Goal: Task Accomplishment & Management: Manage account settings

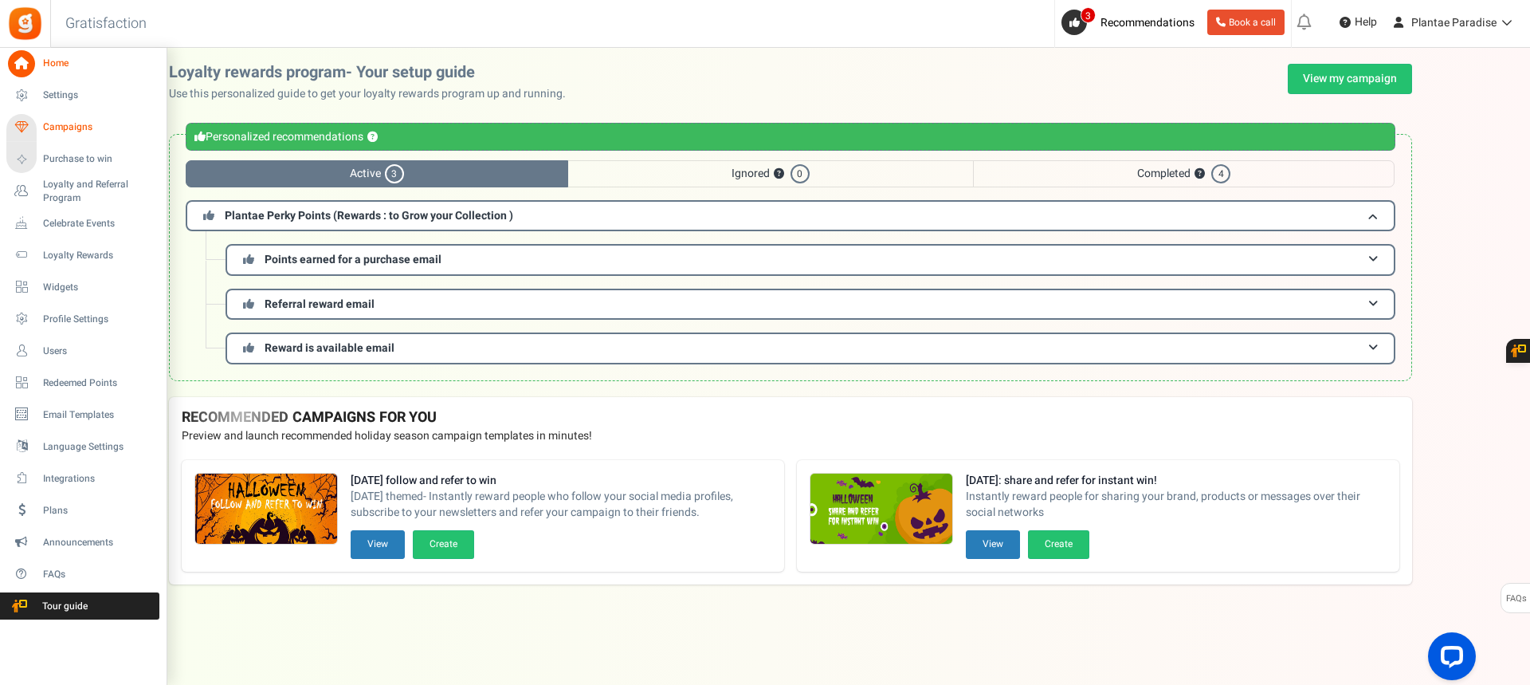
click at [78, 124] on span "Campaigns" at bounding box center [99, 127] width 112 height 14
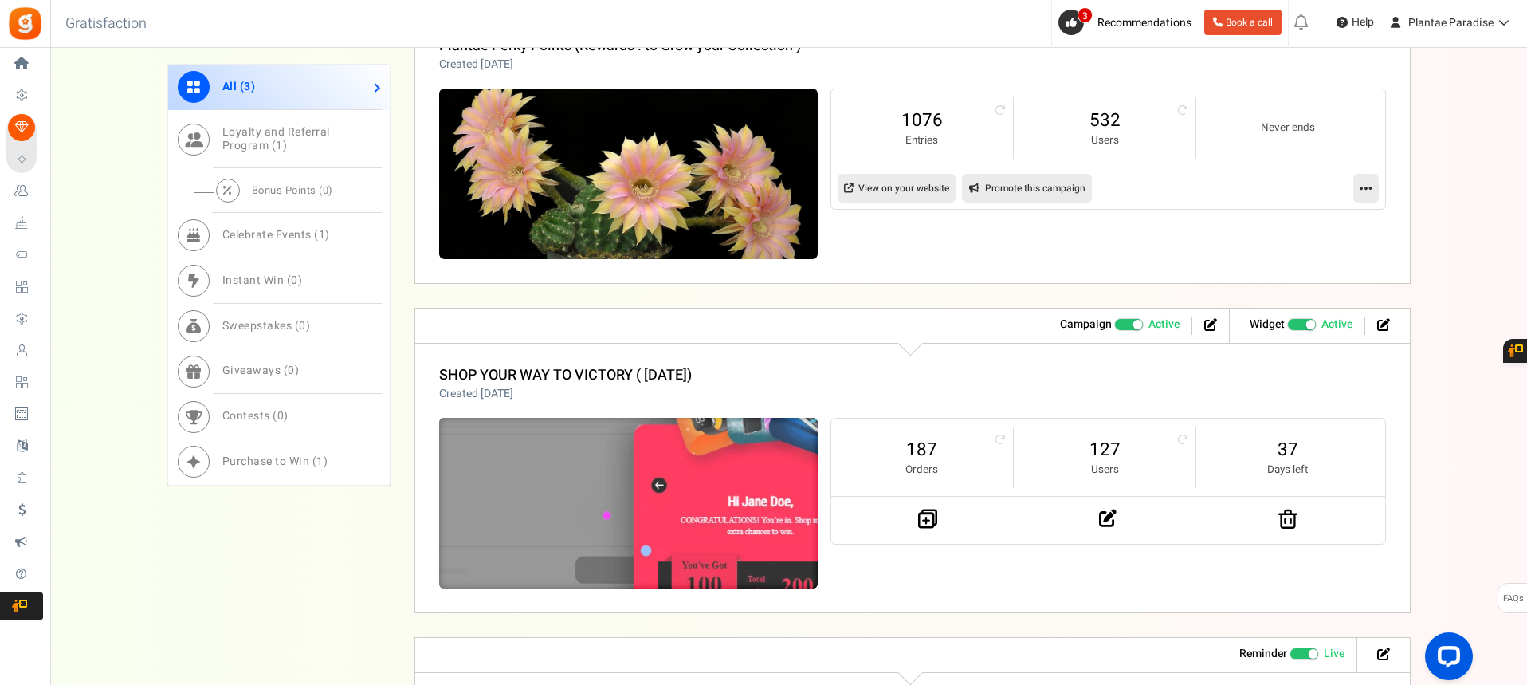
scroll to position [797, 0]
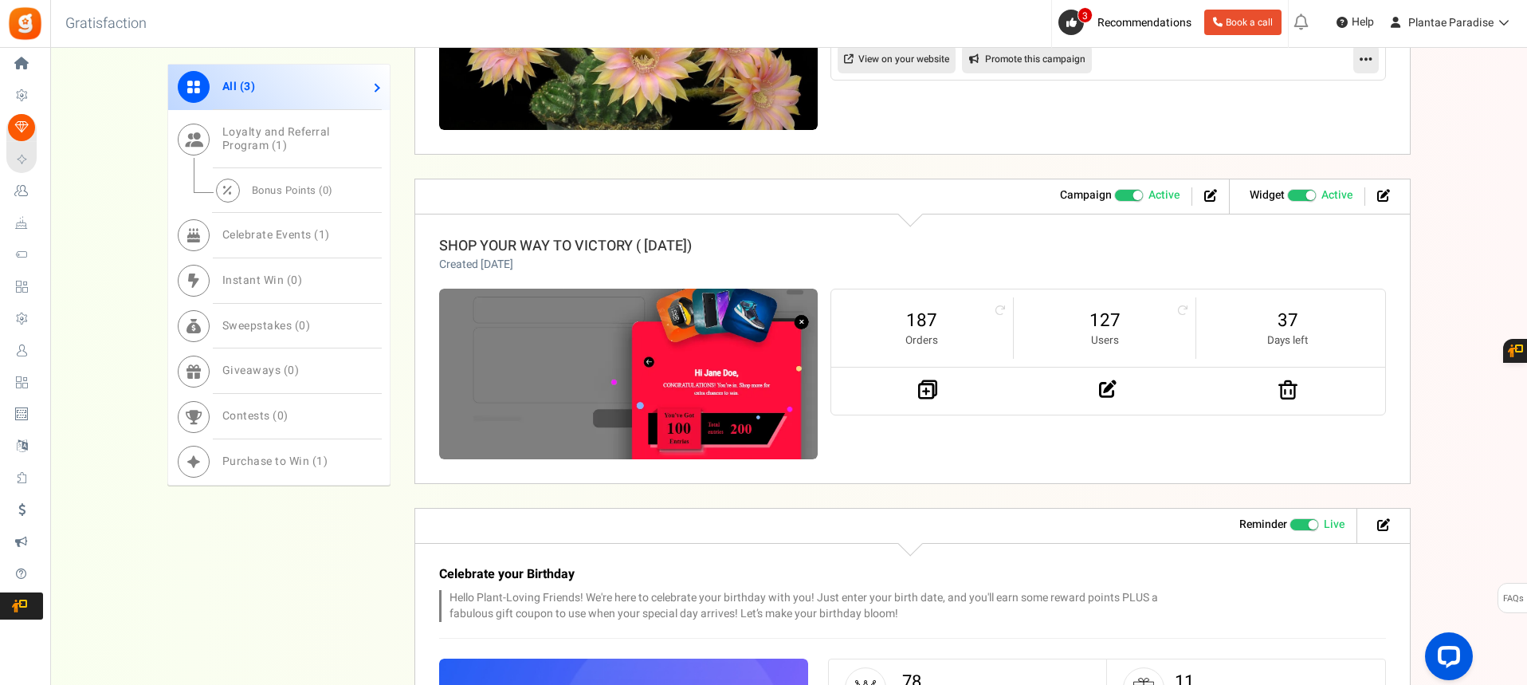
click at [617, 249] on link "SHOP YOUR WAY TO VICTORY ( [DATE])" at bounding box center [565, 246] width 253 height 22
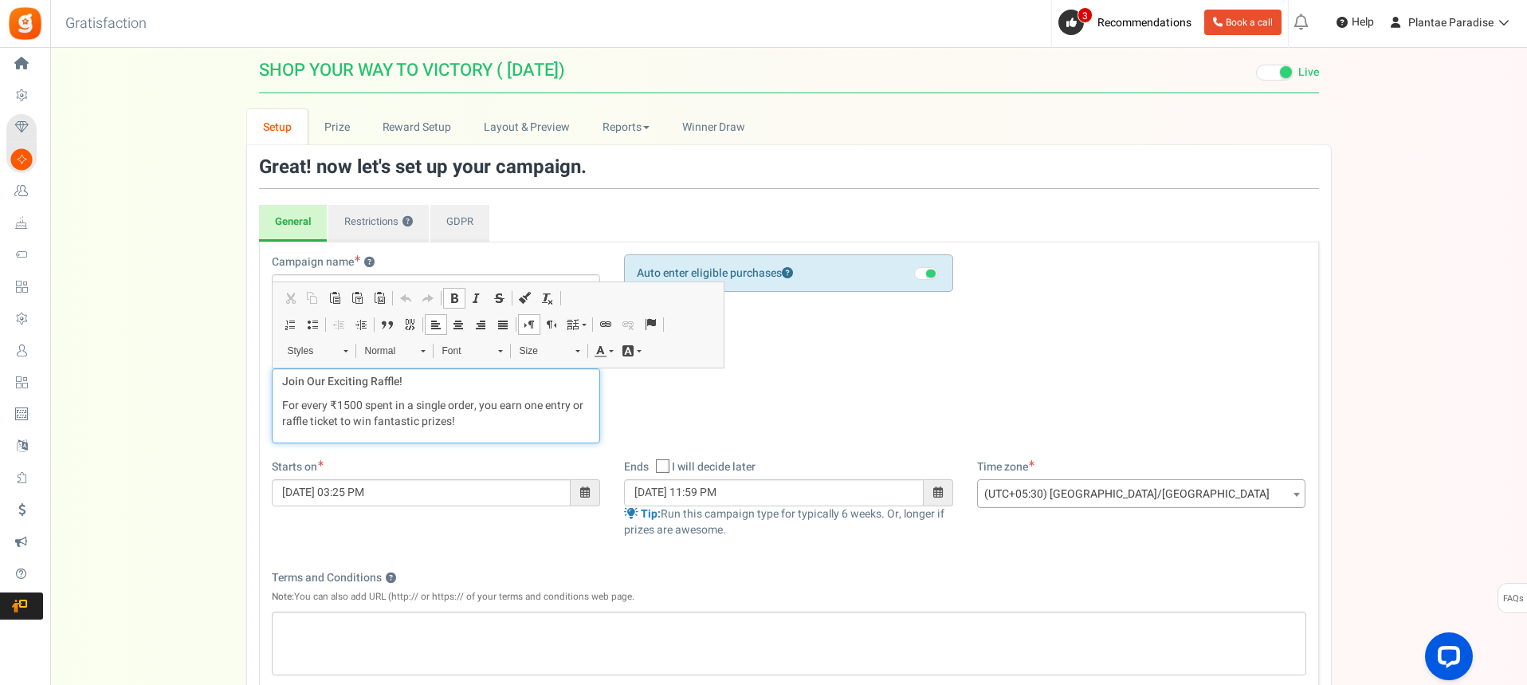
click at [462, 425] on p "For every ₹1500 spent in a single order, you earn one entry or raffle ticket to…" at bounding box center [436, 414] width 308 height 32
click at [469, 418] on p "For every ₹1500 spent in a single order, you earn one entry or raffle ticket to…" at bounding box center [436, 414] width 308 height 32
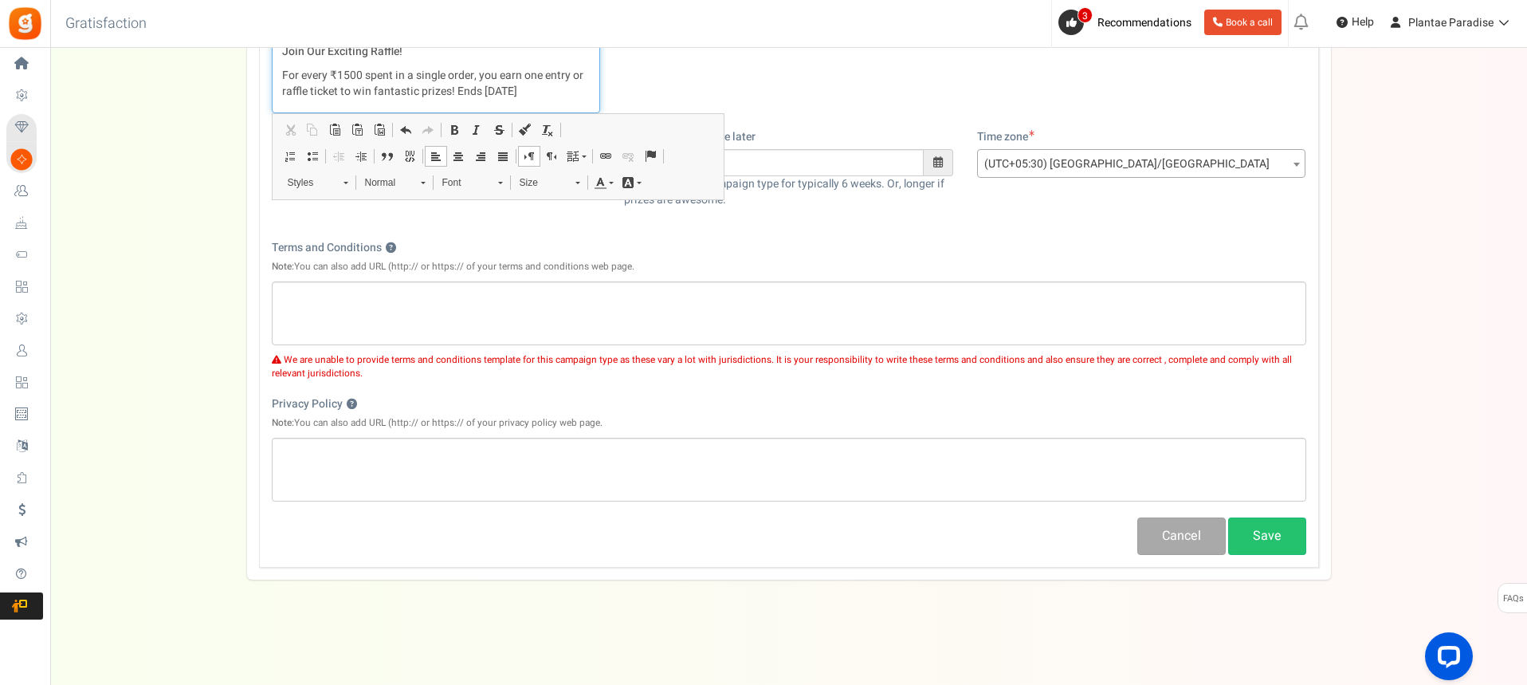
scroll to position [331, 0]
click at [1274, 542] on button "Save" at bounding box center [1267, 534] width 78 height 37
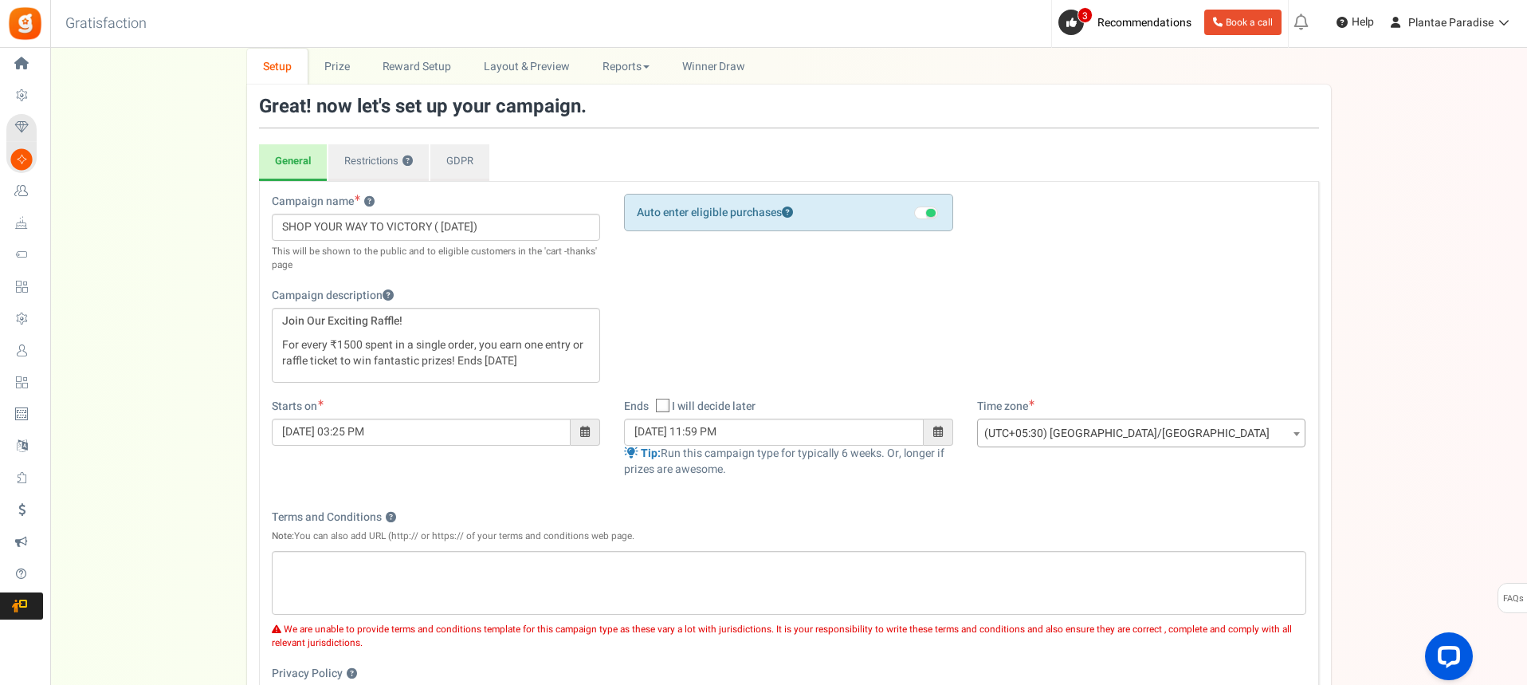
scroll to position [0, 0]
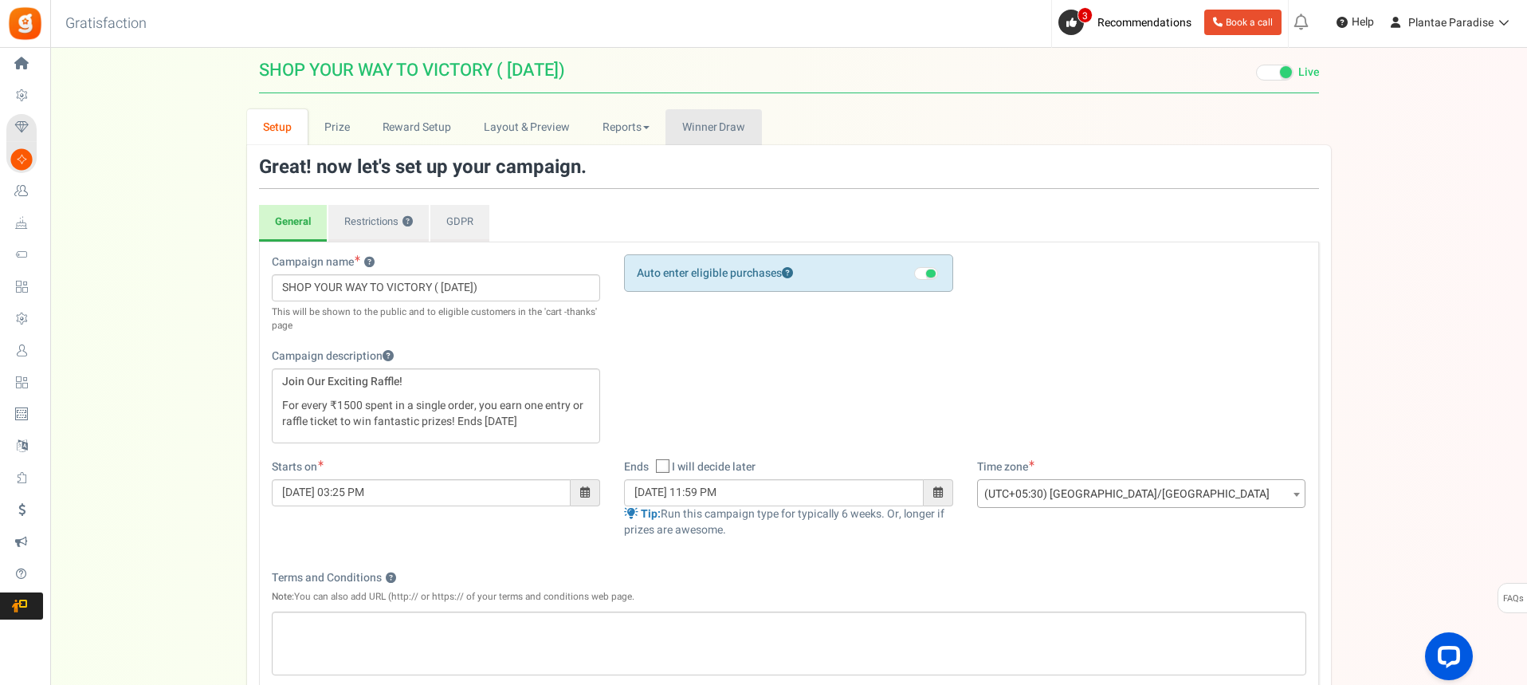
click at [715, 137] on link "Winners Winner Draw" at bounding box center [713, 127] width 96 height 36
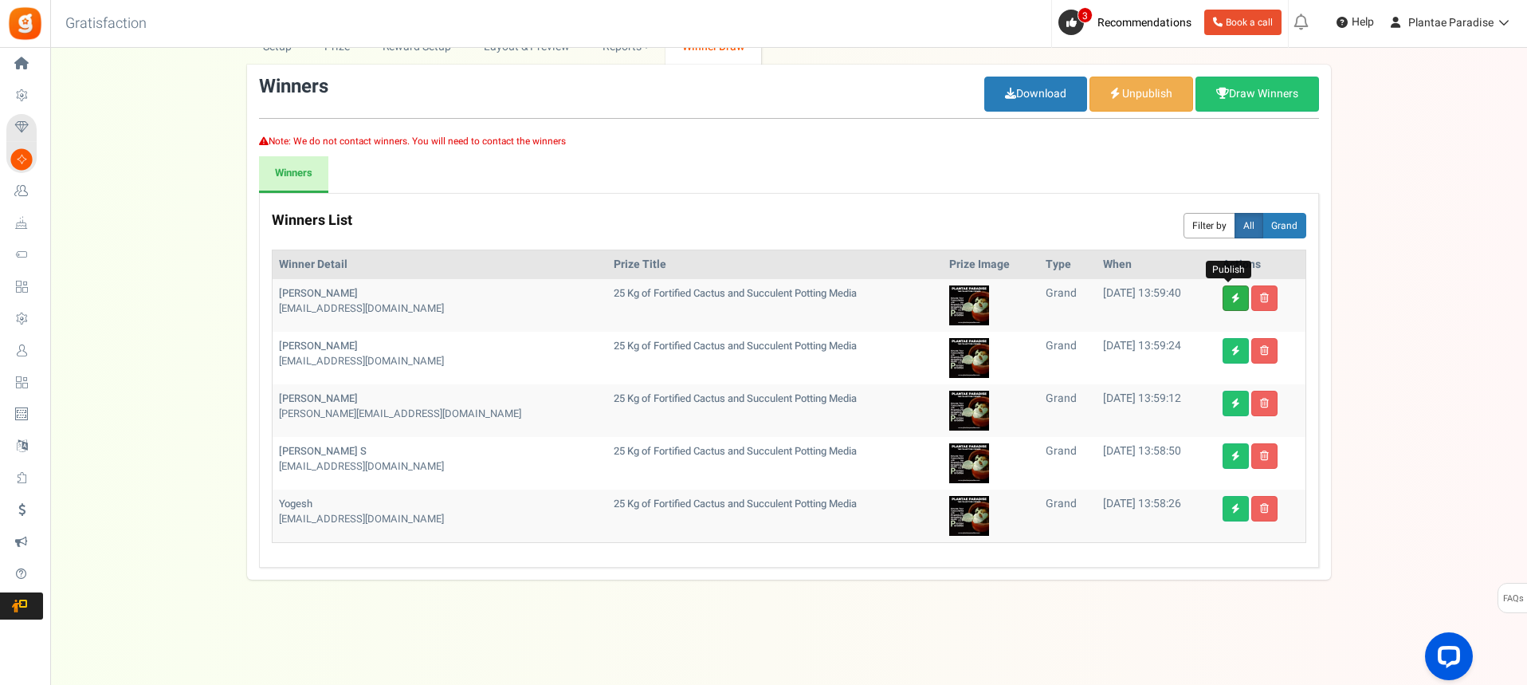
scroll to position [81, 0]
click at [1260, 299] on icon at bounding box center [1264, 297] width 9 height 10
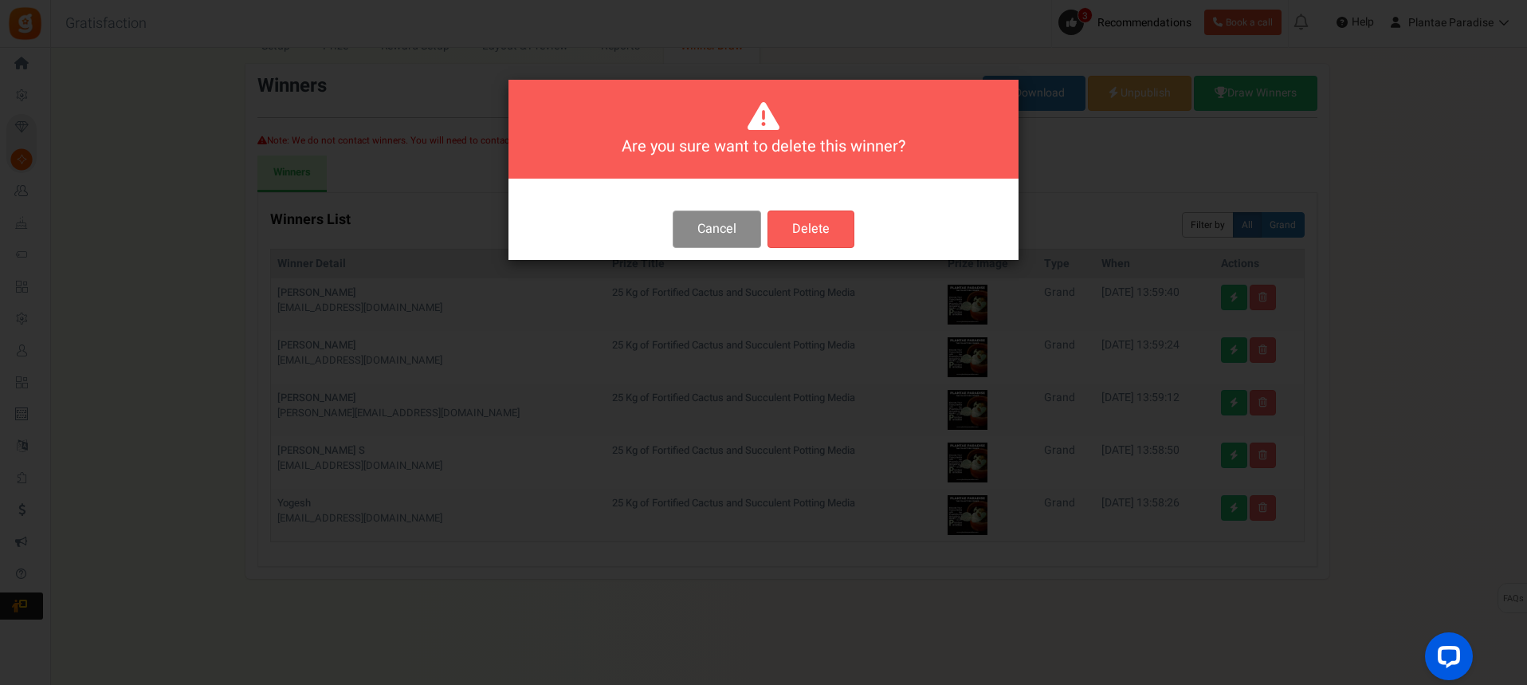
click at [707, 216] on button "Cancel" at bounding box center [717, 228] width 88 height 37
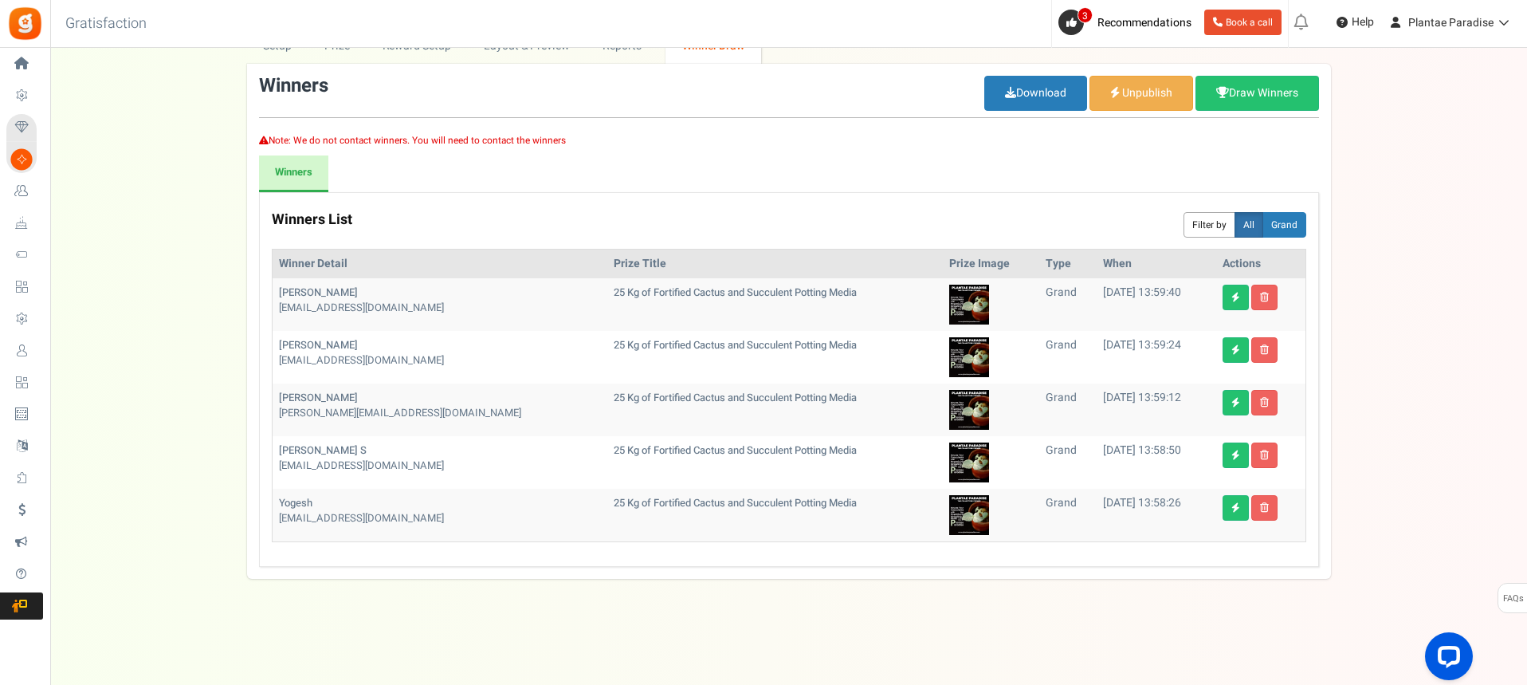
click at [674, 296] on b "25 Kg of Fortified Cactus and Succulent Potting Media" at bounding box center [735, 292] width 243 height 15
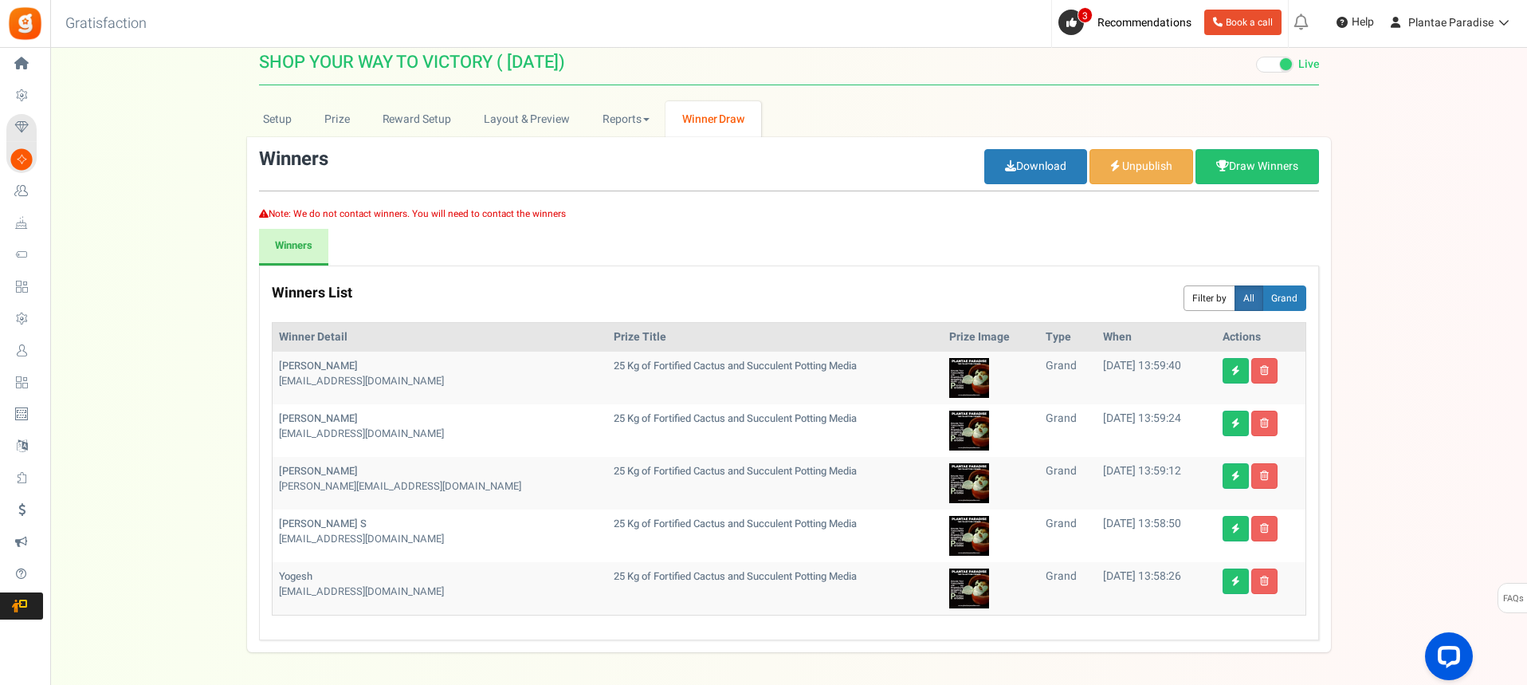
scroll to position [0, 0]
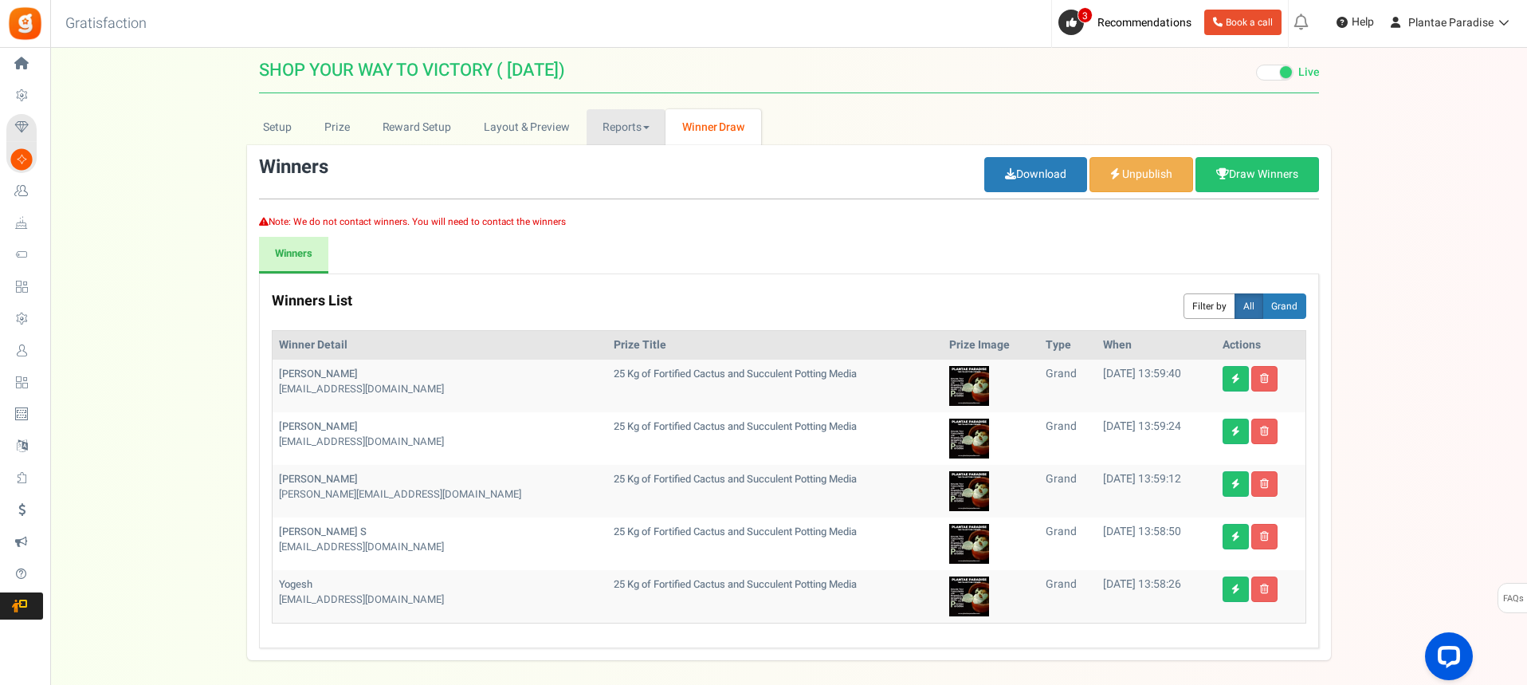
click at [621, 129] on link "Reports" at bounding box center [627, 127] width 80 height 36
click at [620, 183] on link "Entries" at bounding box center [651, 185] width 128 height 23
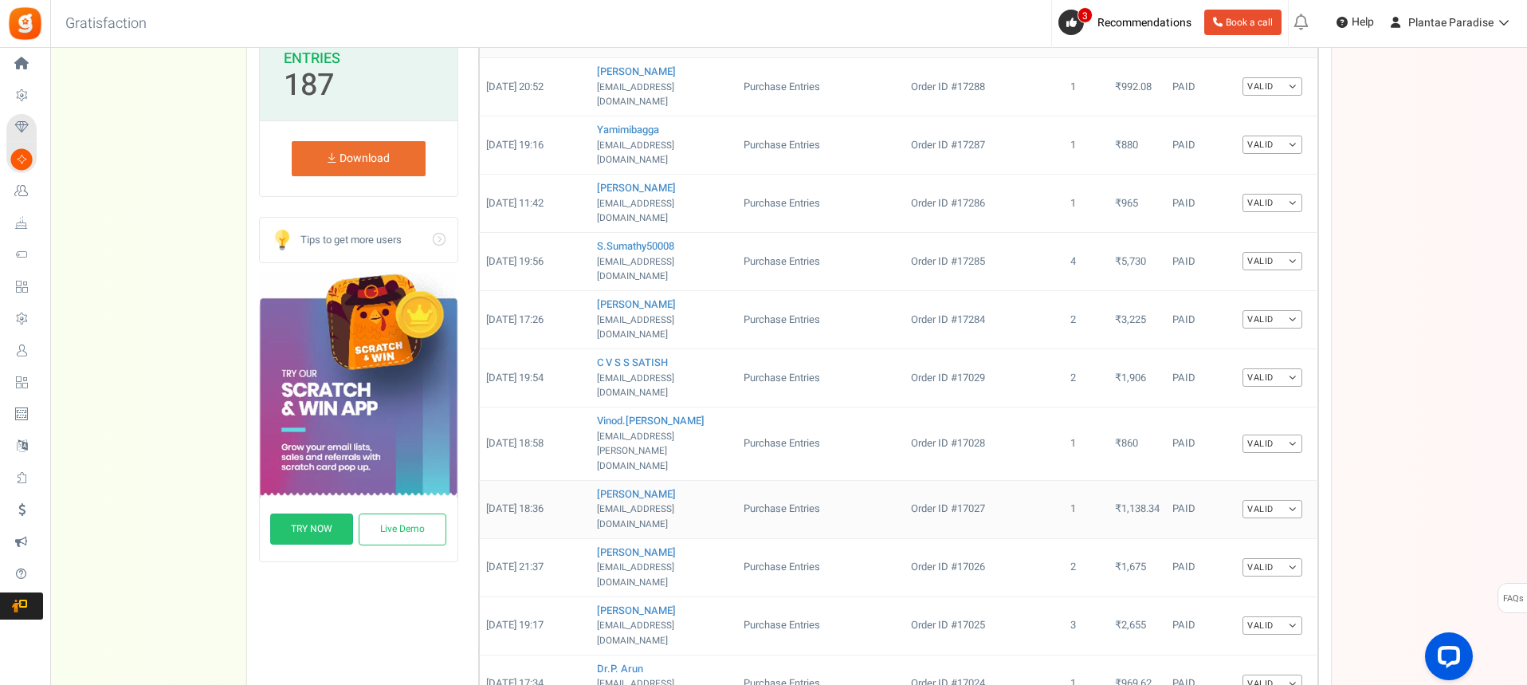
scroll to position [239, 0]
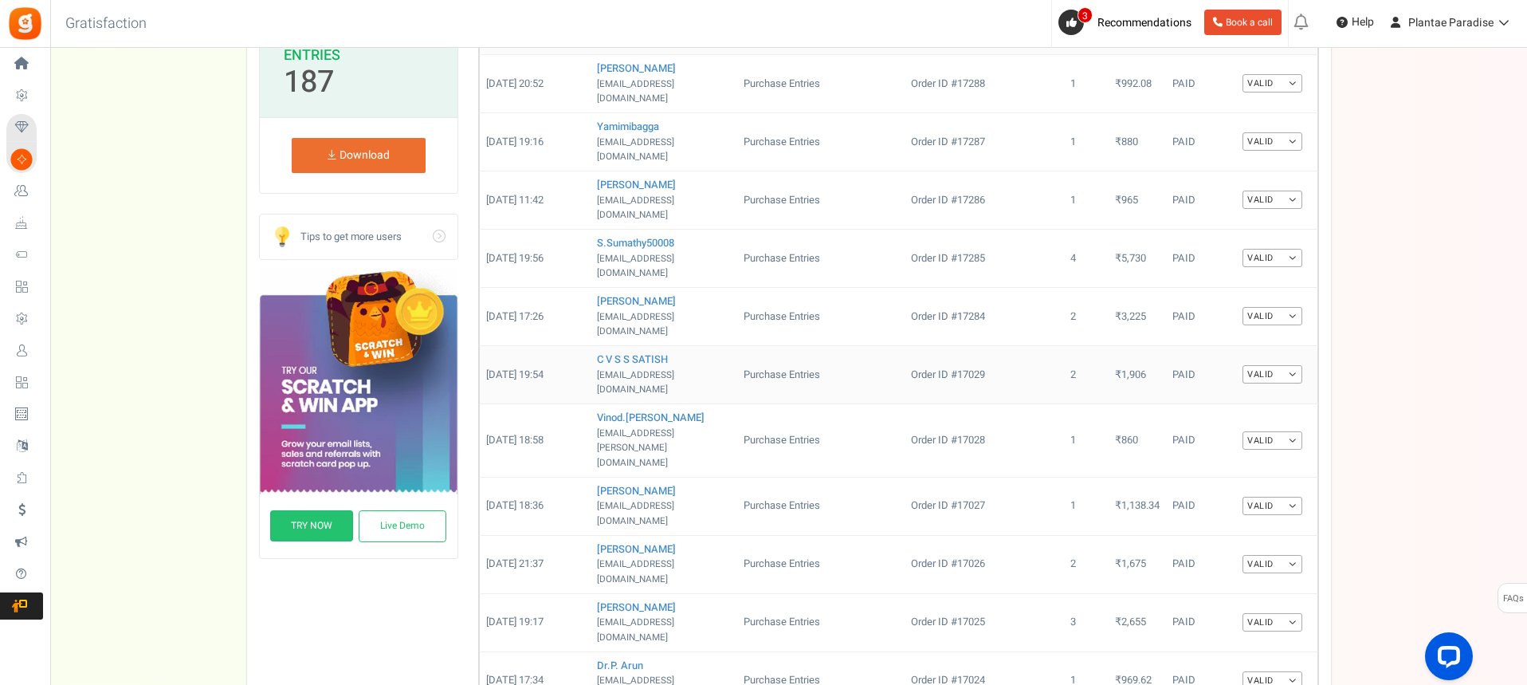
click at [1293, 365] on link "Valid" at bounding box center [1272, 374] width 60 height 18
click at [1422, 348] on div "Setup Prize Entry Methods Reward Setup Refer a Friend Layout & Preview Layout &…" at bounding box center [788, 610] width 1477 height 1481
click at [1444, 653] on icon "Open LiveChat chat widget" at bounding box center [1449, 655] width 15 height 10
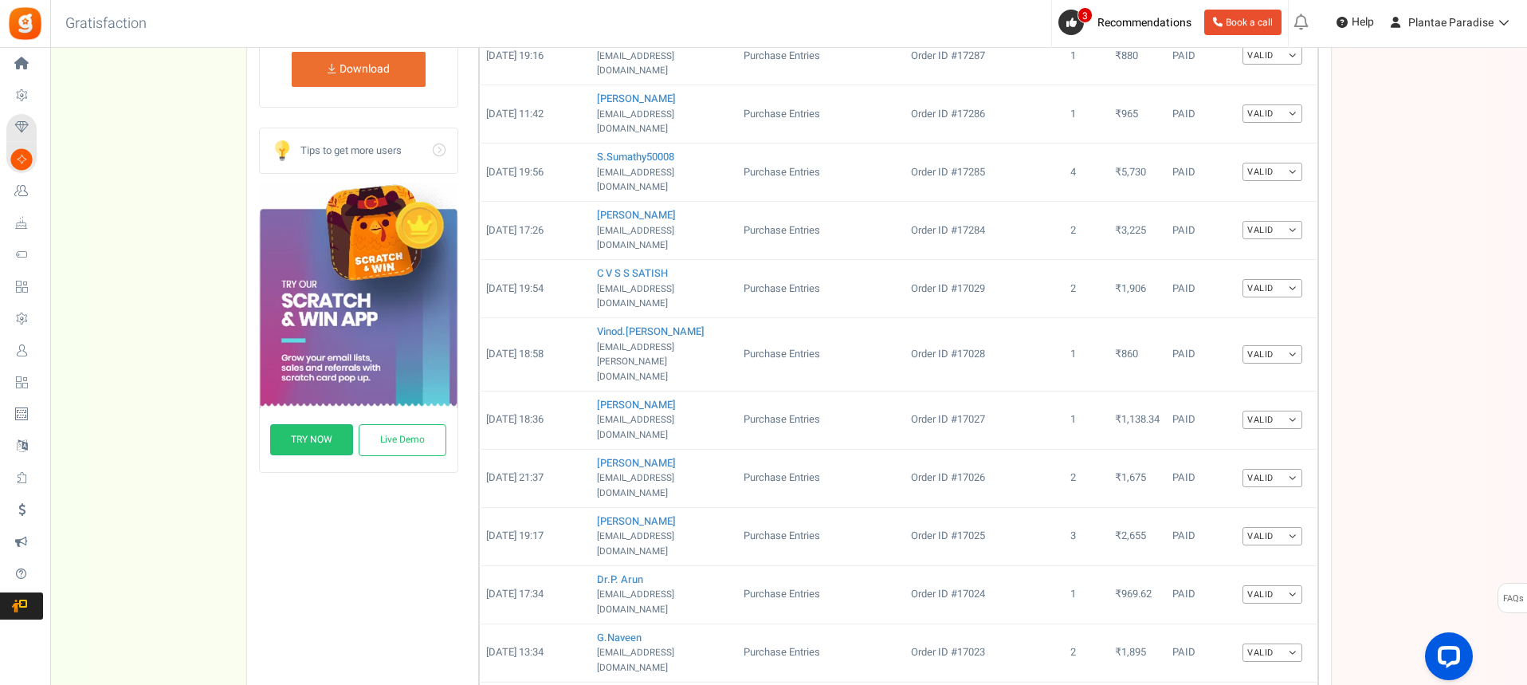
scroll to position [305, 0]
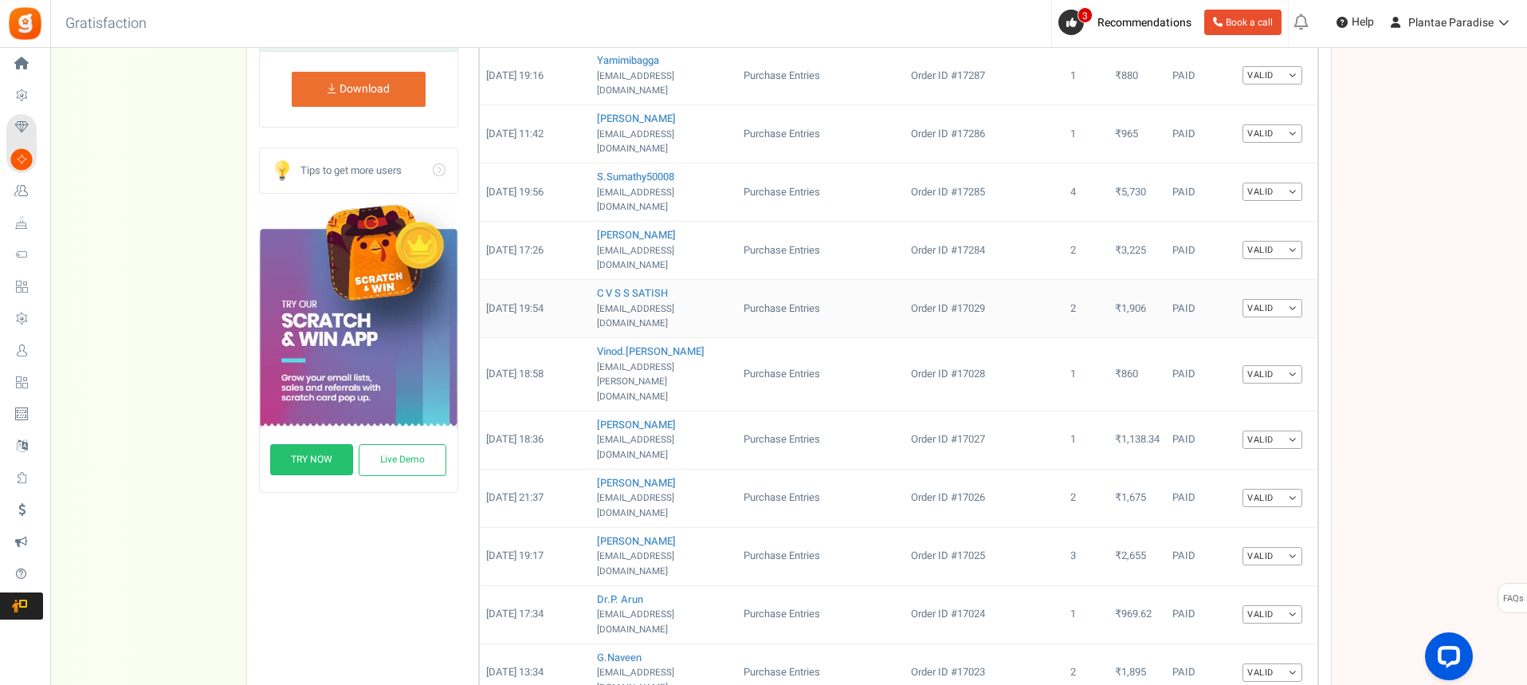
click at [1293, 299] on link "Valid" at bounding box center [1272, 308] width 60 height 18
click at [1219, 348] on link "Invalid" at bounding box center [1239, 359] width 128 height 23
click at [1293, 365] on link "Valid" at bounding box center [1272, 374] width 60 height 18
click at [1227, 414] on link "Invalid" at bounding box center [1239, 425] width 128 height 23
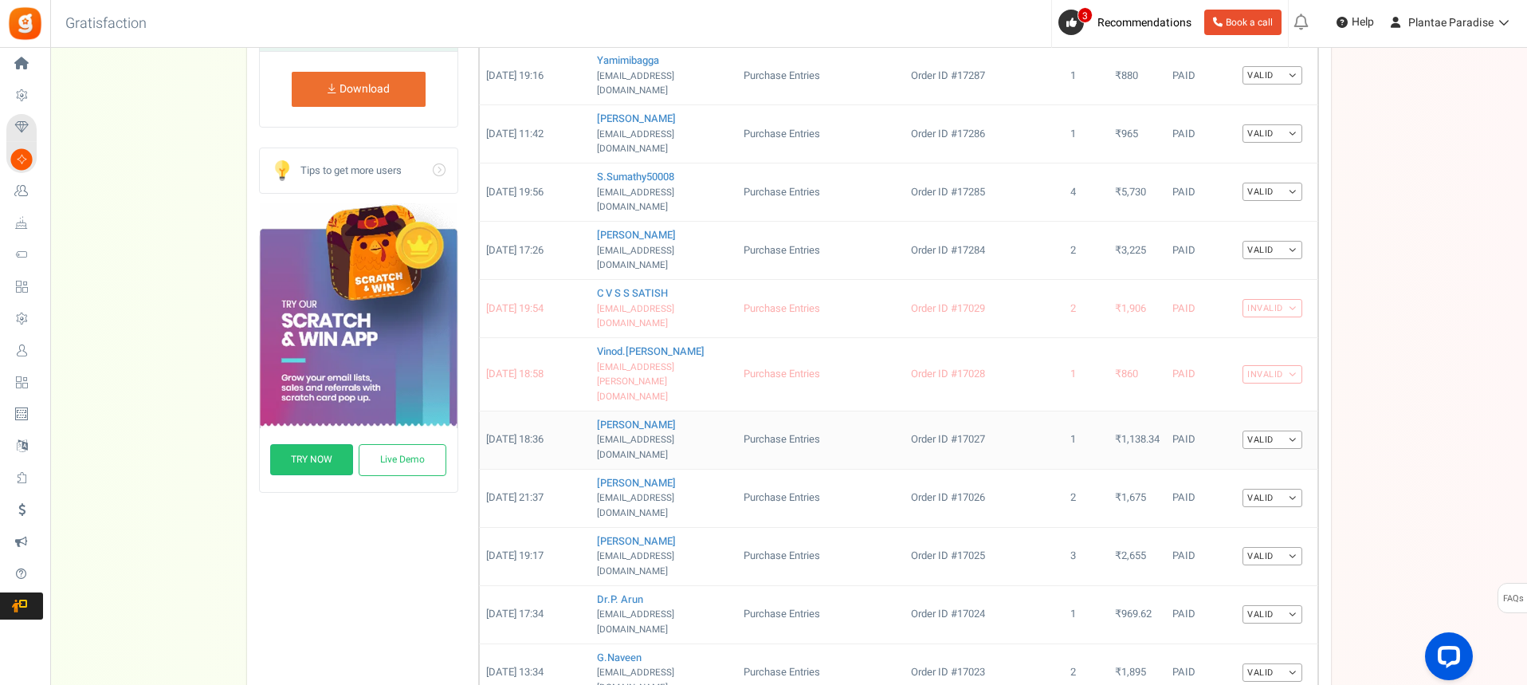
click at [1289, 430] on link "Valid" at bounding box center [1272, 439] width 60 height 18
click at [1236, 480] on link "Invalid" at bounding box center [1239, 491] width 128 height 23
click at [1290, 489] on link "Valid" at bounding box center [1272, 498] width 60 height 18
click at [1219, 538] on link "Invalid" at bounding box center [1239, 549] width 128 height 23
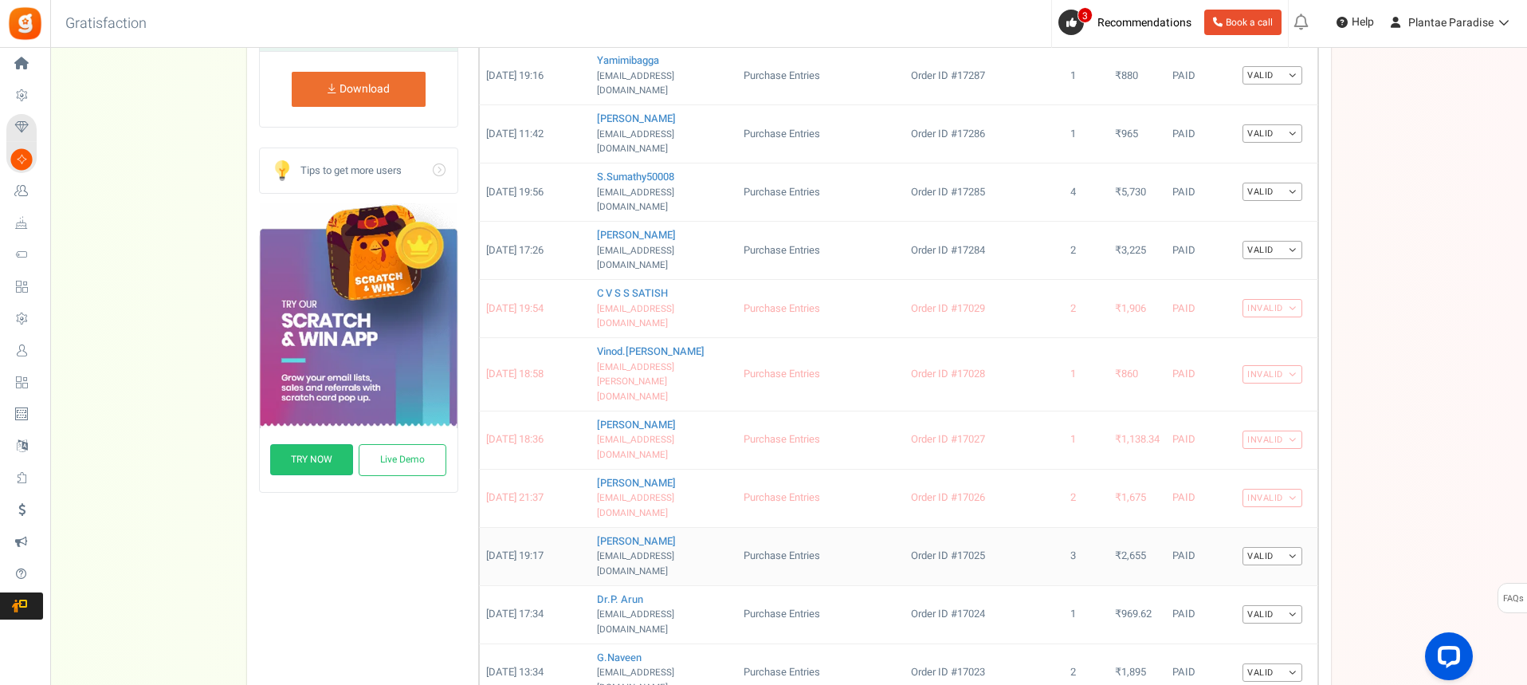
click at [1292, 547] on link "Valid" at bounding box center [1272, 556] width 60 height 18
click at [1223, 596] on link "Invalid" at bounding box center [1239, 607] width 128 height 23
click at [1293, 605] on link "Valid" at bounding box center [1272, 614] width 60 height 18
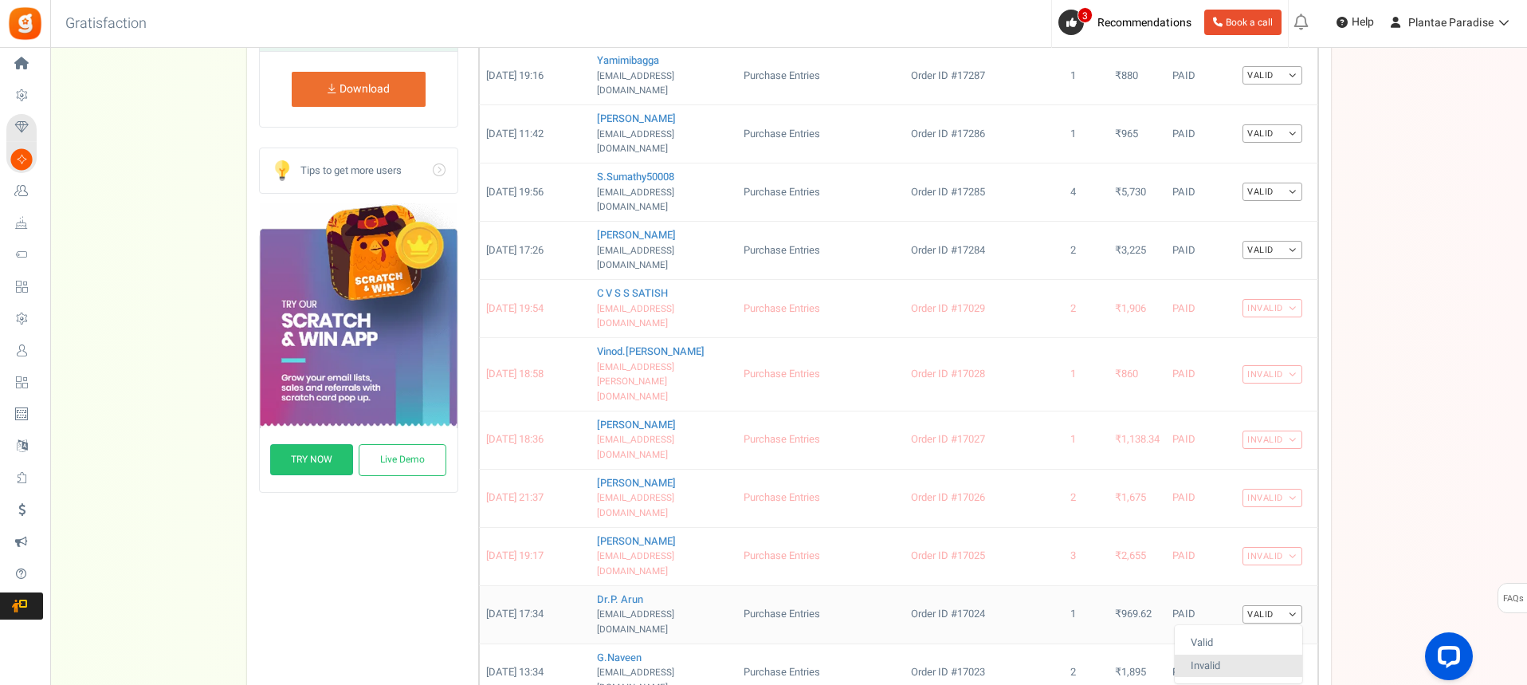
click at [1207, 654] on link "Invalid" at bounding box center [1239, 665] width 128 height 23
click at [1286, 663] on link "Valid" at bounding box center [1272, 672] width 60 height 18
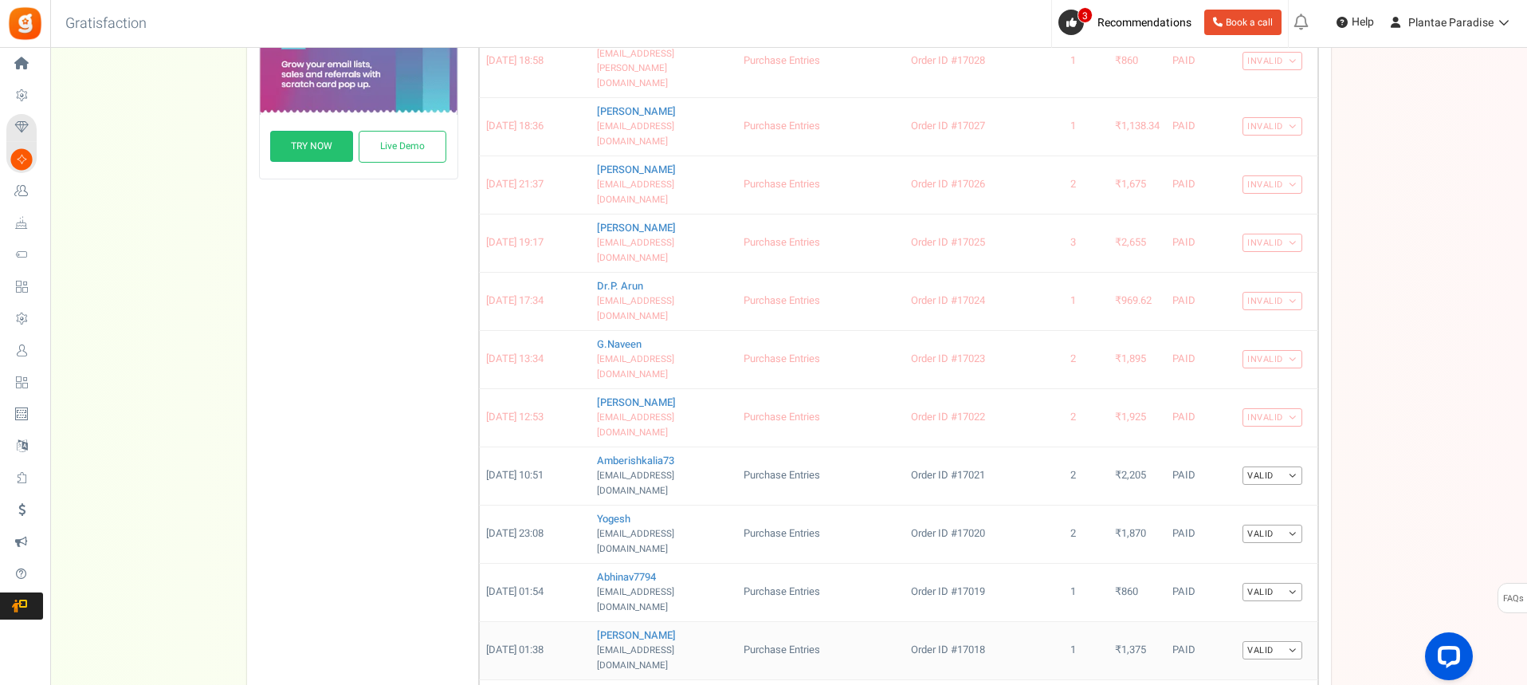
scroll to position [624, 0]
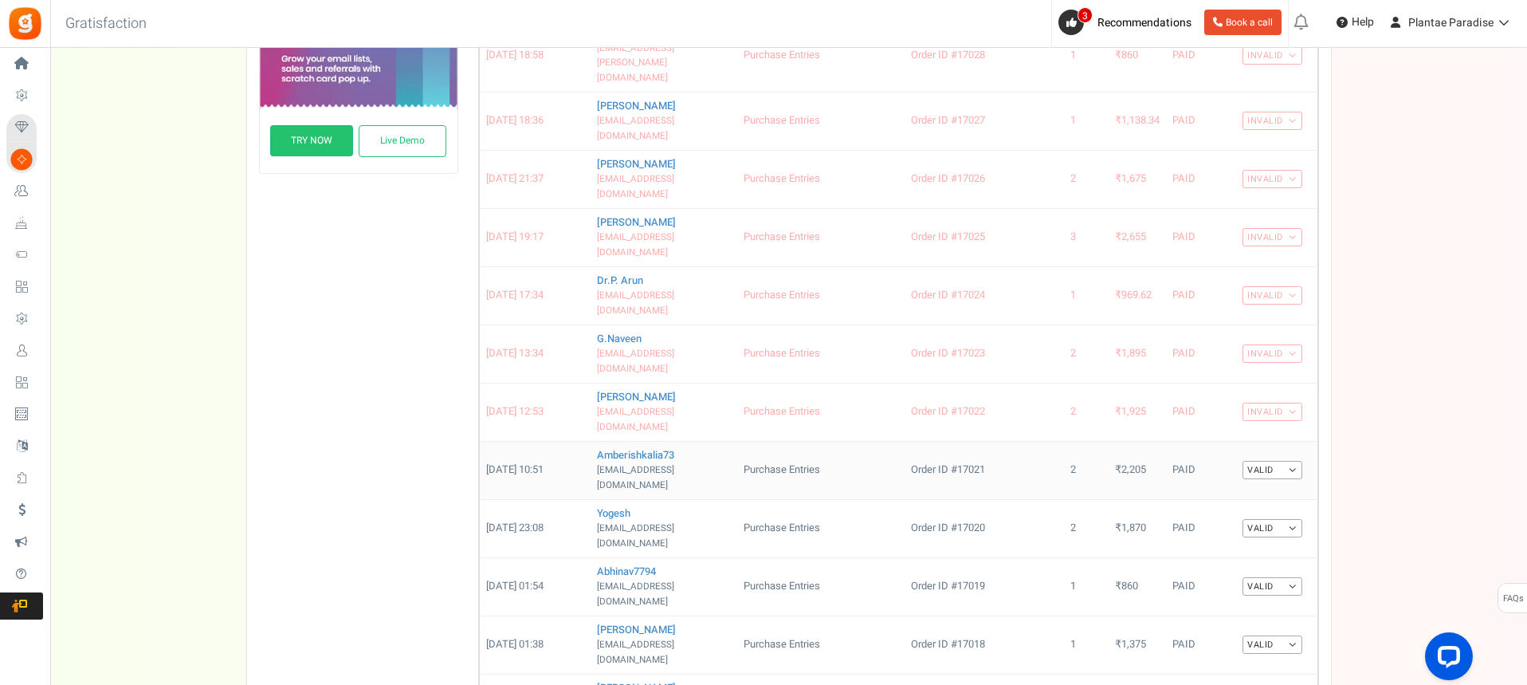
click at [1292, 461] on link "Valid" at bounding box center [1272, 470] width 60 height 18
click at [1211, 510] on link "Invalid" at bounding box center [1239, 521] width 128 height 23
click at [1289, 519] on link "Valid" at bounding box center [1272, 528] width 60 height 18
click at [1244, 568] on link "Invalid" at bounding box center [1239, 579] width 128 height 23
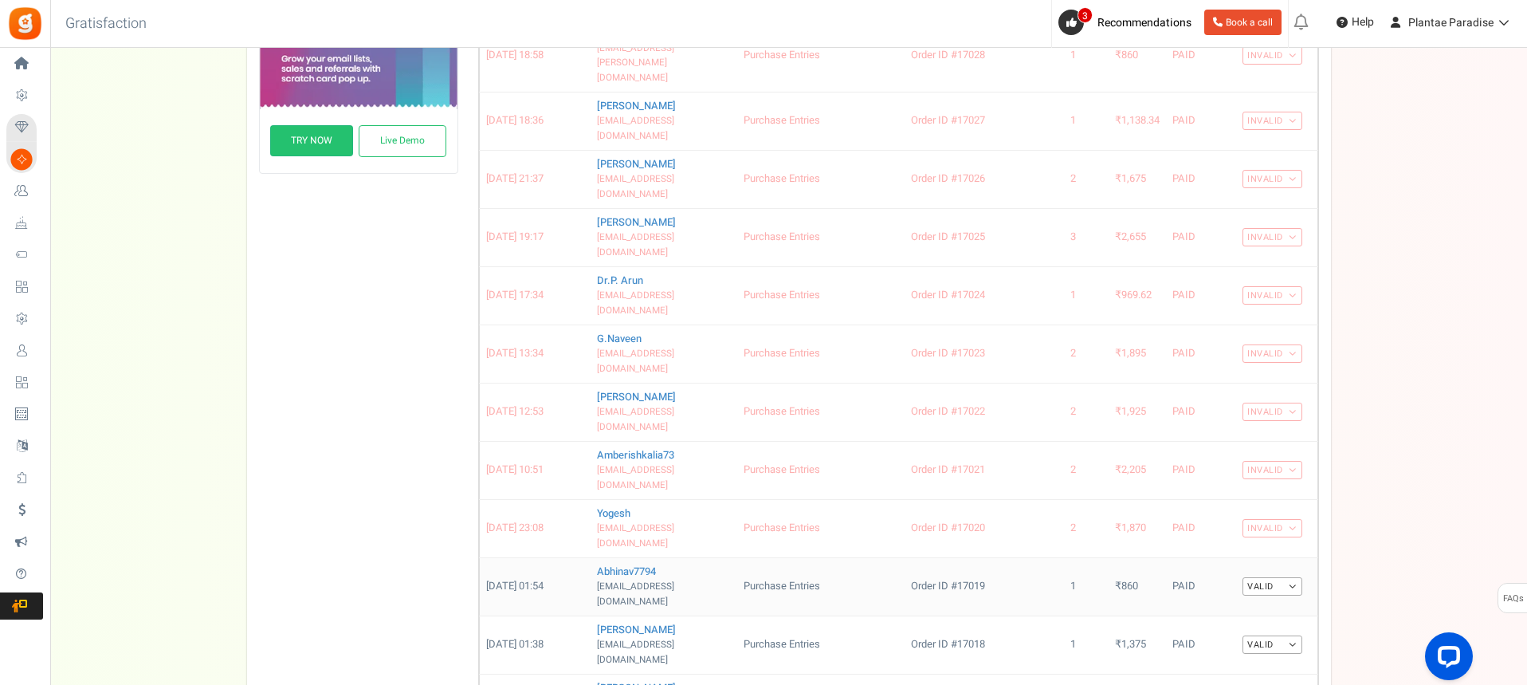
click at [1293, 577] on link "Valid" at bounding box center [1272, 586] width 60 height 18
click at [1243, 626] on link "Invalid" at bounding box center [1239, 637] width 128 height 23
click at [1295, 635] on link "Valid" at bounding box center [1272, 644] width 60 height 18
click at [1244, 684] on link "Invalid" at bounding box center [1239, 696] width 128 height 23
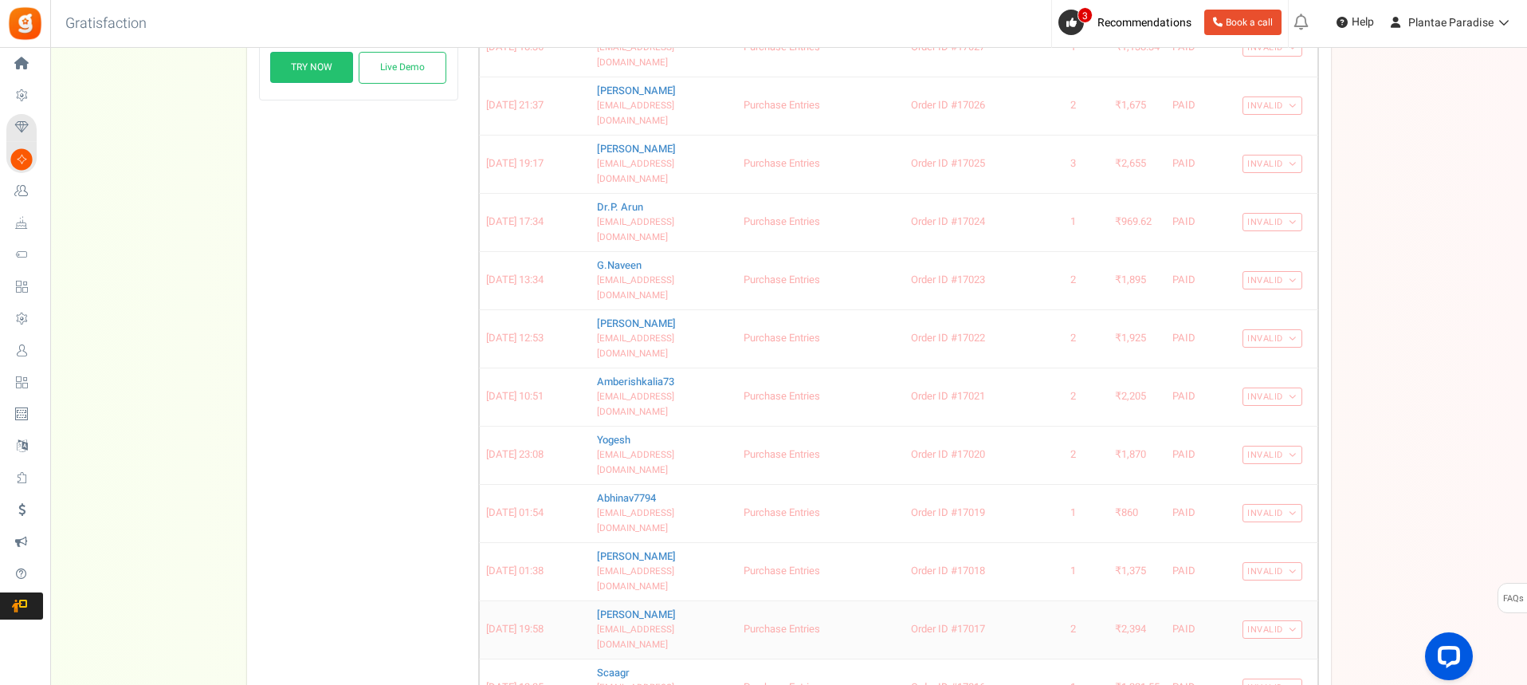
scroll to position [704, 0]
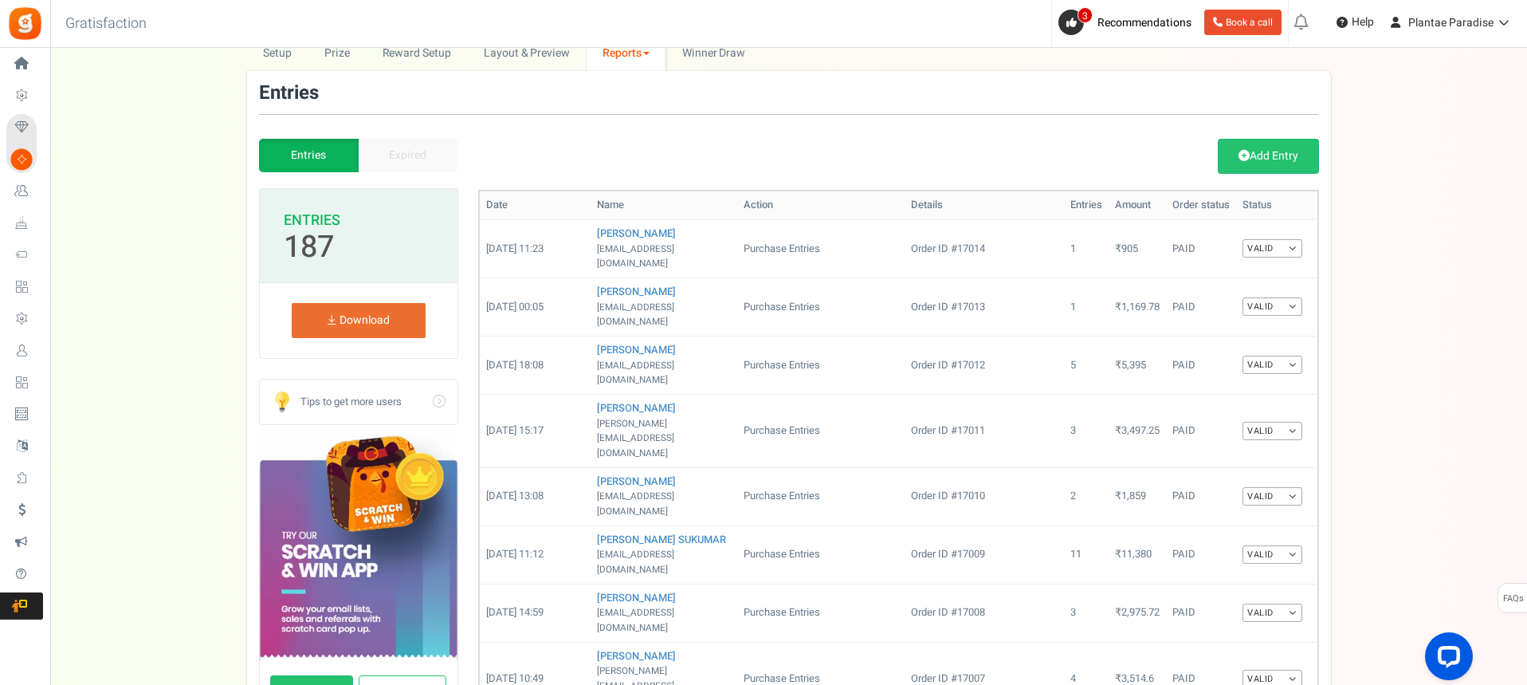
scroll to position [66, 0]
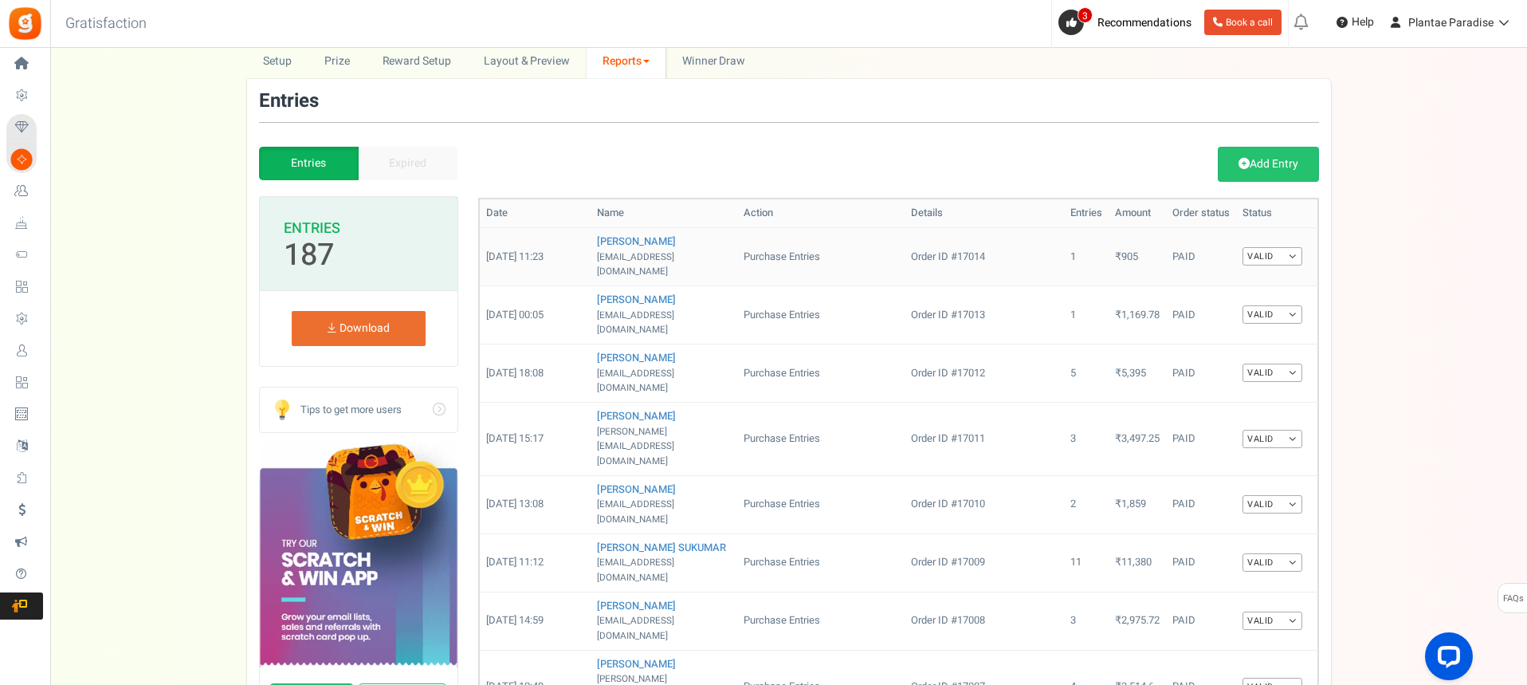
click at [1294, 249] on link "Valid" at bounding box center [1272, 256] width 60 height 18
click at [1224, 305] on link "Invalid" at bounding box center [1239, 307] width 128 height 23
click at [1289, 305] on link "Valid" at bounding box center [1272, 314] width 60 height 18
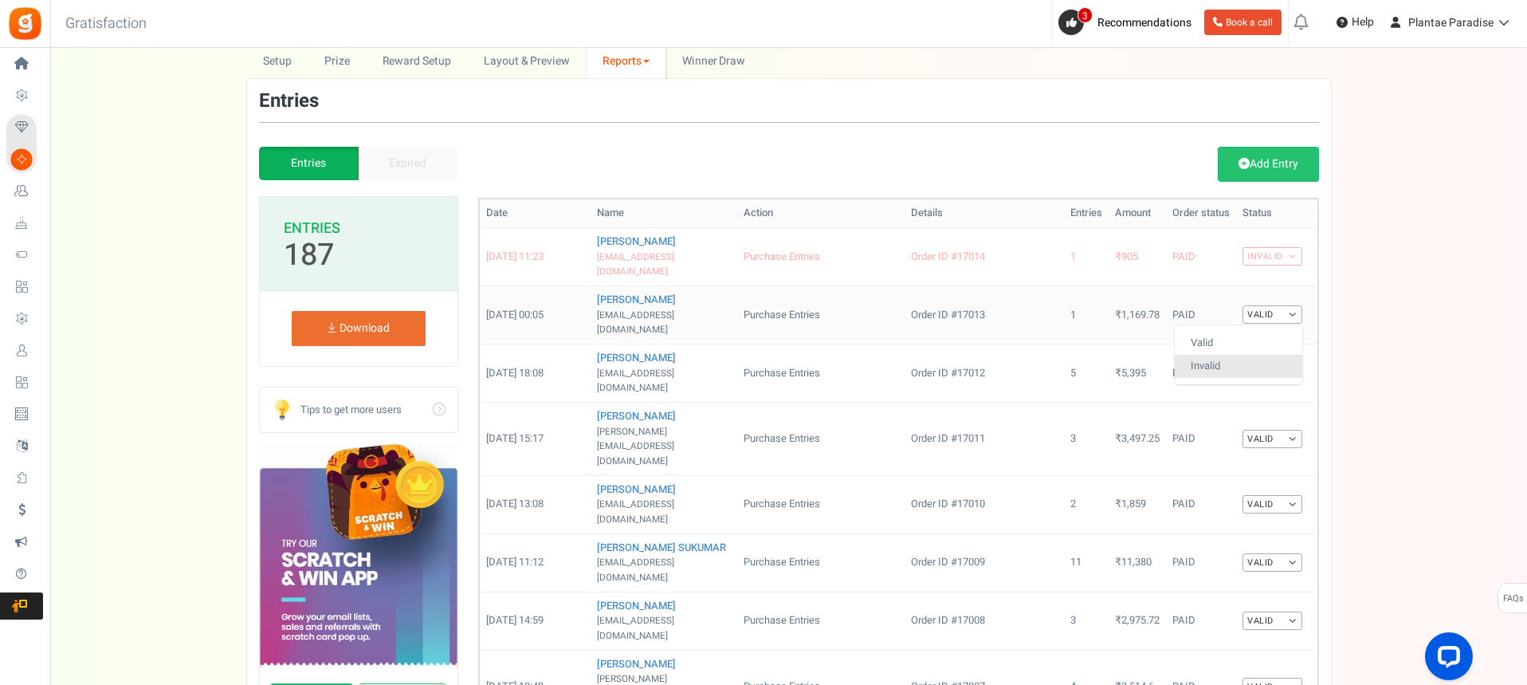
click at [1229, 355] on link "Invalid" at bounding box center [1239, 366] width 128 height 23
click at [1294, 363] on link "Valid" at bounding box center [1272, 372] width 60 height 18
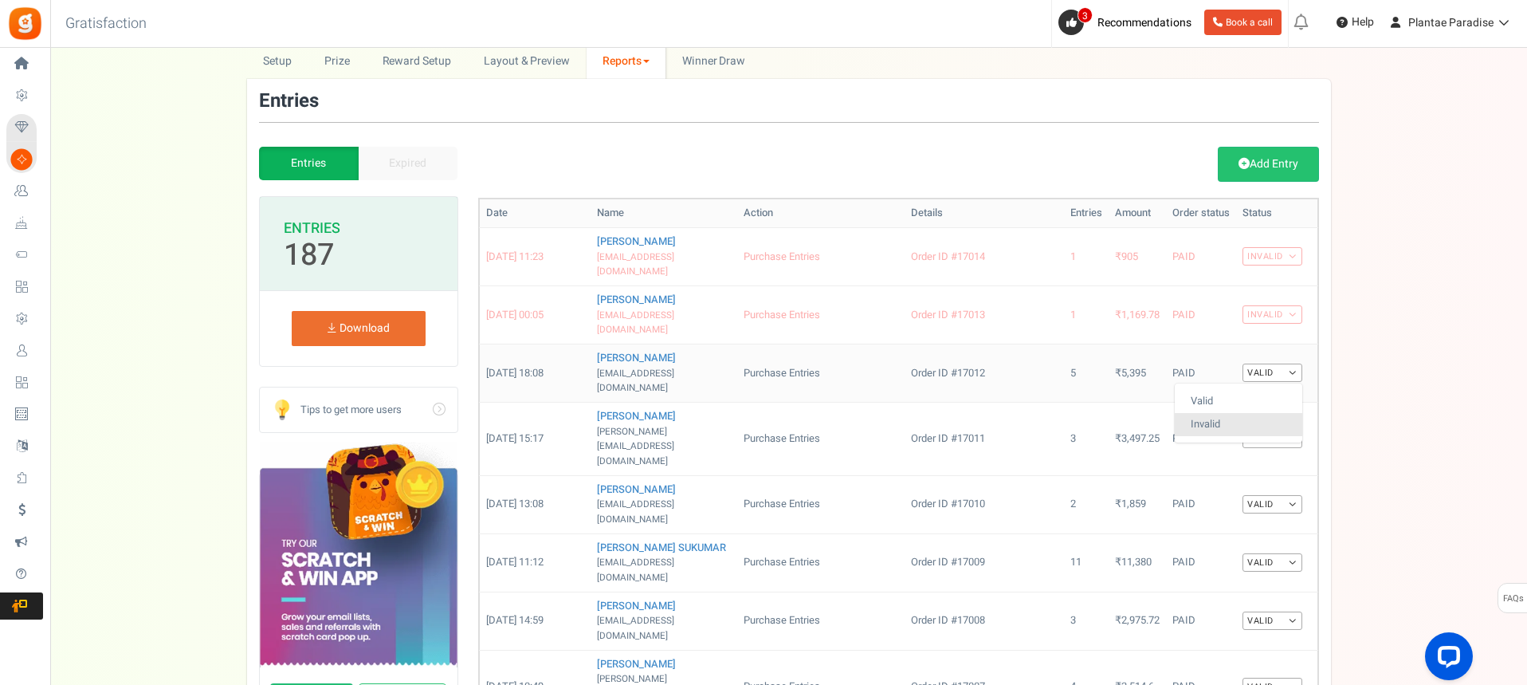
click at [1219, 413] on link "Invalid" at bounding box center [1239, 424] width 128 height 23
click at [1295, 430] on link "Valid" at bounding box center [1272, 439] width 60 height 18
click at [1231, 478] on link "Invalid" at bounding box center [1239, 489] width 128 height 23
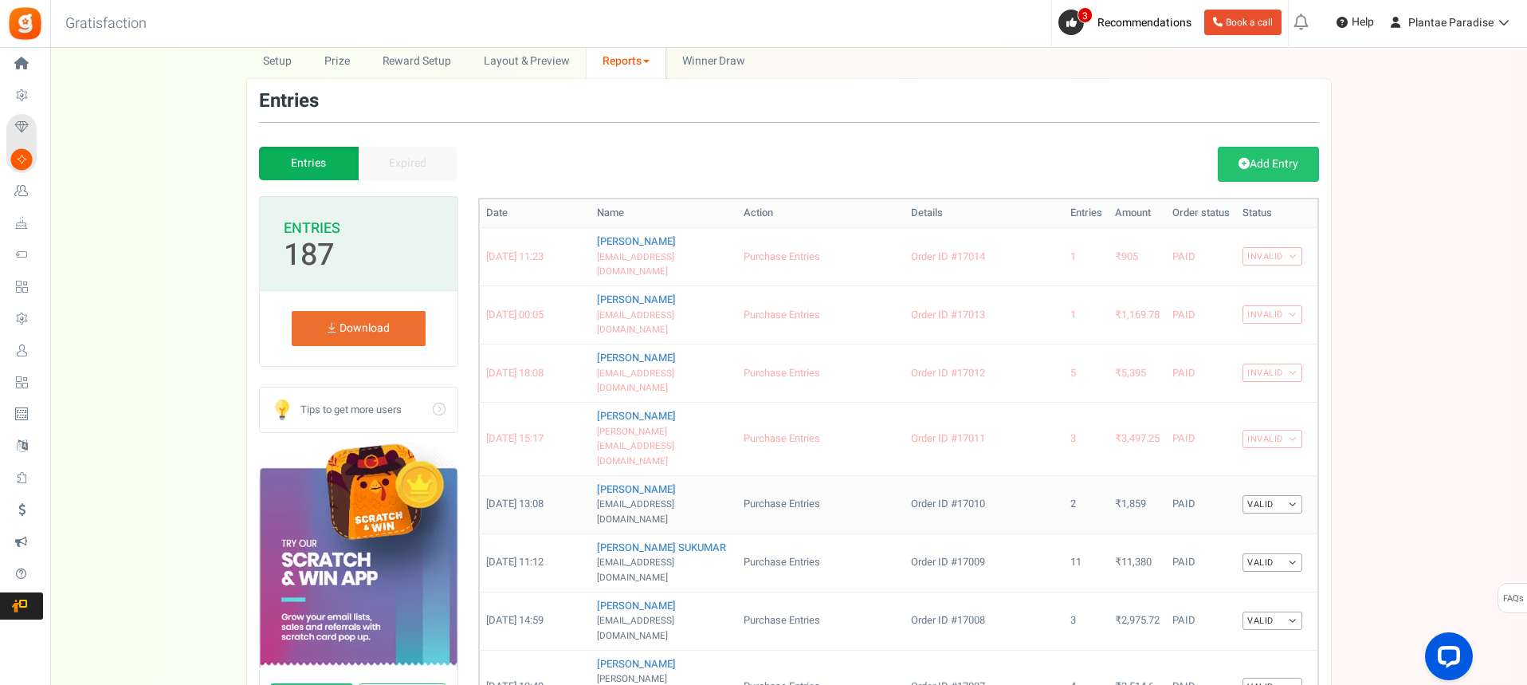
click at [1288, 495] on link "Valid" at bounding box center [1272, 504] width 60 height 18
click at [1225, 544] on link "Invalid" at bounding box center [1239, 555] width 128 height 23
click at [1284, 553] on link "Valid" at bounding box center [1272, 562] width 60 height 18
click at [1226, 603] on link "Invalid" at bounding box center [1239, 614] width 128 height 23
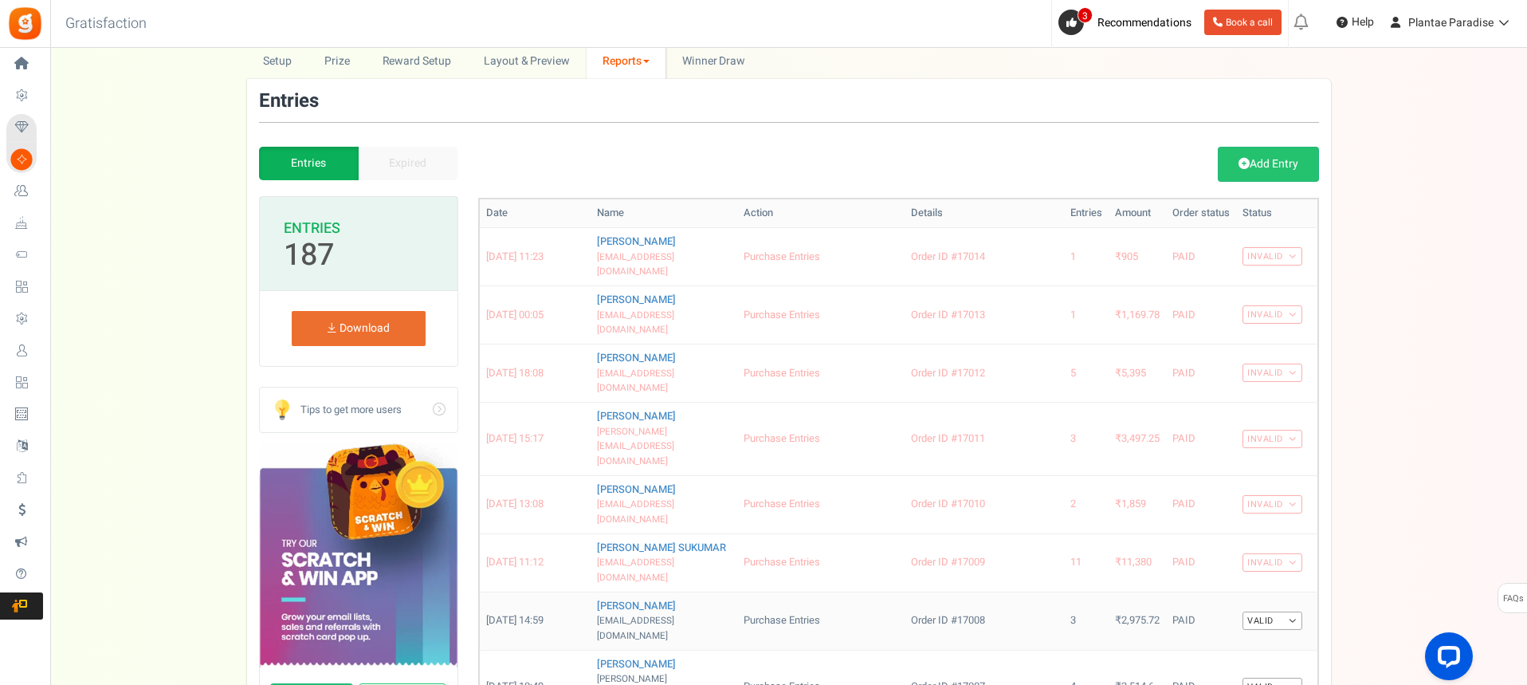
click at [1278, 611] on link "Valid" at bounding box center [1272, 620] width 60 height 18
click at [1204, 661] on link "Invalid" at bounding box center [1239, 672] width 128 height 23
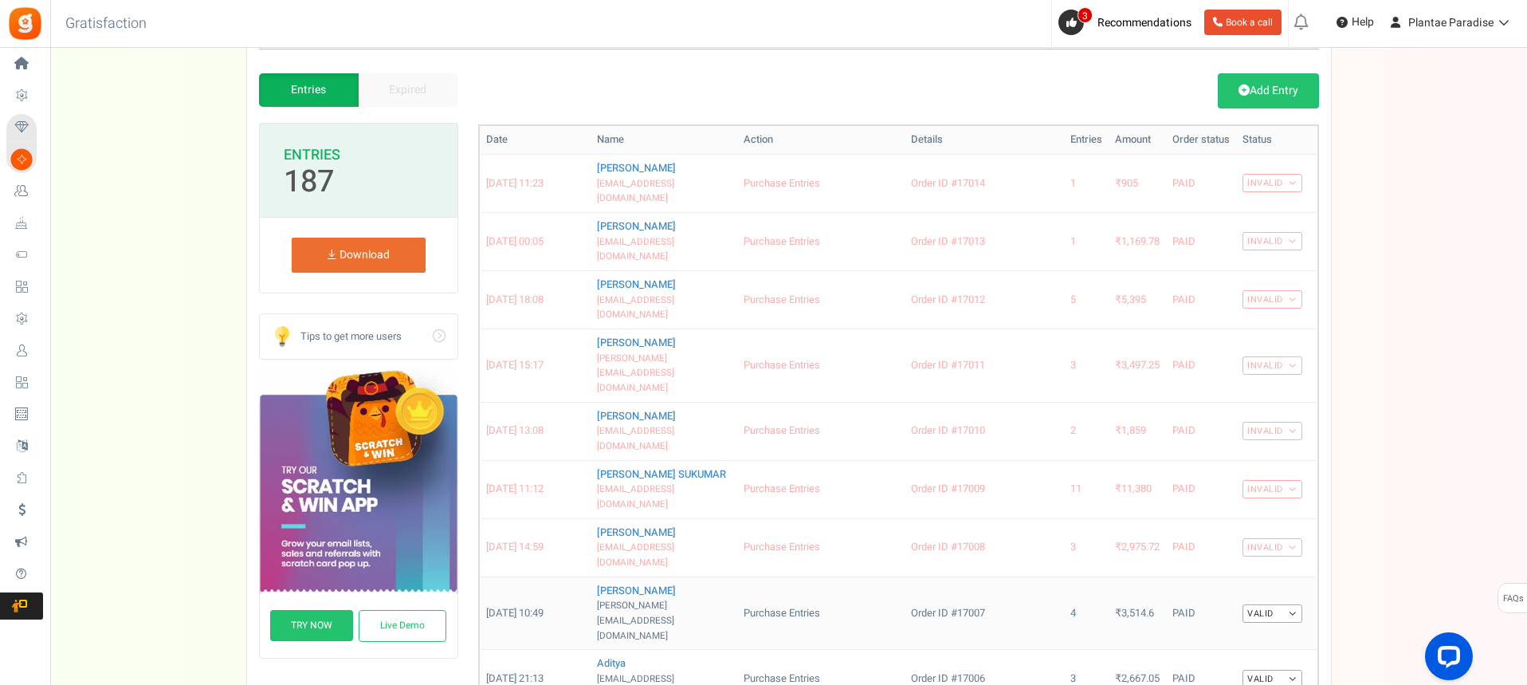
scroll to position [146, 0]
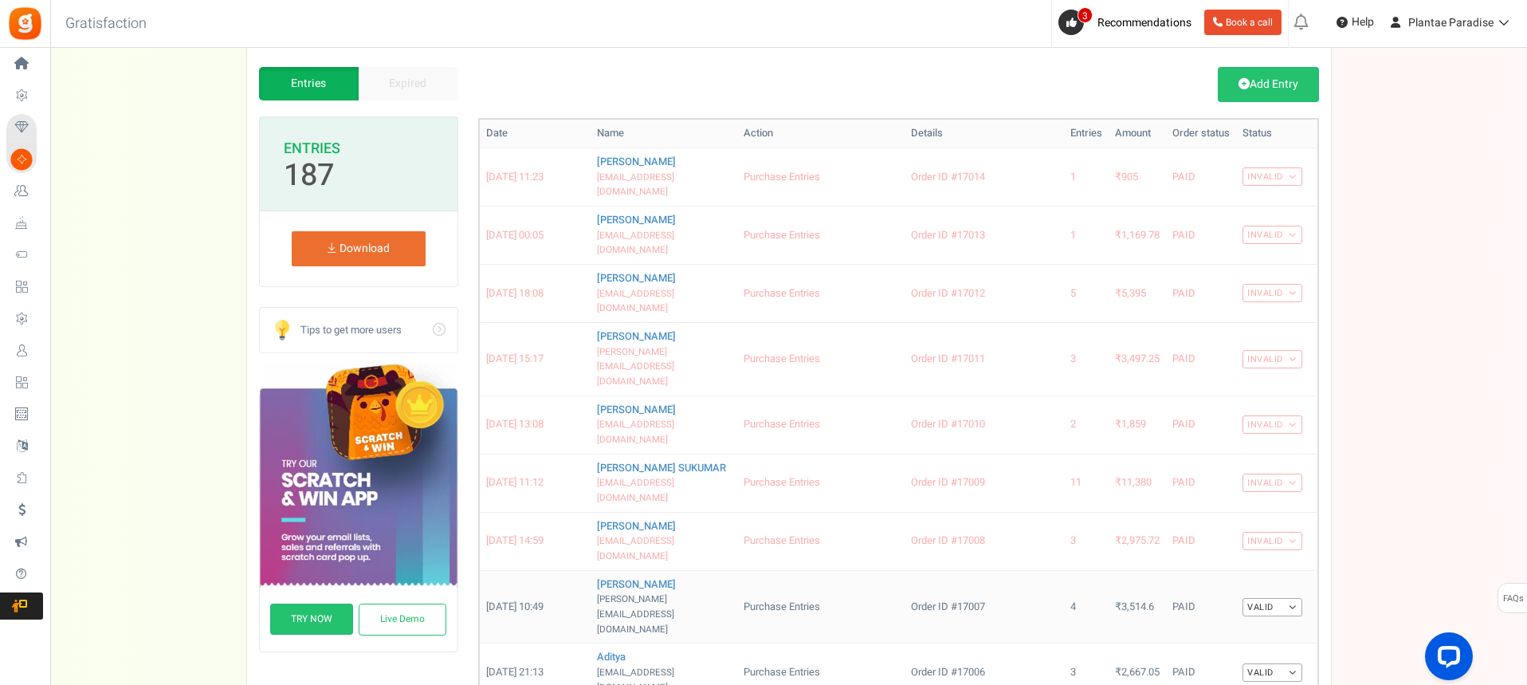
click at [1297, 598] on link "Valid" at bounding box center [1272, 607] width 60 height 18
click at [1207, 646] on link "Invalid" at bounding box center [1239, 657] width 128 height 23
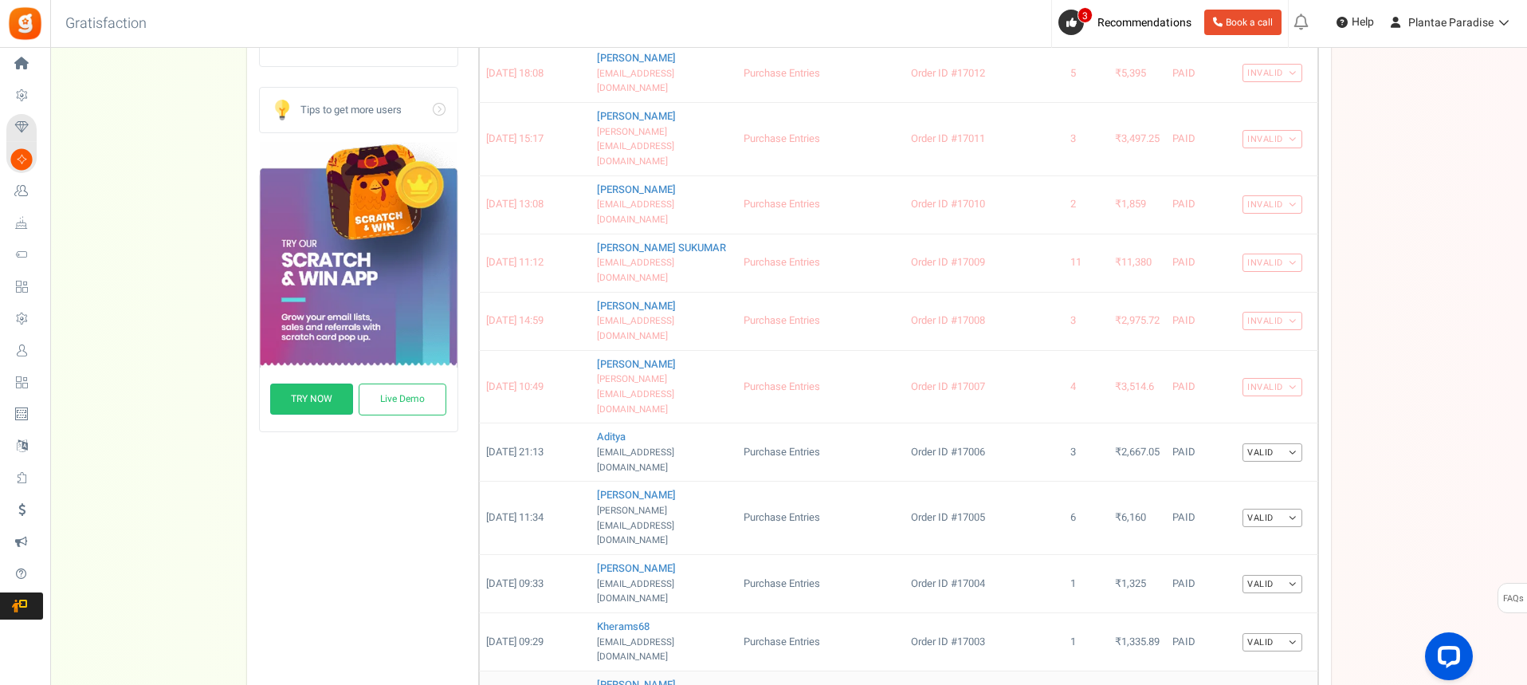
scroll to position [385, 0]
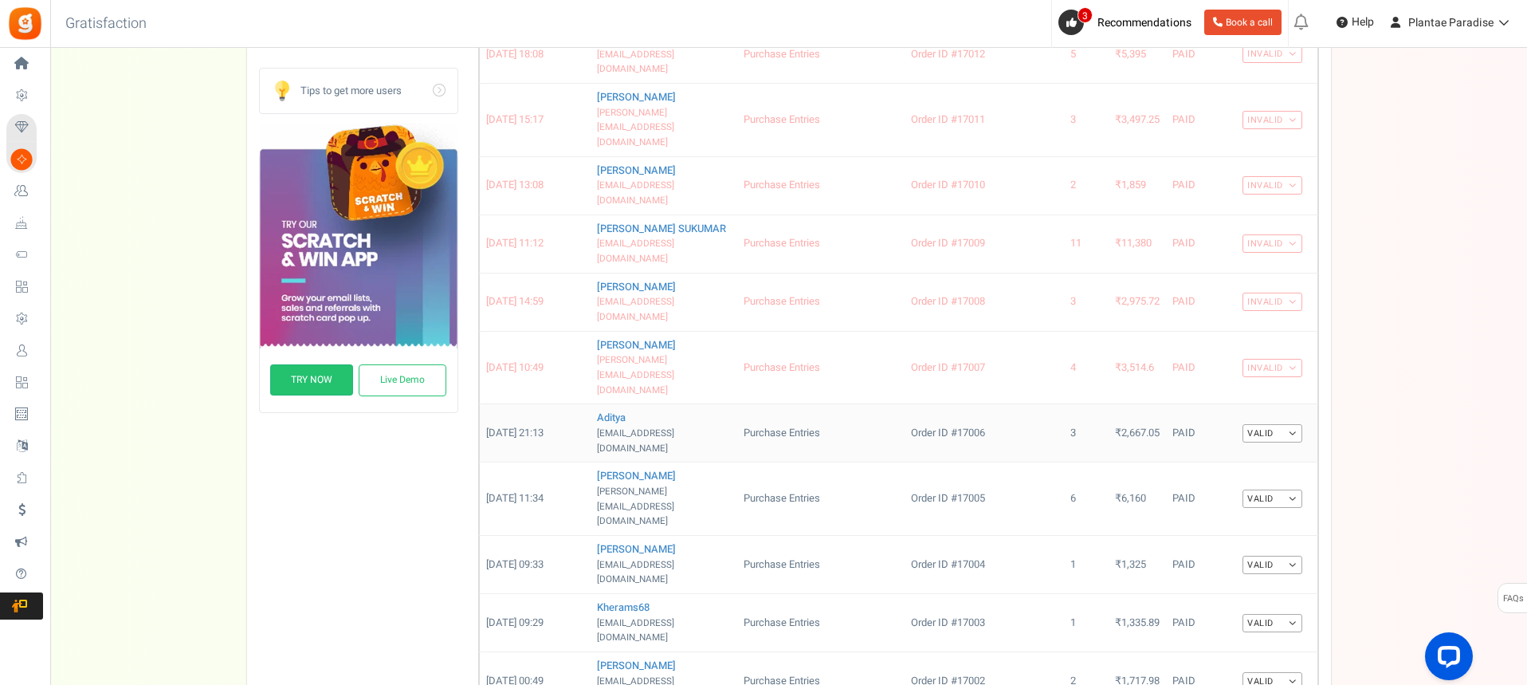
click at [1288, 424] on link "Valid" at bounding box center [1272, 433] width 60 height 18
click at [1231, 473] on link "Invalid" at bounding box center [1239, 484] width 128 height 23
click at [1282, 489] on link "Valid" at bounding box center [1272, 498] width 60 height 18
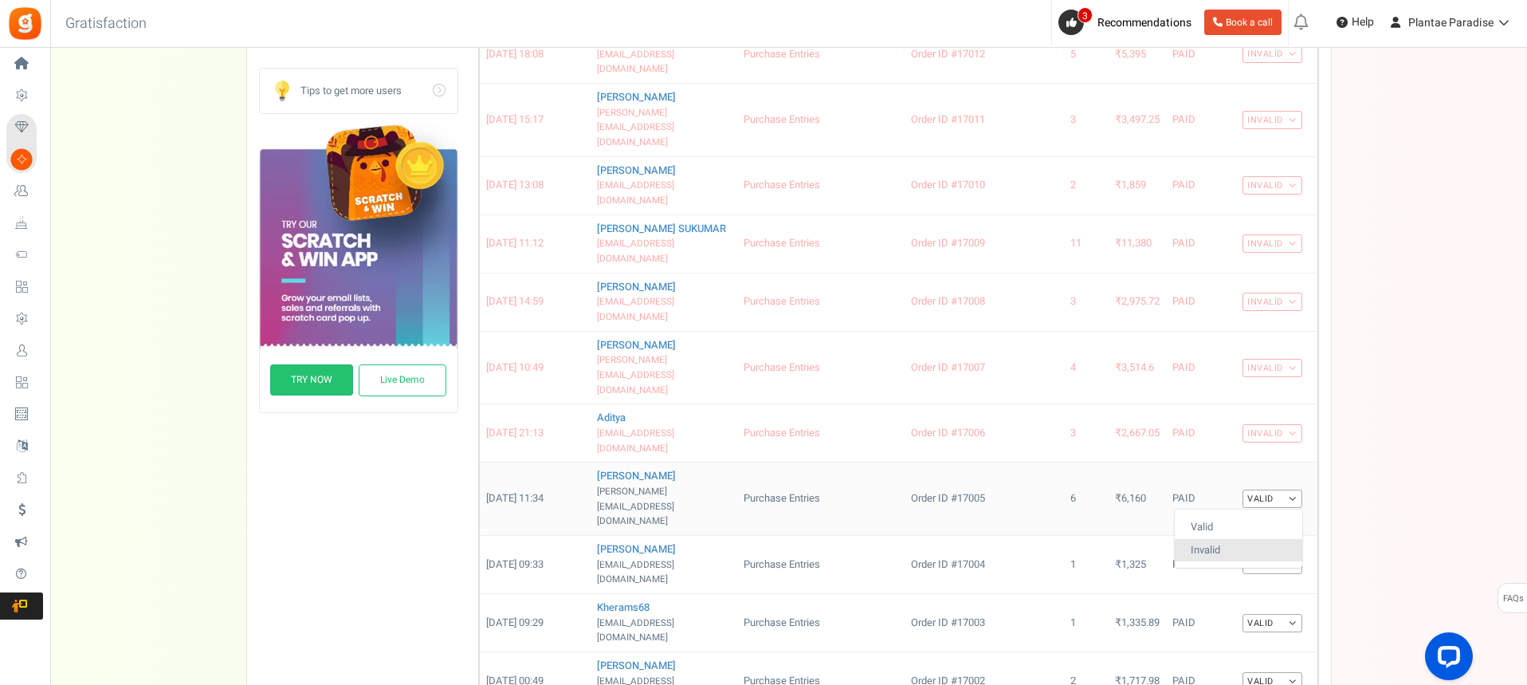
click at [1213, 539] on link "Invalid" at bounding box center [1239, 550] width 128 height 23
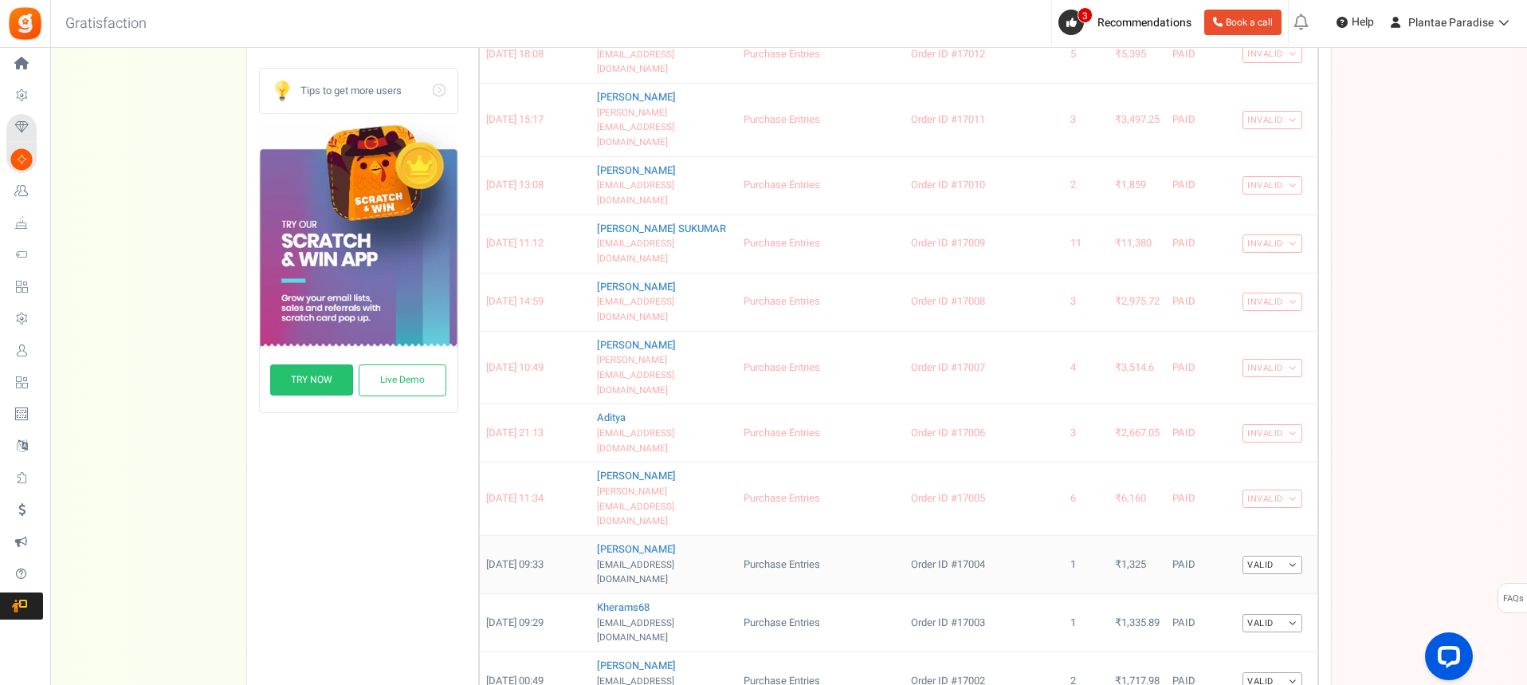
click at [1293, 555] on link "Valid" at bounding box center [1272, 564] width 60 height 18
click at [1232, 604] on link "Invalid" at bounding box center [1239, 615] width 128 height 23
click at [1282, 614] on link "Valid" at bounding box center [1272, 623] width 60 height 18
click at [1217, 662] on link "Invalid" at bounding box center [1239, 673] width 128 height 23
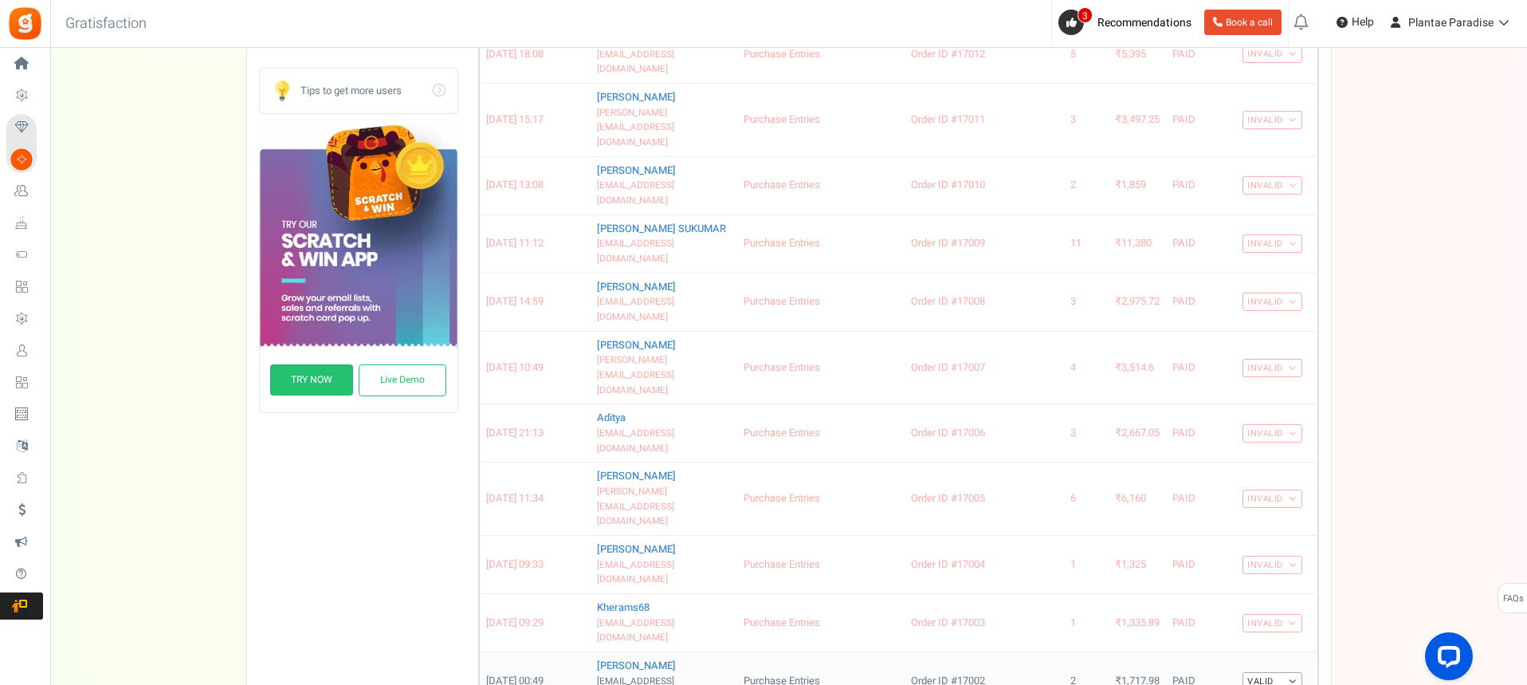
click at [1278, 672] on link "Valid" at bounding box center [1272, 681] width 60 height 18
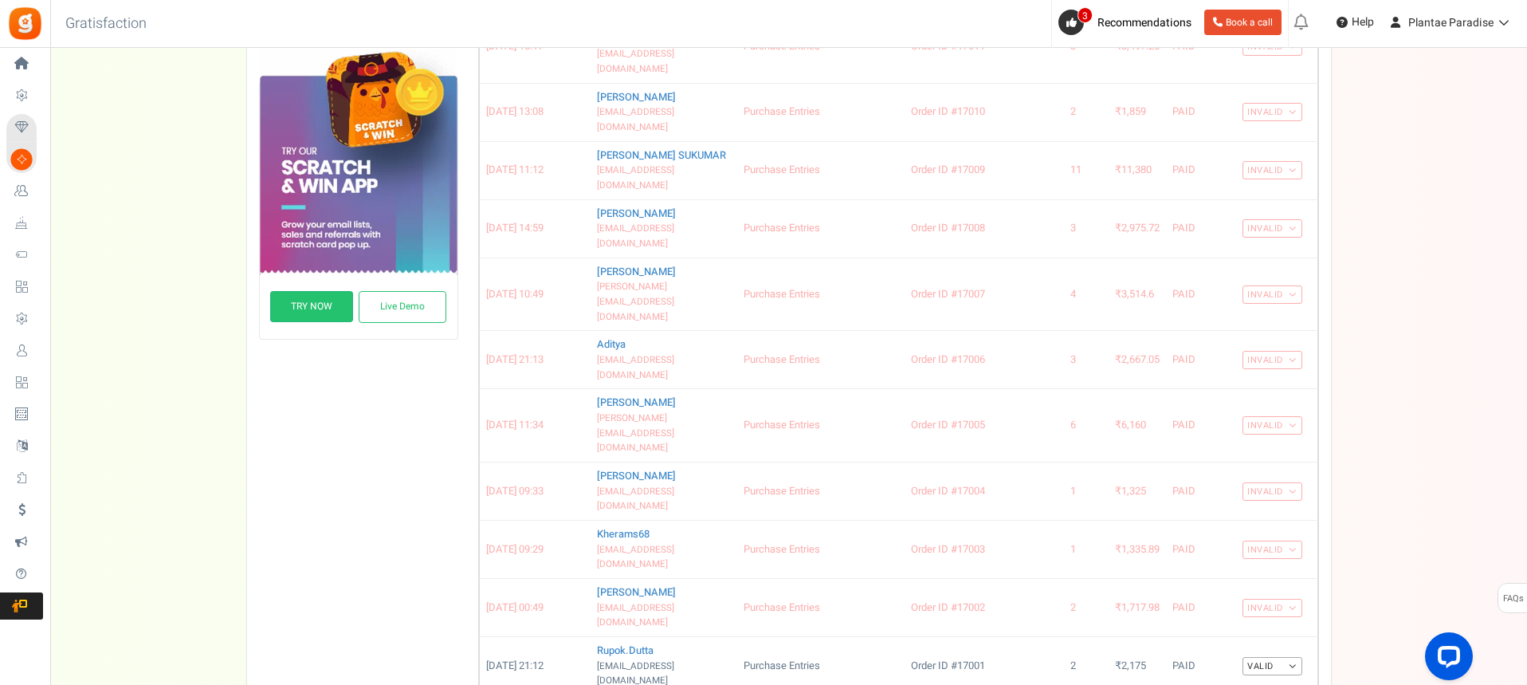
scroll to position [465, 0]
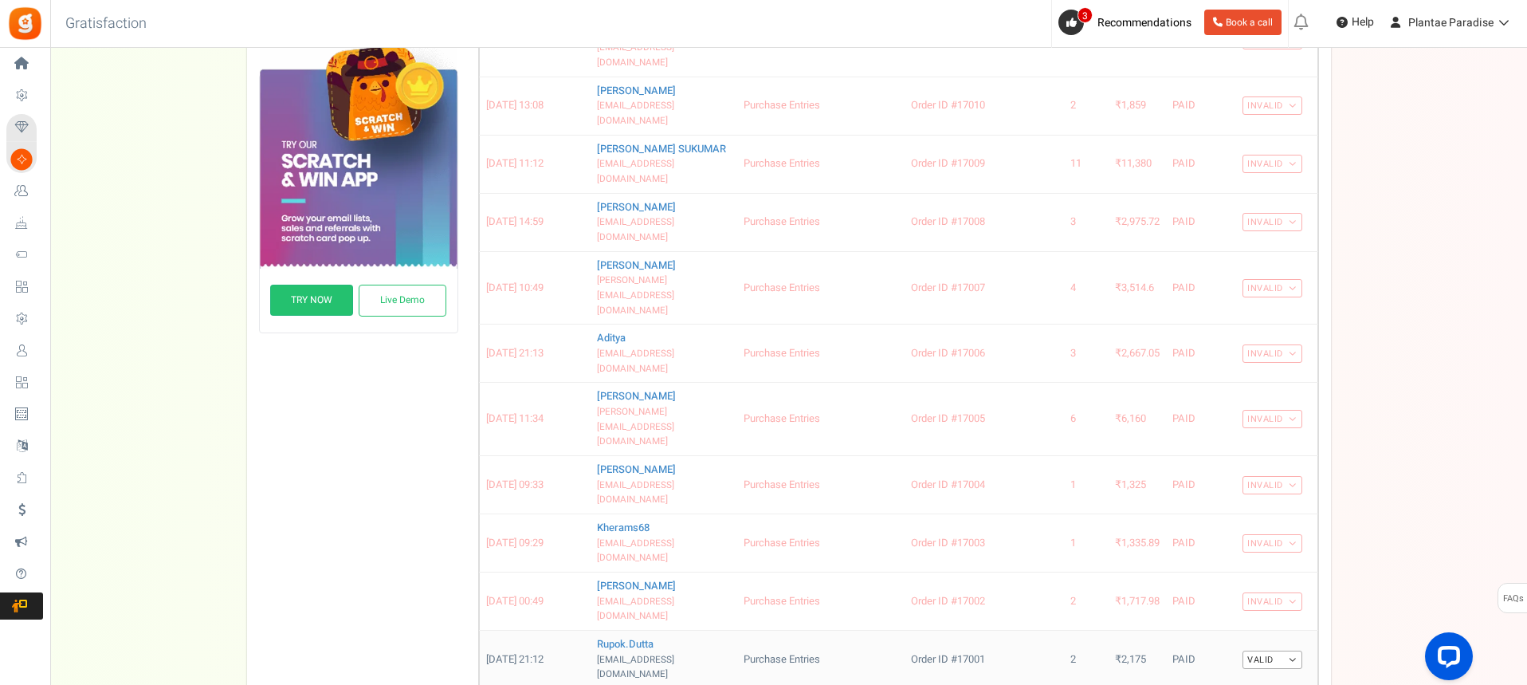
click at [1286, 650] on link "Valid" at bounding box center [1272, 659] width 60 height 18
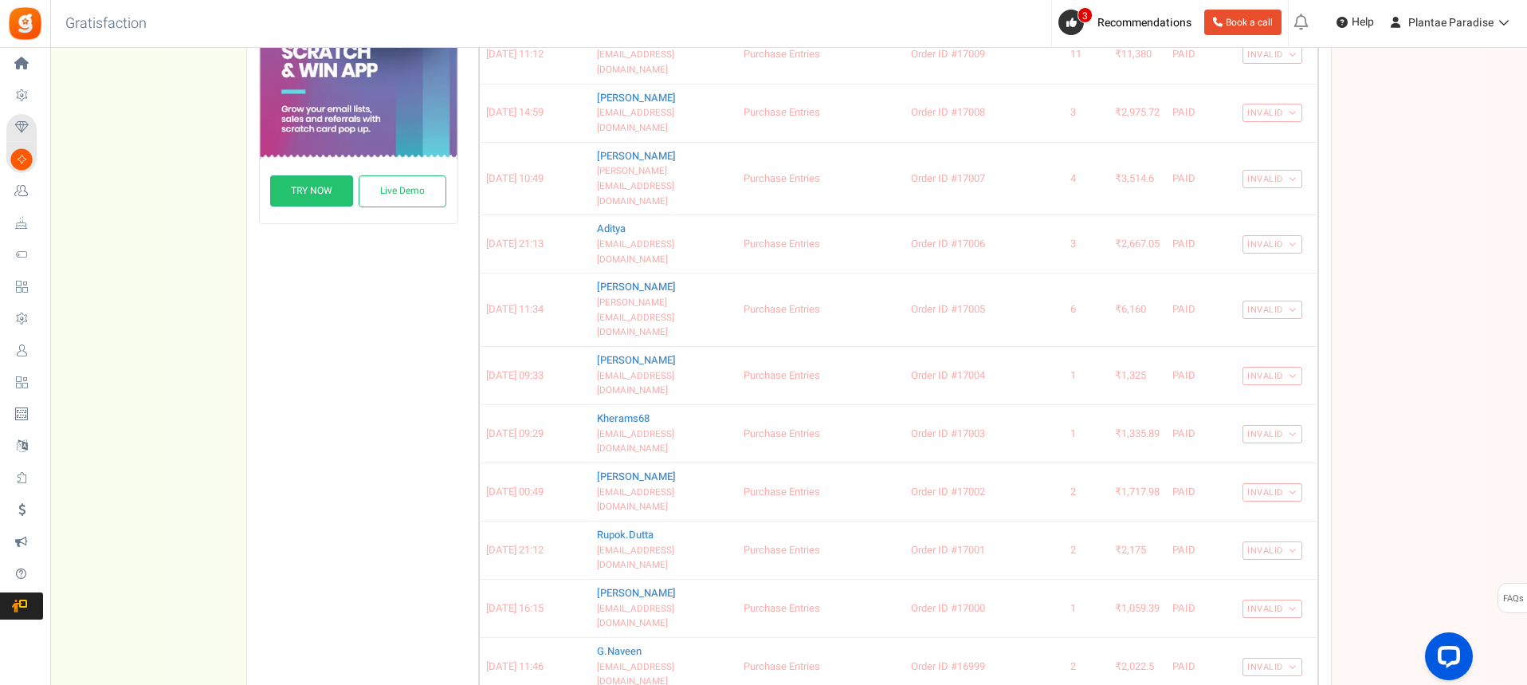
scroll to position [624, 0]
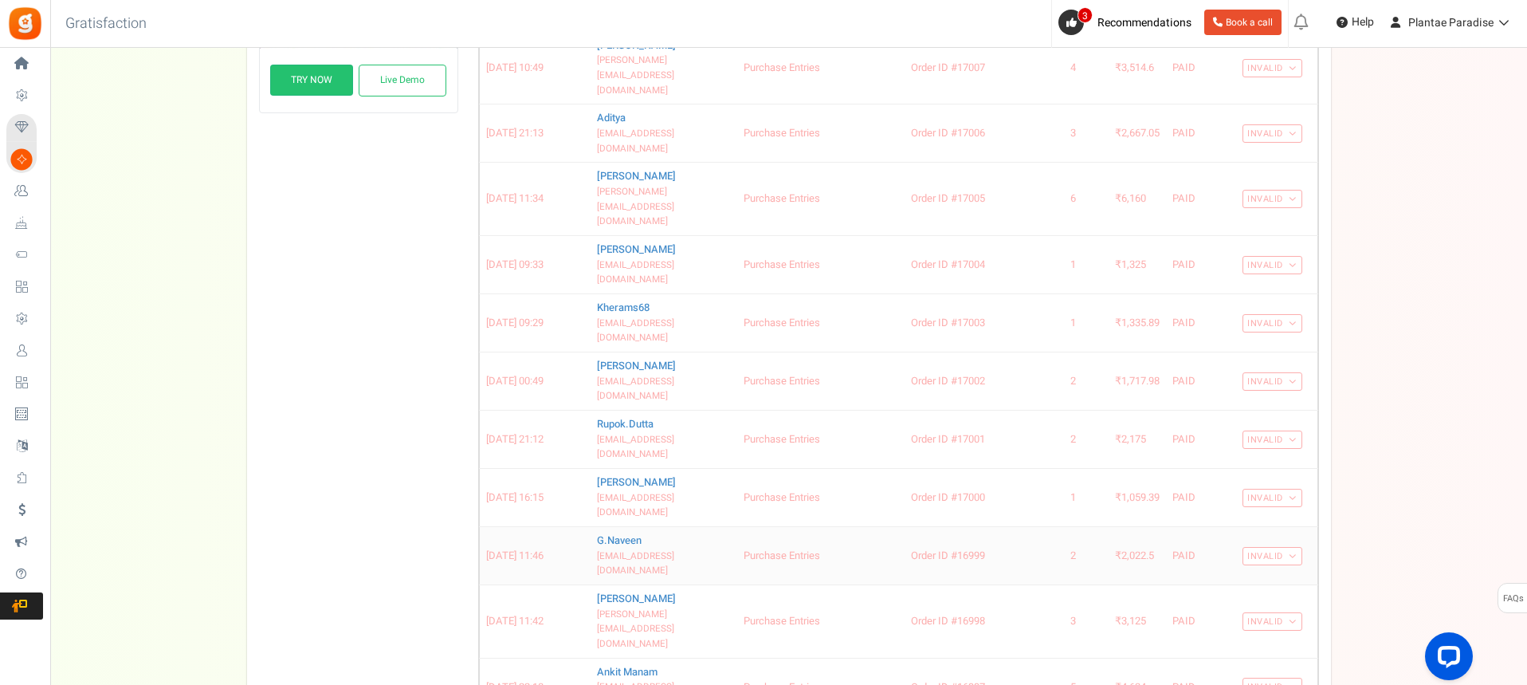
scroll to position [719, 0]
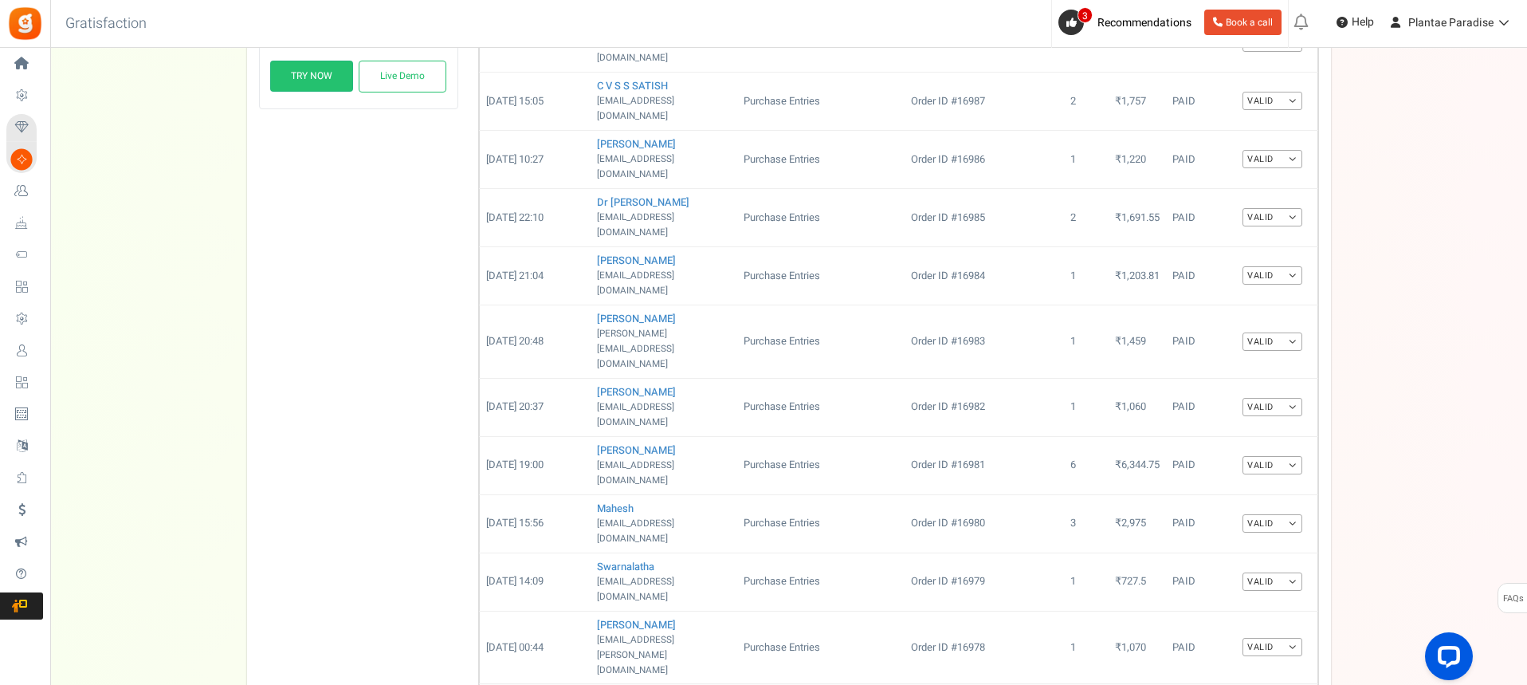
click at [1291, 638] on link "Valid" at bounding box center [1272, 647] width 60 height 18
click at [1288, 572] on link "Valid" at bounding box center [1272, 581] width 60 height 18
click at [1234, 622] on link "Invalid" at bounding box center [1239, 633] width 128 height 23
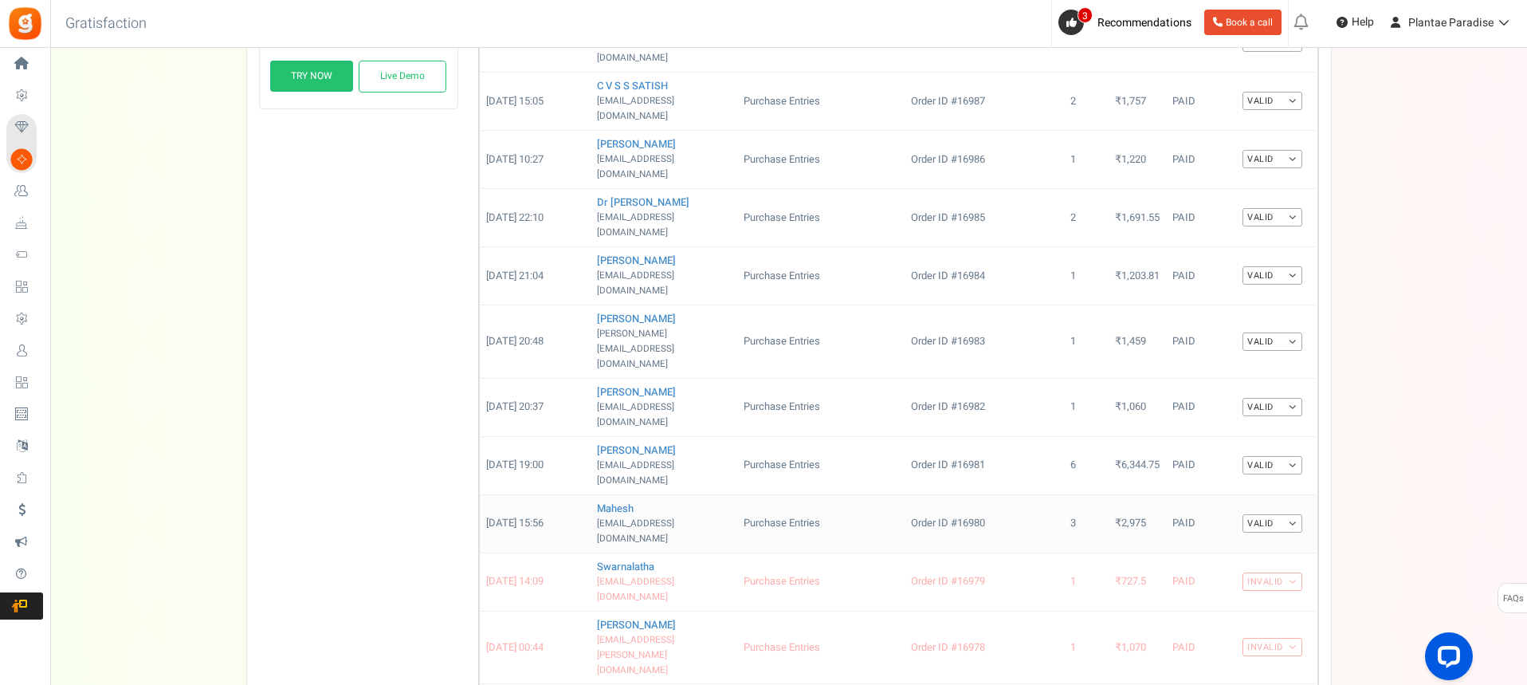
click at [1288, 514] on link "Valid" at bounding box center [1272, 523] width 60 height 18
click at [1226, 563] on link "Invalid" at bounding box center [1239, 574] width 128 height 23
click at [1287, 456] on link "Valid" at bounding box center [1272, 465] width 60 height 18
click at [1219, 505] on link "Invalid" at bounding box center [1239, 516] width 128 height 23
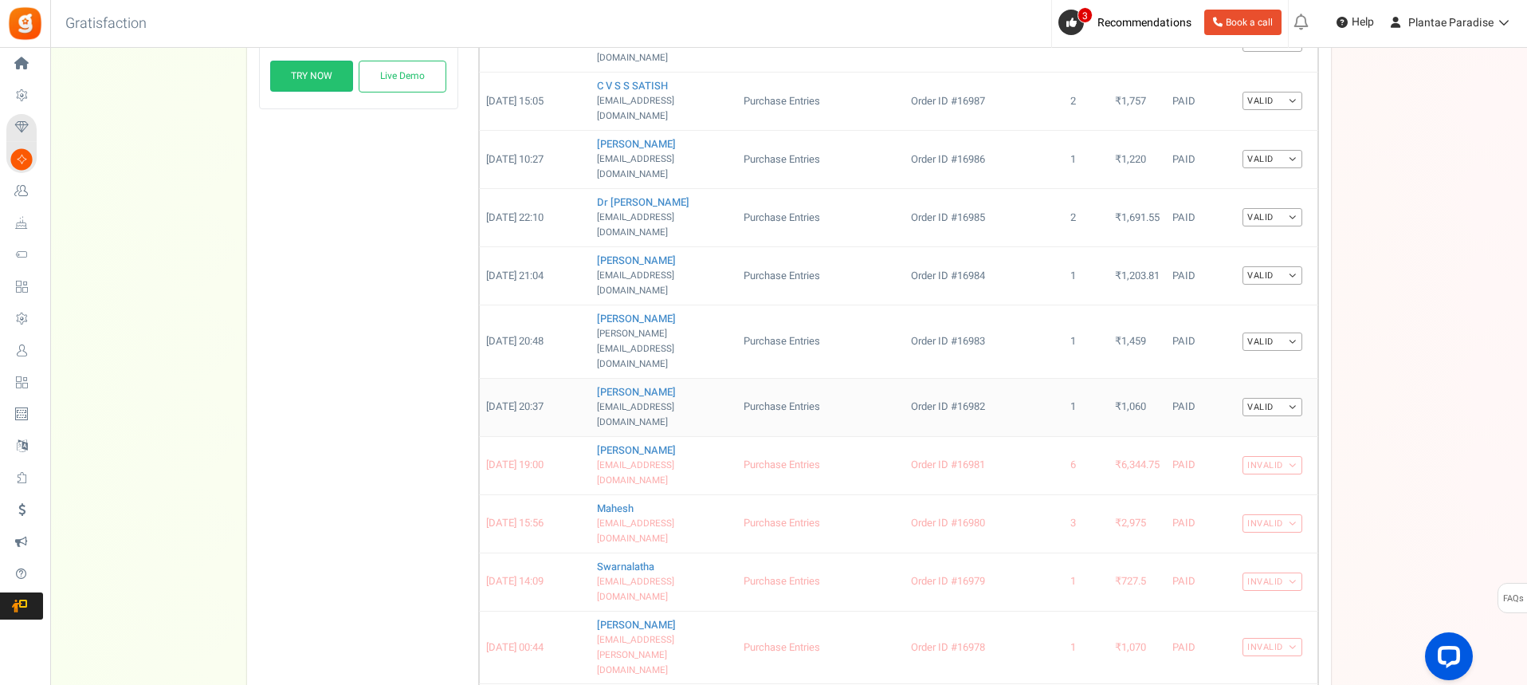
click at [1289, 398] on link "Valid" at bounding box center [1272, 407] width 60 height 18
click at [1231, 447] on link "Invalid" at bounding box center [1239, 458] width 128 height 23
click at [1290, 332] on link "Valid" at bounding box center [1272, 341] width 60 height 18
click at [1194, 381] on link "Invalid" at bounding box center [1239, 392] width 128 height 23
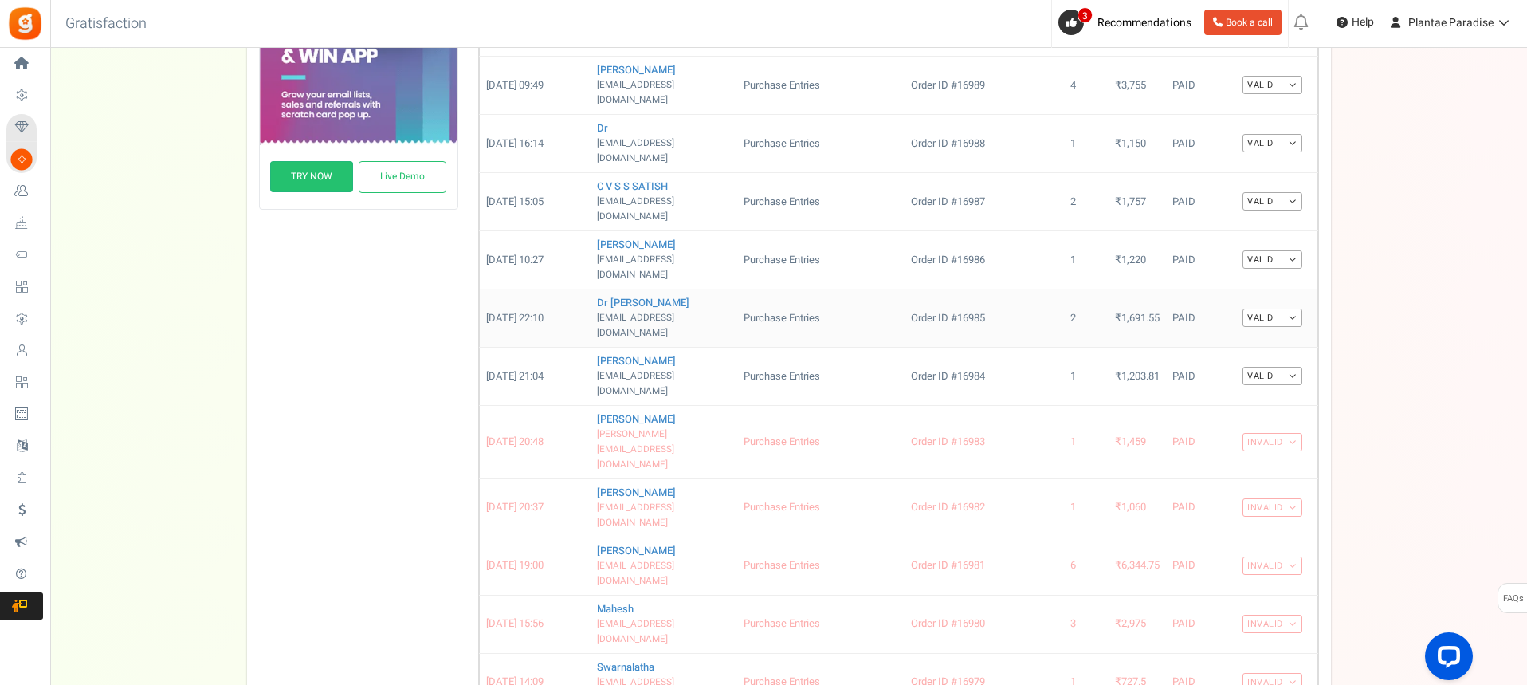
scroll to position [529, 0]
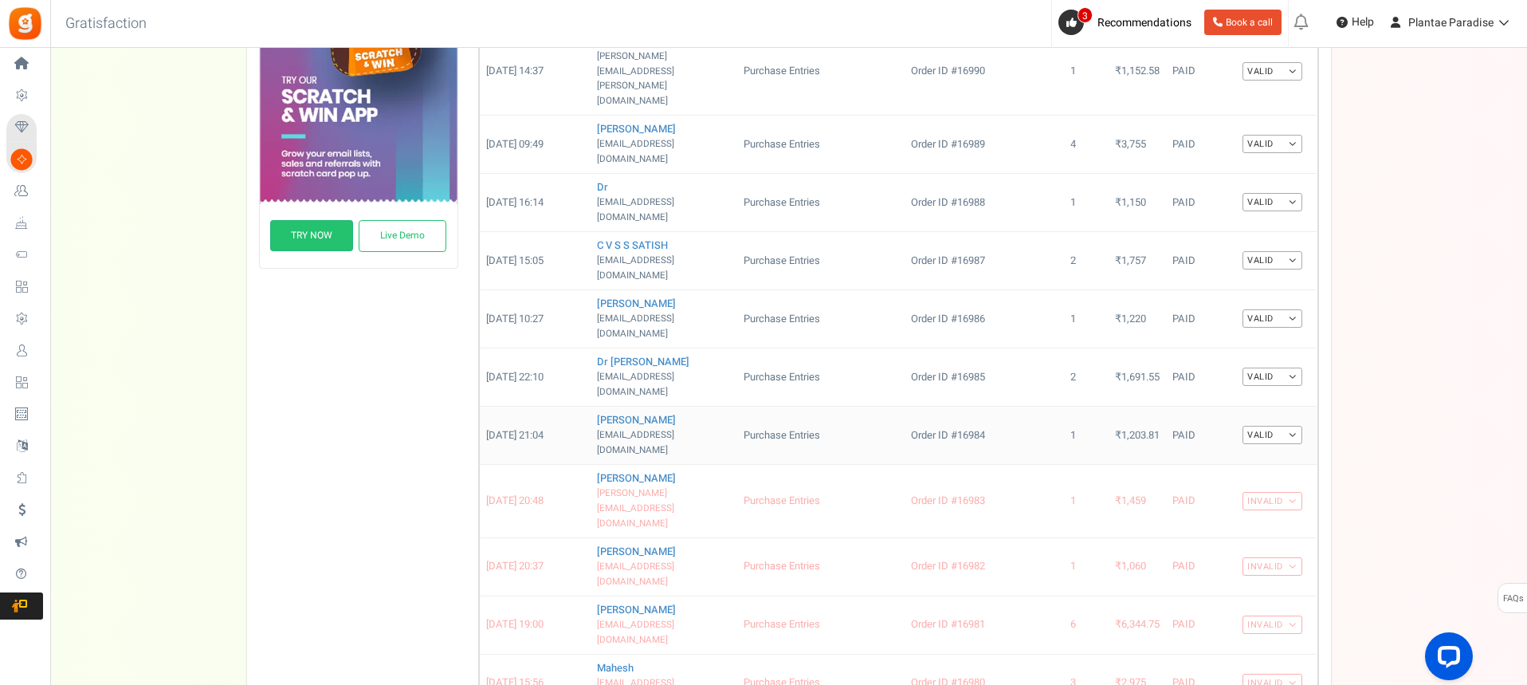
click at [1289, 426] on link "Valid" at bounding box center [1272, 435] width 60 height 18
click at [1232, 475] on link "Invalid" at bounding box center [1239, 486] width 128 height 23
click at [1290, 367] on link "Valid" at bounding box center [1272, 376] width 60 height 18
click at [1233, 417] on link "Invalid" at bounding box center [1239, 428] width 128 height 23
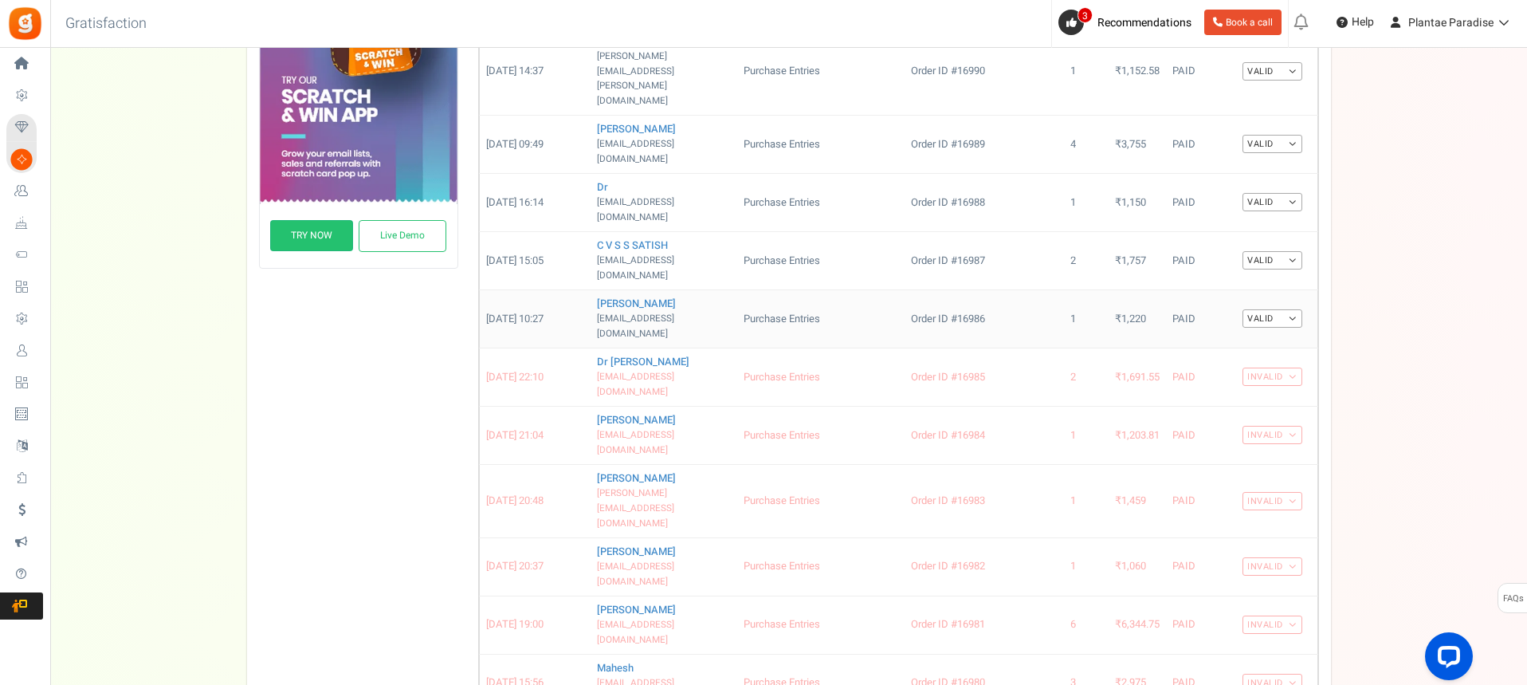
click at [1289, 309] on link "Valid" at bounding box center [1272, 318] width 60 height 18
click at [1253, 359] on link "Invalid" at bounding box center [1239, 370] width 128 height 23
click at [1293, 251] on link "Valid" at bounding box center [1272, 260] width 60 height 18
click at [1246, 300] on link "Invalid" at bounding box center [1239, 311] width 128 height 23
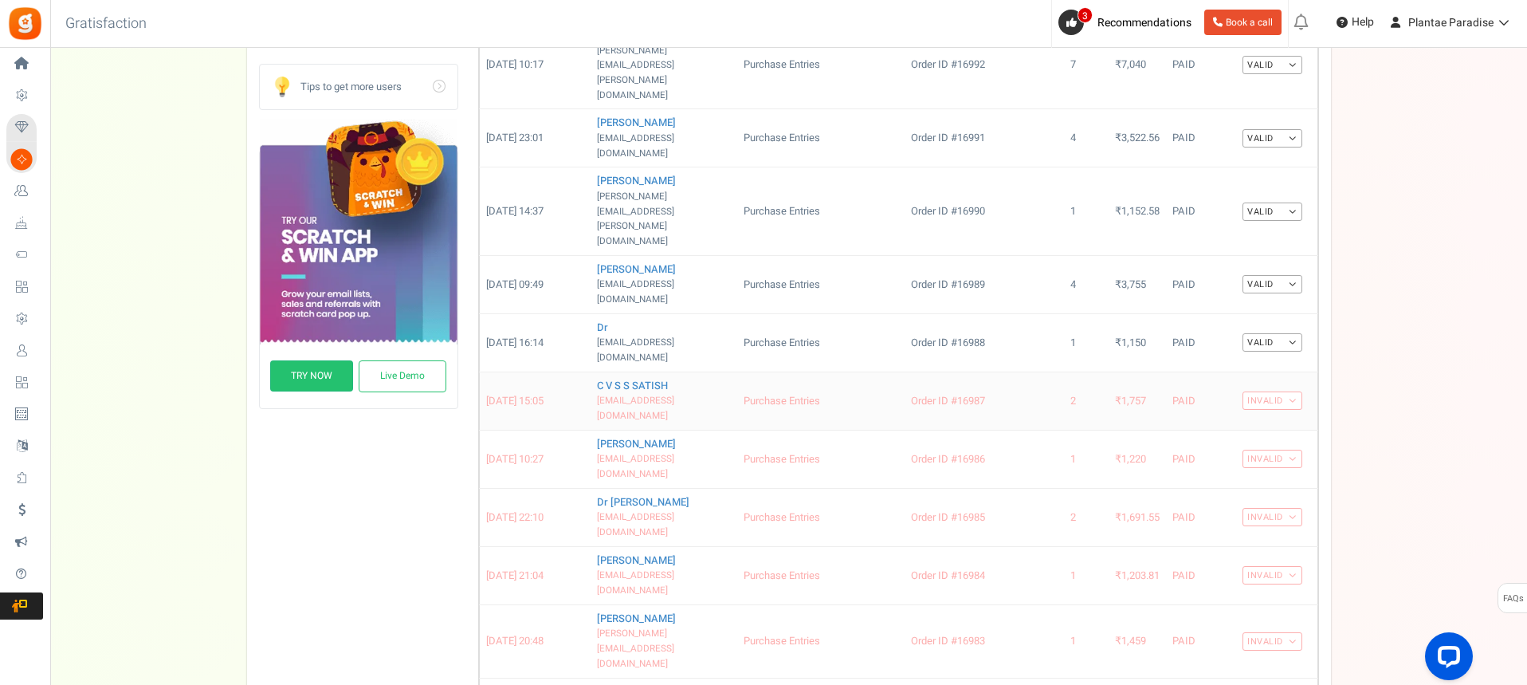
scroll to position [370, 0]
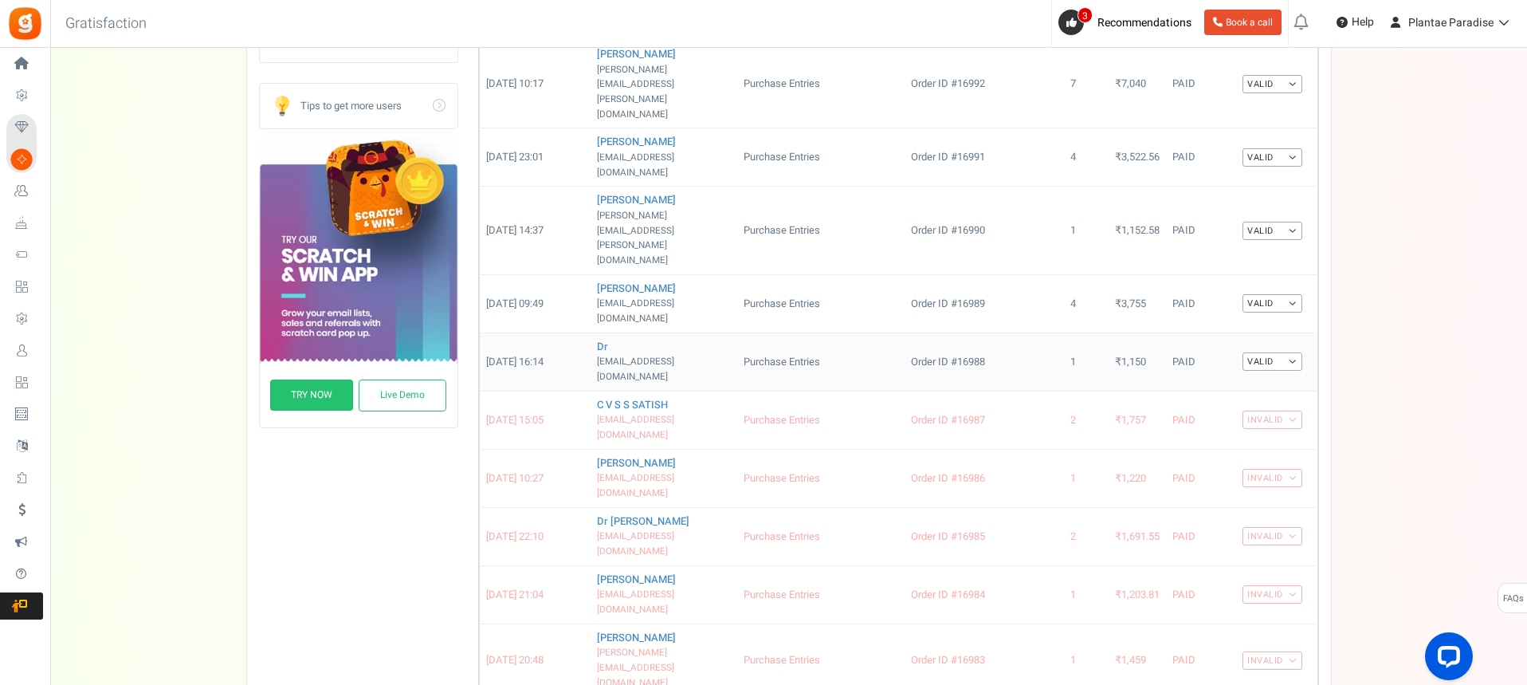
click at [1286, 352] on link "Valid" at bounding box center [1272, 361] width 60 height 18
click at [1241, 402] on link "Invalid" at bounding box center [1239, 413] width 128 height 23
click at [1287, 294] on link "Valid" at bounding box center [1272, 303] width 60 height 18
click at [1224, 343] on link "Invalid" at bounding box center [1239, 354] width 128 height 23
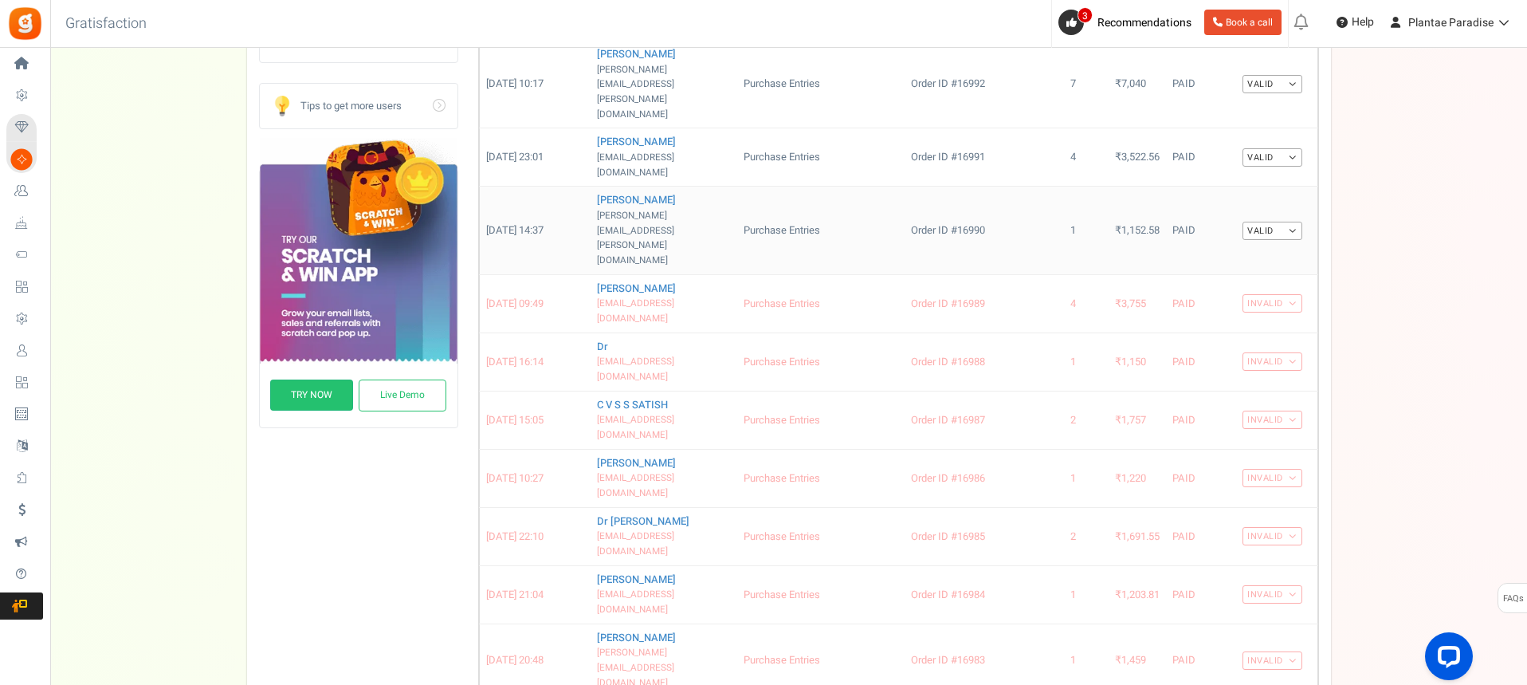
click at [1288, 222] on link "Valid" at bounding box center [1272, 231] width 60 height 18
click at [1239, 270] on link "Invalid" at bounding box center [1239, 281] width 128 height 23
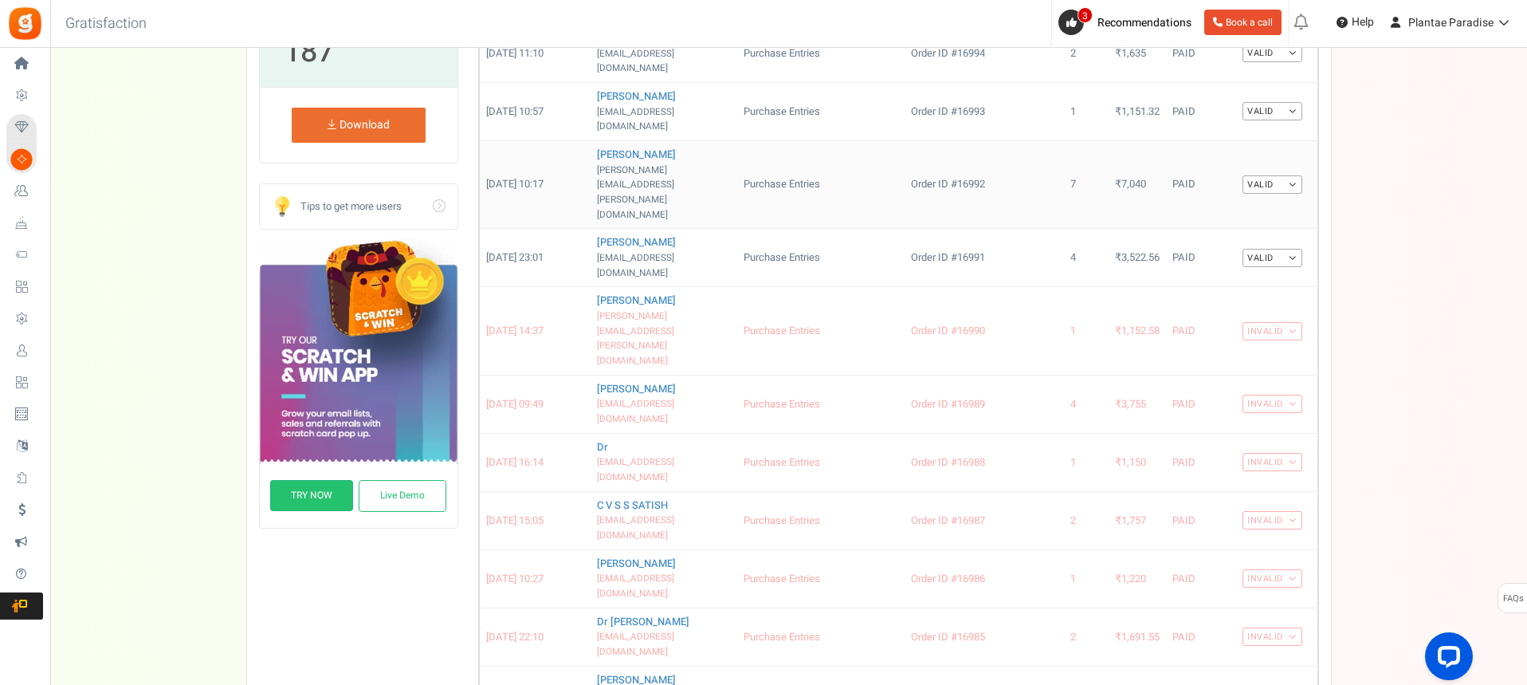
scroll to position [210, 0]
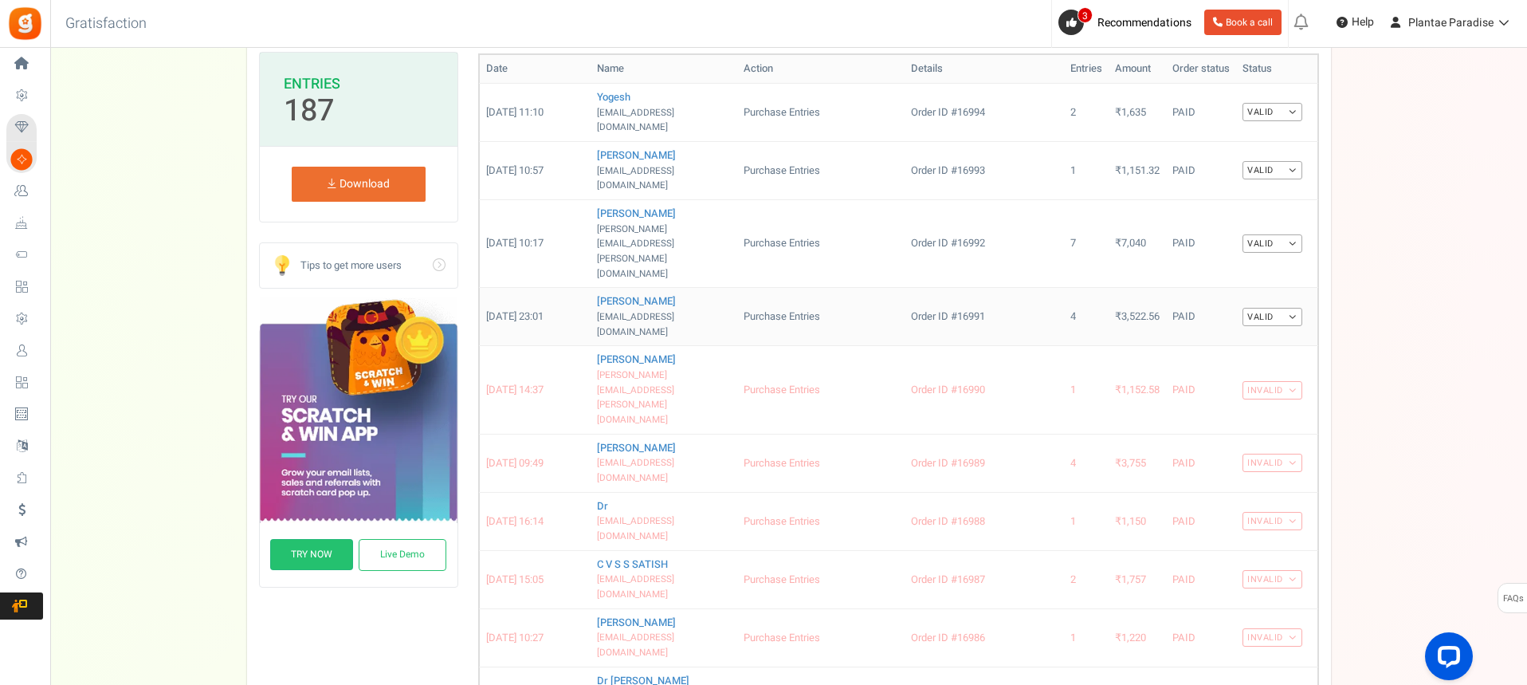
click at [1292, 308] on link "Valid" at bounding box center [1272, 317] width 60 height 18
click at [1243, 356] on link "Invalid" at bounding box center [1239, 367] width 128 height 23
click at [1288, 234] on link "Valid" at bounding box center [1272, 243] width 60 height 18
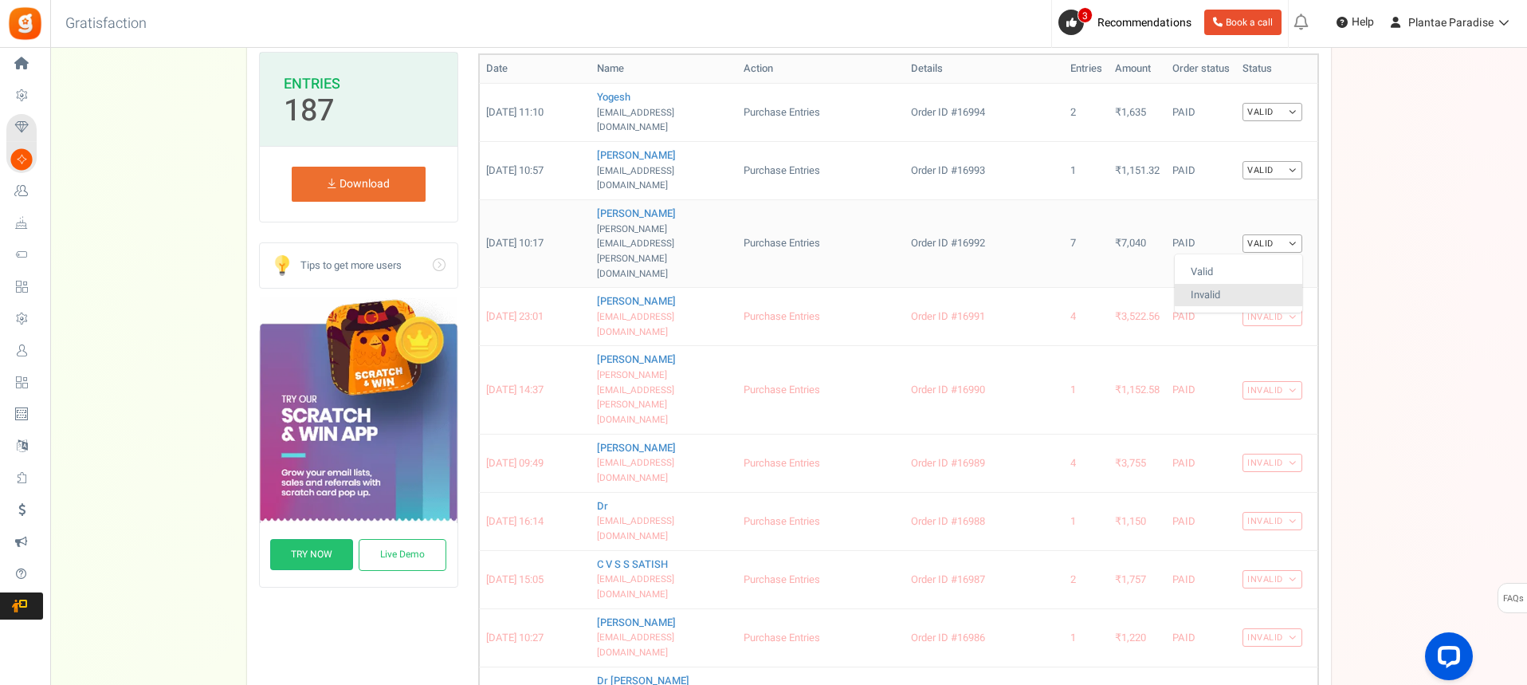
click at [1255, 284] on link "Invalid" at bounding box center [1239, 295] width 128 height 23
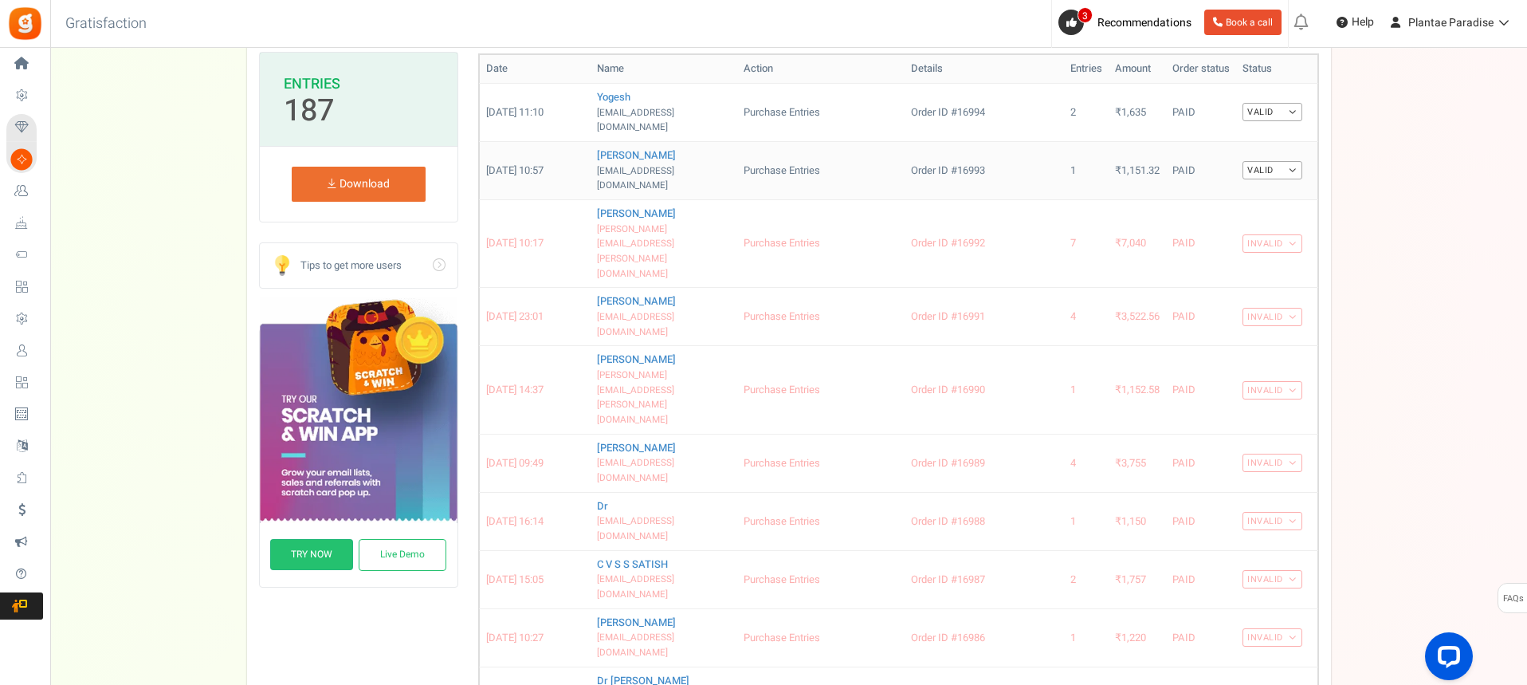
click at [1289, 161] on link "Valid" at bounding box center [1272, 170] width 60 height 18
click at [1250, 210] on link "Invalid" at bounding box center [1239, 221] width 128 height 23
click at [1296, 108] on link "Valid" at bounding box center [1272, 112] width 60 height 18
click at [1257, 163] on link "Invalid" at bounding box center [1239, 163] width 128 height 23
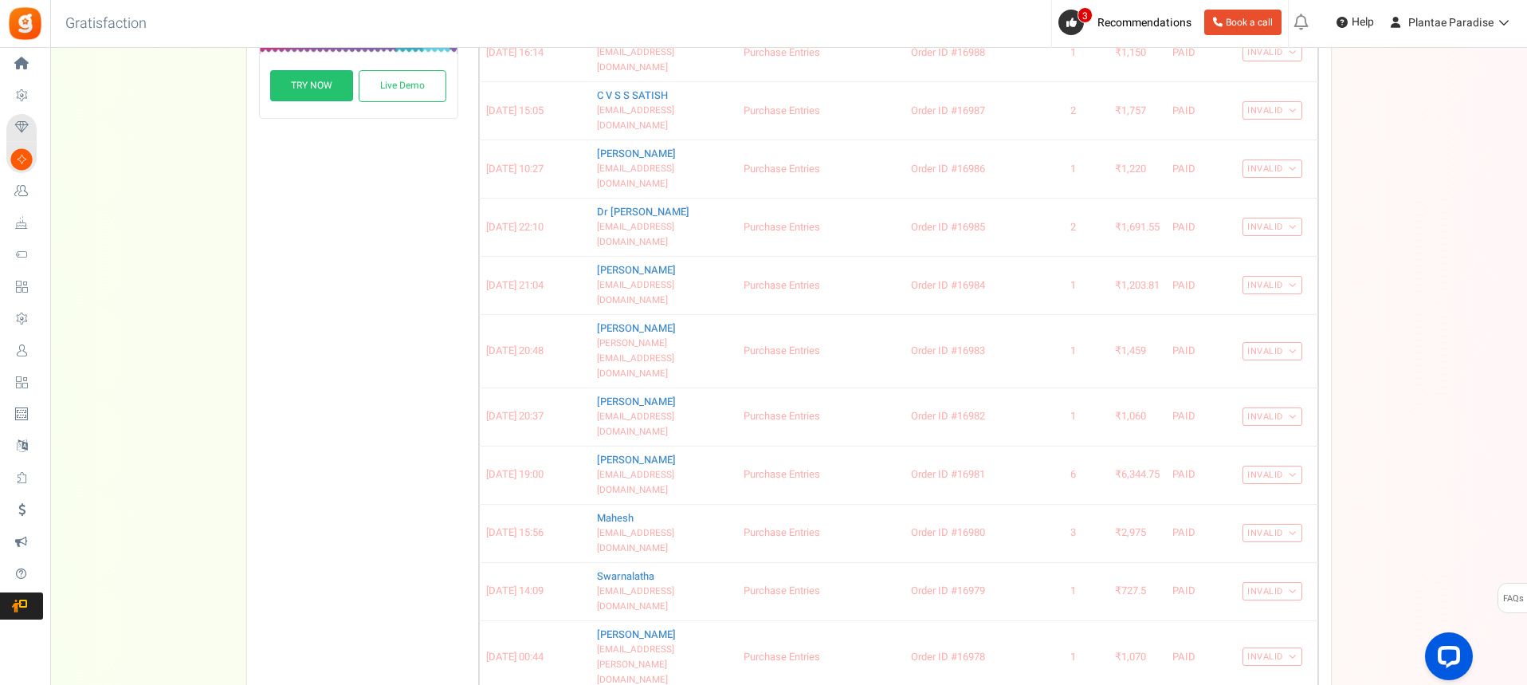
scroll to position [689, 0]
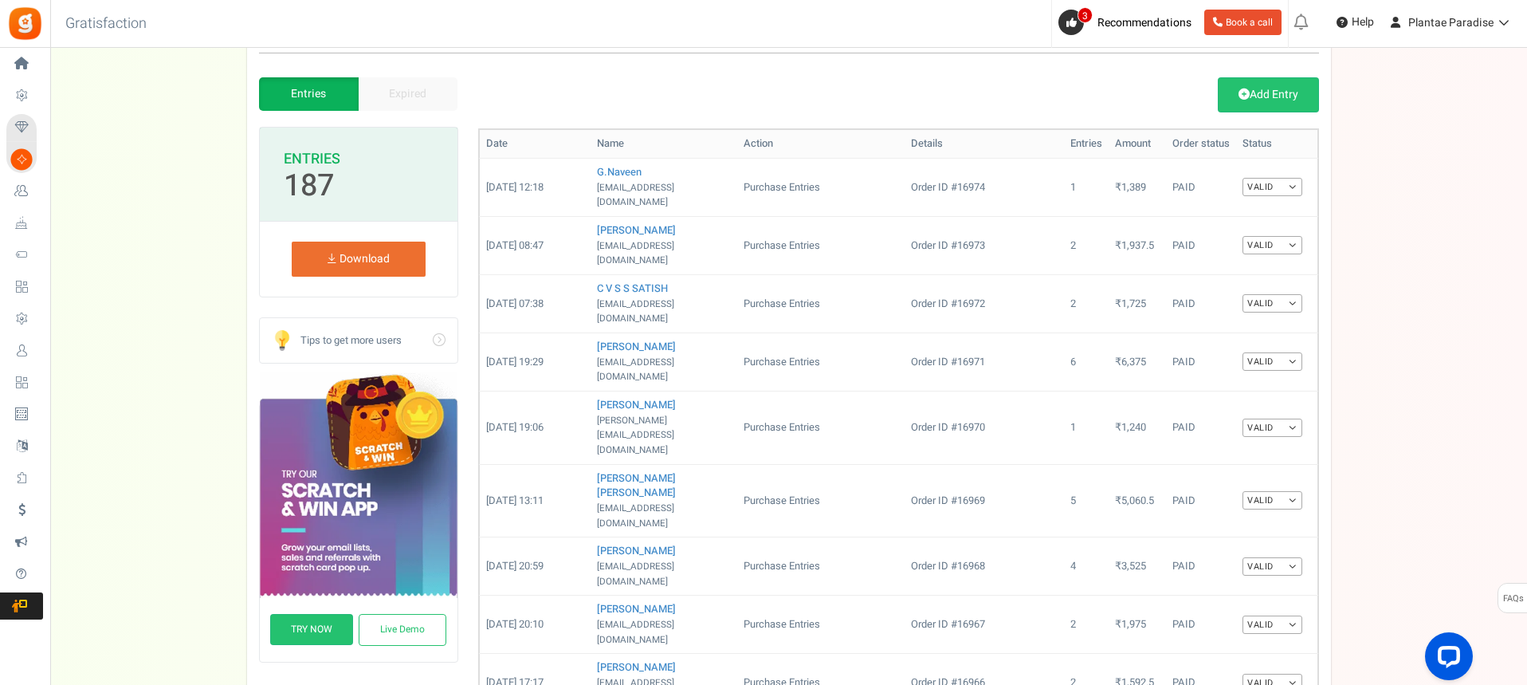
scroll to position [131, 0]
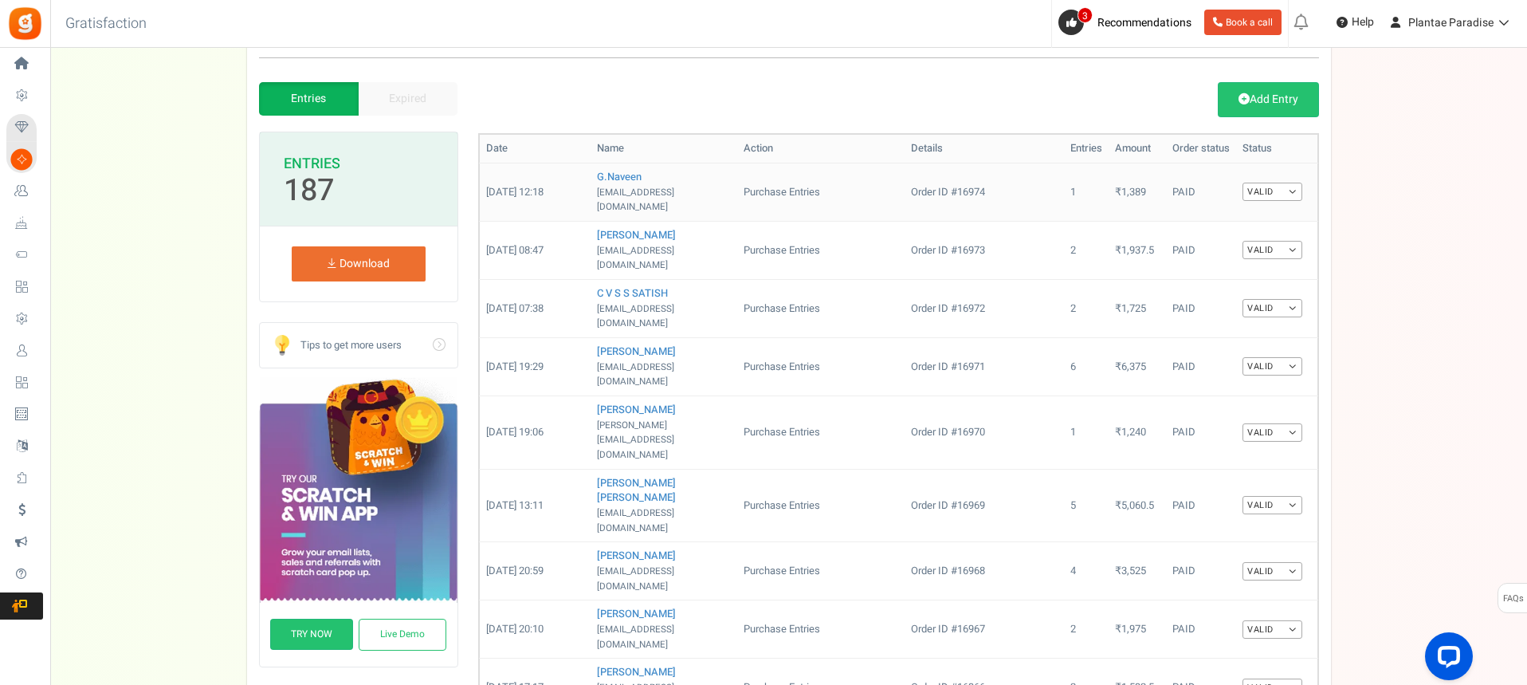
click at [1293, 183] on link "Valid" at bounding box center [1272, 192] width 60 height 18
click at [1258, 234] on link "Invalid" at bounding box center [1239, 243] width 128 height 23
click at [1292, 241] on link "Valid" at bounding box center [1272, 250] width 60 height 18
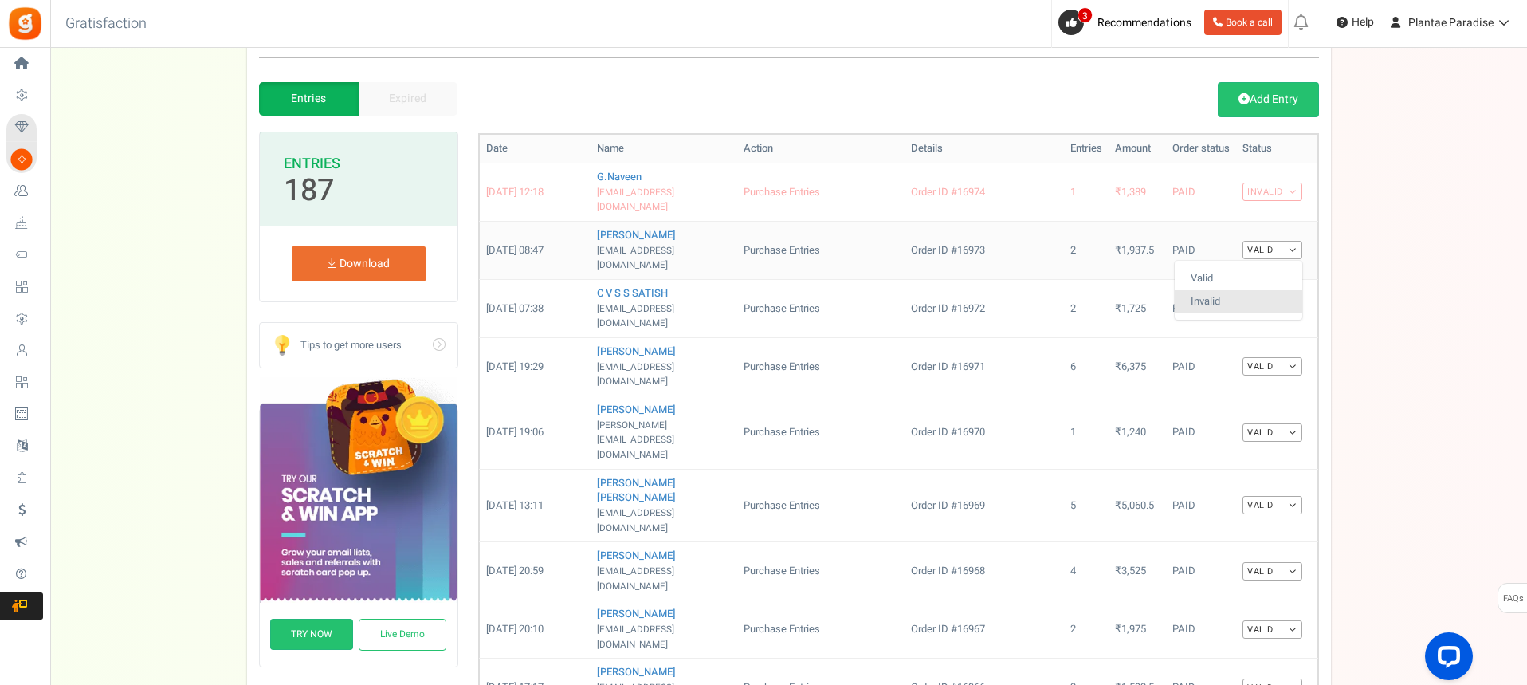
click at [1262, 290] on link "Invalid" at bounding box center [1239, 301] width 128 height 23
click at [1293, 299] on link "Valid" at bounding box center [1272, 308] width 60 height 18
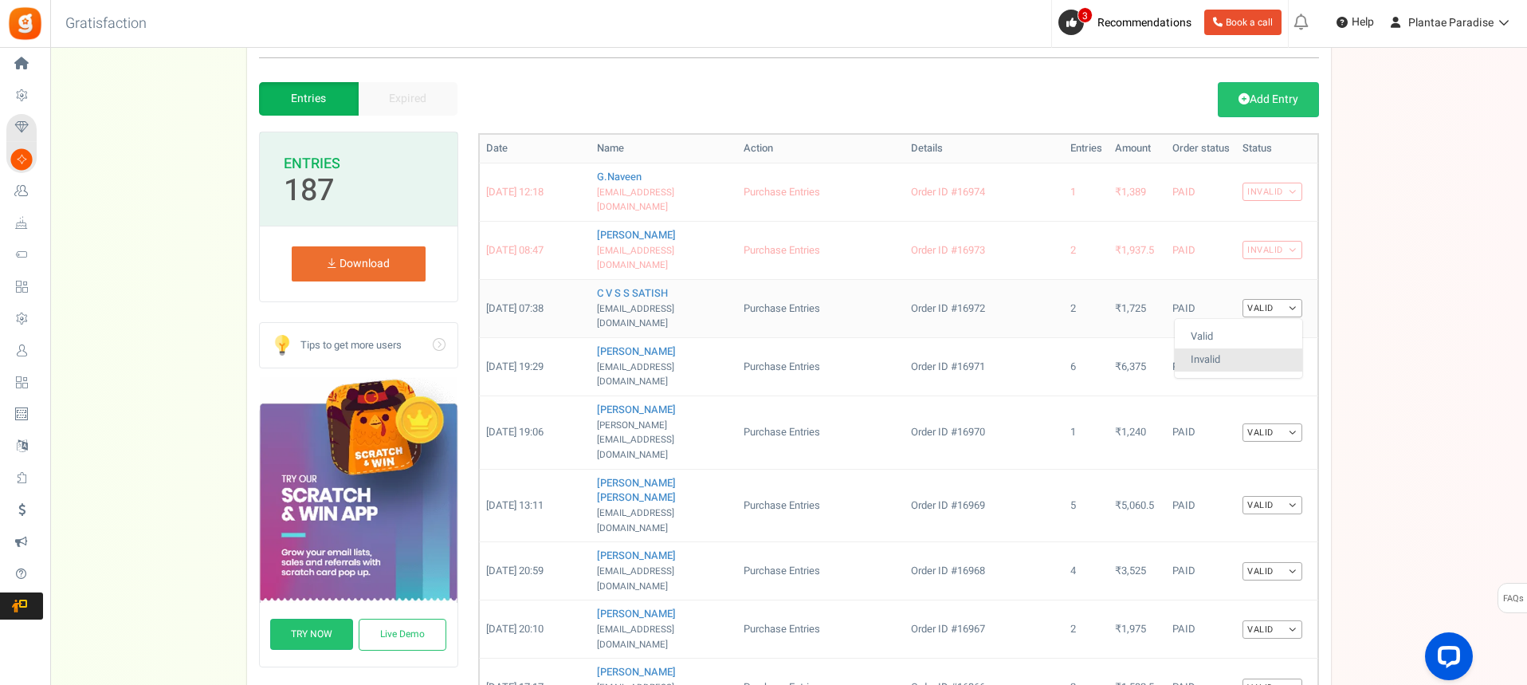
click at [1257, 348] on link "Invalid" at bounding box center [1239, 359] width 128 height 23
click at [1295, 357] on link "Valid" at bounding box center [1272, 366] width 60 height 18
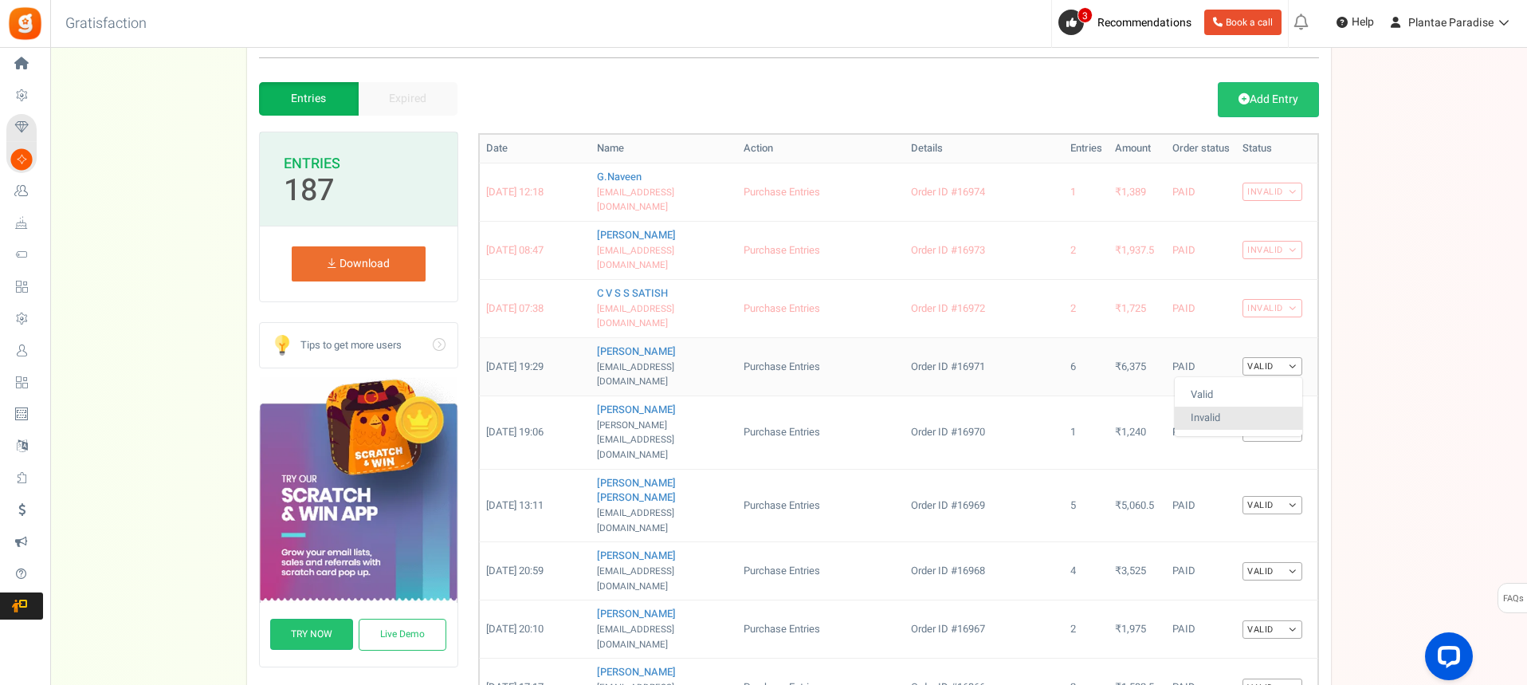
click at [1277, 406] on link "Invalid" at bounding box center [1239, 417] width 128 height 23
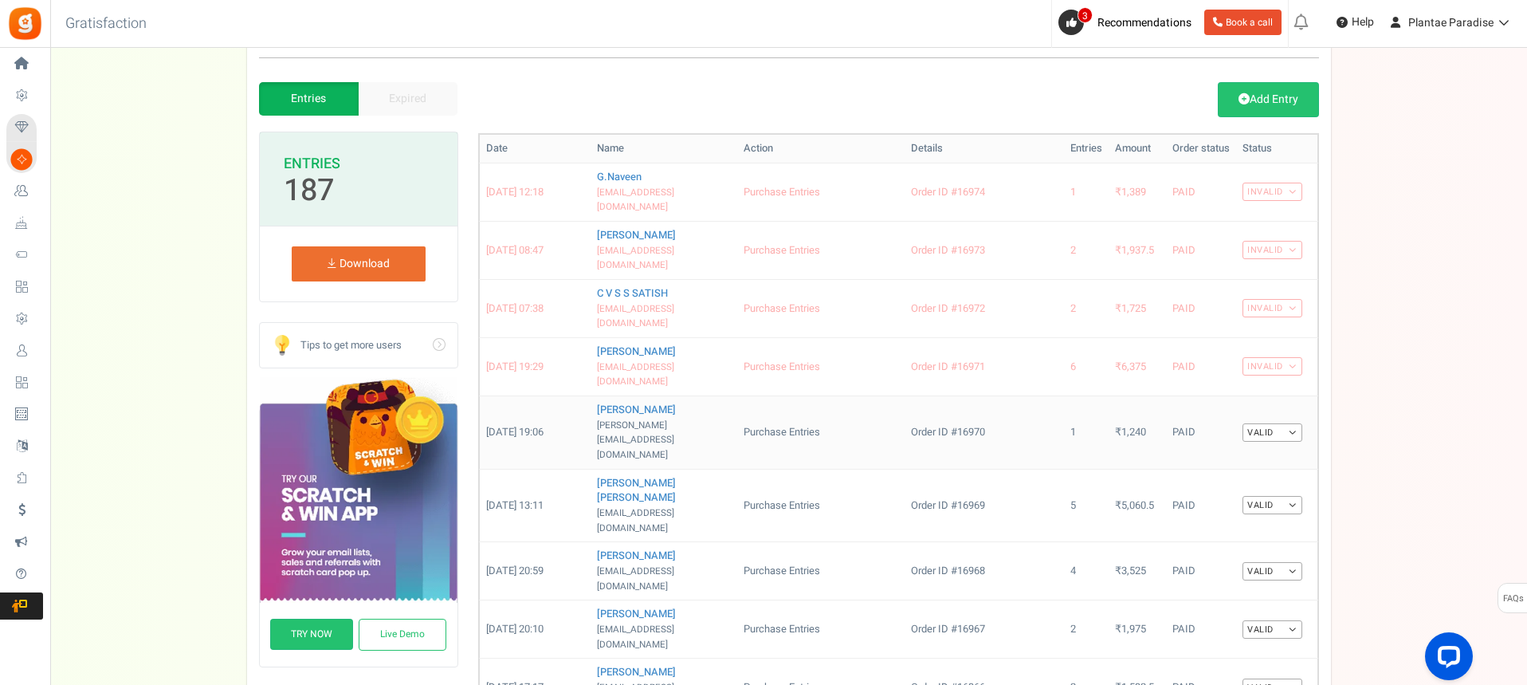
click at [1292, 423] on link "Valid" at bounding box center [1272, 432] width 60 height 18
click at [1245, 472] on link "Invalid" at bounding box center [1239, 483] width 128 height 23
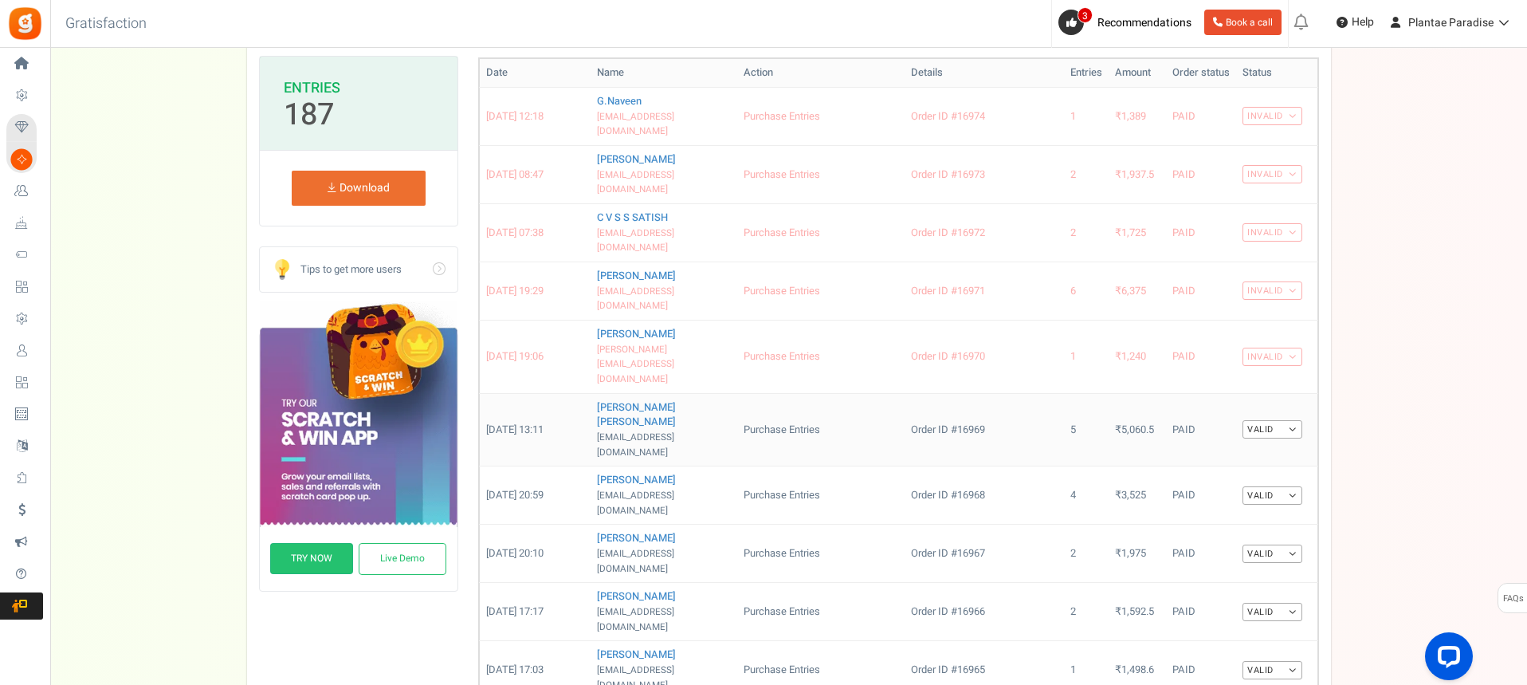
scroll to position [210, 0]
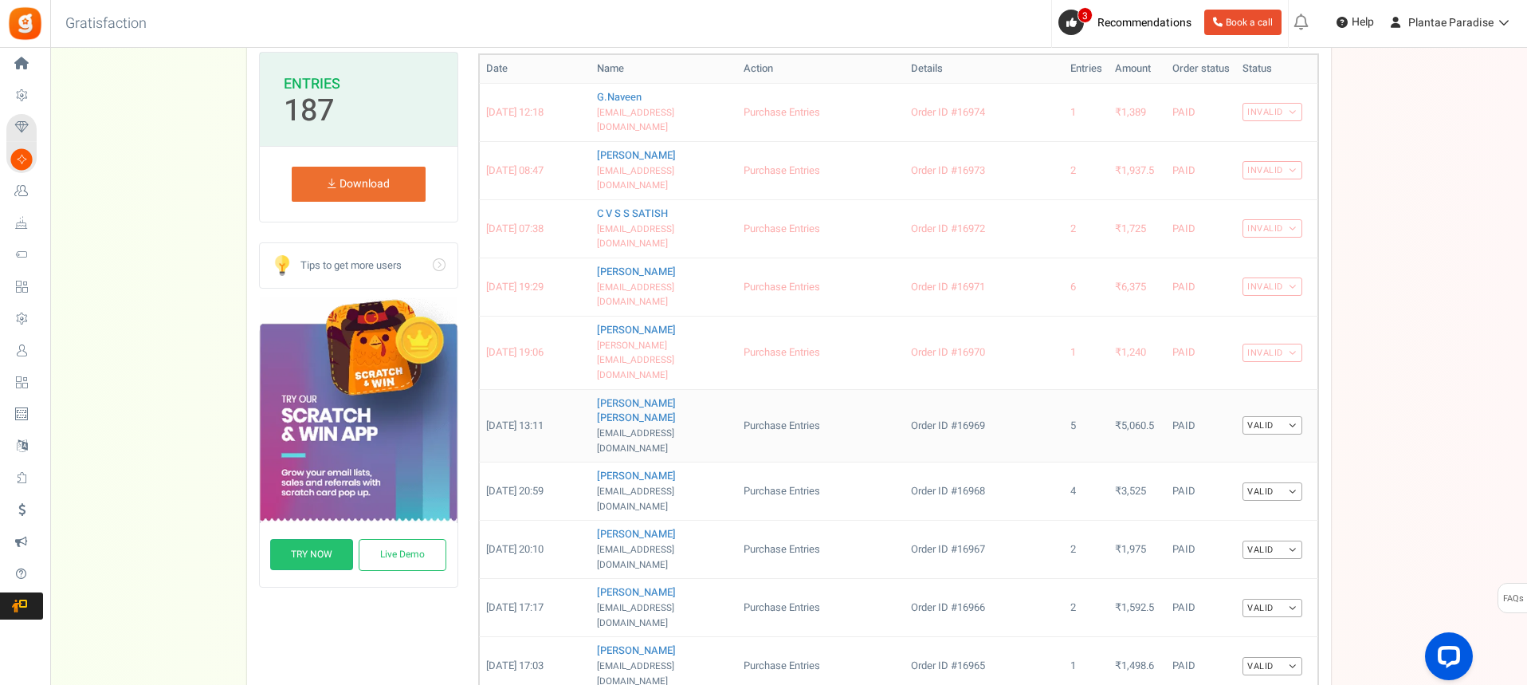
click at [1293, 416] on link "Valid" at bounding box center [1272, 425] width 60 height 18
click at [1243, 465] on link "Invalid" at bounding box center [1239, 476] width 128 height 23
click at [1289, 482] on link "Valid" at bounding box center [1272, 491] width 60 height 18
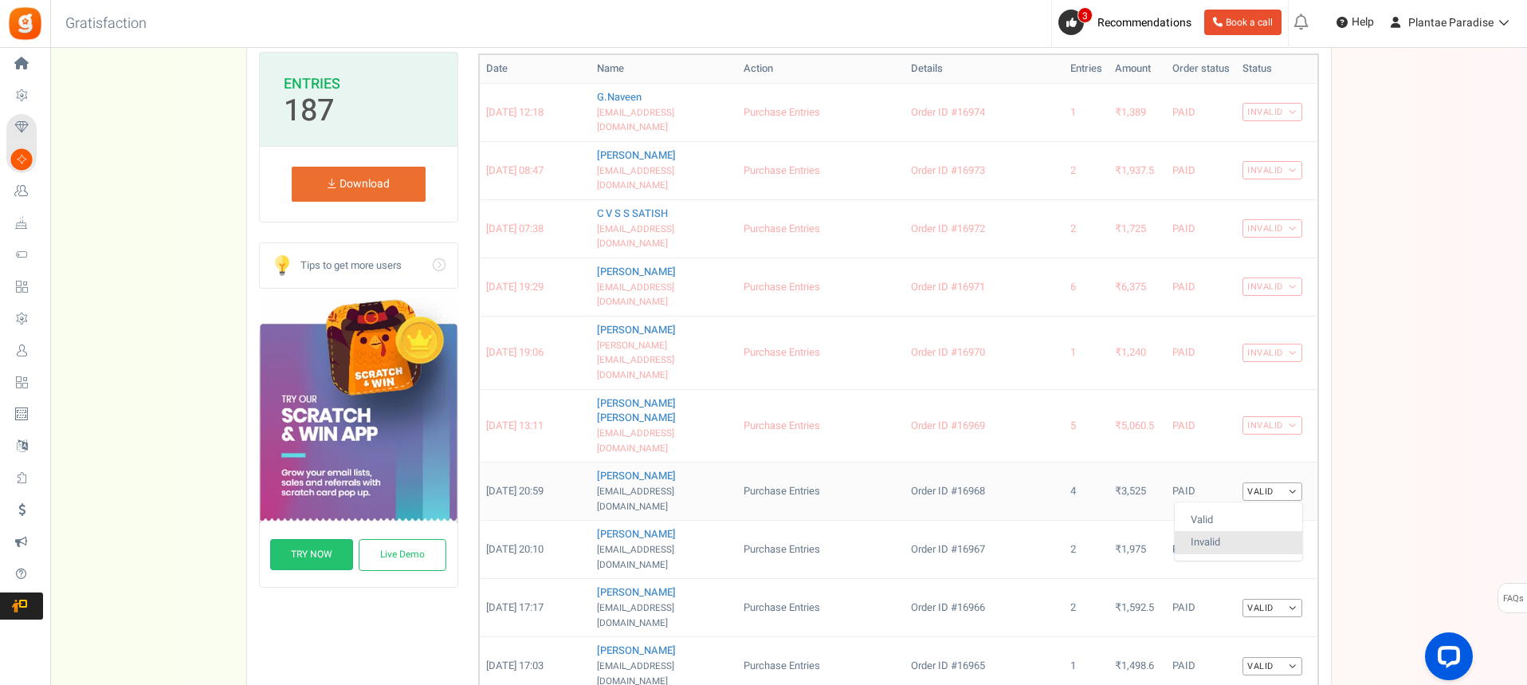
click at [1241, 531] on link "Invalid" at bounding box center [1239, 542] width 128 height 23
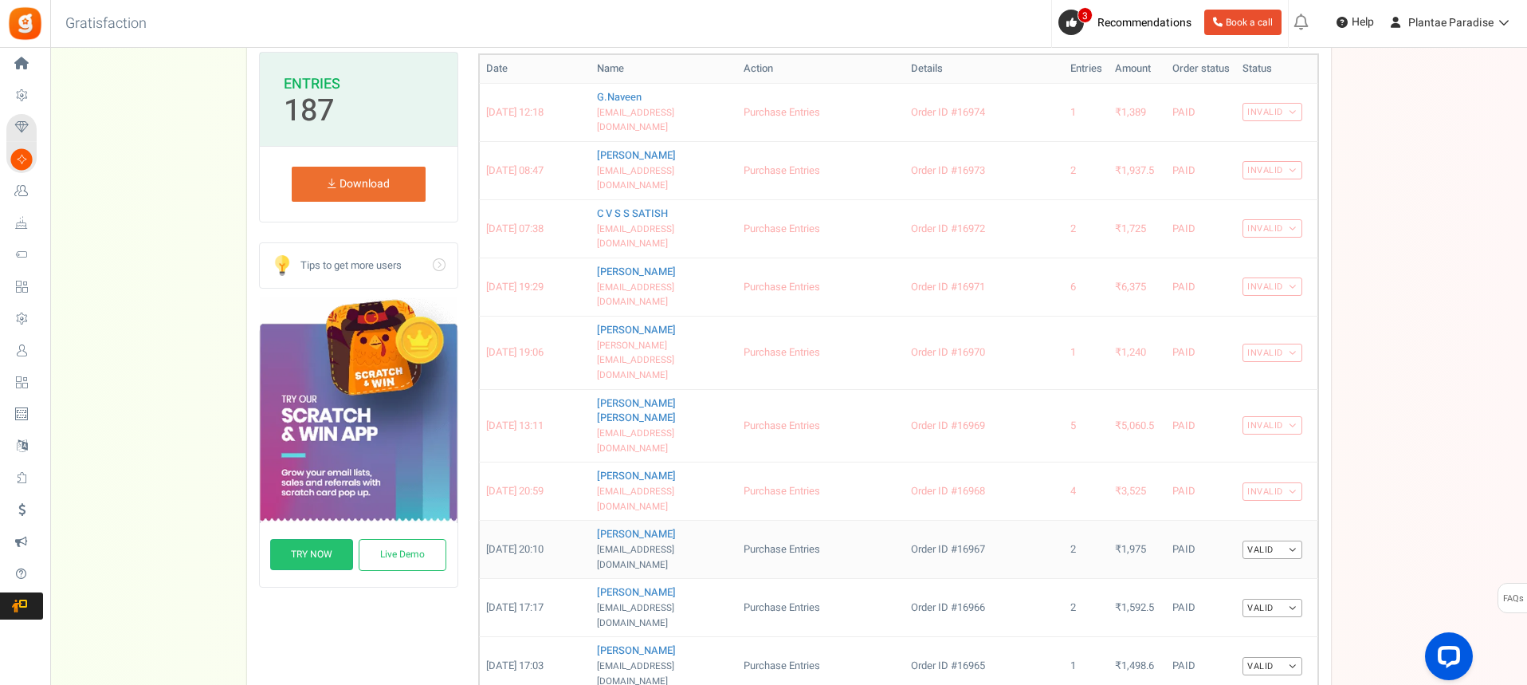
click at [1294, 540] on link "Valid" at bounding box center [1272, 549] width 60 height 18
click at [1244, 589] on link "Invalid" at bounding box center [1239, 600] width 128 height 23
click at [1293, 599] on link "Valid" at bounding box center [1272, 608] width 60 height 18
click at [1225, 647] on link "Invalid" at bounding box center [1239, 658] width 128 height 23
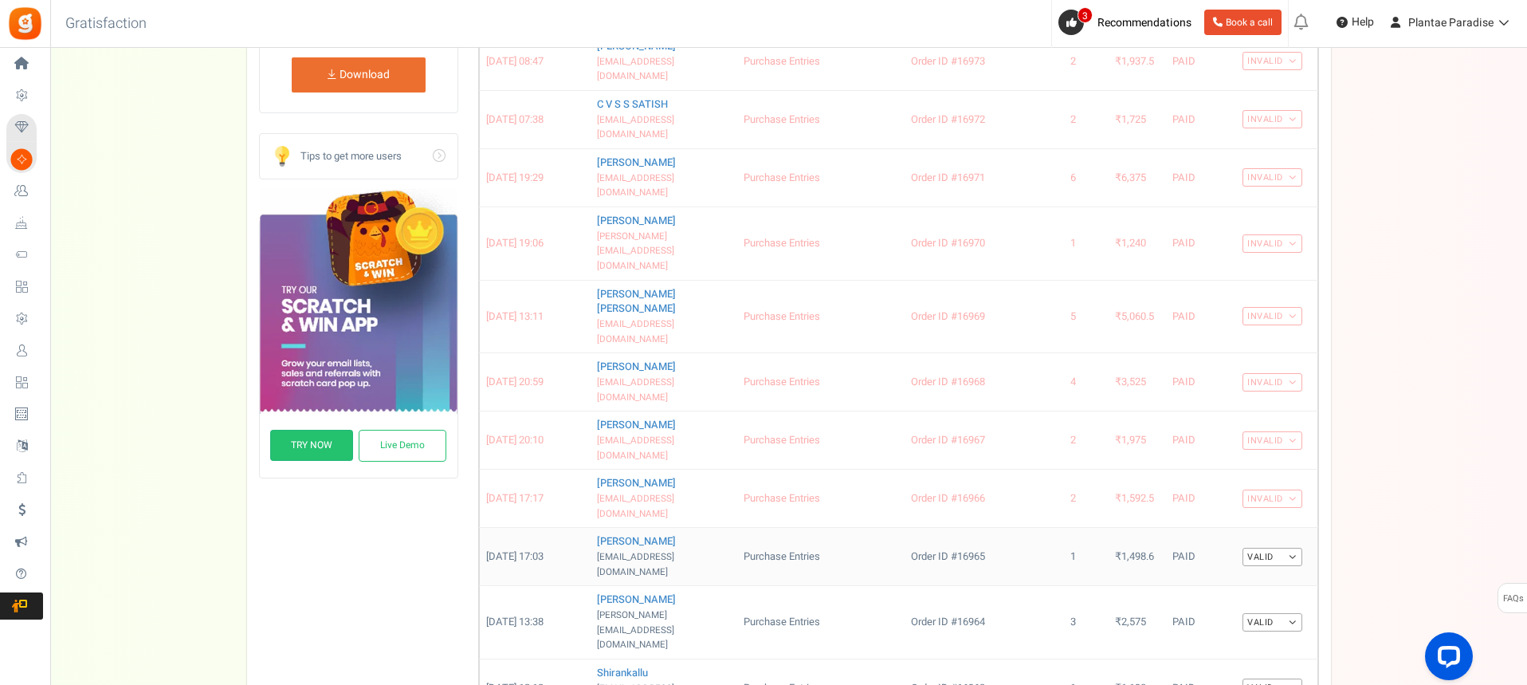
scroll to position [370, 0]
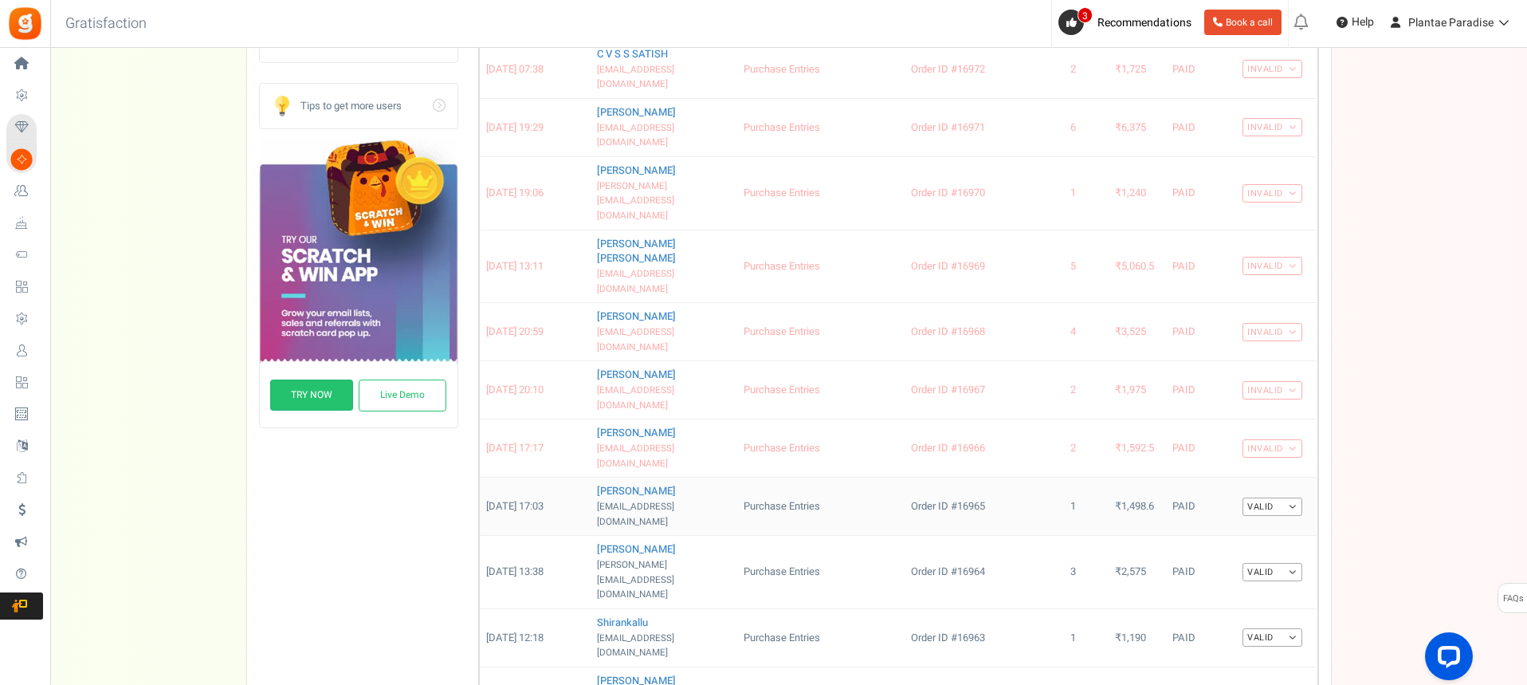
click at [1294, 497] on link "Valid" at bounding box center [1272, 506] width 60 height 18
click at [1251, 546] on link "Invalid" at bounding box center [1239, 557] width 128 height 23
click at [1291, 563] on link "Valid" at bounding box center [1272, 572] width 60 height 18
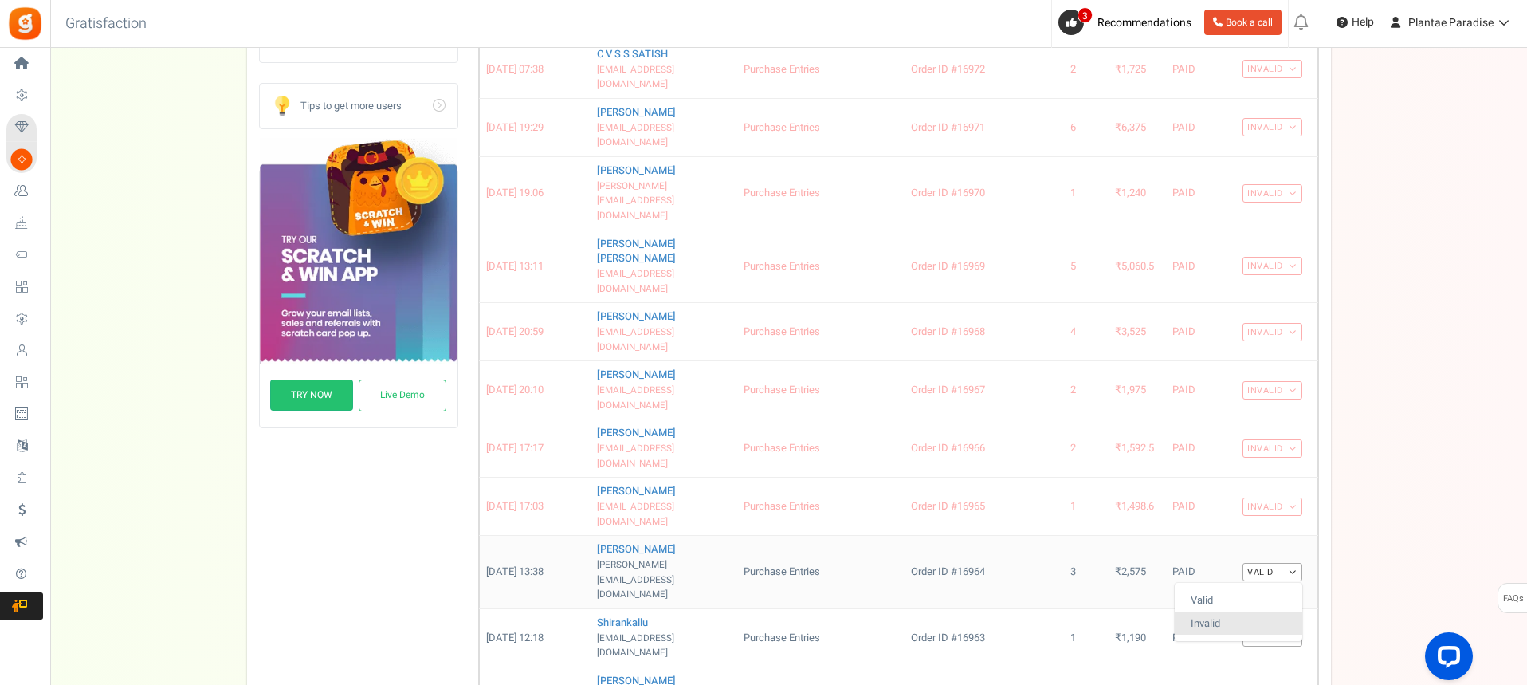
click at [1246, 612] on link "Invalid" at bounding box center [1239, 623] width 128 height 23
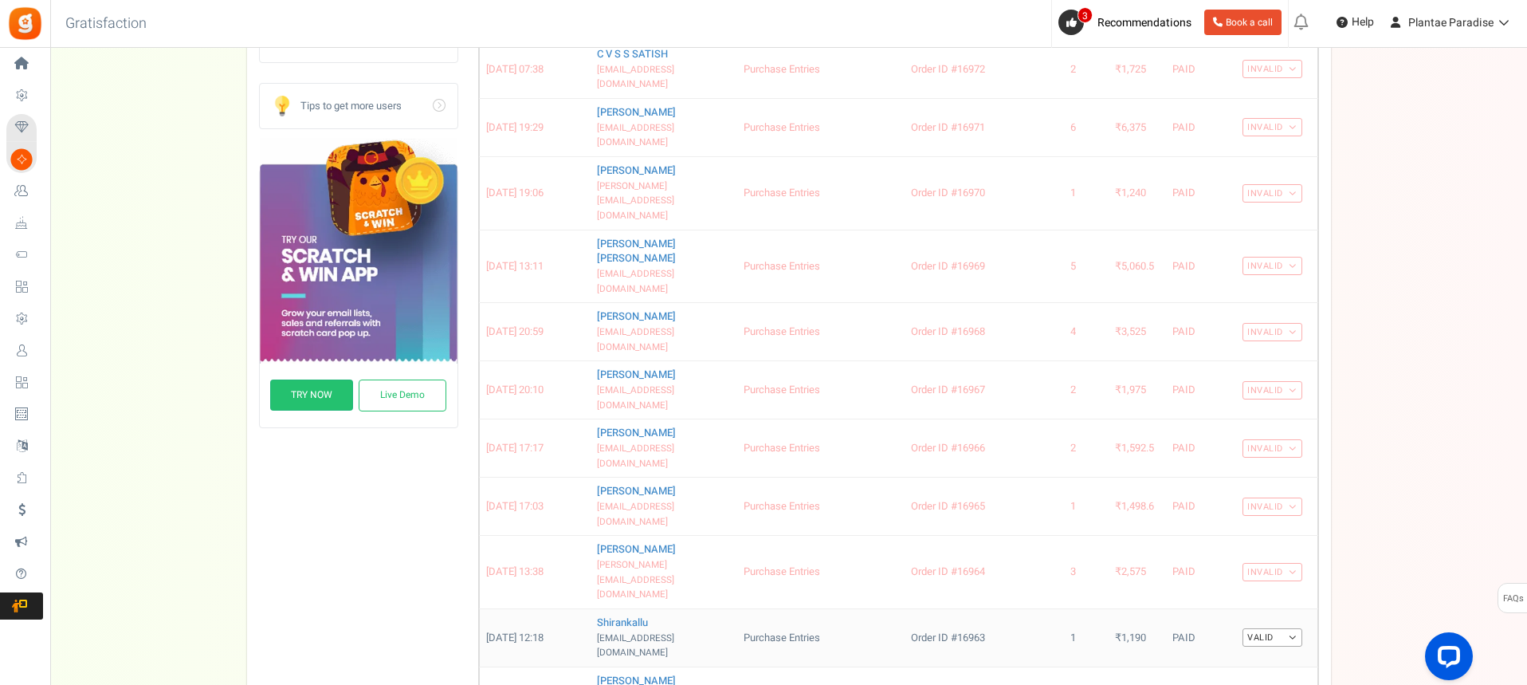
click at [1292, 628] on link "Valid" at bounding box center [1272, 637] width 60 height 18
click at [1236, 677] on link "Invalid" at bounding box center [1239, 688] width 128 height 23
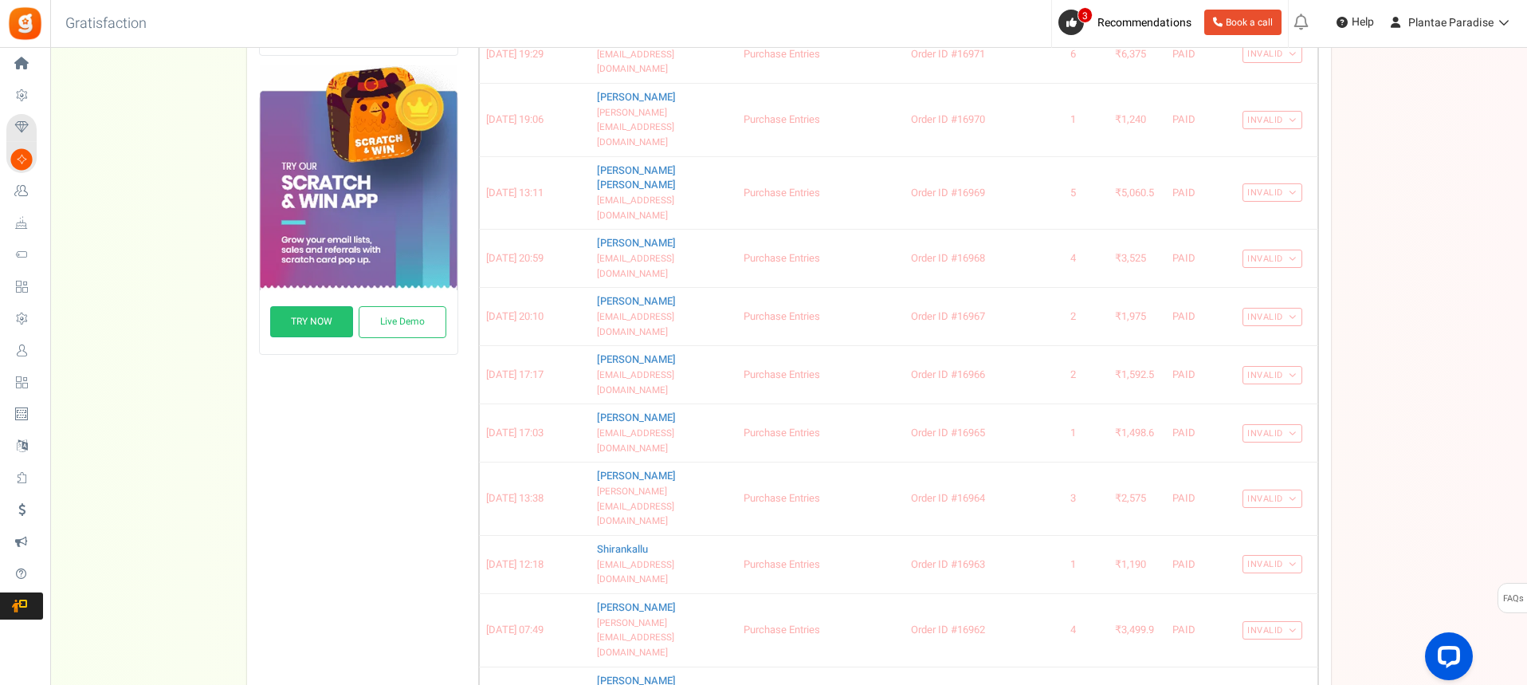
scroll to position [449, 0]
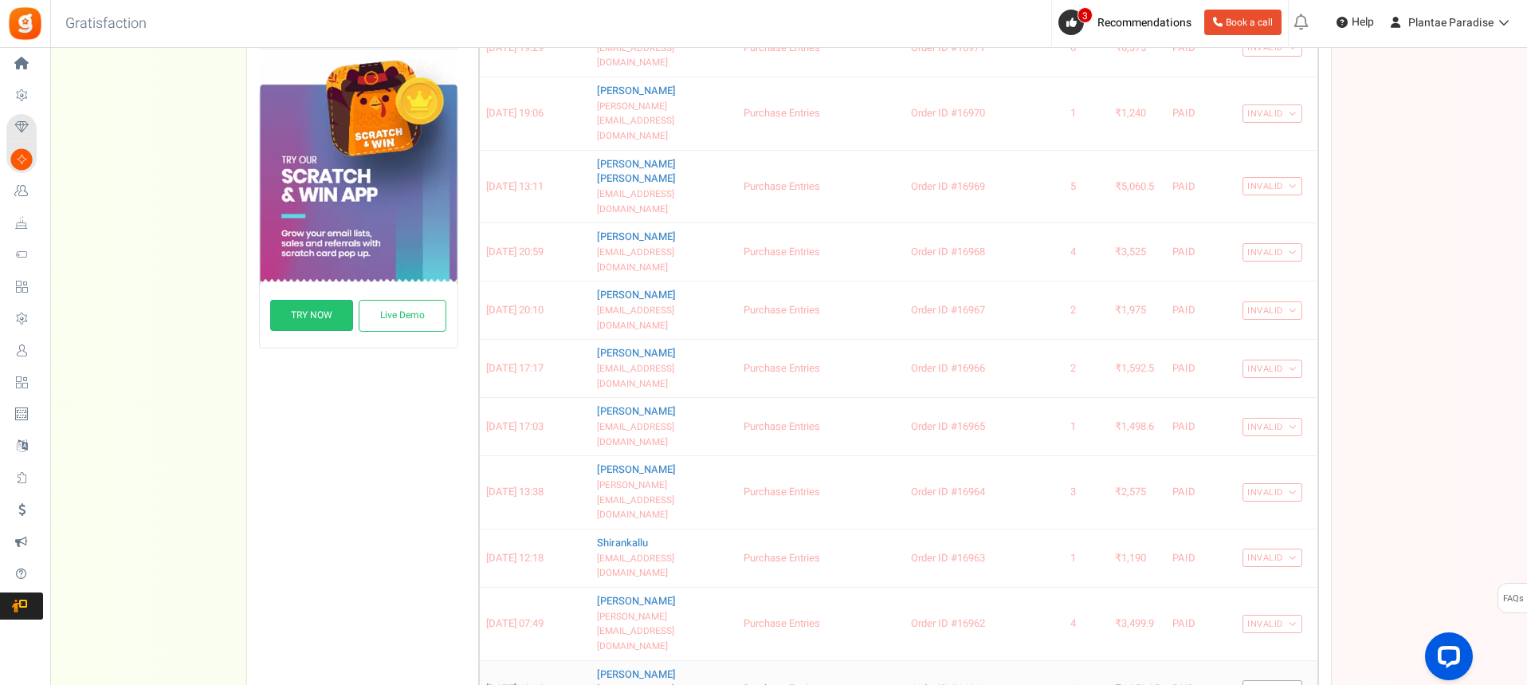
click at [1289, 680] on link "Valid" at bounding box center [1272, 689] width 60 height 18
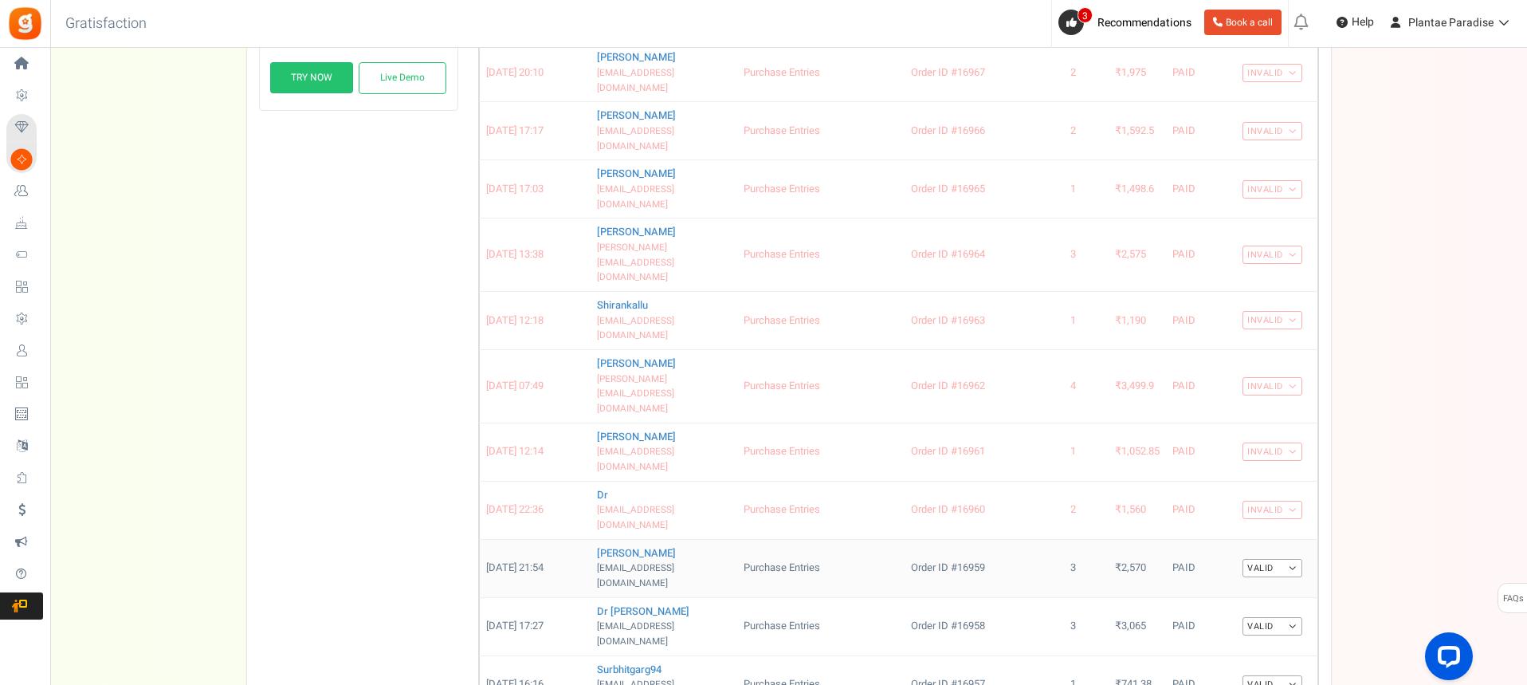
scroll to position [689, 0]
click at [1295, 557] on link "Valid" at bounding box center [1272, 566] width 60 height 18
click at [1262, 606] on link "Invalid" at bounding box center [1239, 617] width 128 height 23
click at [1291, 615] on link "Valid" at bounding box center [1272, 624] width 60 height 18
click at [1254, 665] on link "Invalid" at bounding box center [1239, 676] width 128 height 23
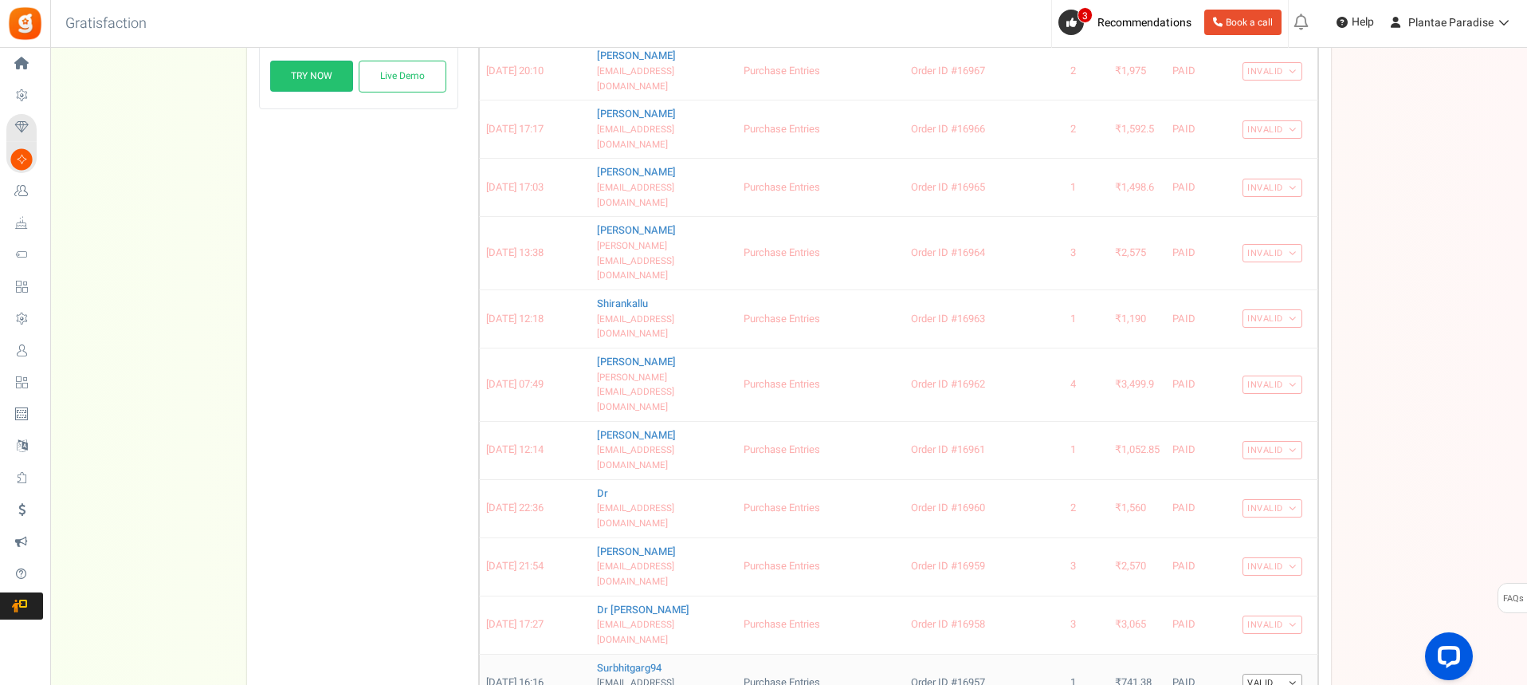
click at [1291, 673] on link "Valid" at bounding box center [1272, 682] width 60 height 18
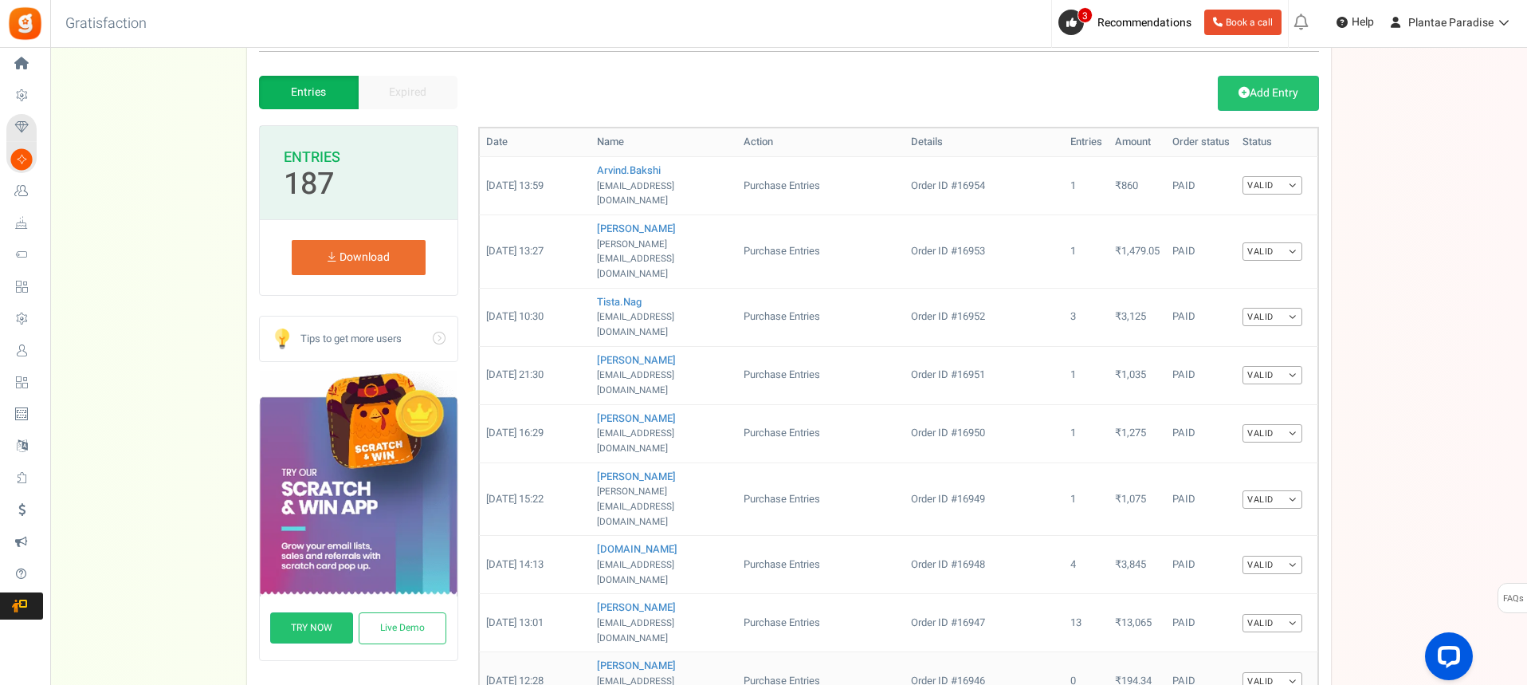
scroll to position [131, 0]
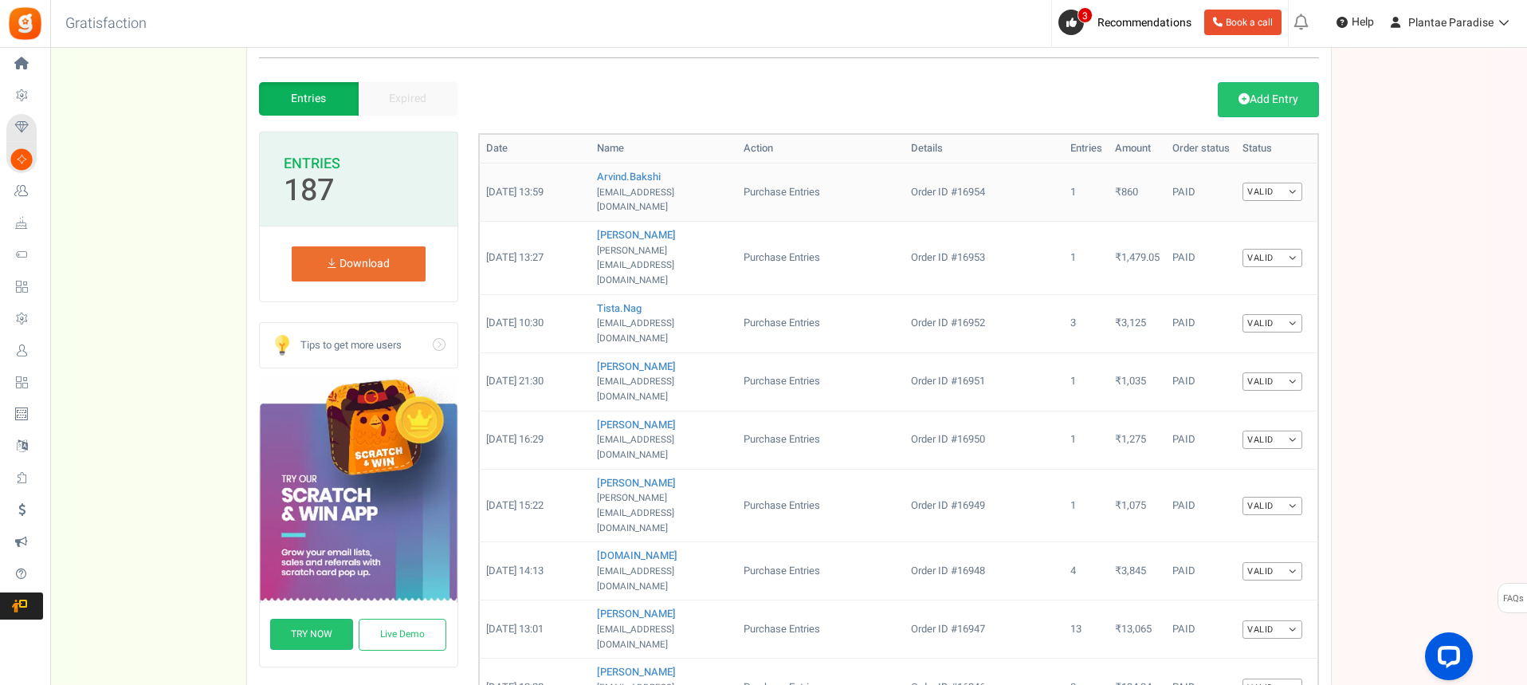
click at [1293, 183] on link "Valid" at bounding box center [1272, 192] width 60 height 18
click at [1245, 242] on link "Invalid" at bounding box center [1239, 243] width 128 height 23
click at [1286, 249] on link "Valid" at bounding box center [1272, 258] width 60 height 18
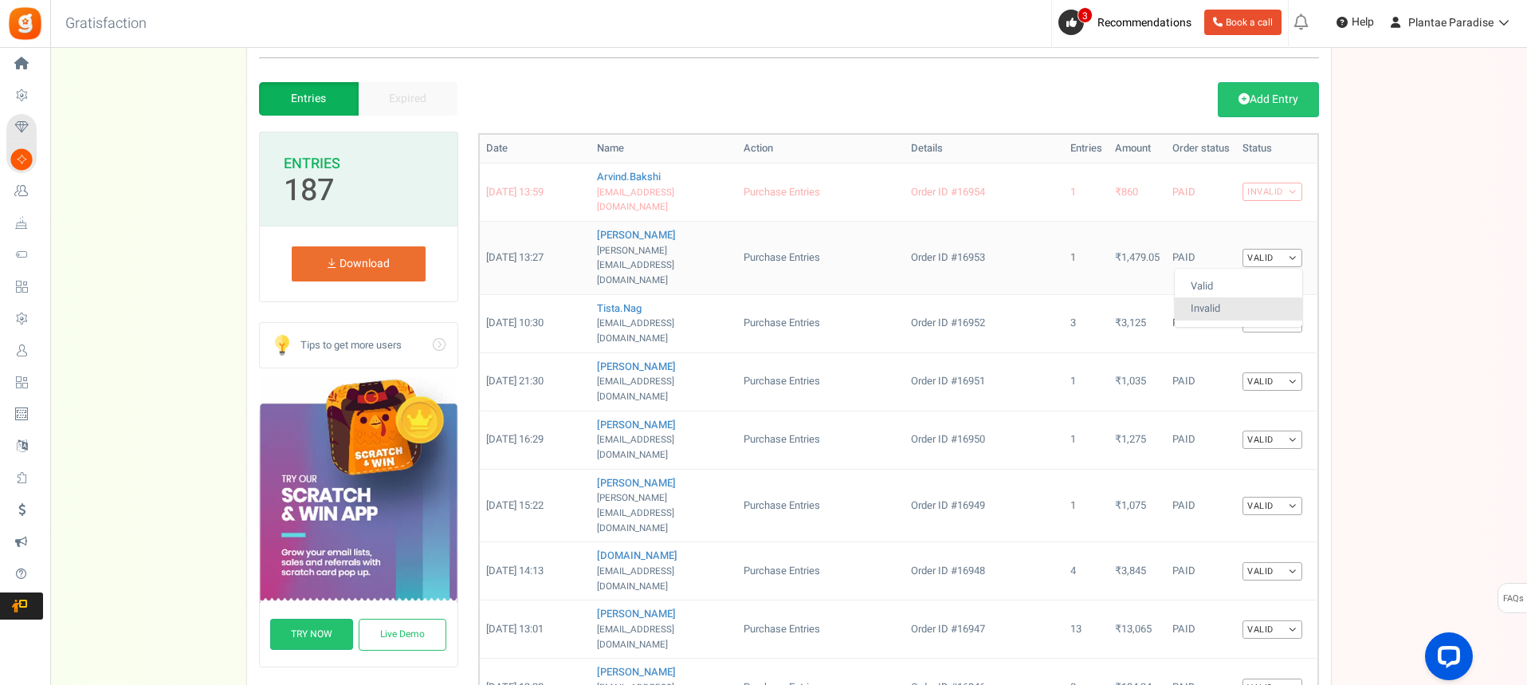
click at [1259, 297] on link "Invalid" at bounding box center [1239, 308] width 128 height 23
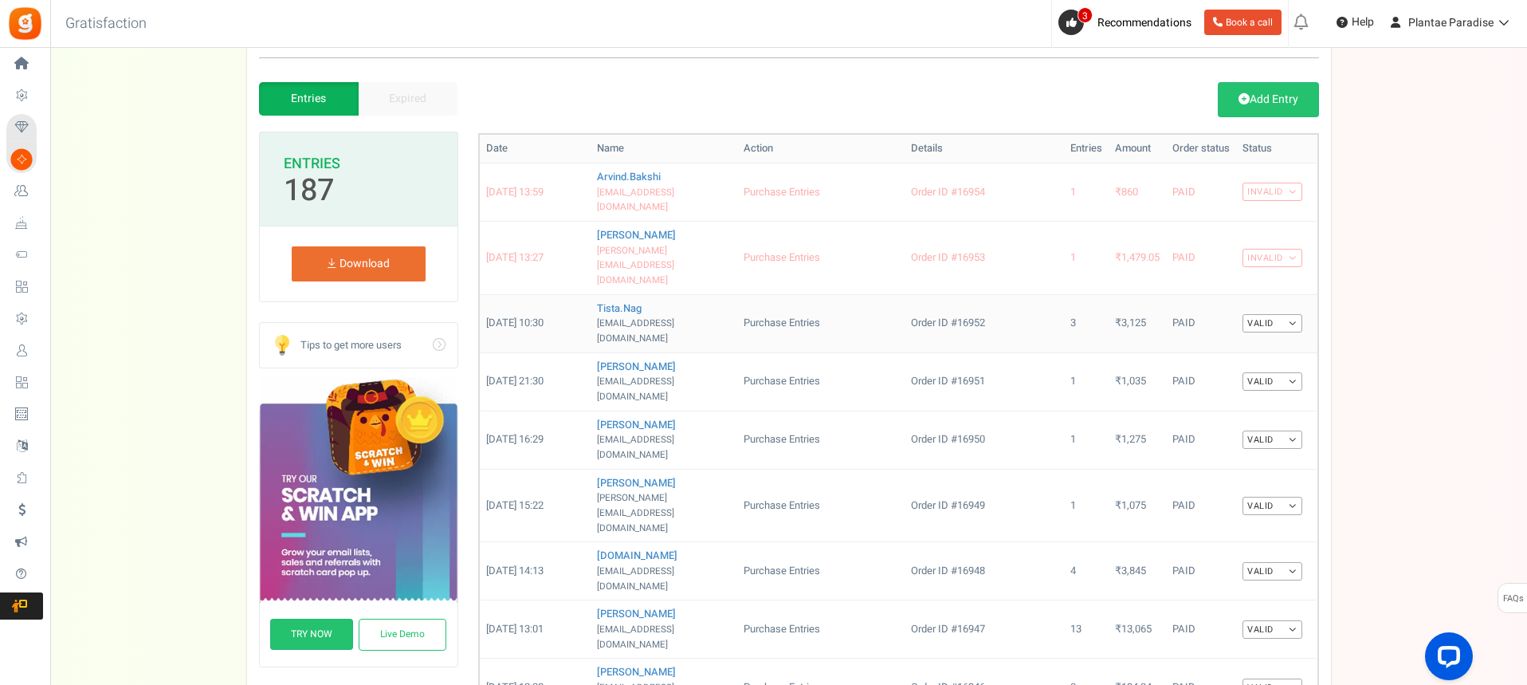
click at [1289, 314] on link "Valid" at bounding box center [1272, 323] width 60 height 18
click at [1259, 363] on link "Invalid" at bounding box center [1239, 374] width 128 height 23
click at [1289, 372] on link "Valid" at bounding box center [1272, 381] width 60 height 18
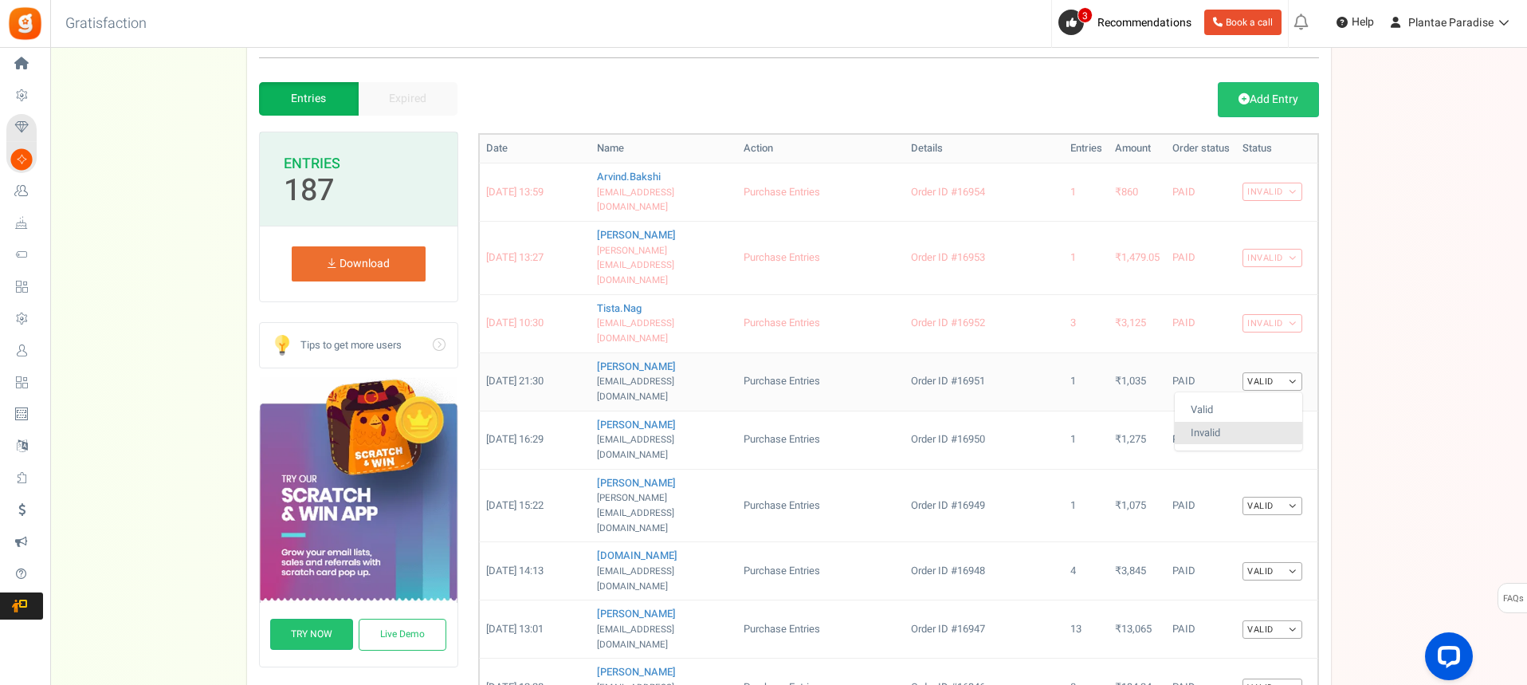
click at [1250, 422] on link "Invalid" at bounding box center [1239, 433] width 128 height 23
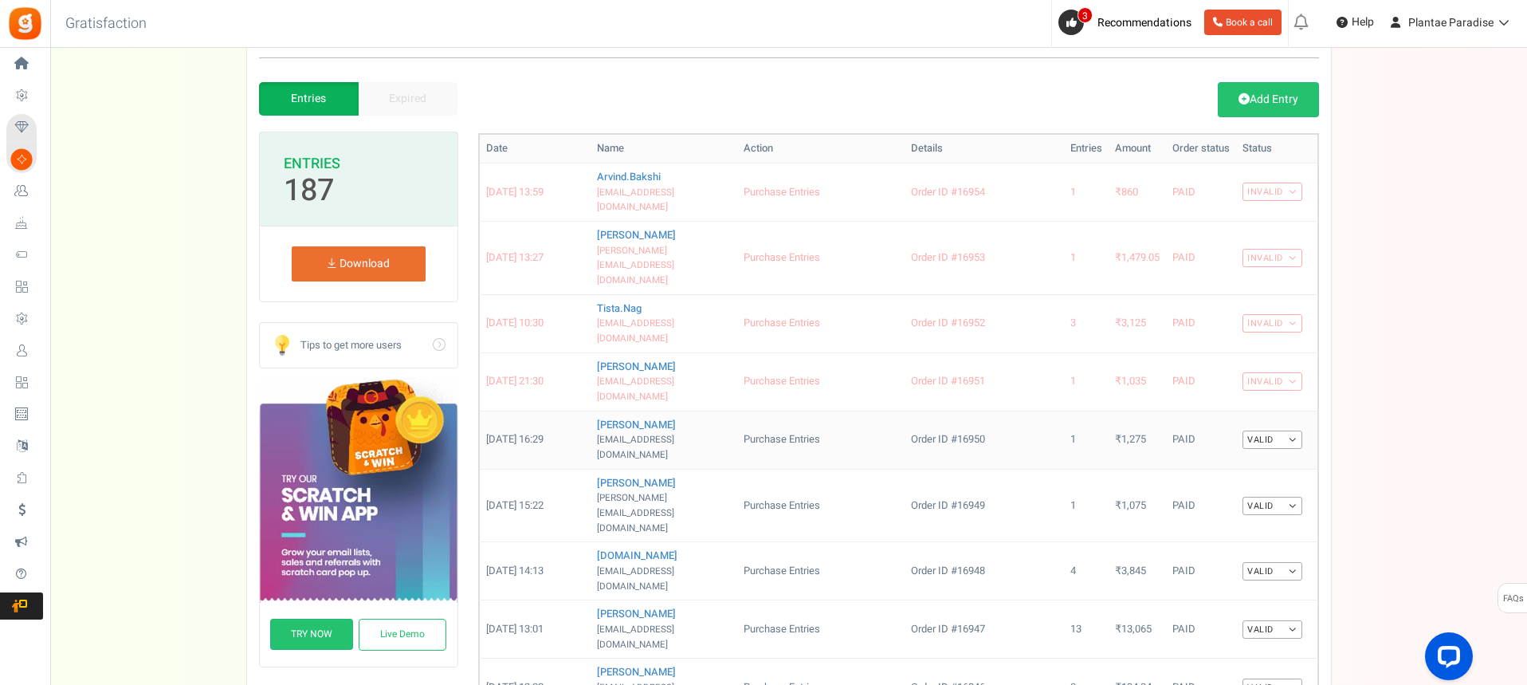
click at [1286, 430] on link "Valid" at bounding box center [1272, 439] width 60 height 18
click at [1253, 480] on link "Invalid" at bounding box center [1239, 491] width 128 height 23
click at [1287, 497] on link "Valid" at bounding box center [1272, 506] width 60 height 18
click at [1250, 545] on link "Invalid" at bounding box center [1239, 556] width 128 height 23
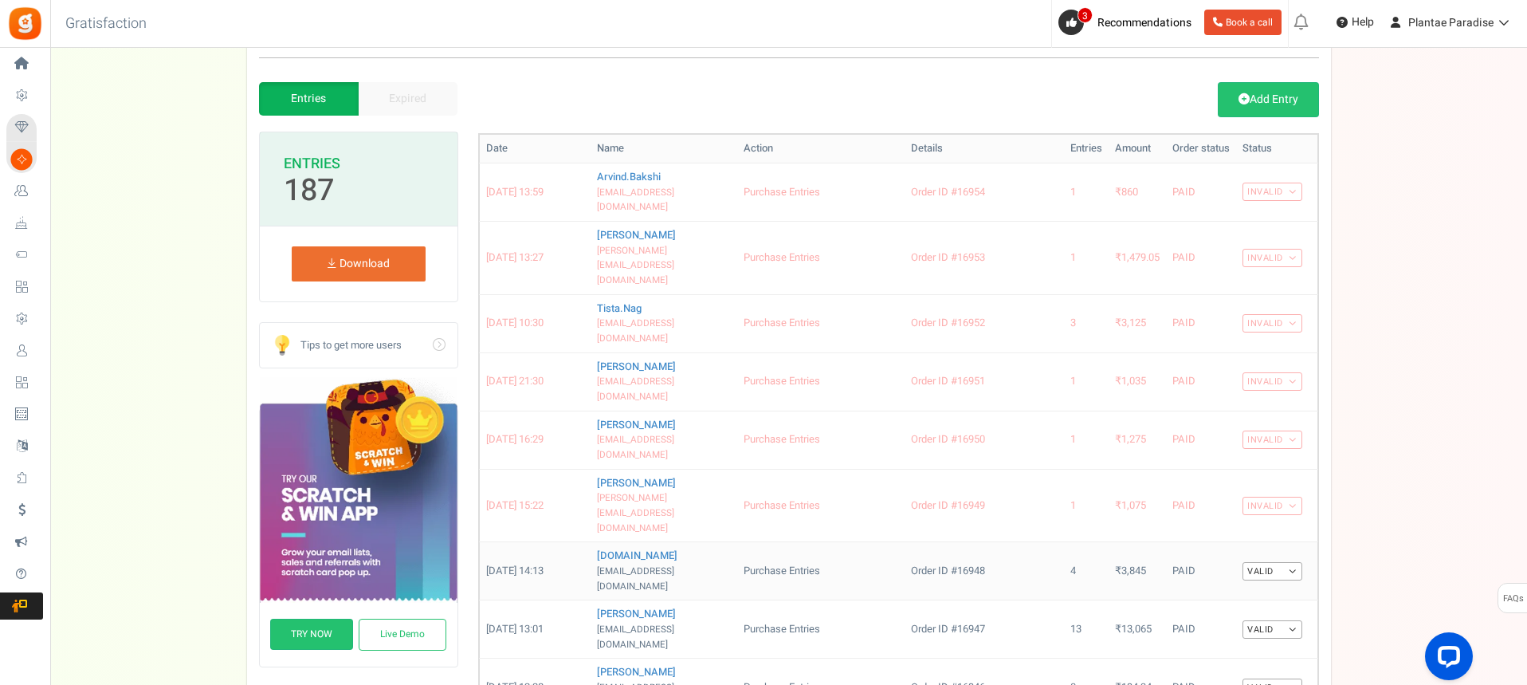
click at [1286, 562] on link "Valid" at bounding box center [1272, 571] width 60 height 18
click at [1270, 610] on link "Invalid" at bounding box center [1239, 621] width 128 height 23
click at [1290, 620] on link "Valid" at bounding box center [1272, 629] width 60 height 18
click at [1291, 620] on link "Valid" at bounding box center [1272, 629] width 60 height 18
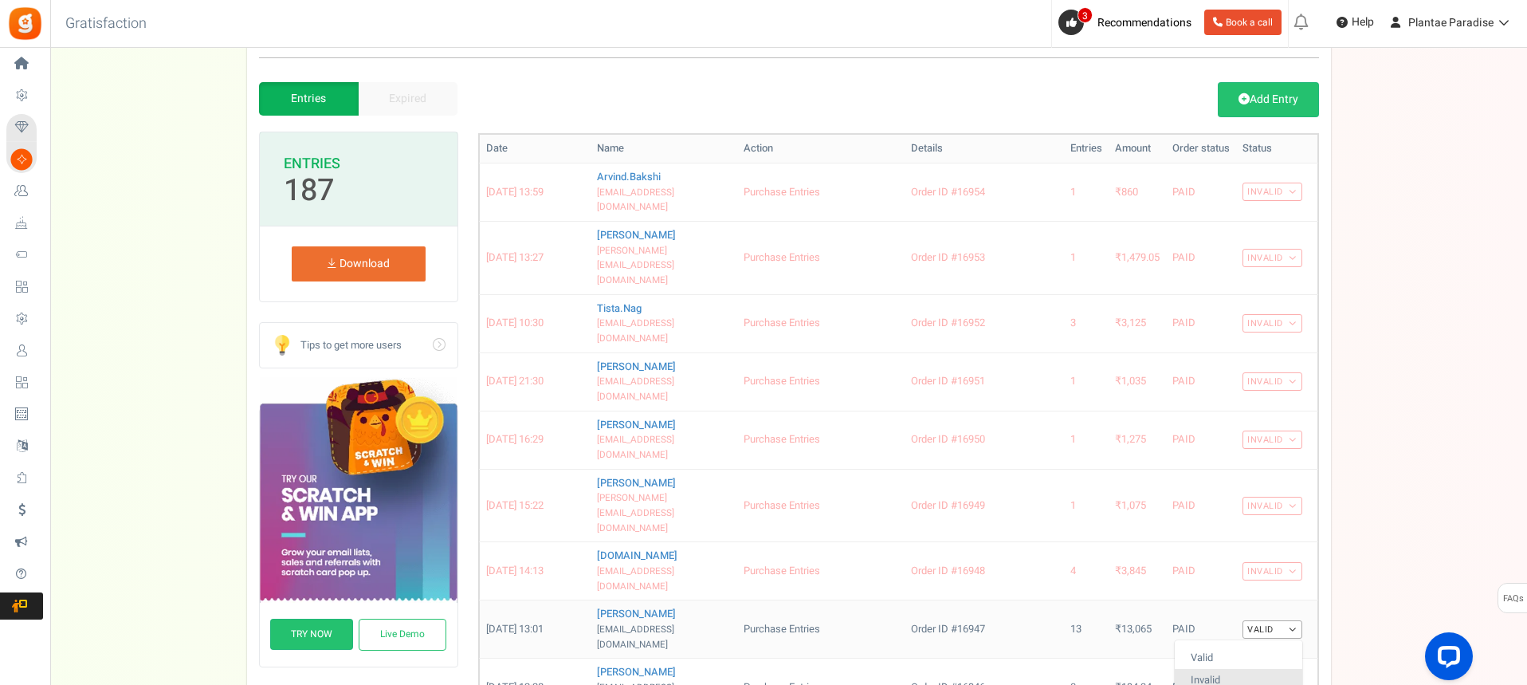
click at [1258, 669] on link "Invalid" at bounding box center [1239, 680] width 128 height 23
click at [1289, 678] on link "Valid" at bounding box center [1272, 687] width 60 height 18
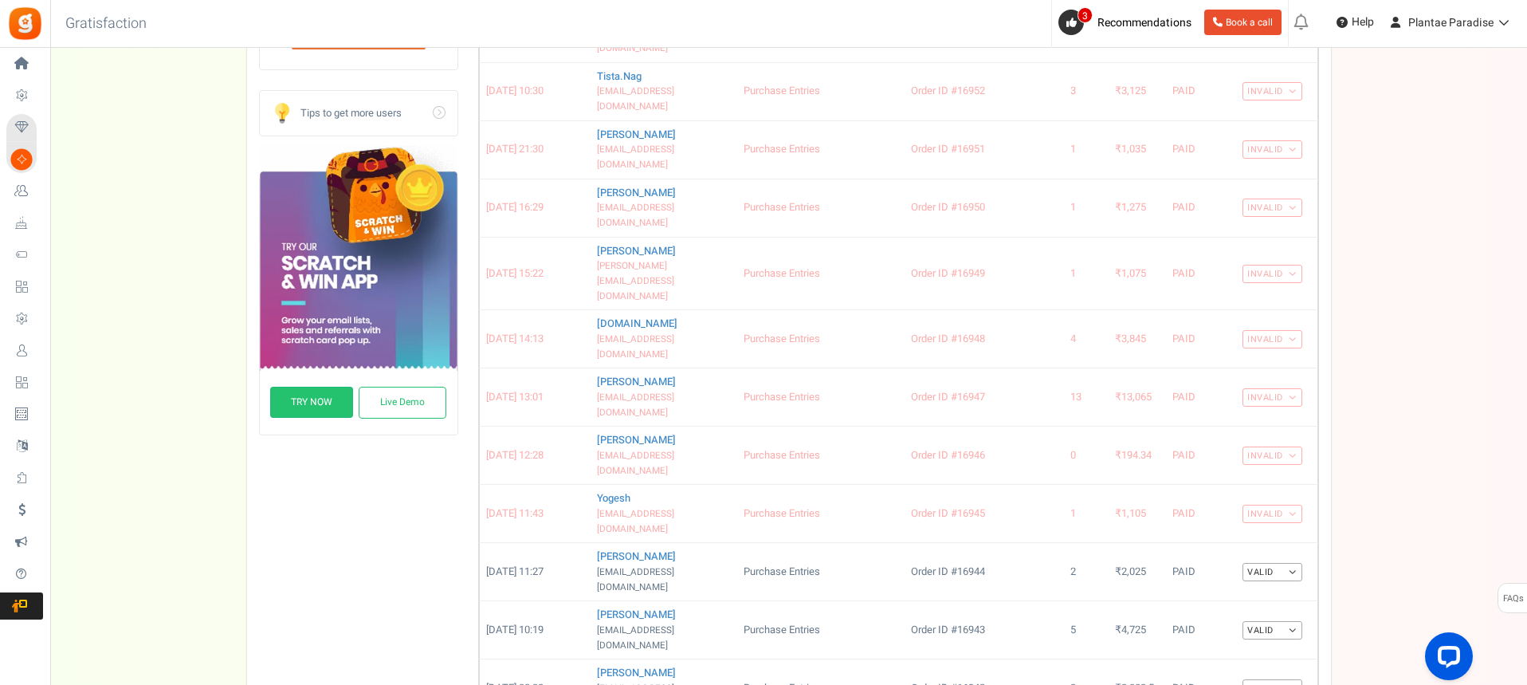
scroll to position [370, 0]
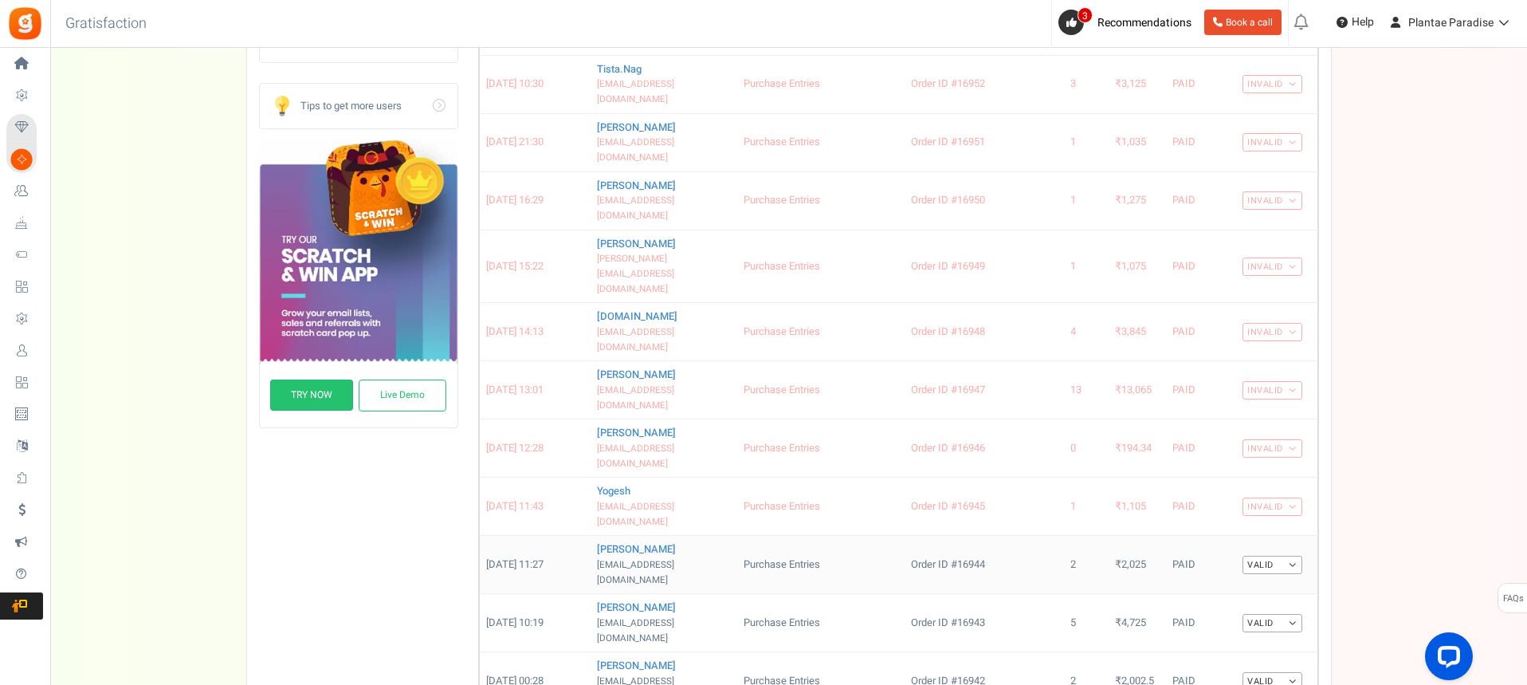
click at [1282, 555] on link "Valid" at bounding box center [1272, 564] width 60 height 18
click at [1254, 604] on link "Invalid" at bounding box center [1239, 615] width 128 height 23
click at [1293, 614] on link "Valid" at bounding box center [1272, 623] width 60 height 18
click at [1260, 662] on link "Invalid" at bounding box center [1239, 673] width 128 height 23
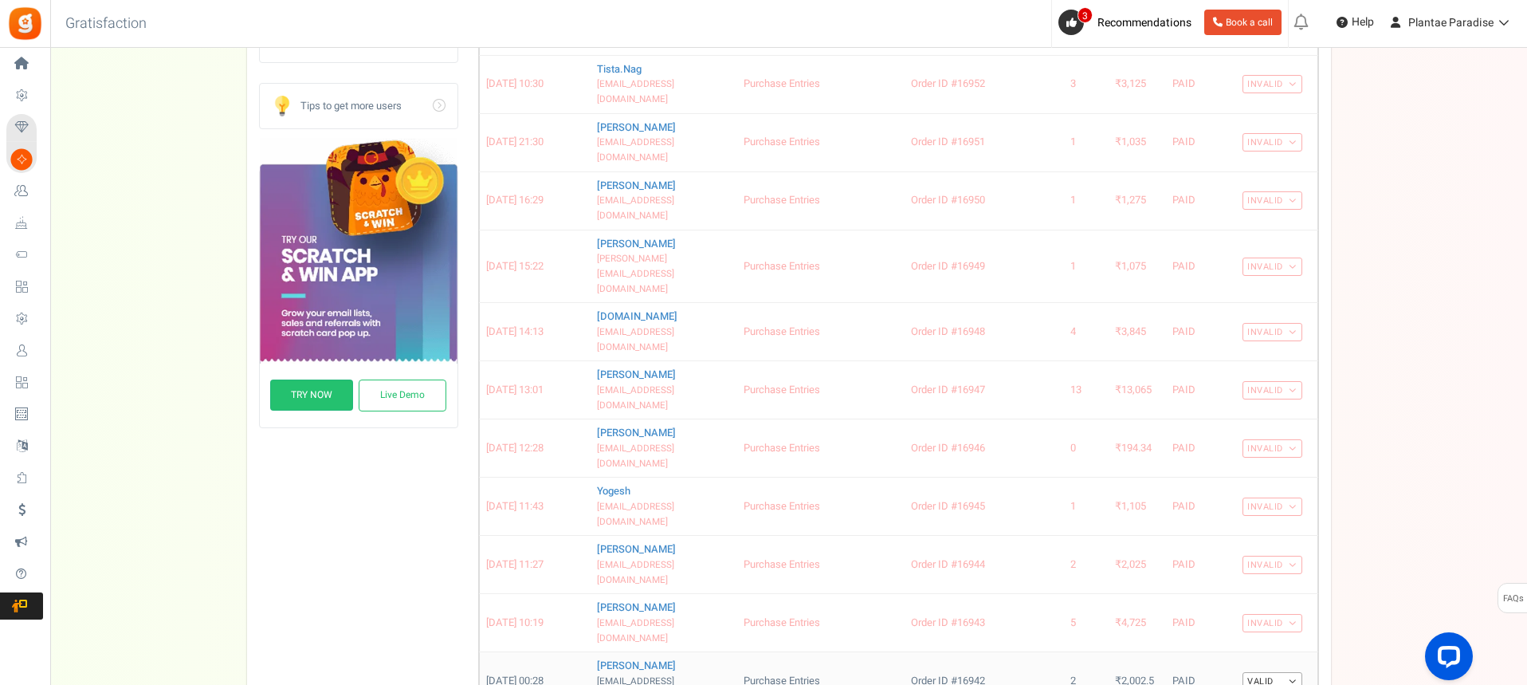
click at [1289, 672] on link "Valid" at bounding box center [1272, 681] width 60 height 18
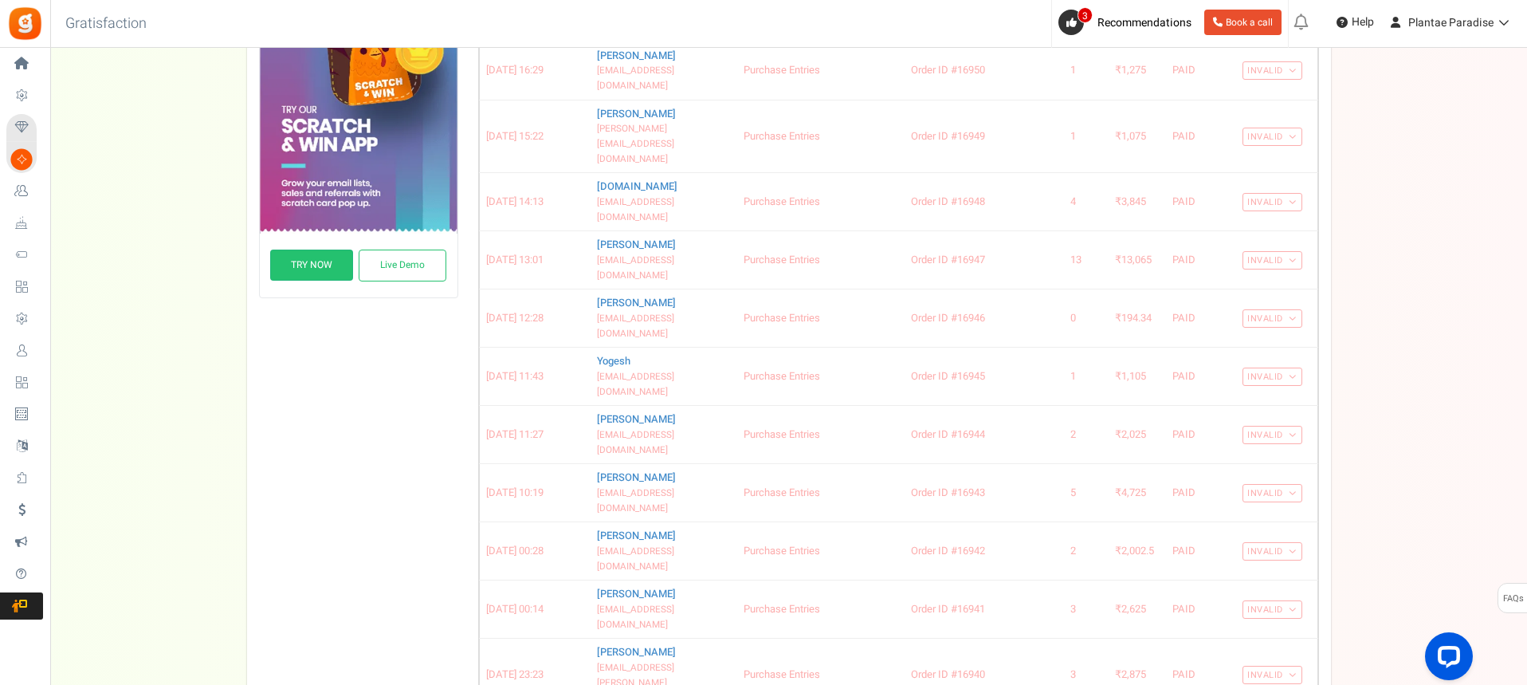
scroll to position [609, 0]
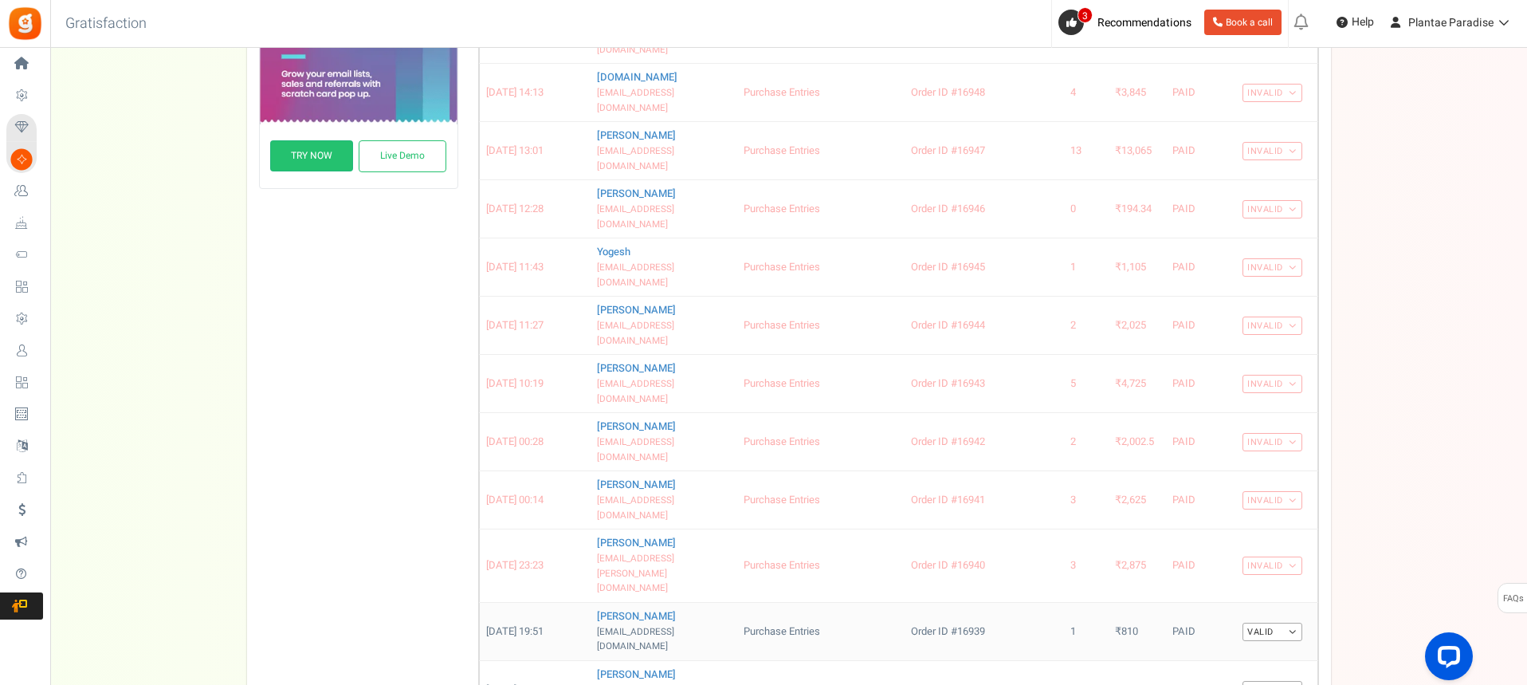
click at [1289, 622] on link "Valid" at bounding box center [1272, 631] width 60 height 18
click at [1269, 671] on link "Invalid" at bounding box center [1239, 682] width 128 height 23
click at [1293, 681] on link "Valid" at bounding box center [1272, 690] width 60 height 18
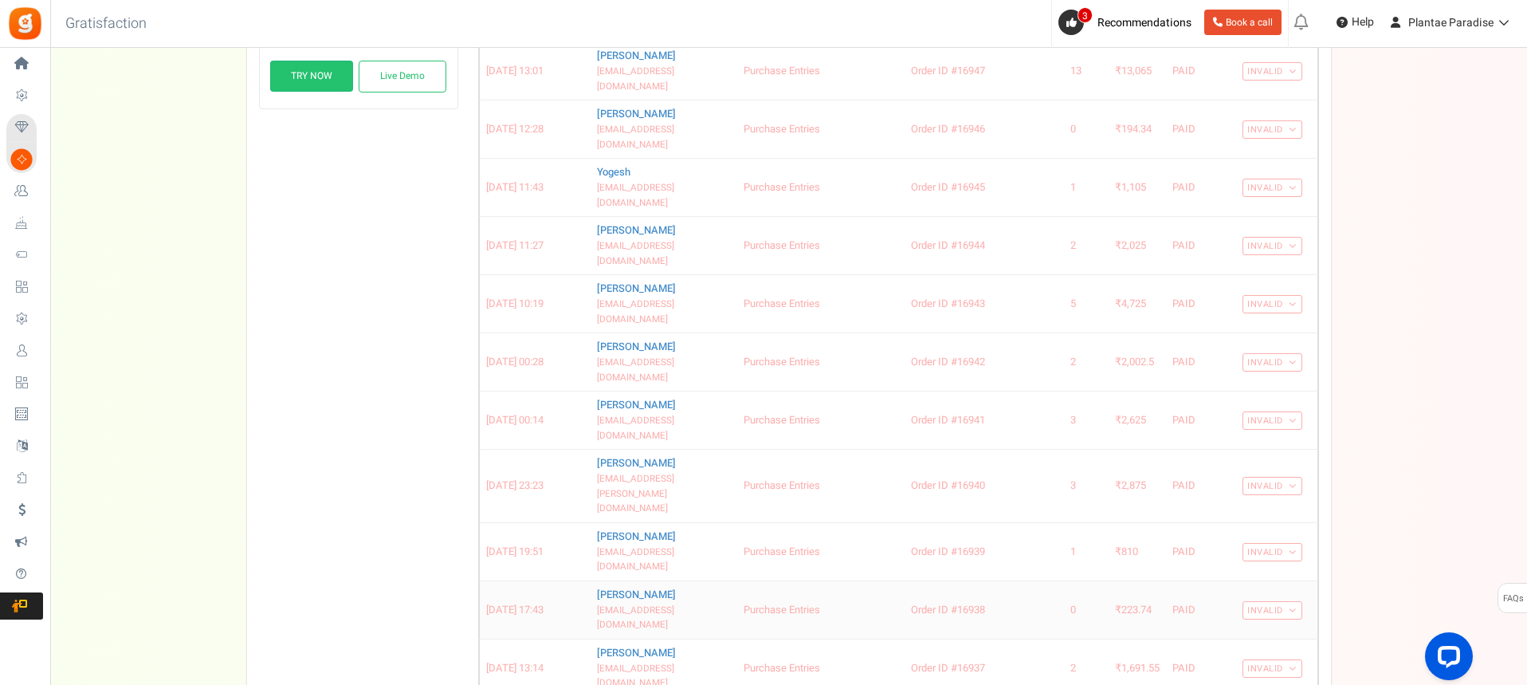
scroll to position [734, 0]
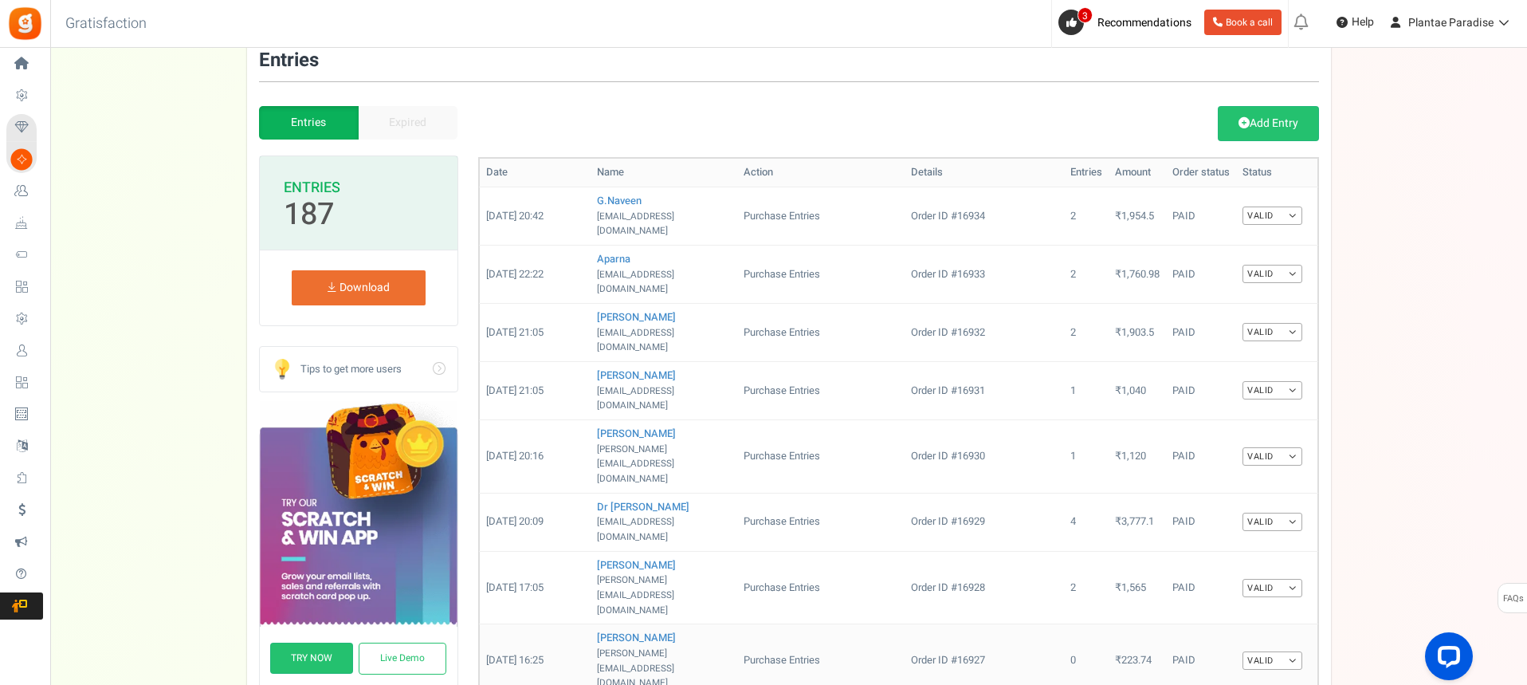
scroll to position [96, 0]
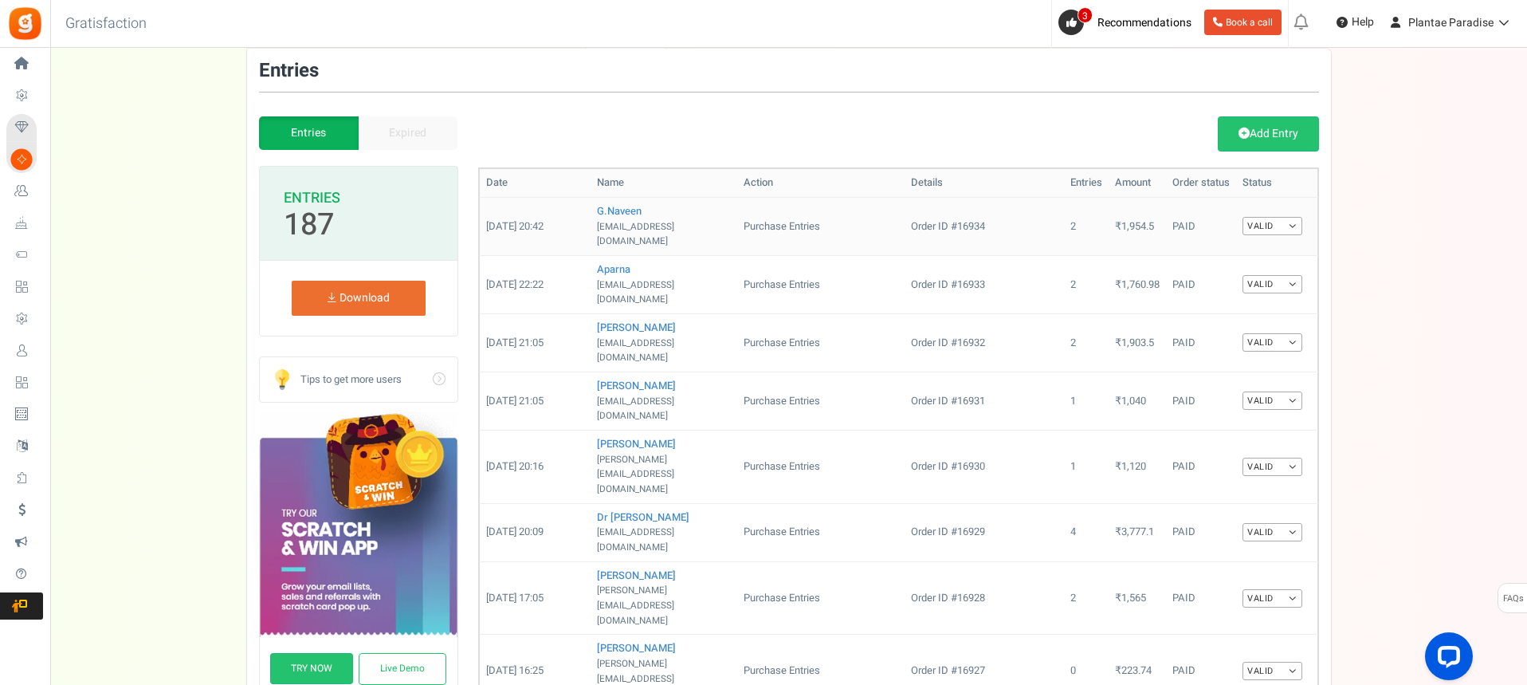
click at [1291, 221] on link "Valid" at bounding box center [1272, 226] width 60 height 18
click at [1258, 269] on link "Invalid" at bounding box center [1239, 277] width 128 height 23
click at [1285, 275] on link "Valid" at bounding box center [1272, 284] width 60 height 18
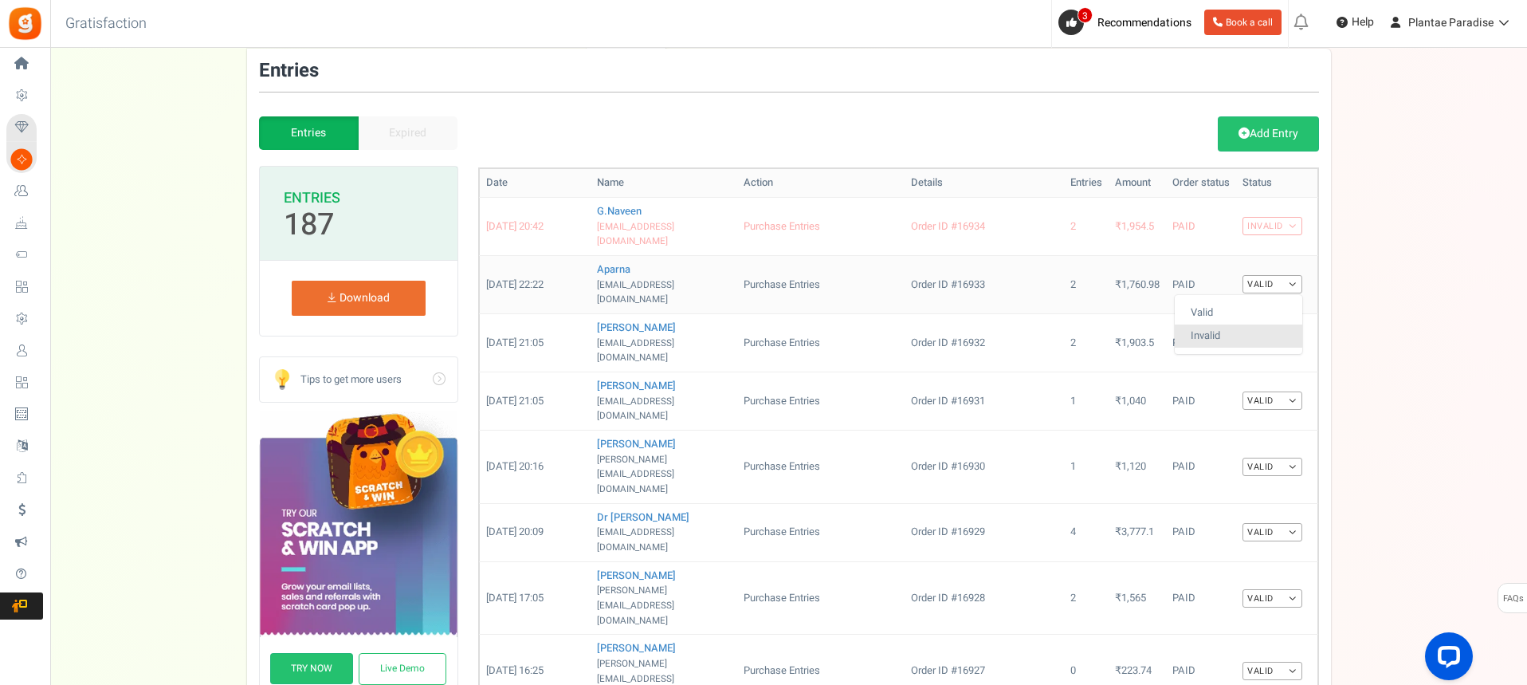
click at [1270, 324] on link "Invalid" at bounding box center [1239, 335] width 128 height 23
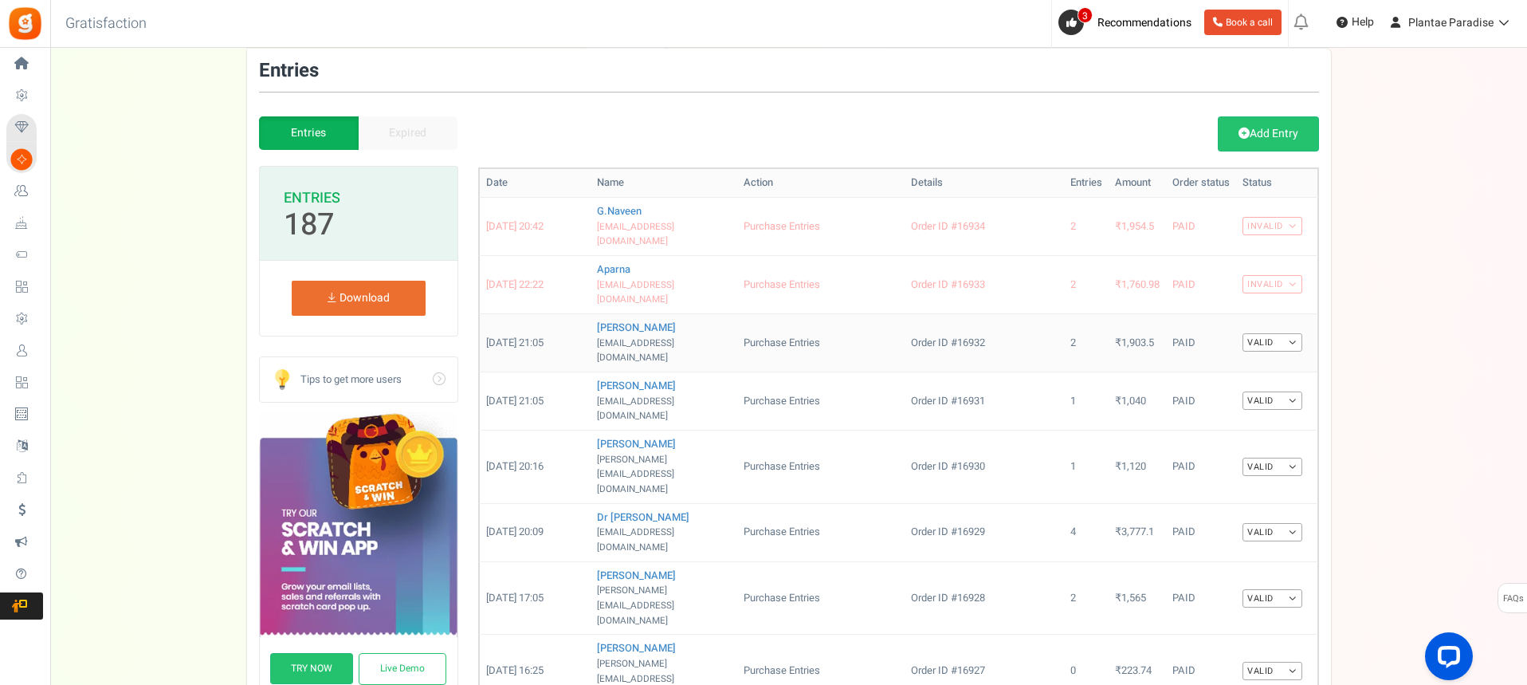
click at [1293, 333] on link "Valid" at bounding box center [1272, 342] width 60 height 18
click at [1270, 383] on link "Invalid" at bounding box center [1239, 394] width 128 height 23
click at [1288, 391] on link "Valid" at bounding box center [1272, 400] width 60 height 18
click at [1258, 441] on link "Invalid" at bounding box center [1239, 452] width 128 height 23
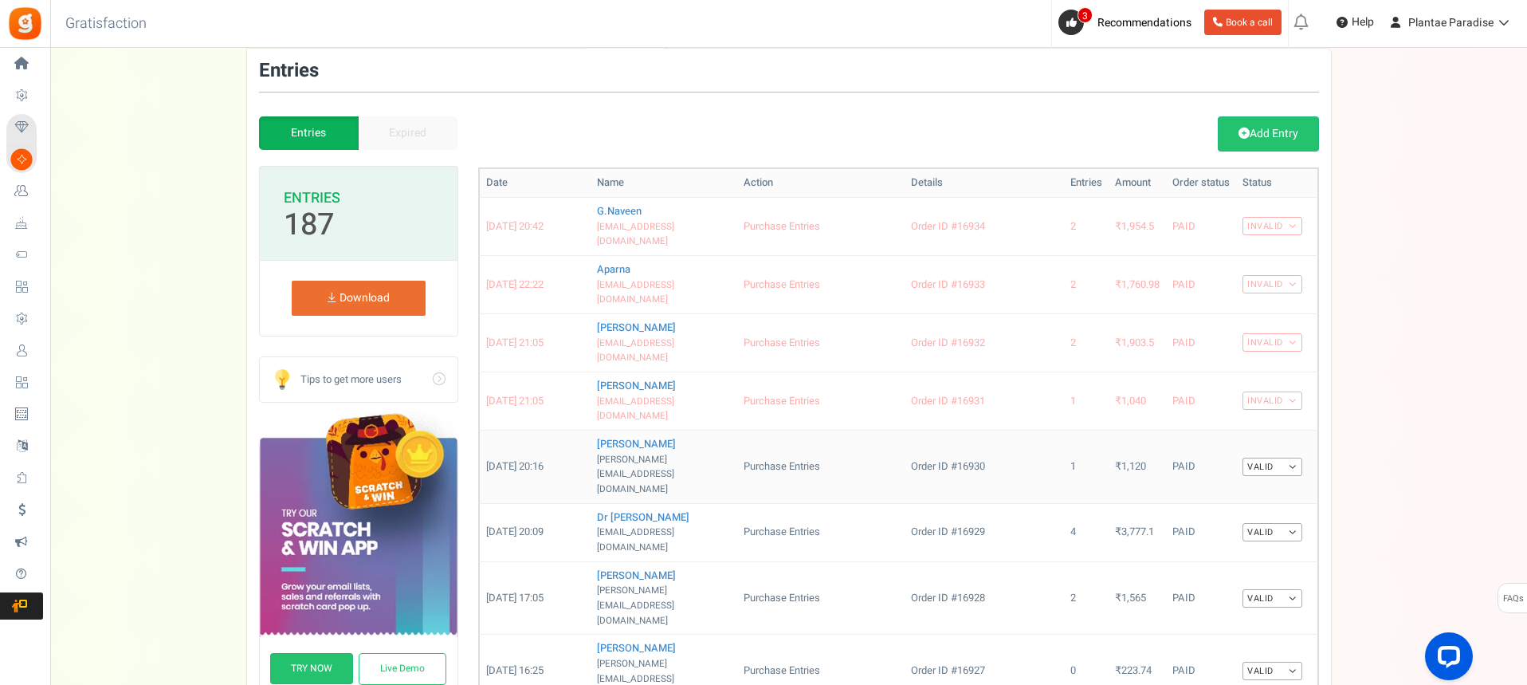
click at [1292, 457] on link "Valid" at bounding box center [1272, 466] width 60 height 18
click at [1268, 506] on link "Invalid" at bounding box center [1239, 517] width 128 height 23
click at [1292, 523] on link "Valid" at bounding box center [1272, 532] width 60 height 18
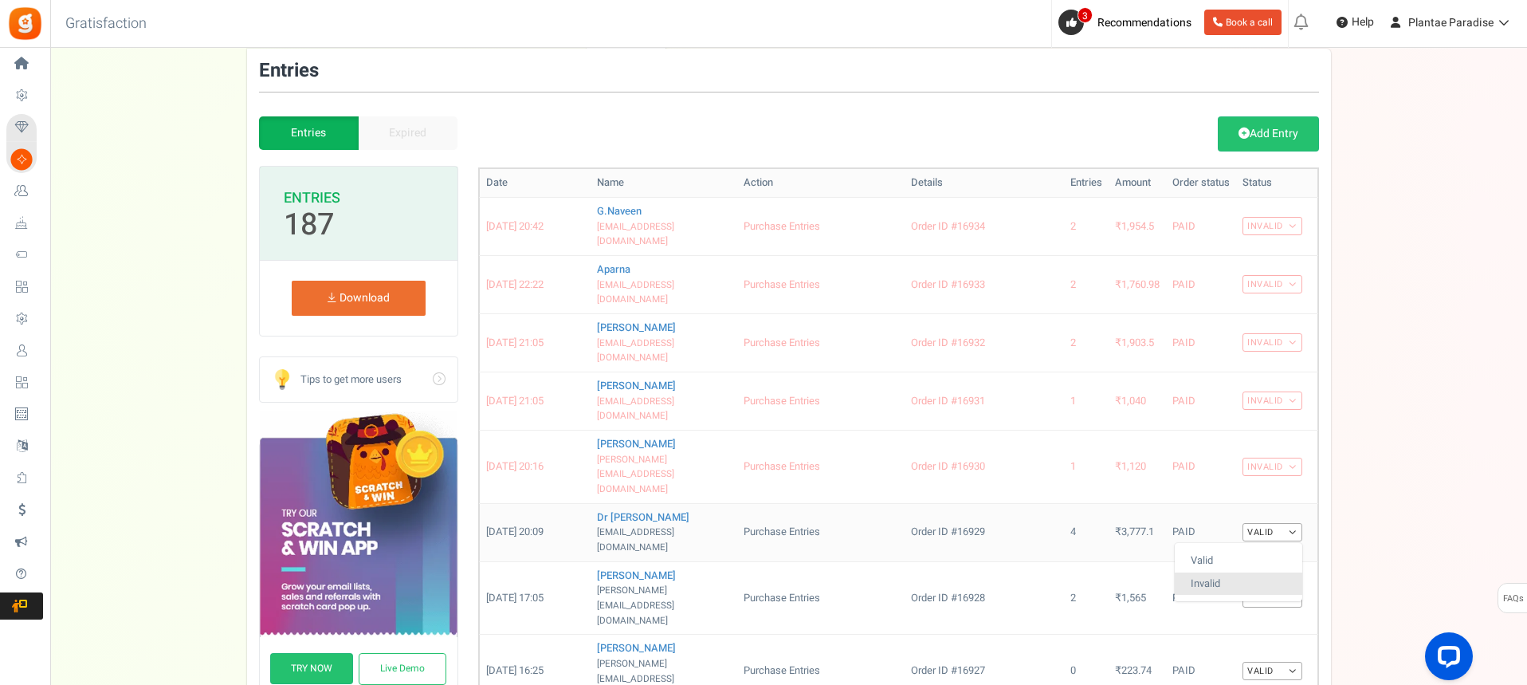
click at [1270, 572] on link "Invalid" at bounding box center [1239, 583] width 128 height 23
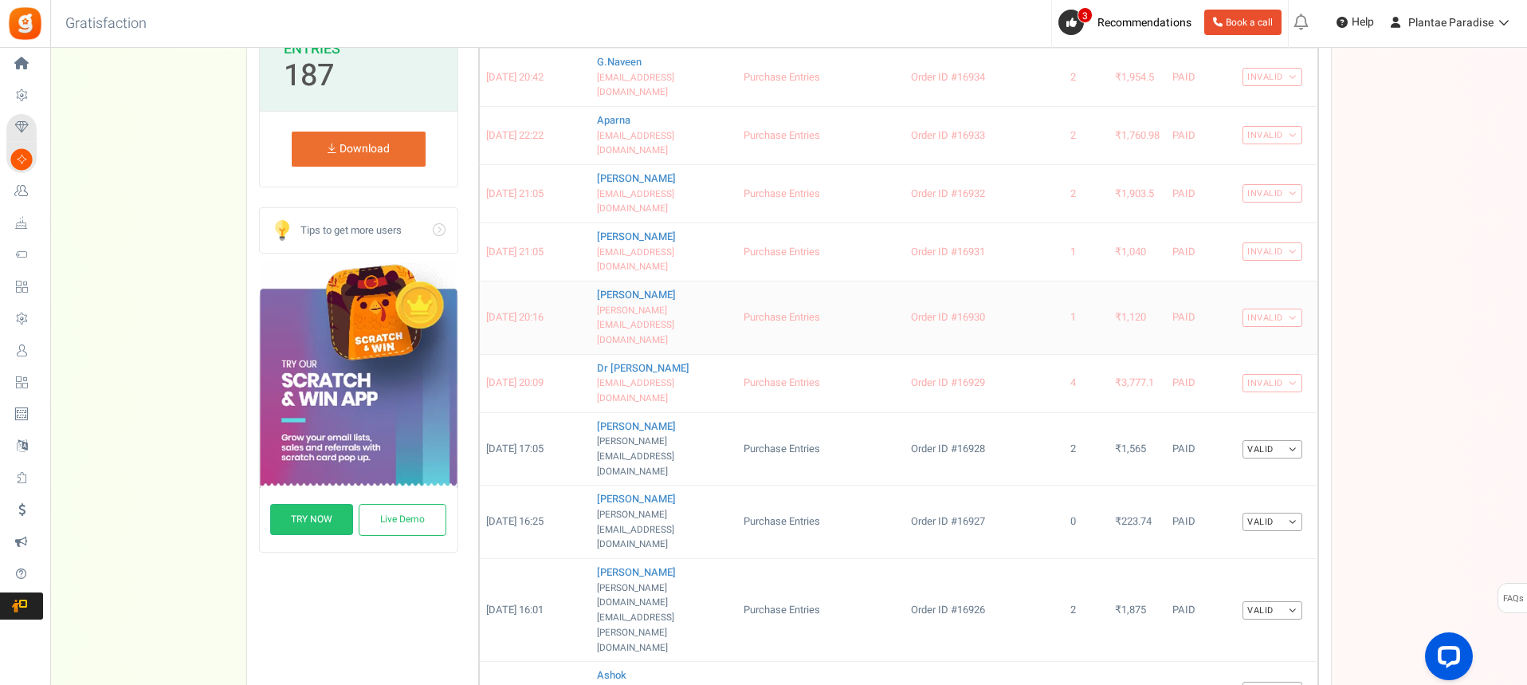
scroll to position [256, 0]
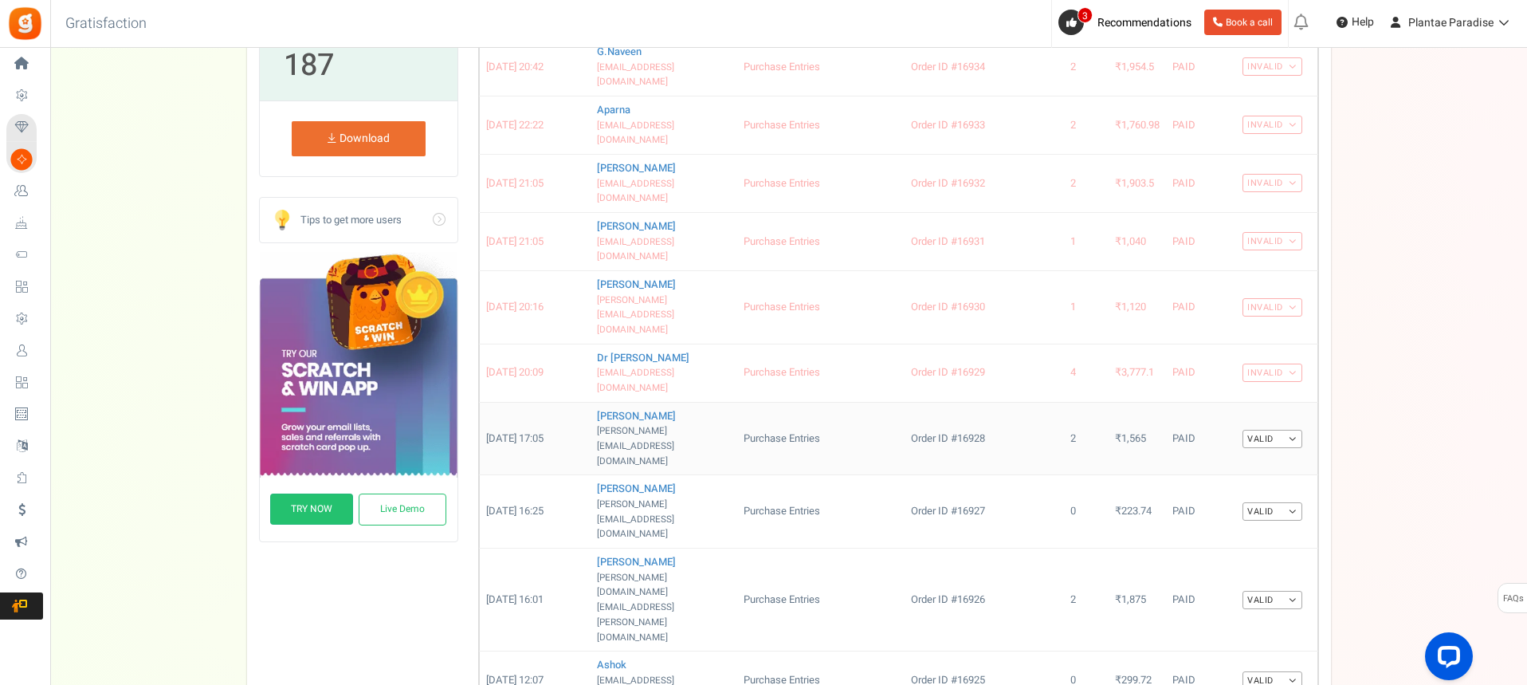
click at [1294, 430] on link "Valid" at bounding box center [1272, 439] width 60 height 18
click at [1273, 478] on link "Invalid" at bounding box center [1239, 489] width 128 height 23
click at [1294, 502] on link "Valid" at bounding box center [1272, 511] width 60 height 18
click at [1259, 551] on link "Invalid" at bounding box center [1239, 562] width 128 height 23
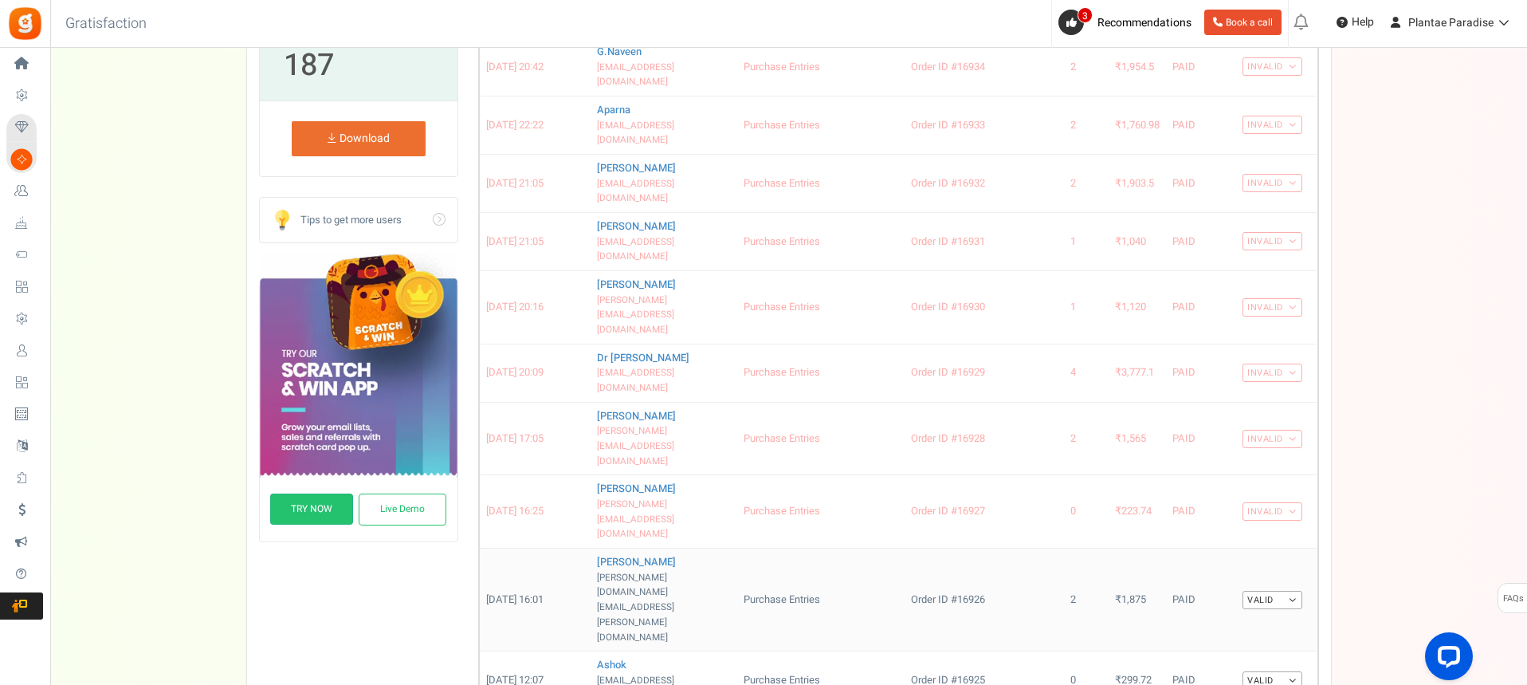
click at [1294, 591] on link "Valid" at bounding box center [1272, 600] width 60 height 18
click at [1270, 639] on link "Invalid" at bounding box center [1239, 650] width 128 height 23
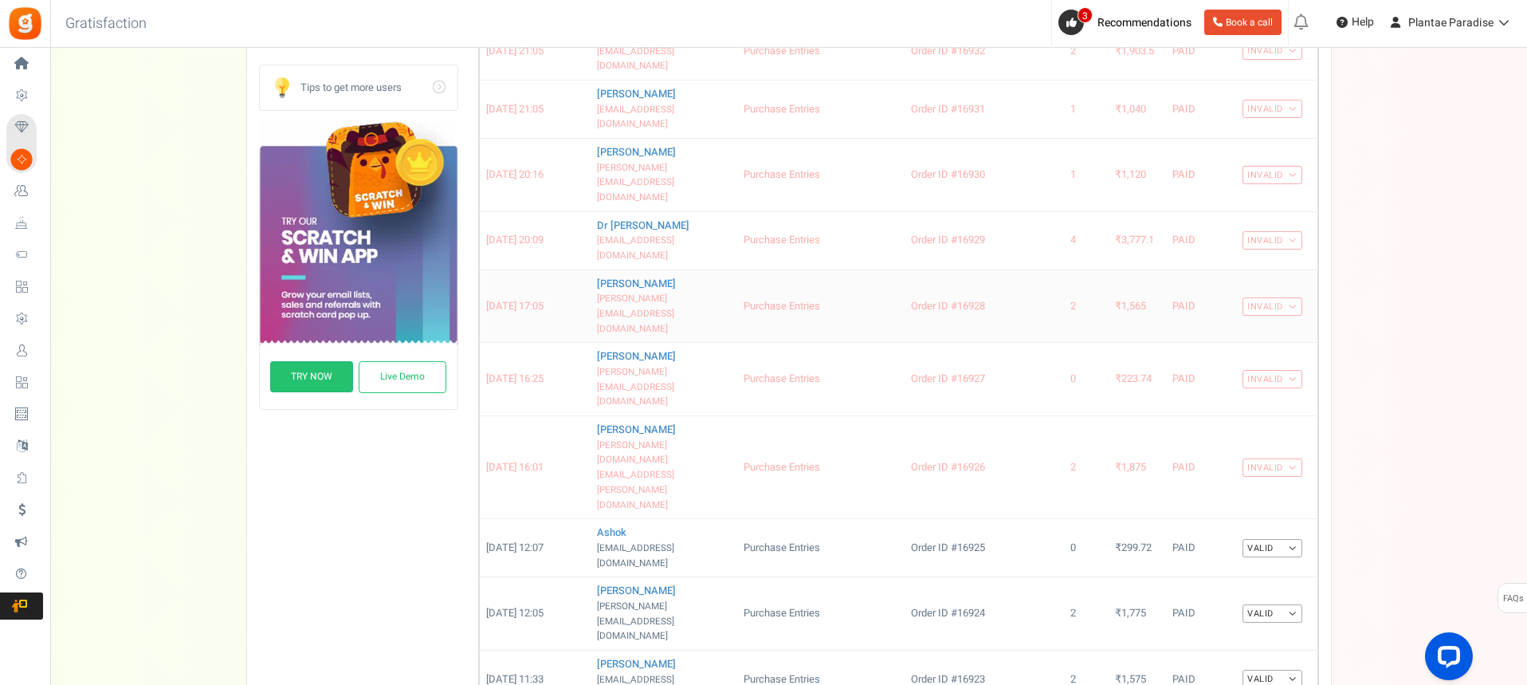
scroll to position [415, 0]
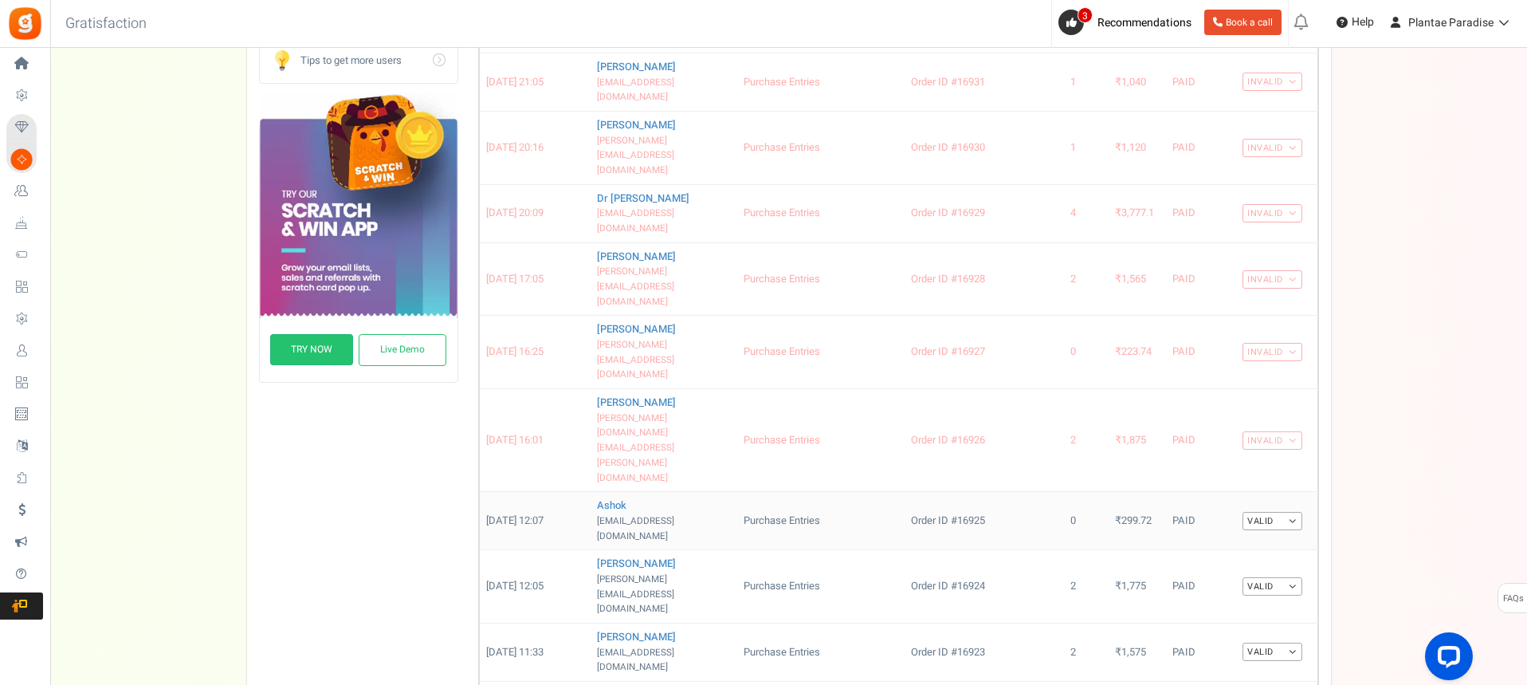
click at [1293, 512] on link "Valid" at bounding box center [1272, 521] width 60 height 18
click at [1266, 560] on link "Invalid" at bounding box center [1239, 571] width 128 height 23
click at [1292, 577] on link "Valid" at bounding box center [1272, 586] width 60 height 18
click at [1270, 626] on link "Invalid" at bounding box center [1239, 637] width 128 height 23
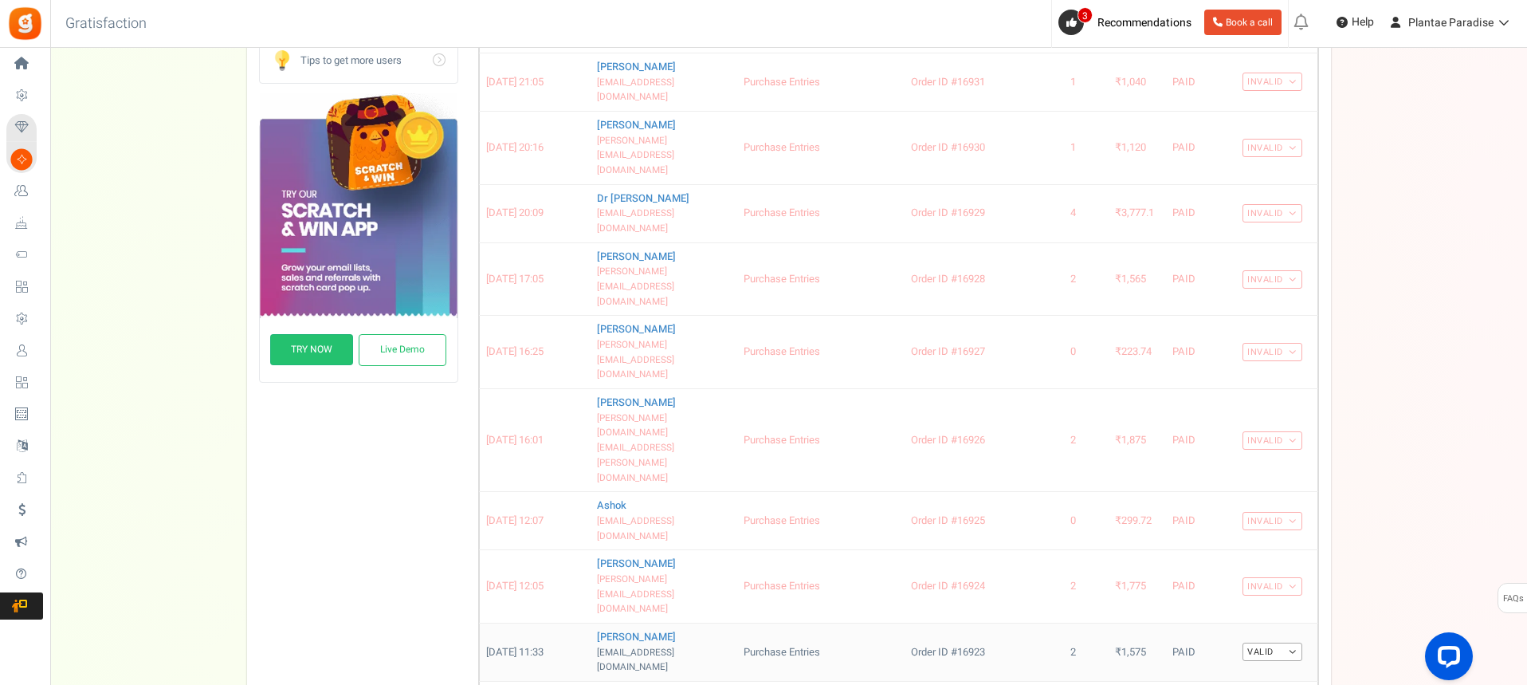
click at [1295, 642] on link "Valid" at bounding box center [1272, 651] width 60 height 18
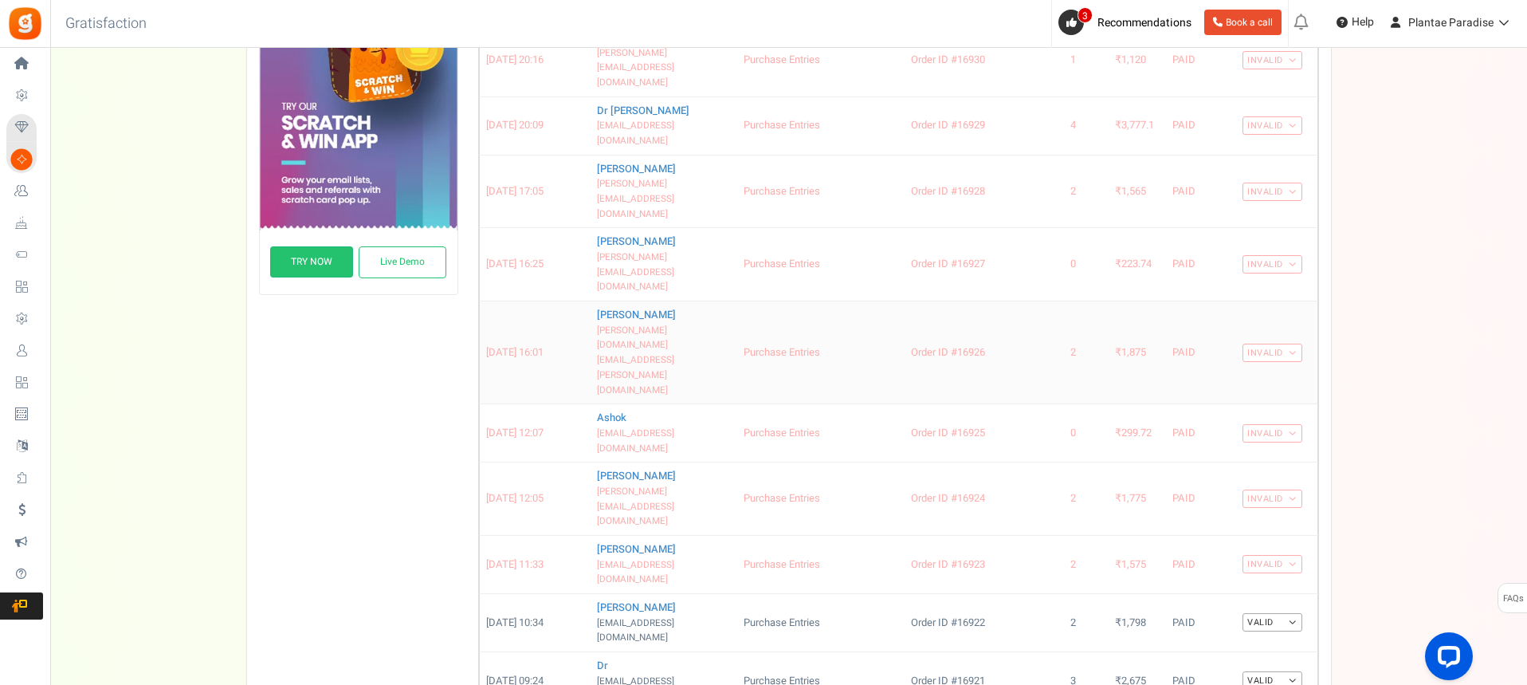
scroll to position [575, 0]
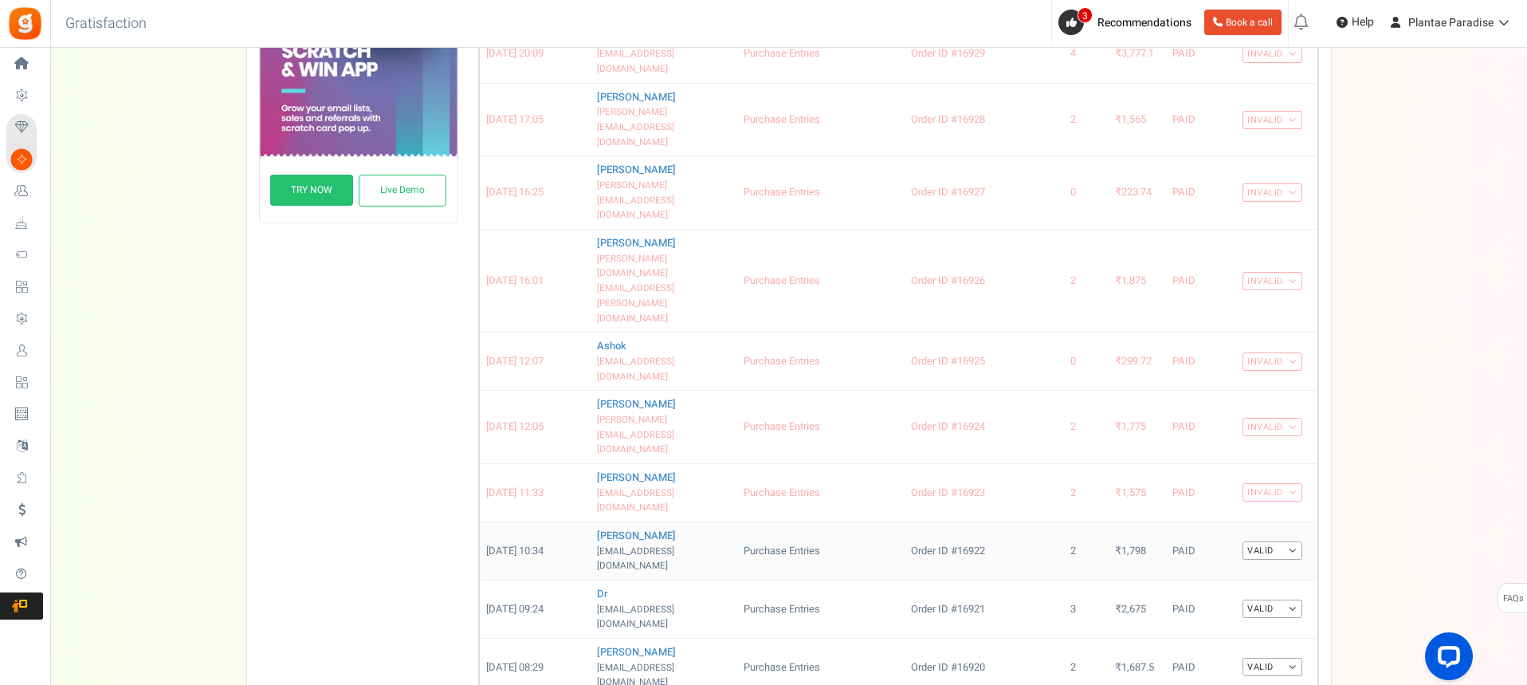
click at [1287, 541] on link "Valid" at bounding box center [1272, 550] width 60 height 18
click at [1266, 591] on link "Invalid" at bounding box center [1239, 602] width 128 height 23
click at [1290, 599] on link "Valid" at bounding box center [1272, 608] width 60 height 18
click at [1278, 649] on link "Invalid" at bounding box center [1239, 660] width 128 height 23
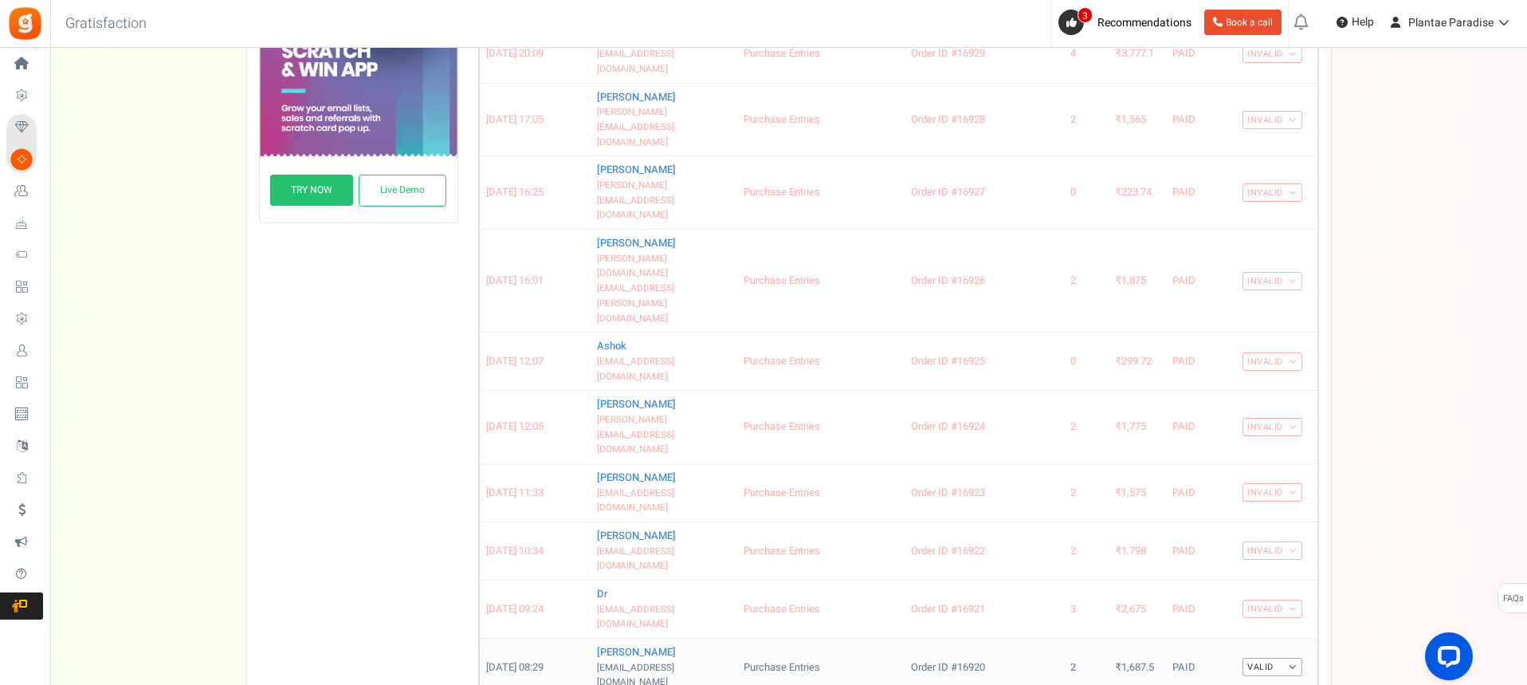
click at [1297, 657] on link "Valid" at bounding box center [1272, 666] width 60 height 18
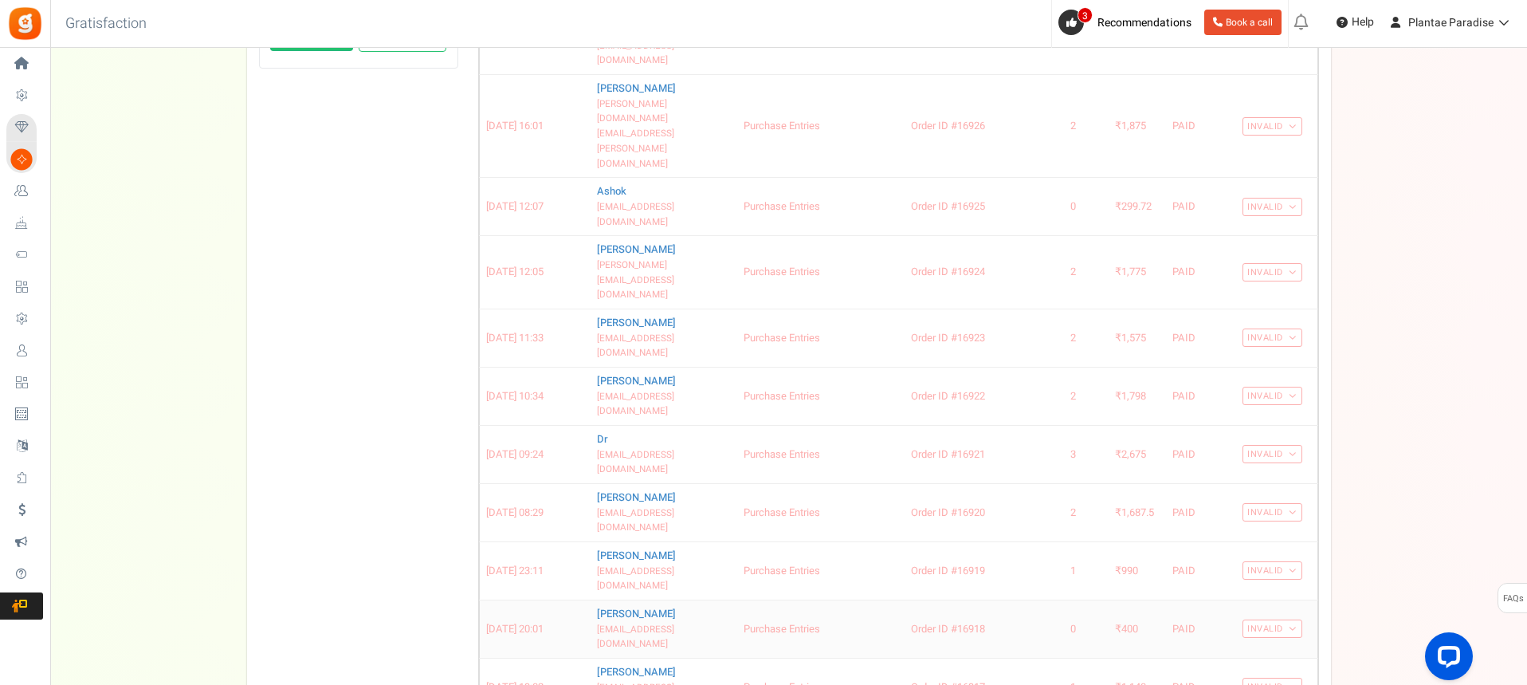
scroll to position [748, 0]
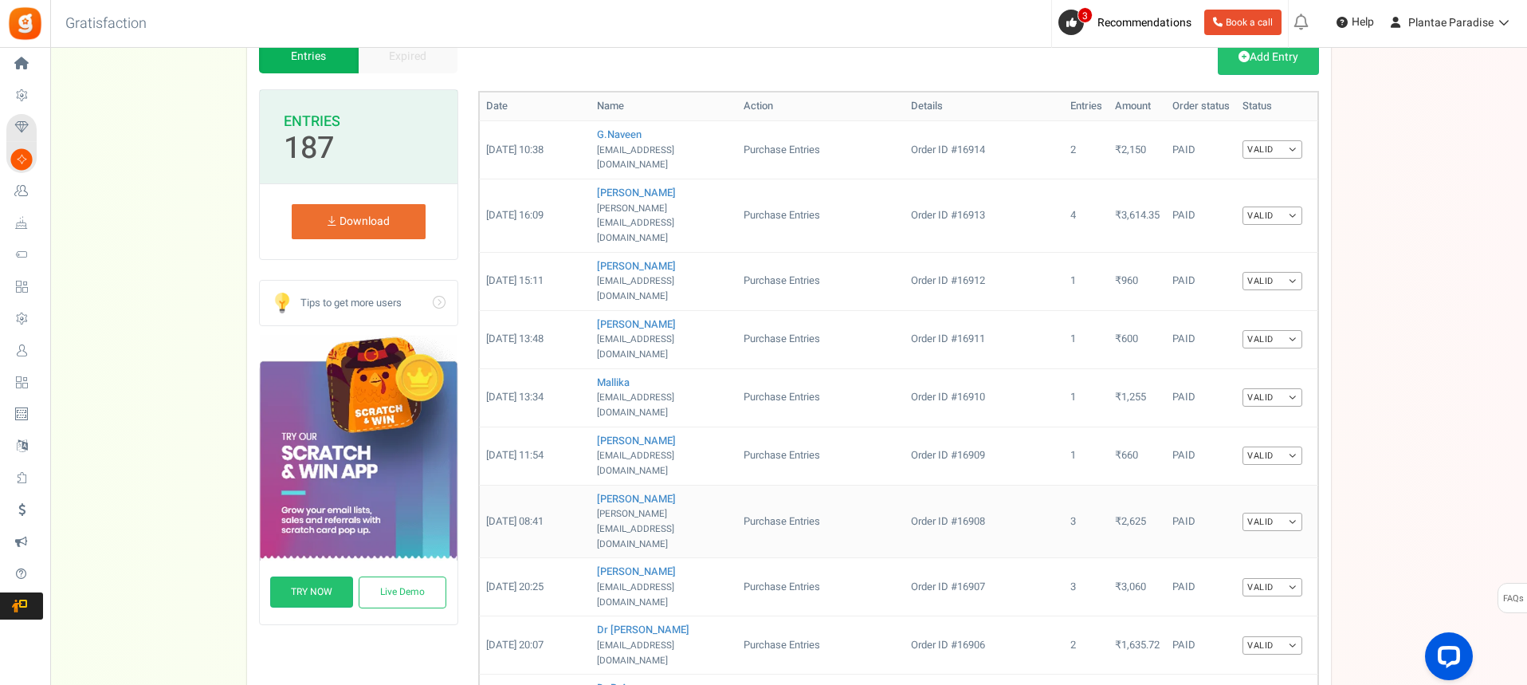
scroll to position [161, 0]
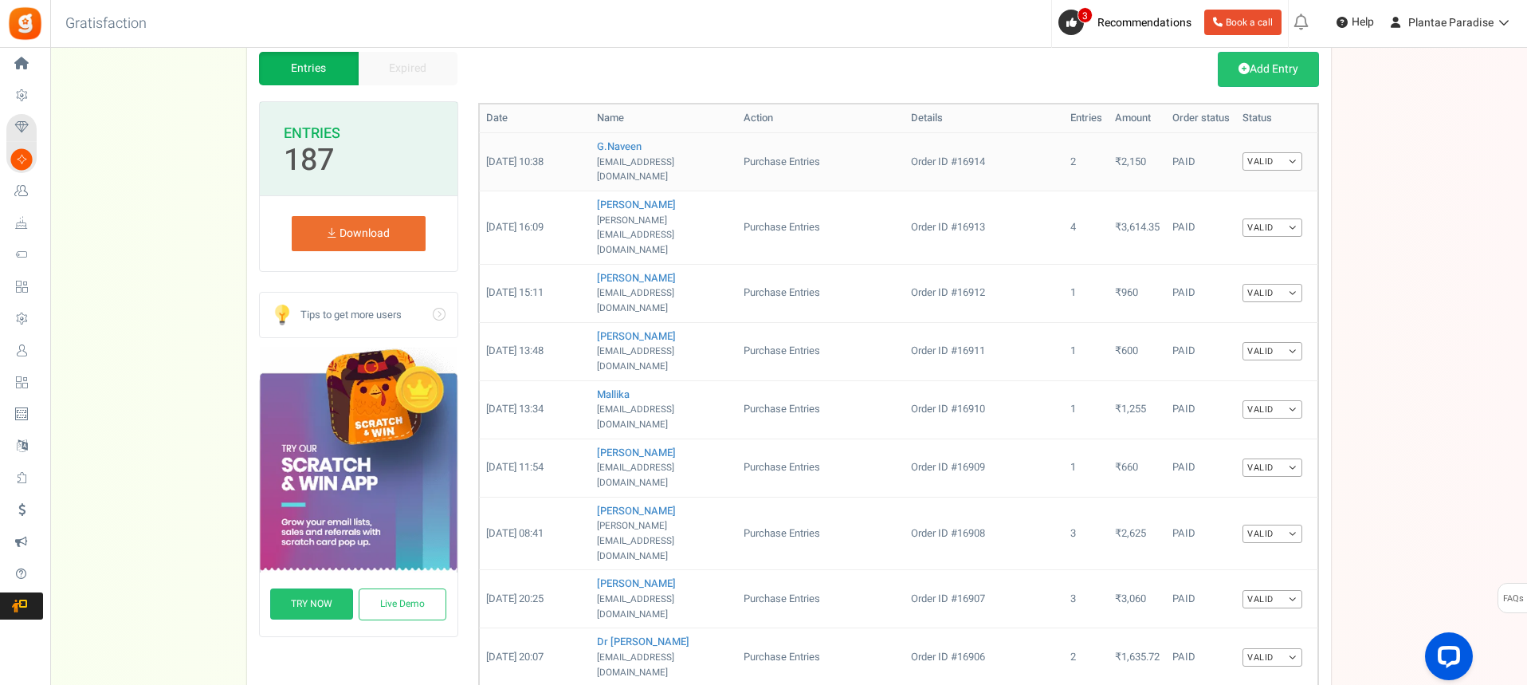
click at [1297, 152] on link "Valid" at bounding box center [1272, 161] width 60 height 18
click at [1276, 205] on link "Invalid" at bounding box center [1239, 213] width 128 height 23
click at [1293, 218] on link "Valid" at bounding box center [1272, 227] width 60 height 18
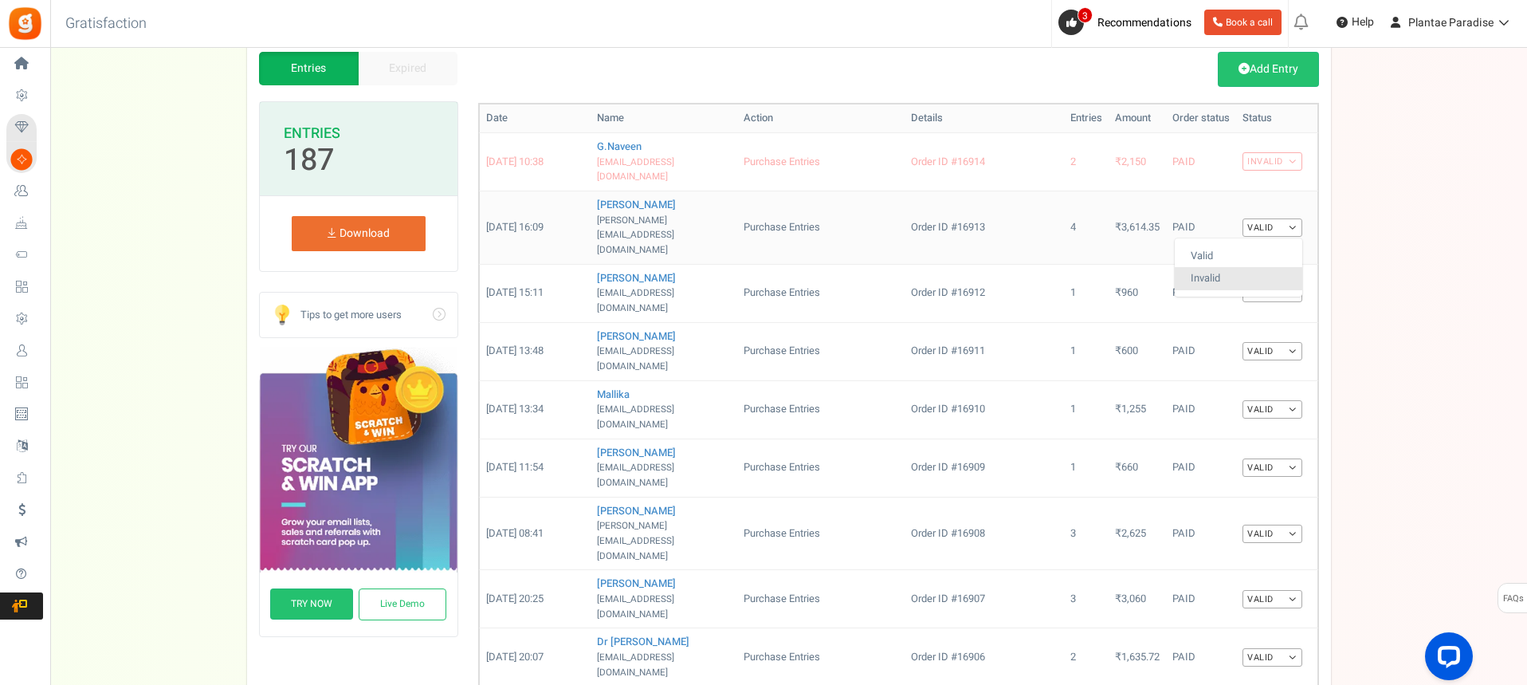
click at [1278, 267] on link "Invalid" at bounding box center [1239, 278] width 128 height 23
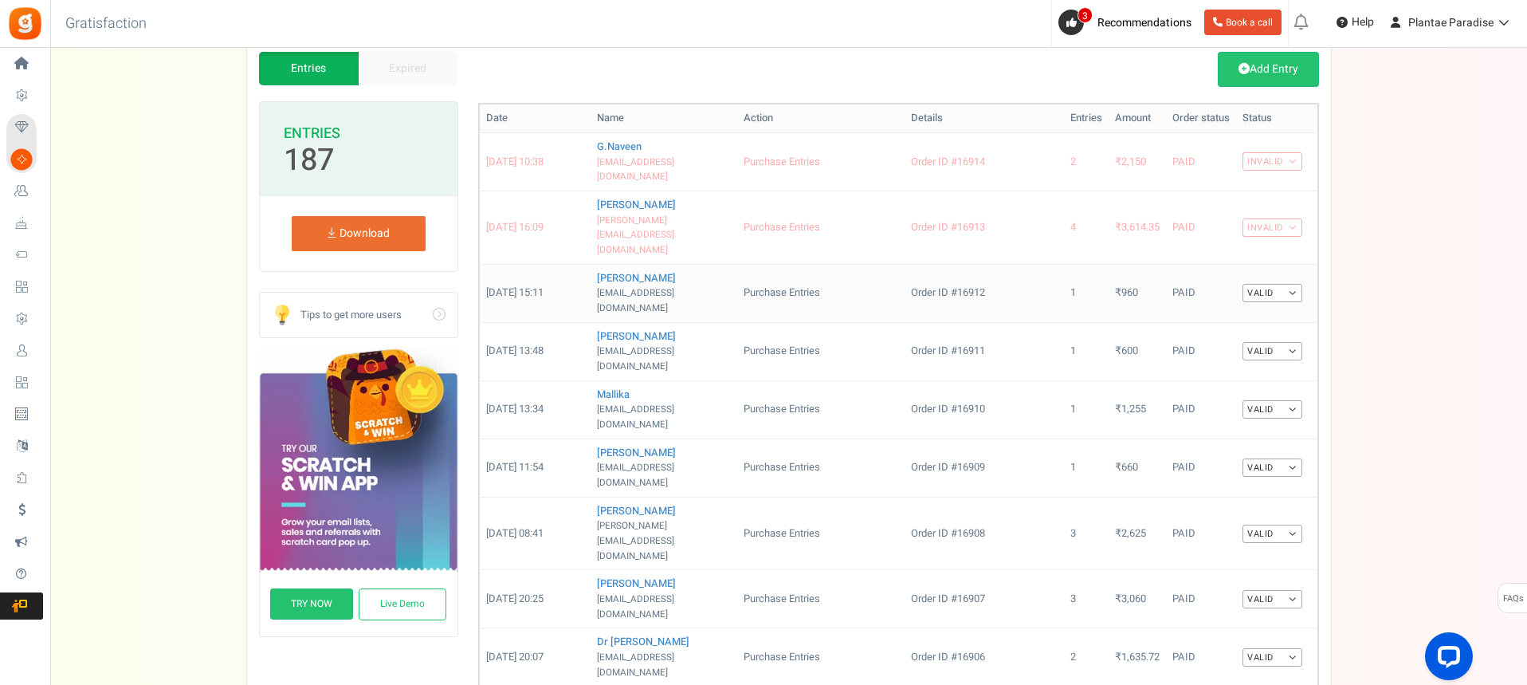
click at [1288, 284] on link "Valid" at bounding box center [1272, 293] width 60 height 18
click at [1268, 333] on link "Invalid" at bounding box center [1239, 344] width 128 height 23
click at [1288, 342] on link "Valid" at bounding box center [1272, 351] width 60 height 18
click at [1288, 391] on link "Invalid" at bounding box center [1239, 402] width 128 height 23
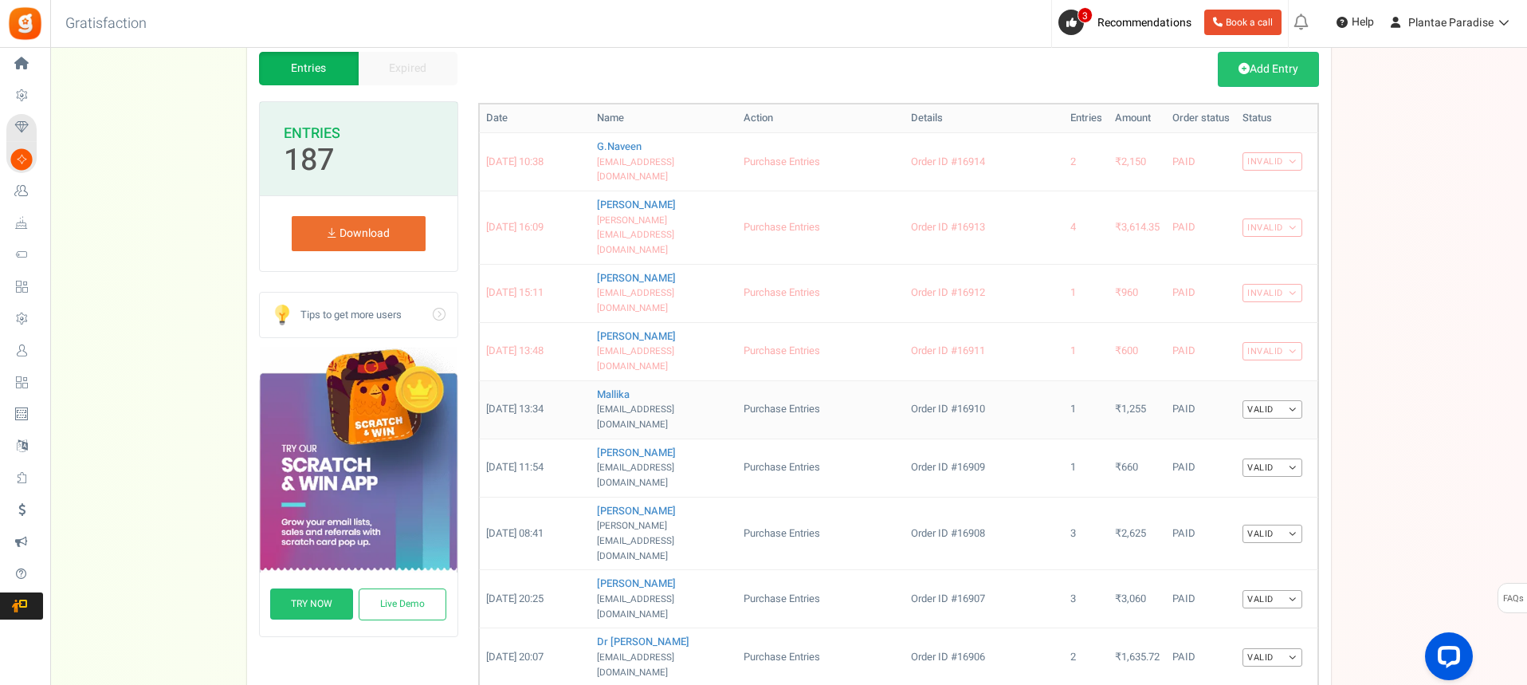
click at [1289, 400] on link "Valid" at bounding box center [1272, 409] width 60 height 18
click at [1283, 449] on link "Invalid" at bounding box center [1239, 460] width 128 height 23
click at [1292, 458] on link "Valid" at bounding box center [1272, 467] width 60 height 18
click at [1287, 508] on link "Invalid" at bounding box center [1239, 519] width 128 height 23
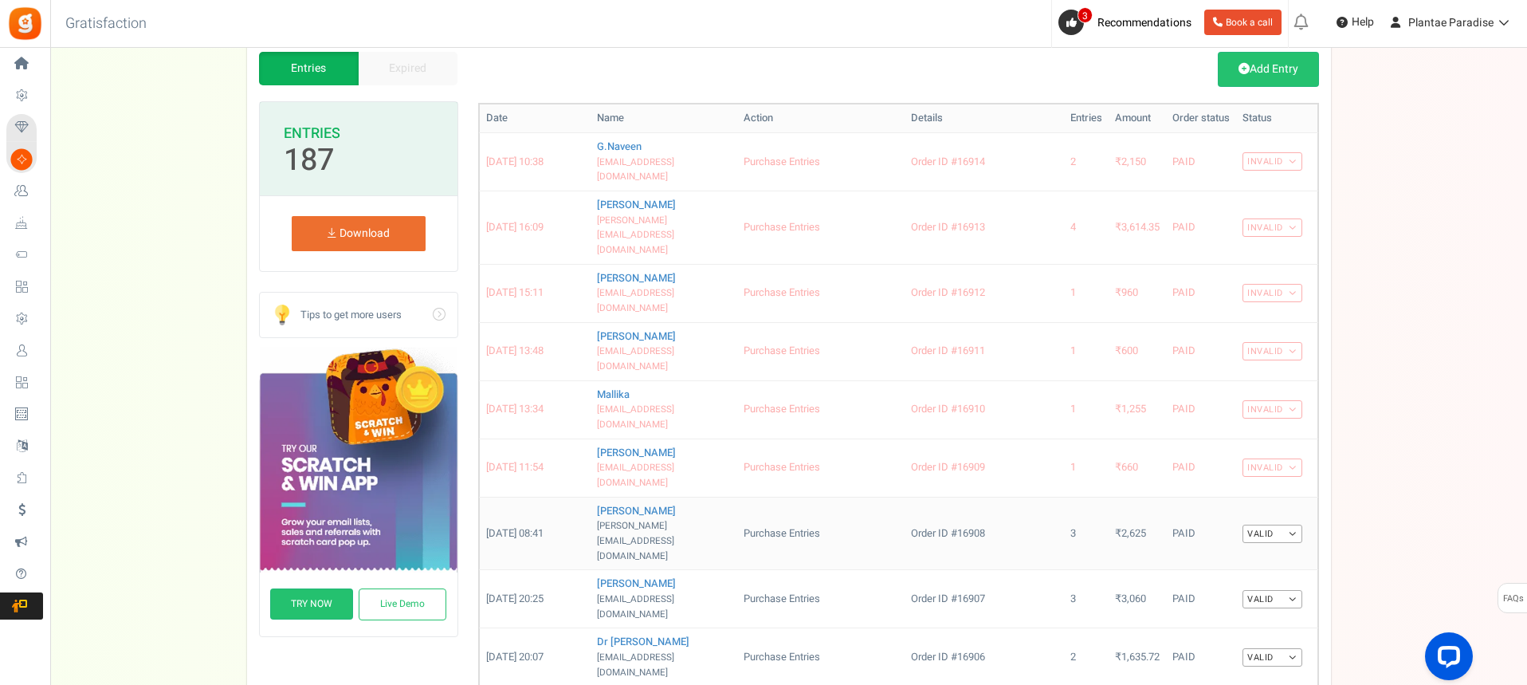
click at [1289, 524] on link "Valid" at bounding box center [1272, 533] width 60 height 18
click at [1277, 573] on link "Invalid" at bounding box center [1239, 584] width 128 height 23
click at [1290, 590] on link "Valid" at bounding box center [1272, 599] width 60 height 18
click at [1280, 638] on link "Invalid" at bounding box center [1239, 649] width 128 height 23
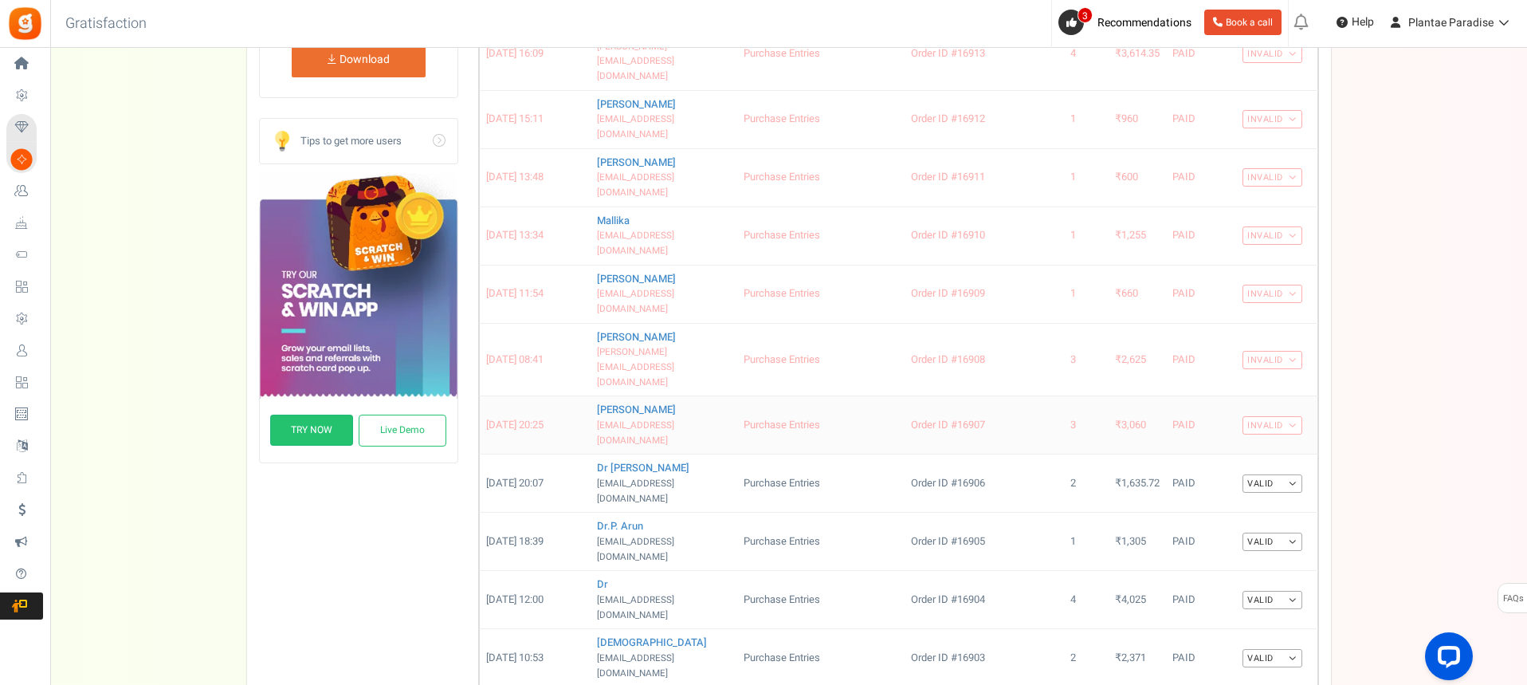
scroll to position [400, 0]
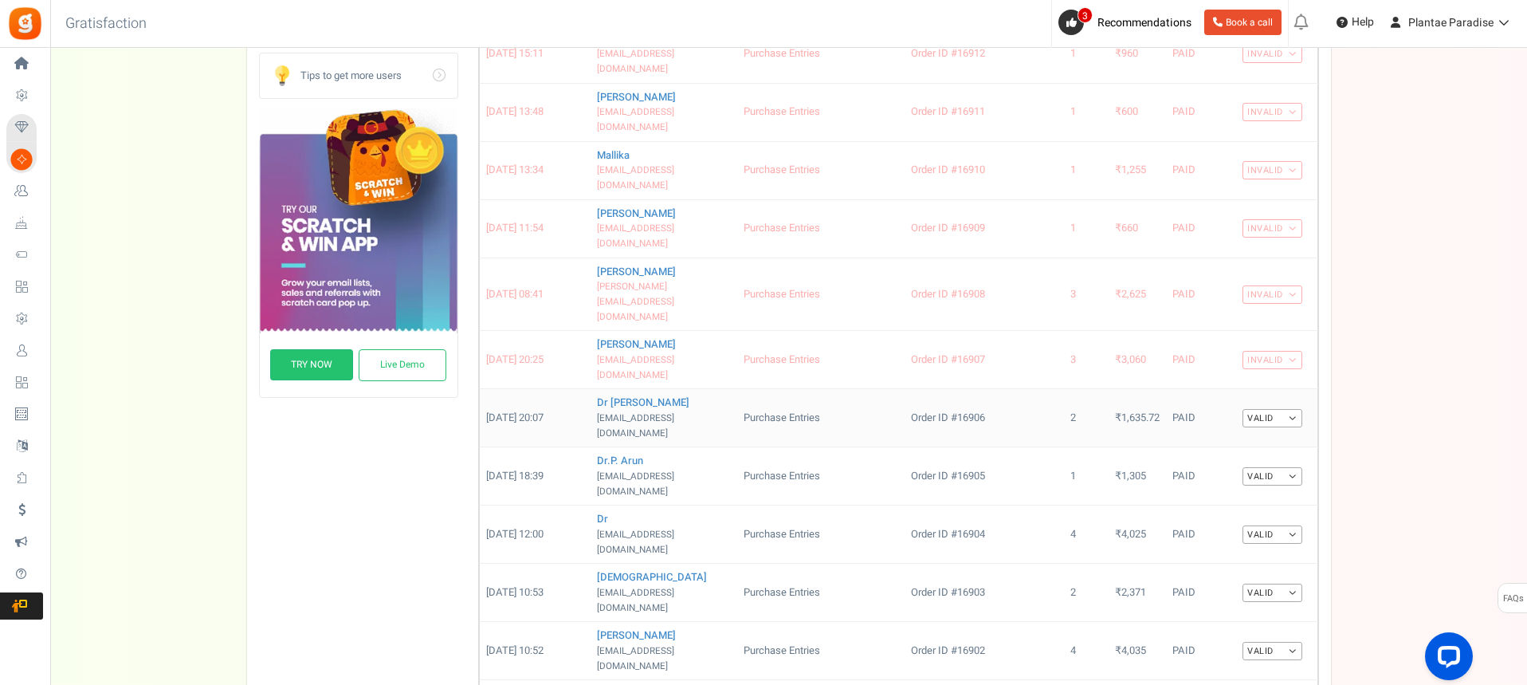
click at [1290, 409] on link "Valid" at bounding box center [1272, 418] width 60 height 18
click at [1260, 457] on link "Invalid" at bounding box center [1239, 468] width 128 height 23
click at [1291, 467] on link "Valid" at bounding box center [1272, 476] width 60 height 18
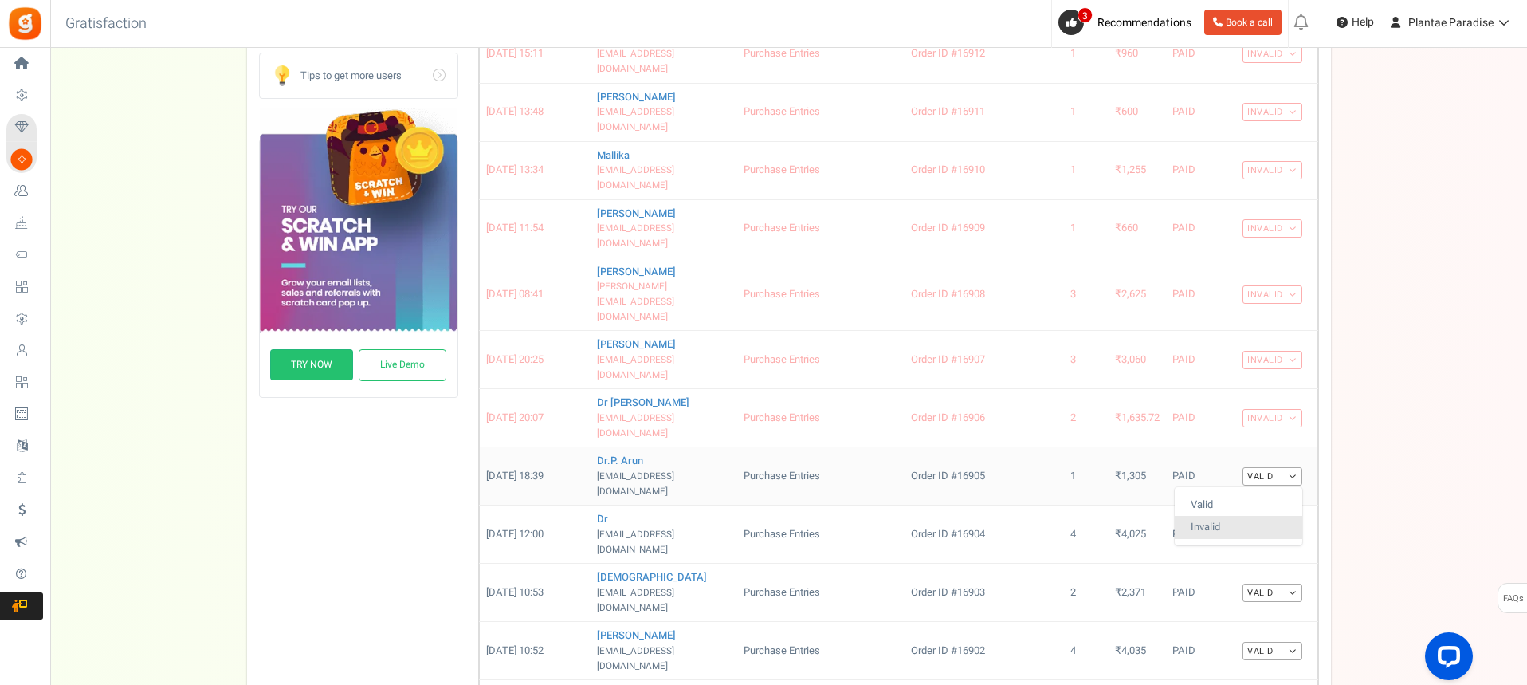
click at [1277, 516] on link "Invalid" at bounding box center [1239, 527] width 128 height 23
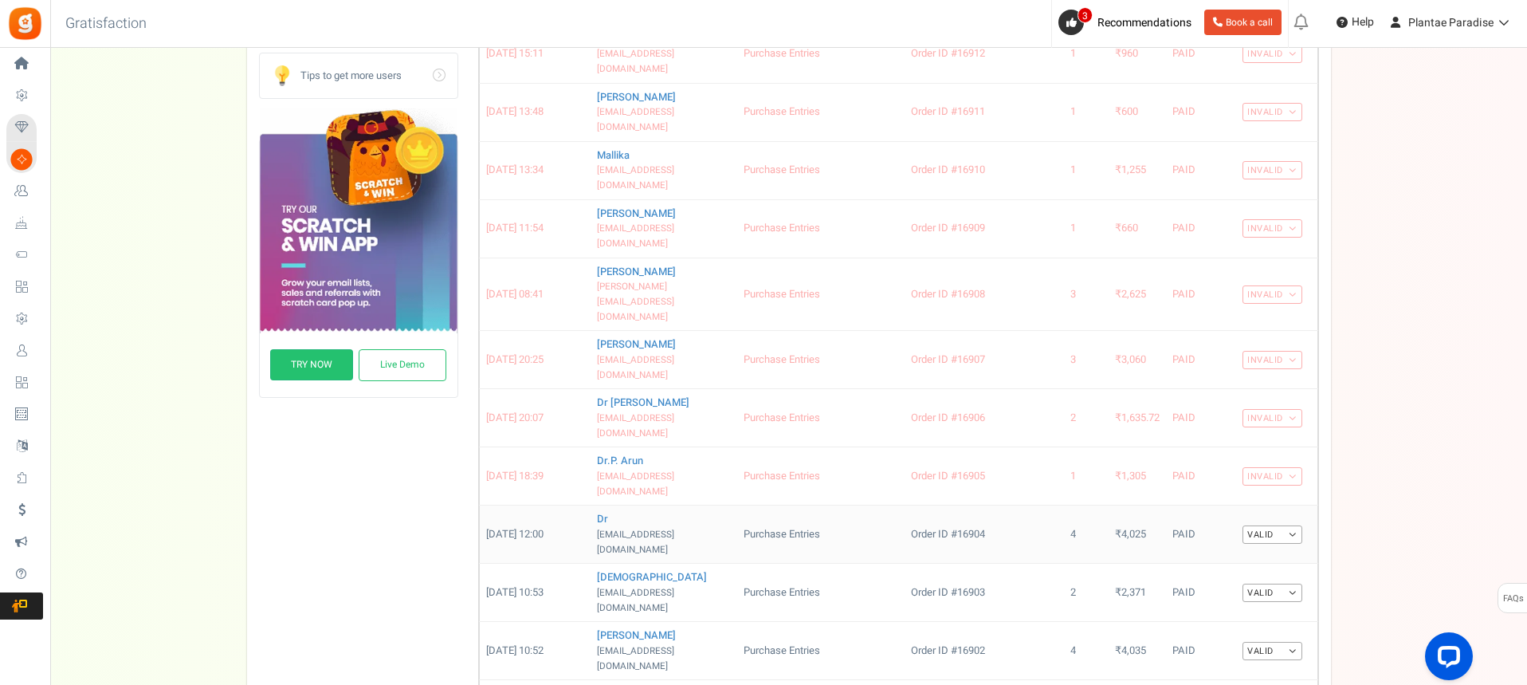
click at [1293, 525] on link "Valid" at bounding box center [1272, 534] width 60 height 18
drag, startPoint x: 1284, startPoint y: 410, endPoint x: 1286, endPoint y: 402, distance: 8.1
click at [1284, 574] on link "Invalid" at bounding box center [1239, 585] width 128 height 23
click at [1293, 583] on link "Valid" at bounding box center [1272, 592] width 60 height 18
click at [1269, 632] on link "Invalid" at bounding box center [1239, 643] width 128 height 23
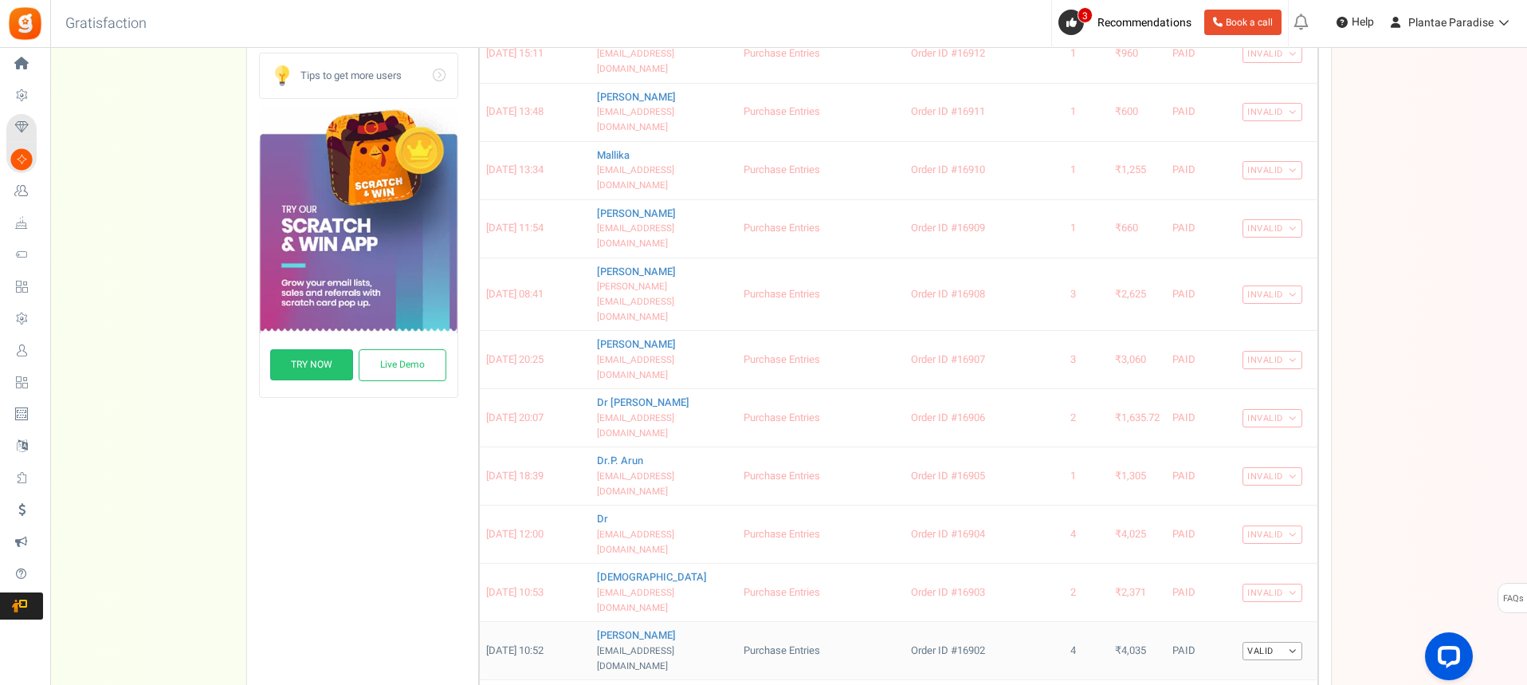
click at [1290, 642] on link "Valid" at bounding box center [1272, 651] width 60 height 18
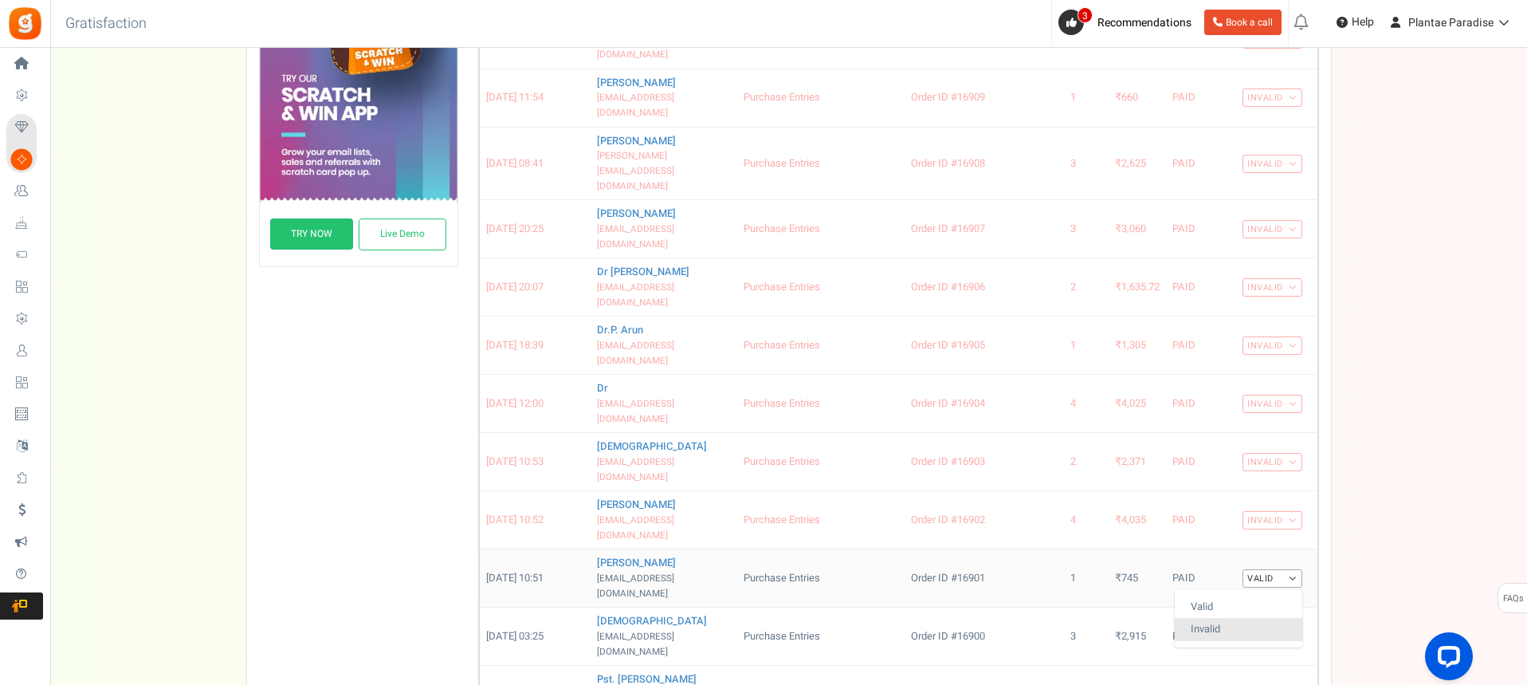
scroll to position [559, 0]
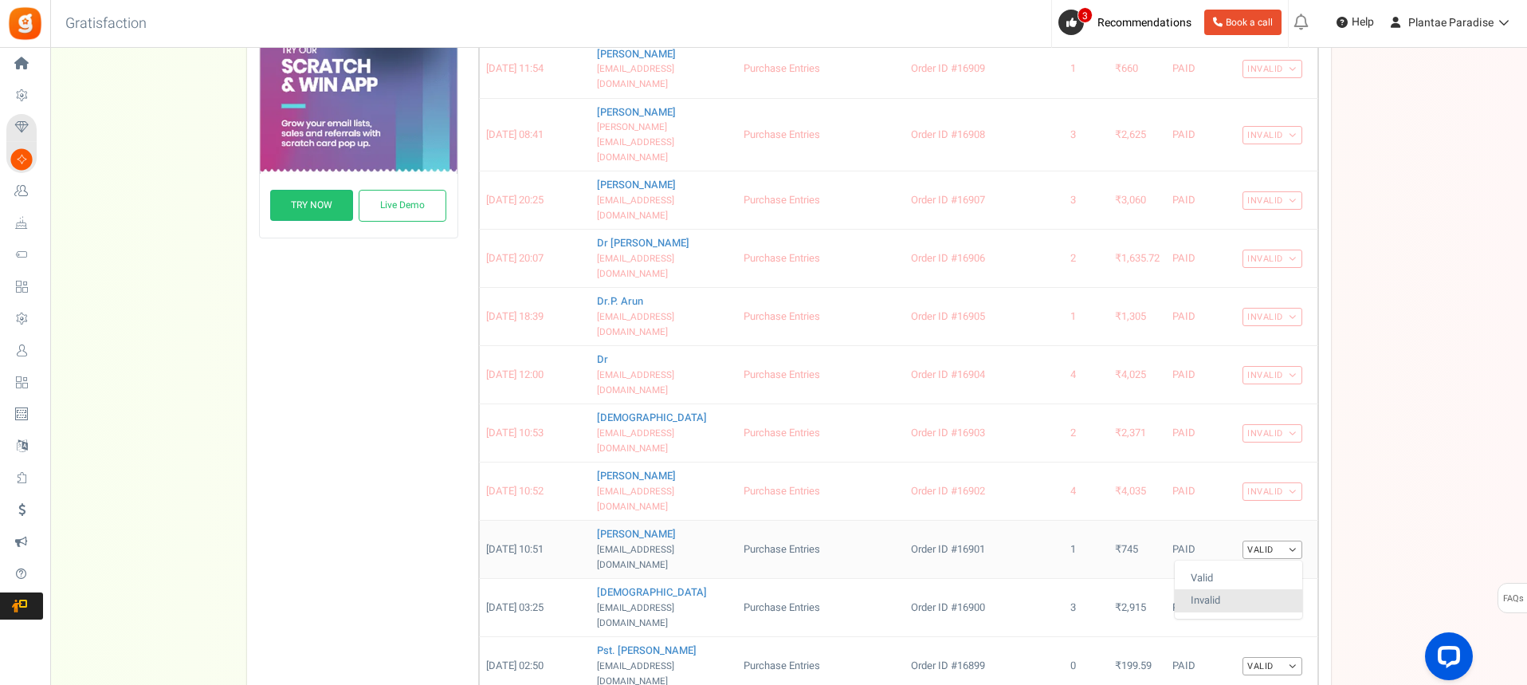
click at [1264, 589] on link "Invalid" at bounding box center [1239, 600] width 128 height 23
click at [1293, 599] on link "Valid" at bounding box center [1272, 608] width 60 height 18
click at [1268, 647] on link "Invalid" at bounding box center [1239, 658] width 128 height 23
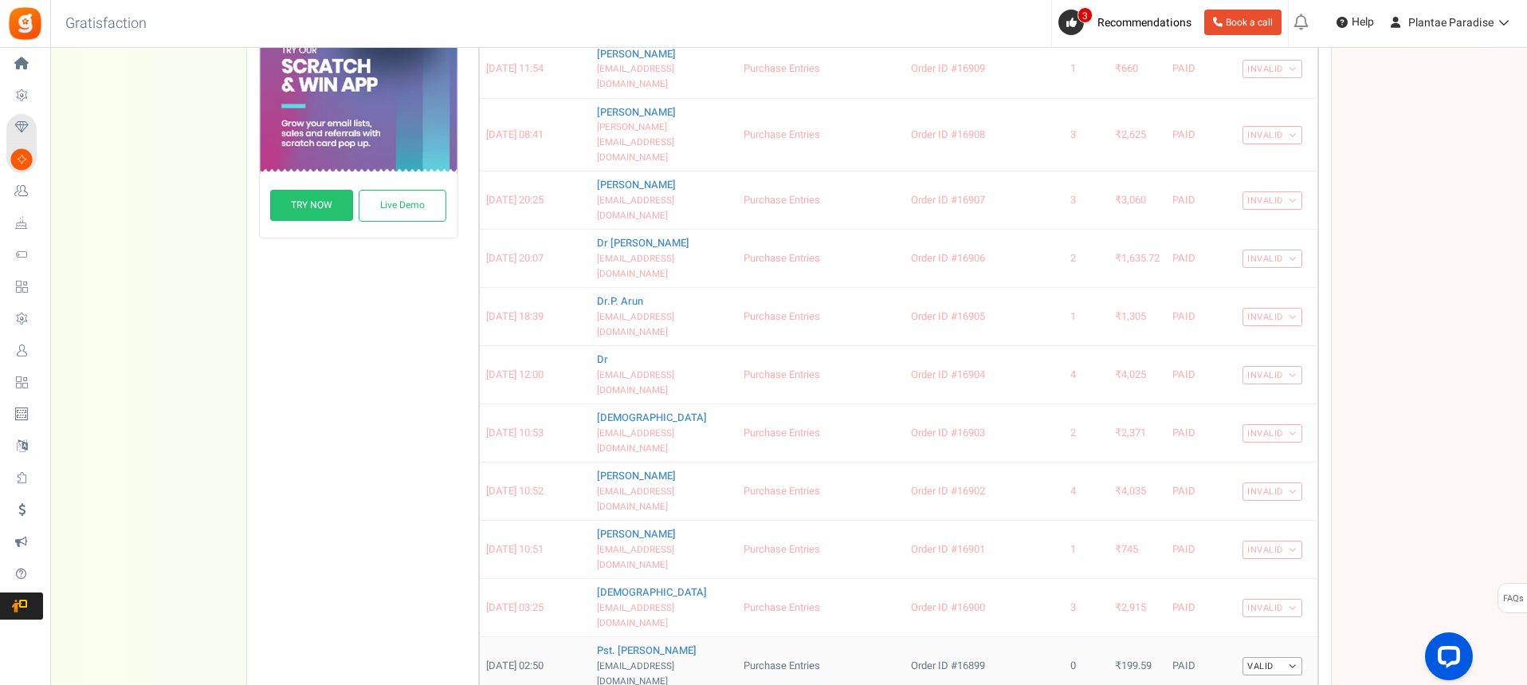
click at [1297, 657] on link "Valid" at bounding box center [1272, 666] width 60 height 18
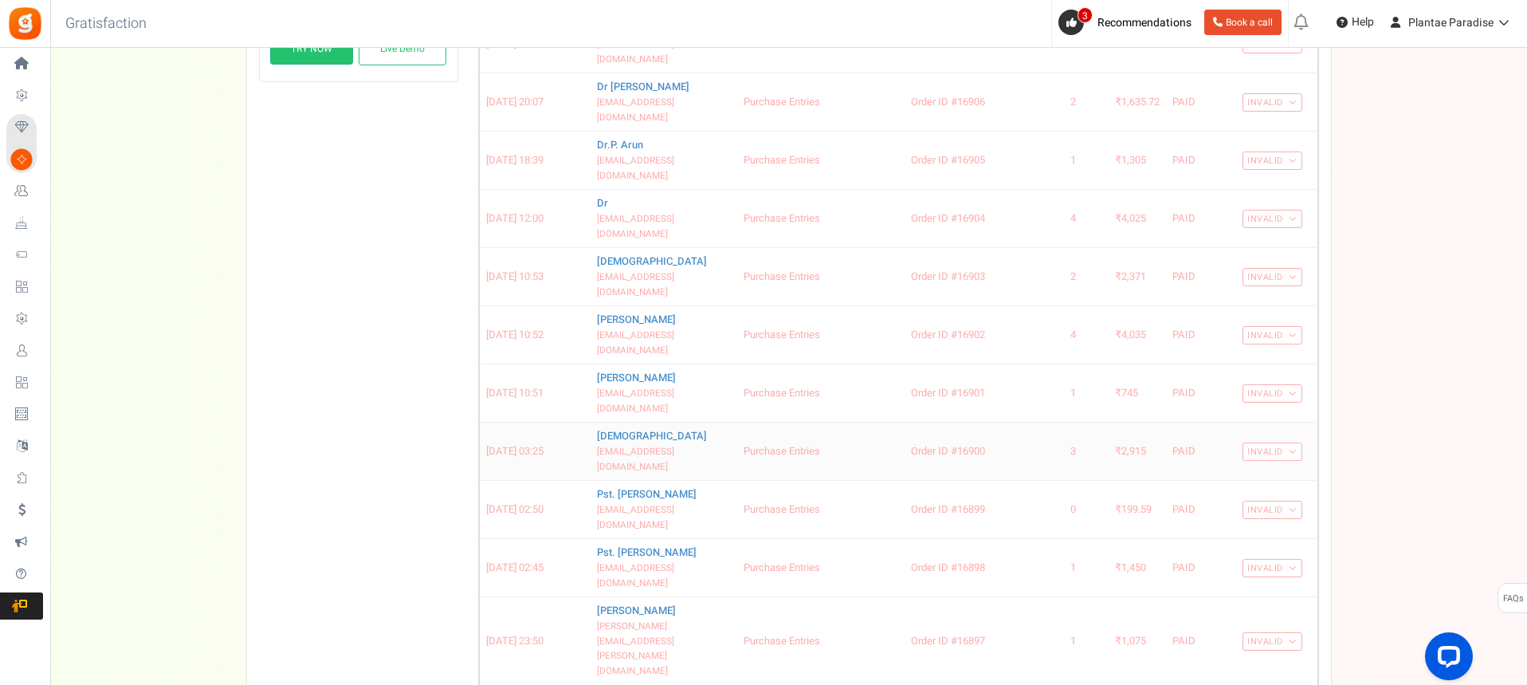
scroll to position [719, 0]
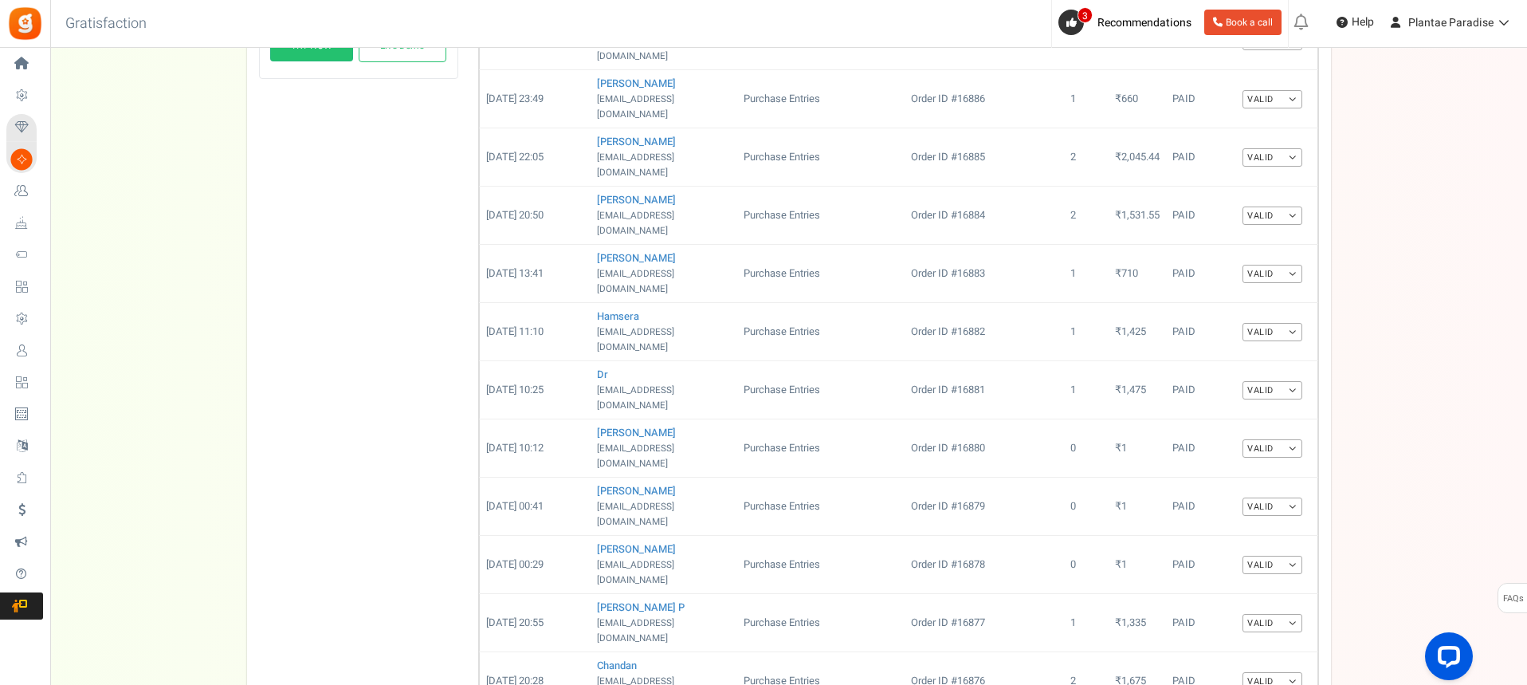
click at [1282, 672] on link "Valid" at bounding box center [1272, 681] width 60 height 18
click at [1290, 614] on link "Valid" at bounding box center [1272, 623] width 60 height 18
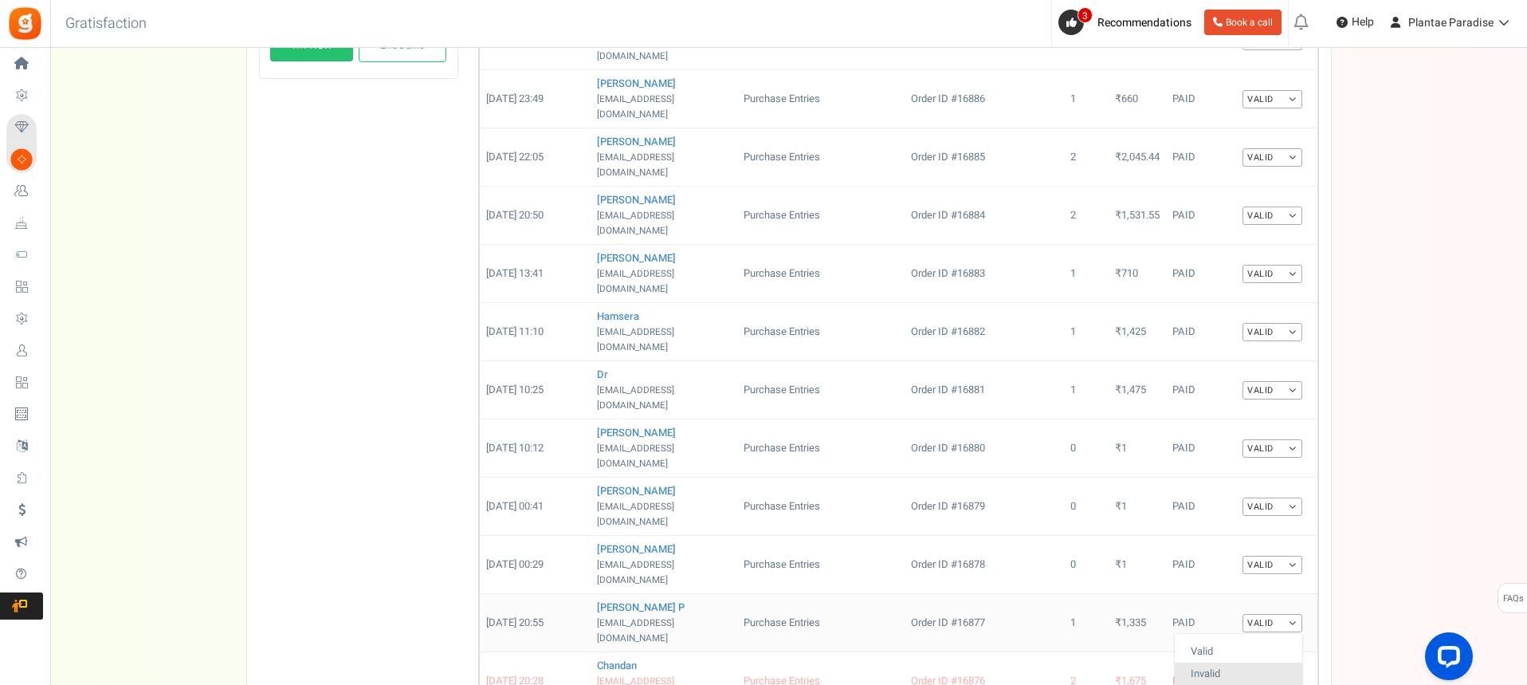
click at [1225, 662] on link "Invalid" at bounding box center [1239, 673] width 128 height 23
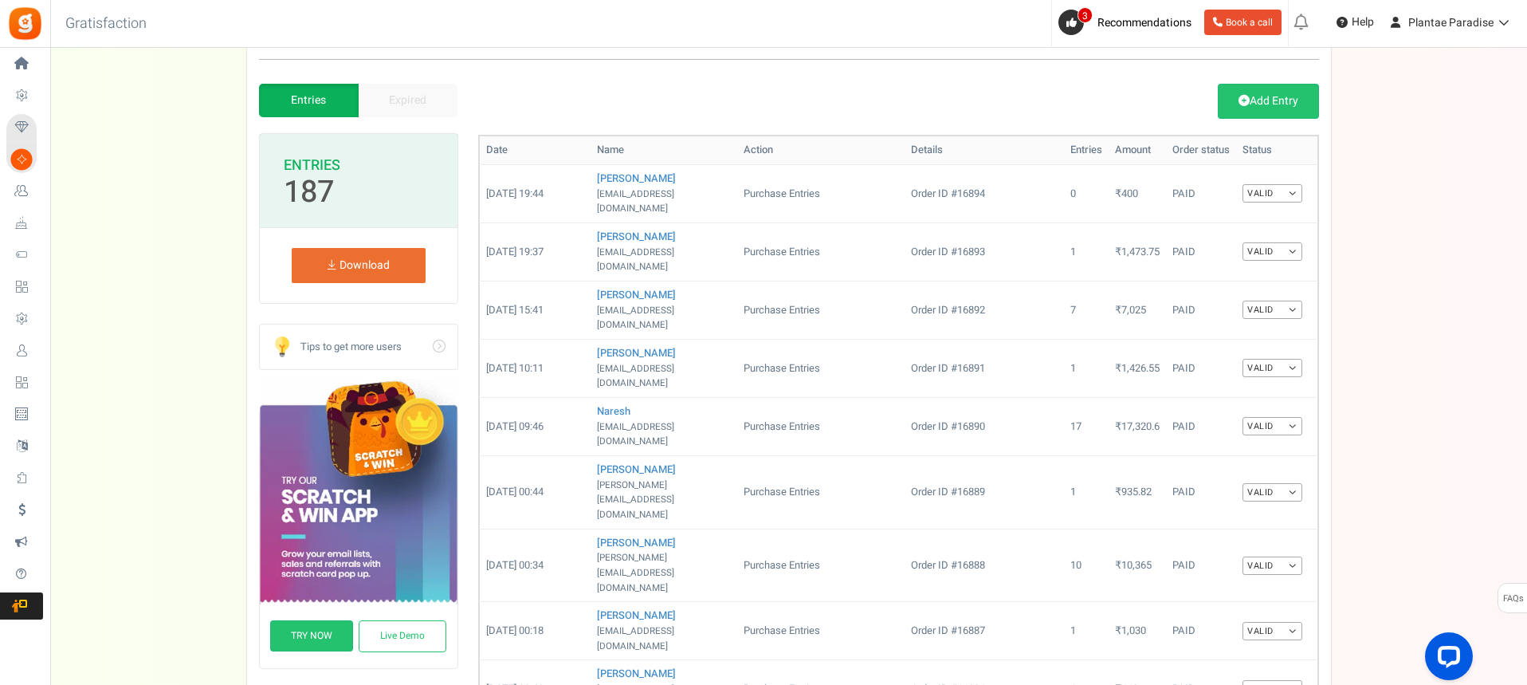
scroll to position [2, 0]
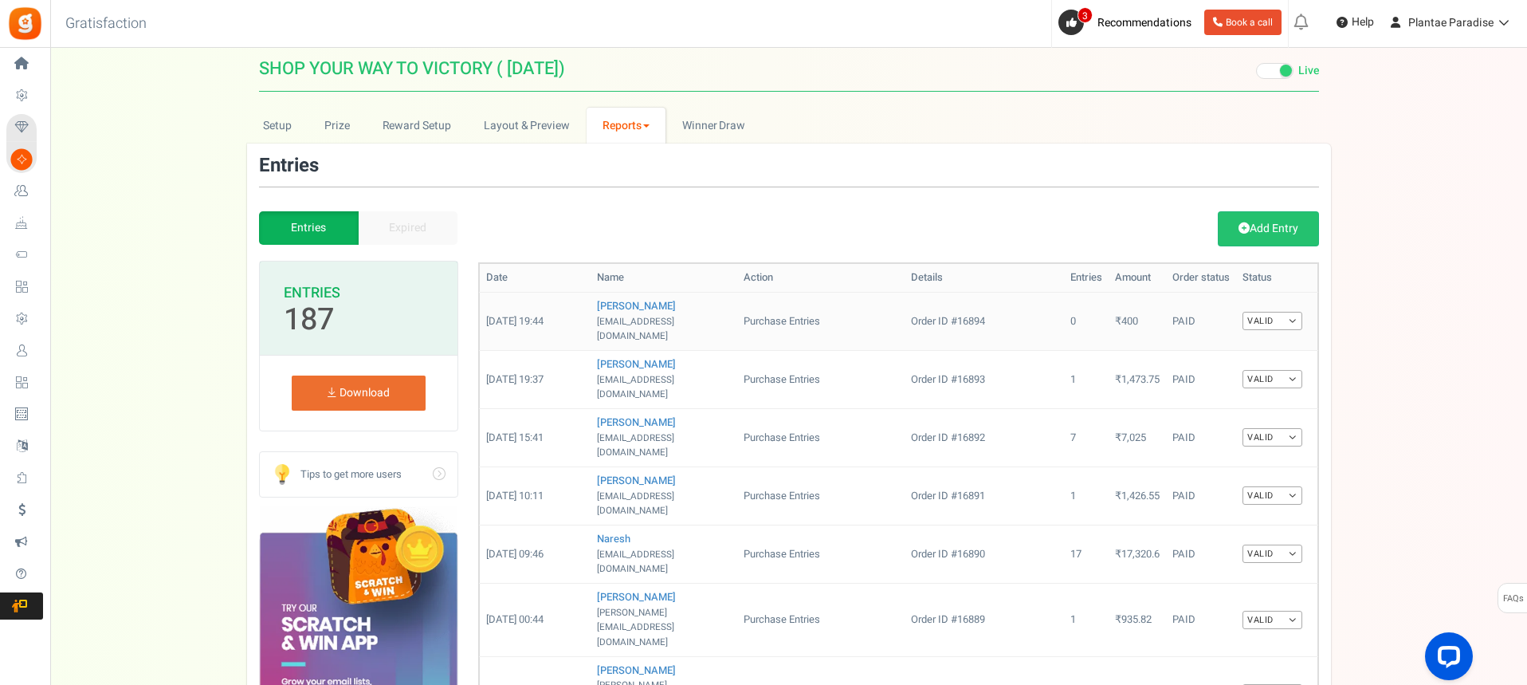
click at [1289, 317] on link "Valid" at bounding box center [1272, 321] width 60 height 18
click at [1259, 363] on link "Invalid" at bounding box center [1239, 372] width 128 height 23
click at [1290, 370] on link "Valid" at bounding box center [1272, 379] width 60 height 18
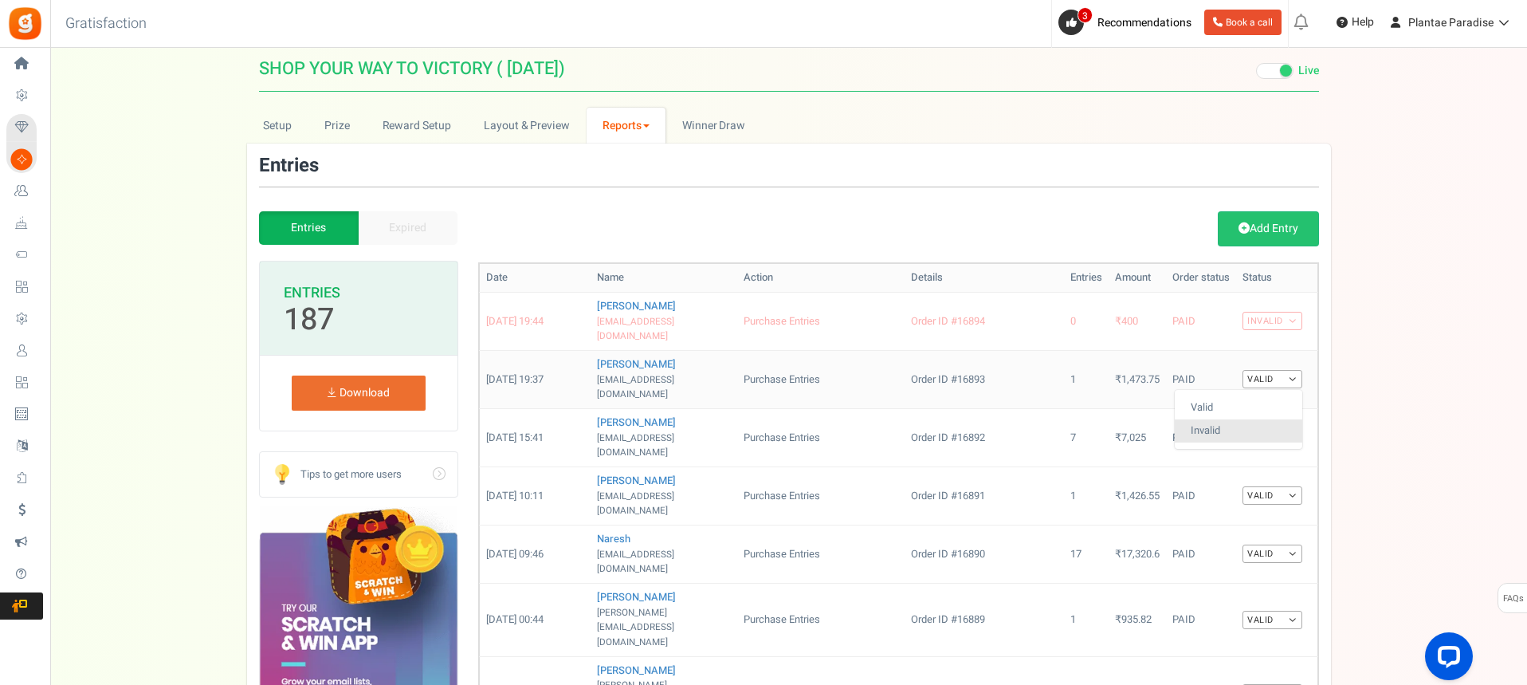
click at [1274, 419] on link "Invalid" at bounding box center [1239, 430] width 128 height 23
click at [1293, 428] on link "Valid" at bounding box center [1272, 437] width 60 height 18
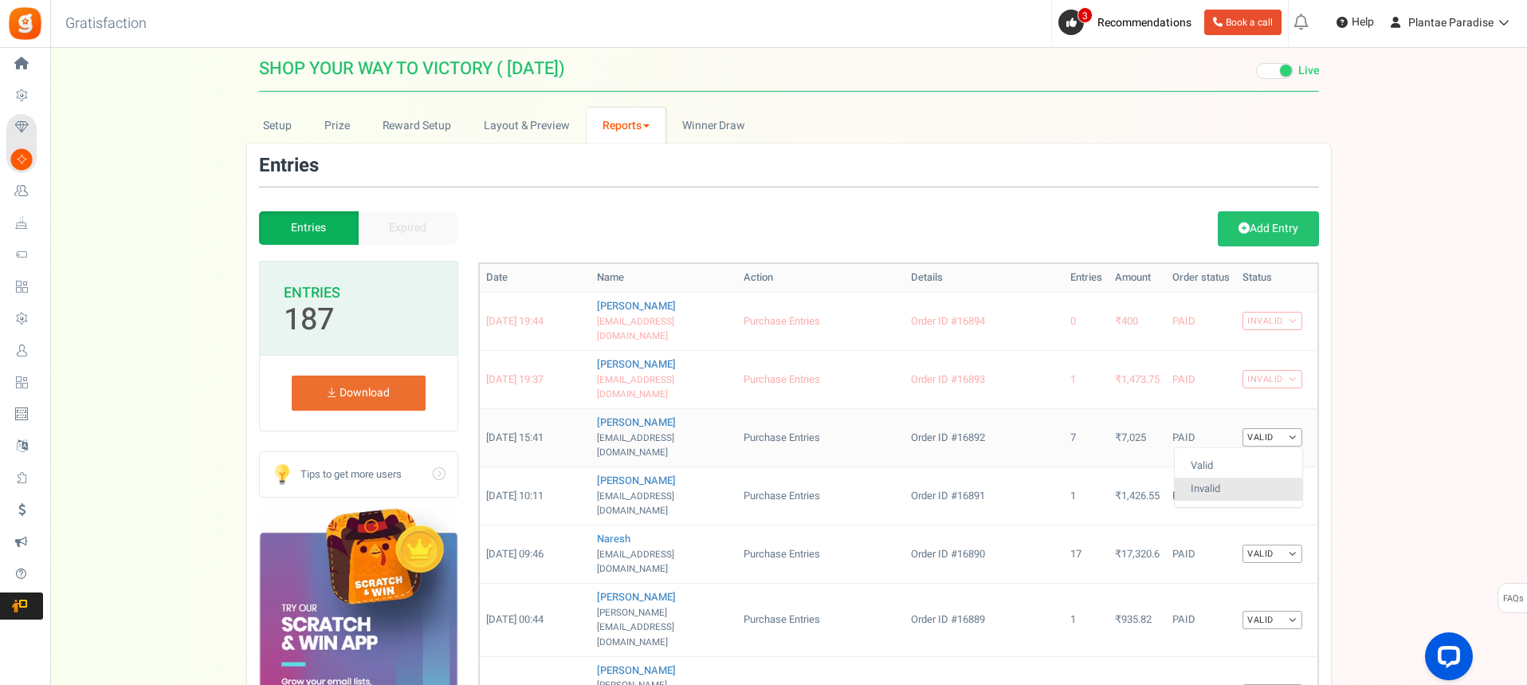
click at [1282, 477] on link "Invalid" at bounding box center [1239, 488] width 128 height 23
click at [1290, 486] on link "Valid" at bounding box center [1272, 495] width 60 height 18
click at [1274, 536] on link "Invalid" at bounding box center [1239, 547] width 128 height 23
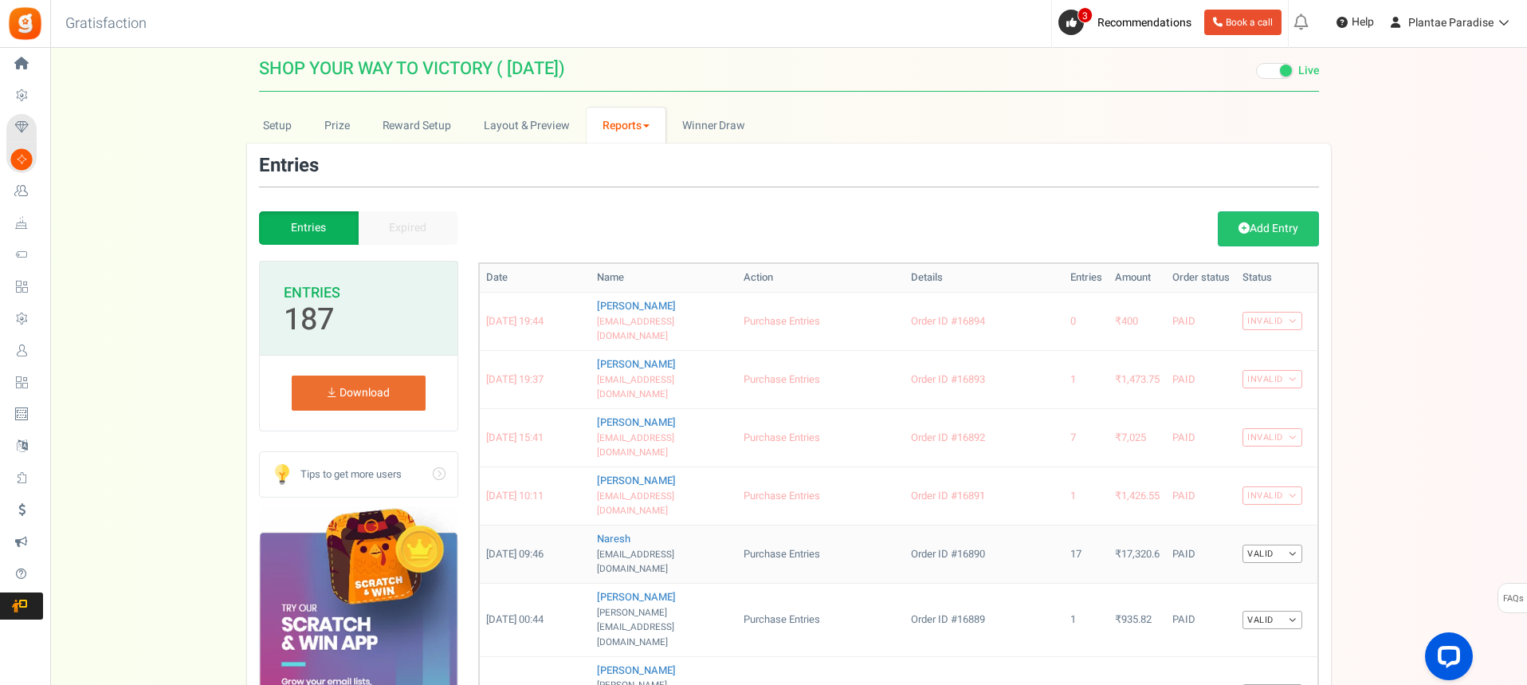
click at [1289, 544] on link "Valid" at bounding box center [1272, 553] width 60 height 18
click at [1270, 594] on link "Invalid" at bounding box center [1239, 605] width 128 height 23
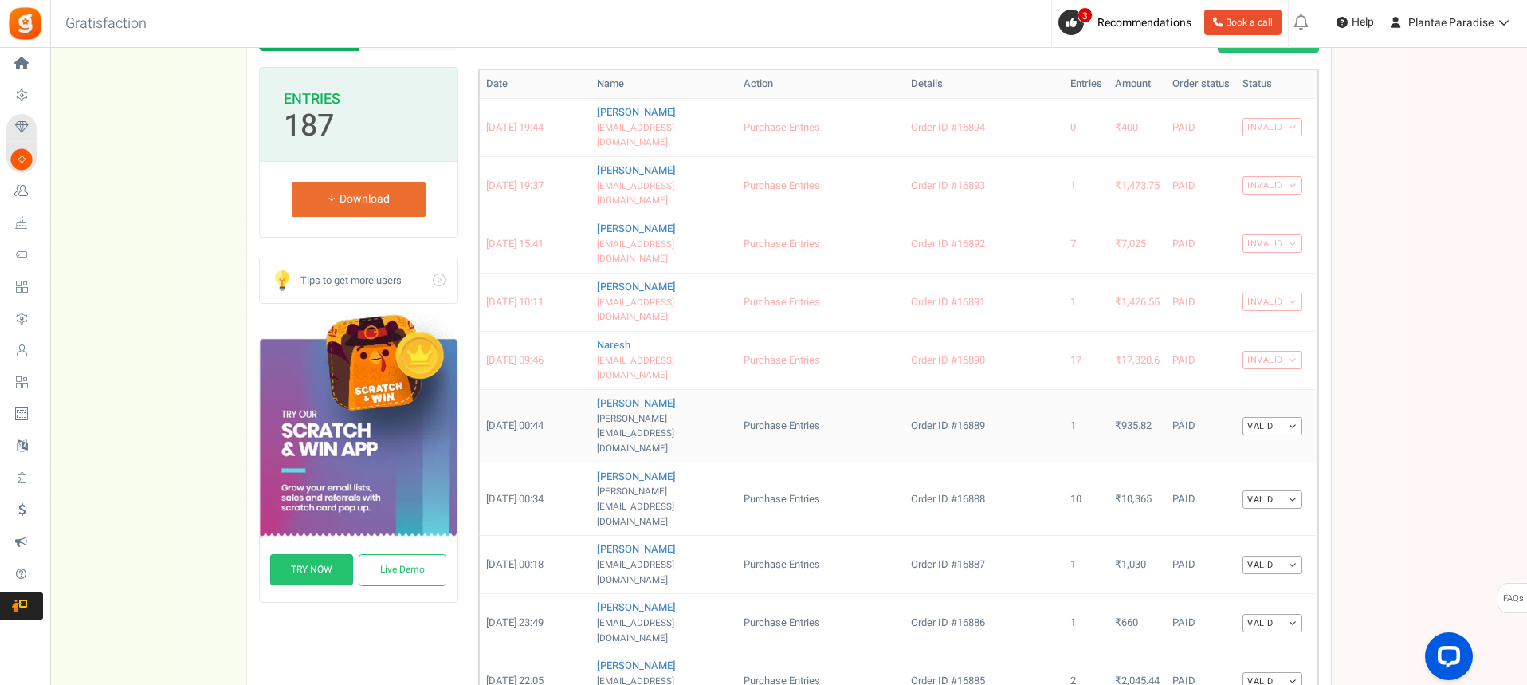
scroll to position [241, 0]
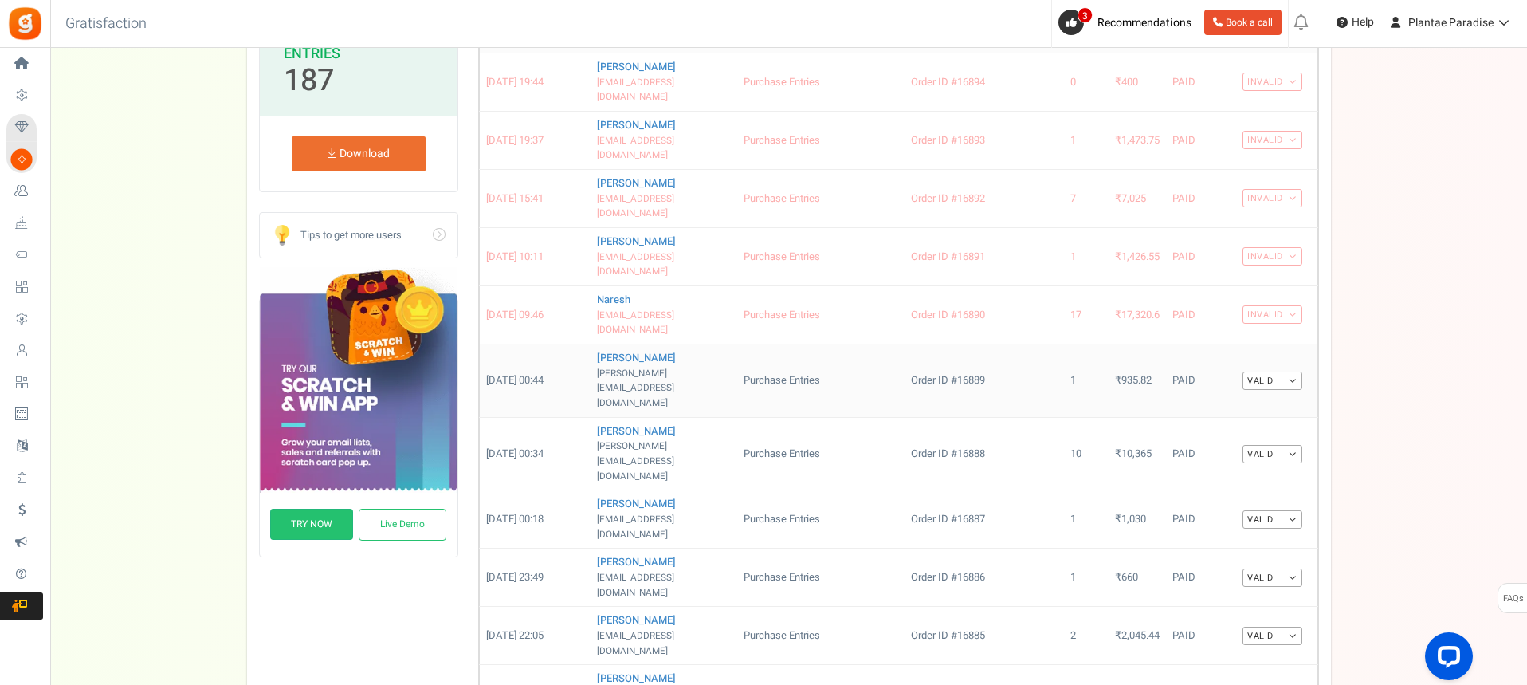
click at [1289, 371] on link "Valid" at bounding box center [1272, 380] width 60 height 18
click at [1250, 420] on link "Invalid" at bounding box center [1239, 431] width 128 height 23
click at [1287, 445] on link "Valid" at bounding box center [1272, 454] width 60 height 18
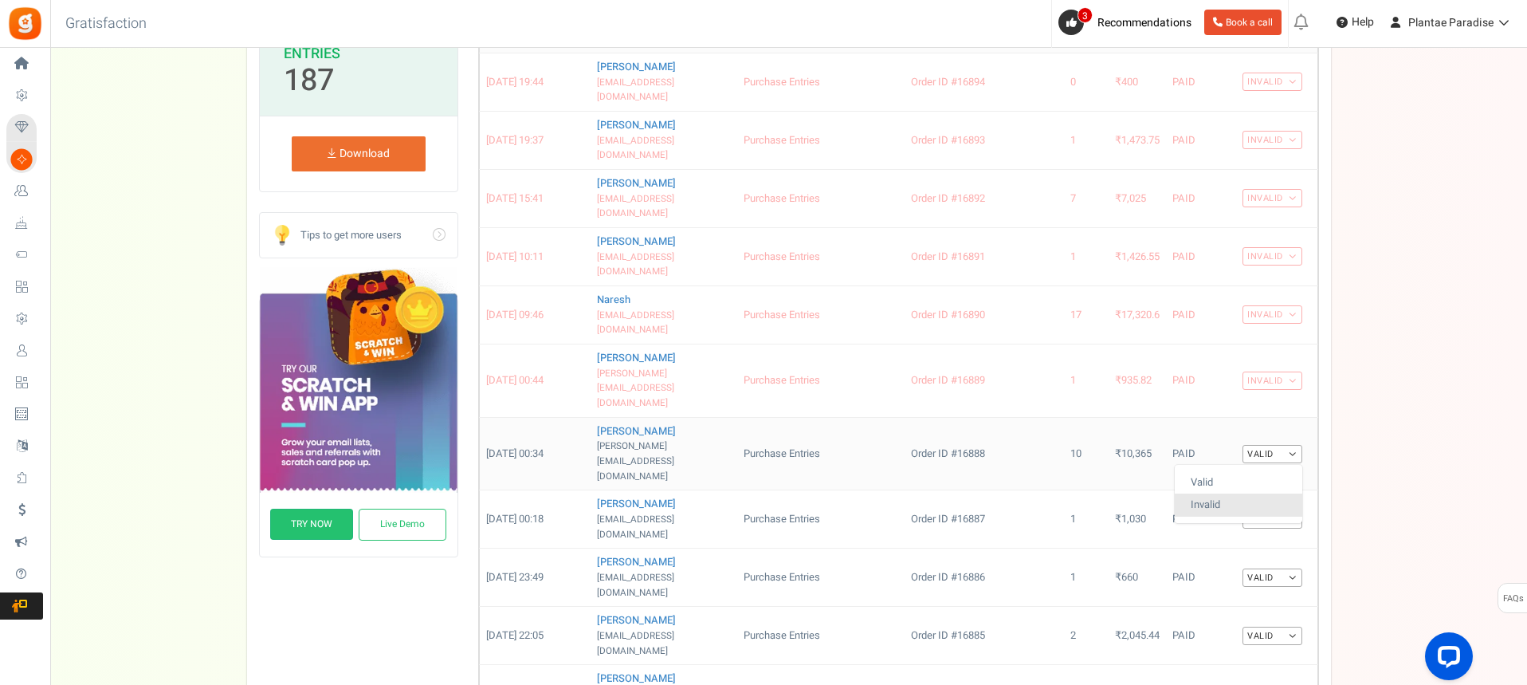
click at [1271, 493] on link "Invalid" at bounding box center [1239, 504] width 128 height 23
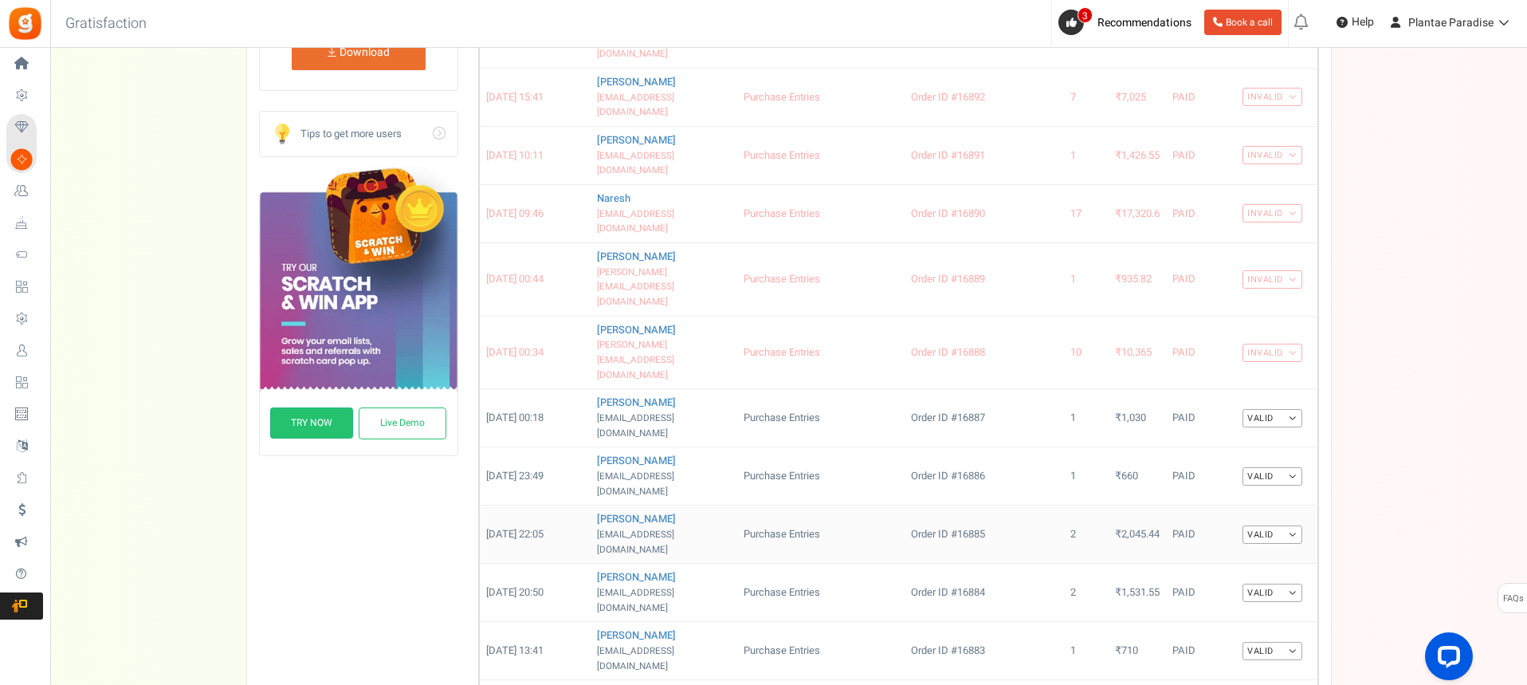
scroll to position [400, 0]
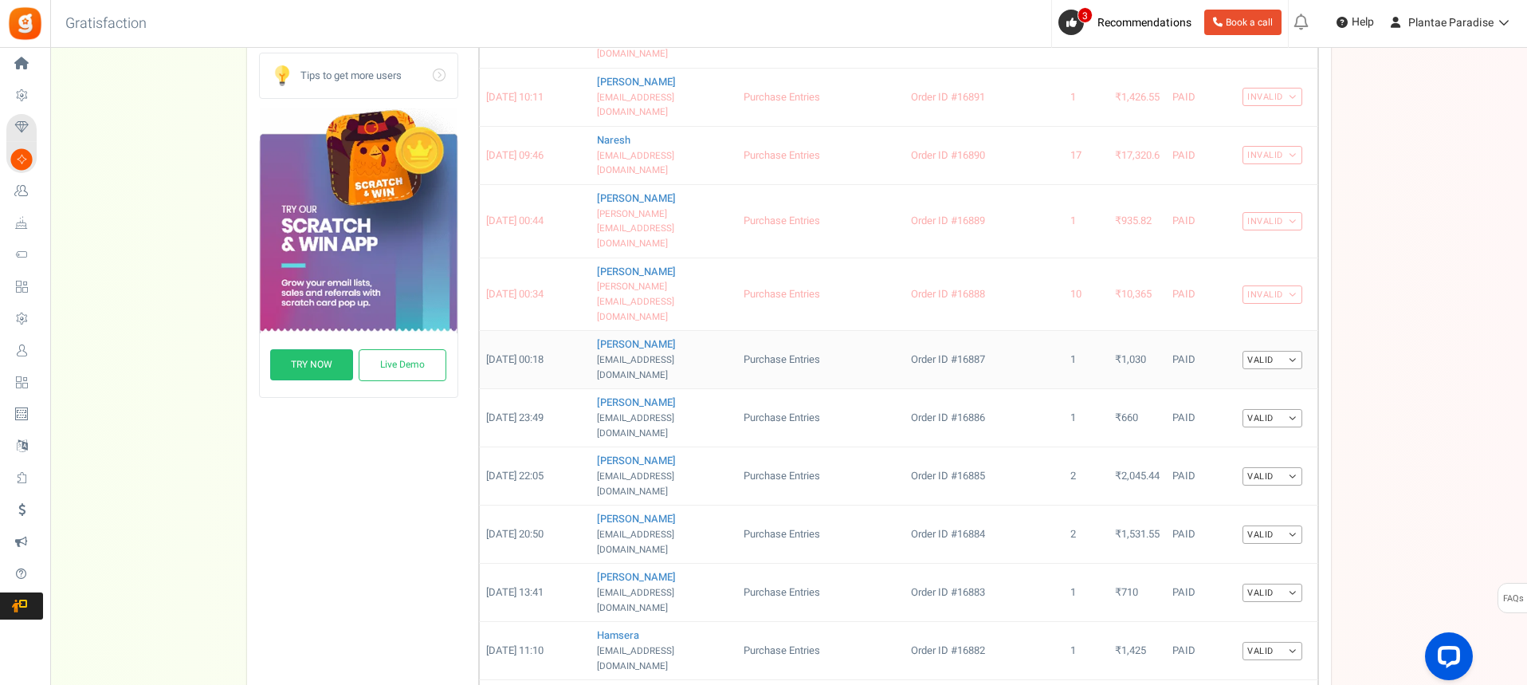
click at [1292, 351] on link "Valid" at bounding box center [1272, 360] width 60 height 18
click at [1265, 399] on link "Invalid" at bounding box center [1239, 410] width 128 height 23
click at [1291, 409] on link "Valid" at bounding box center [1272, 418] width 60 height 18
click at [1256, 457] on link "Invalid" at bounding box center [1239, 468] width 128 height 23
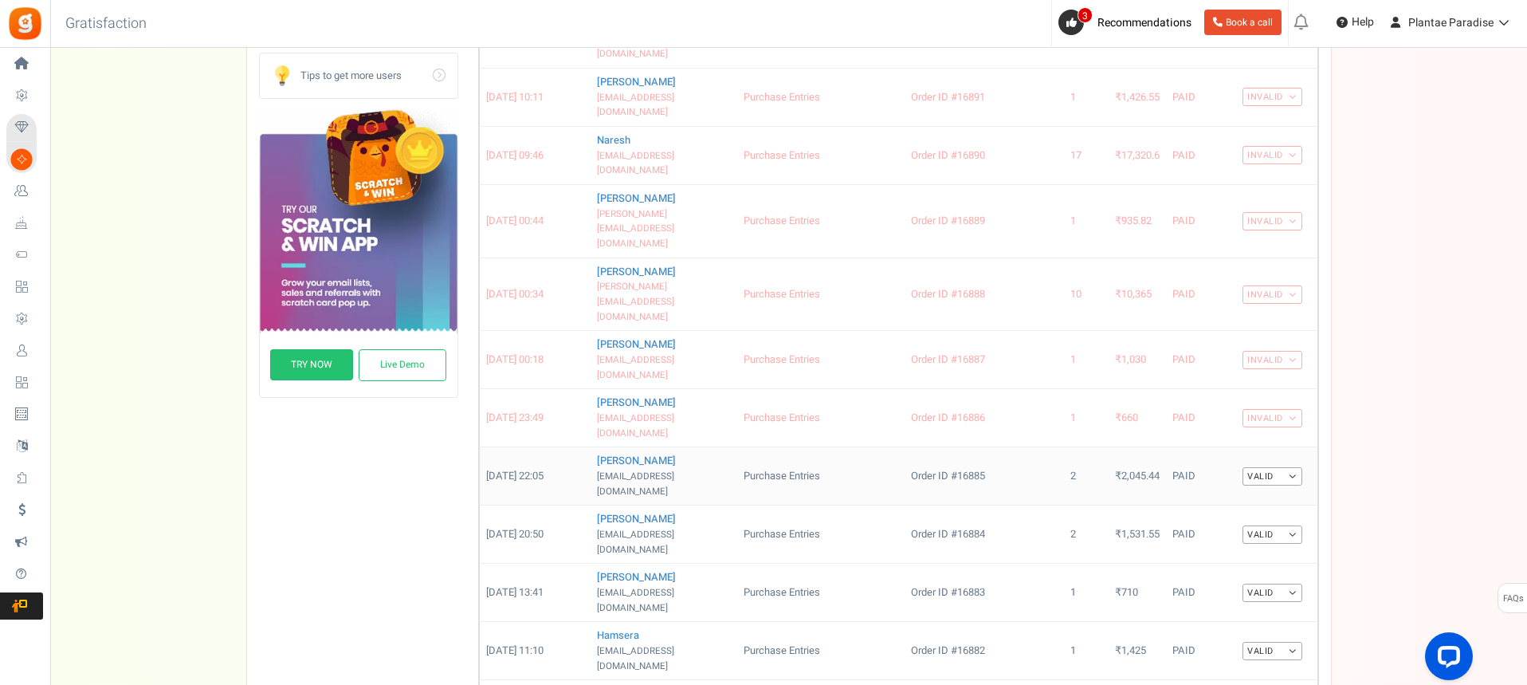
click at [1293, 467] on link "Valid" at bounding box center [1272, 476] width 60 height 18
click at [1266, 516] on link "Invalid" at bounding box center [1239, 527] width 128 height 23
click at [1292, 525] on link "Valid" at bounding box center [1272, 534] width 60 height 18
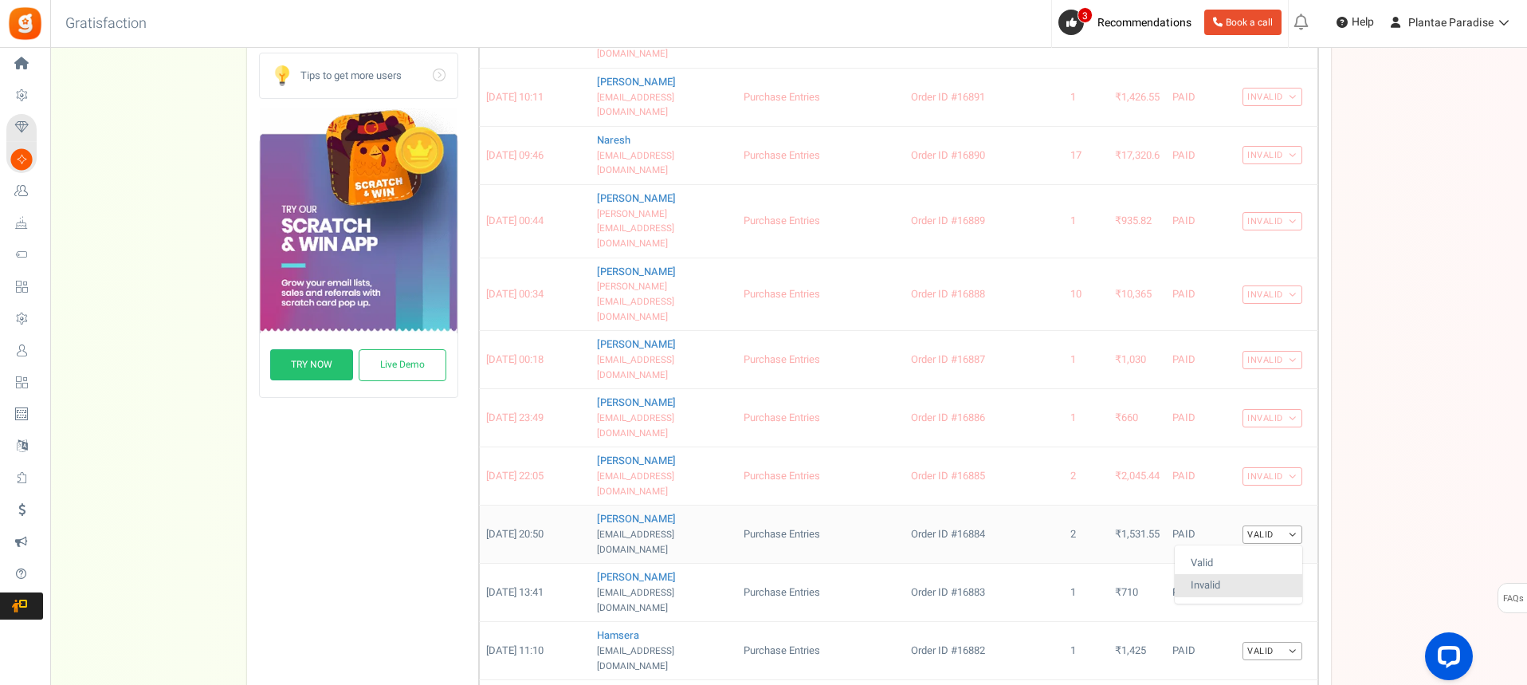
click at [1238, 574] on link "Invalid" at bounding box center [1239, 585] width 128 height 23
click at [1297, 583] on link "Valid" at bounding box center [1272, 592] width 60 height 18
click at [1268, 632] on link "Invalid" at bounding box center [1239, 643] width 128 height 23
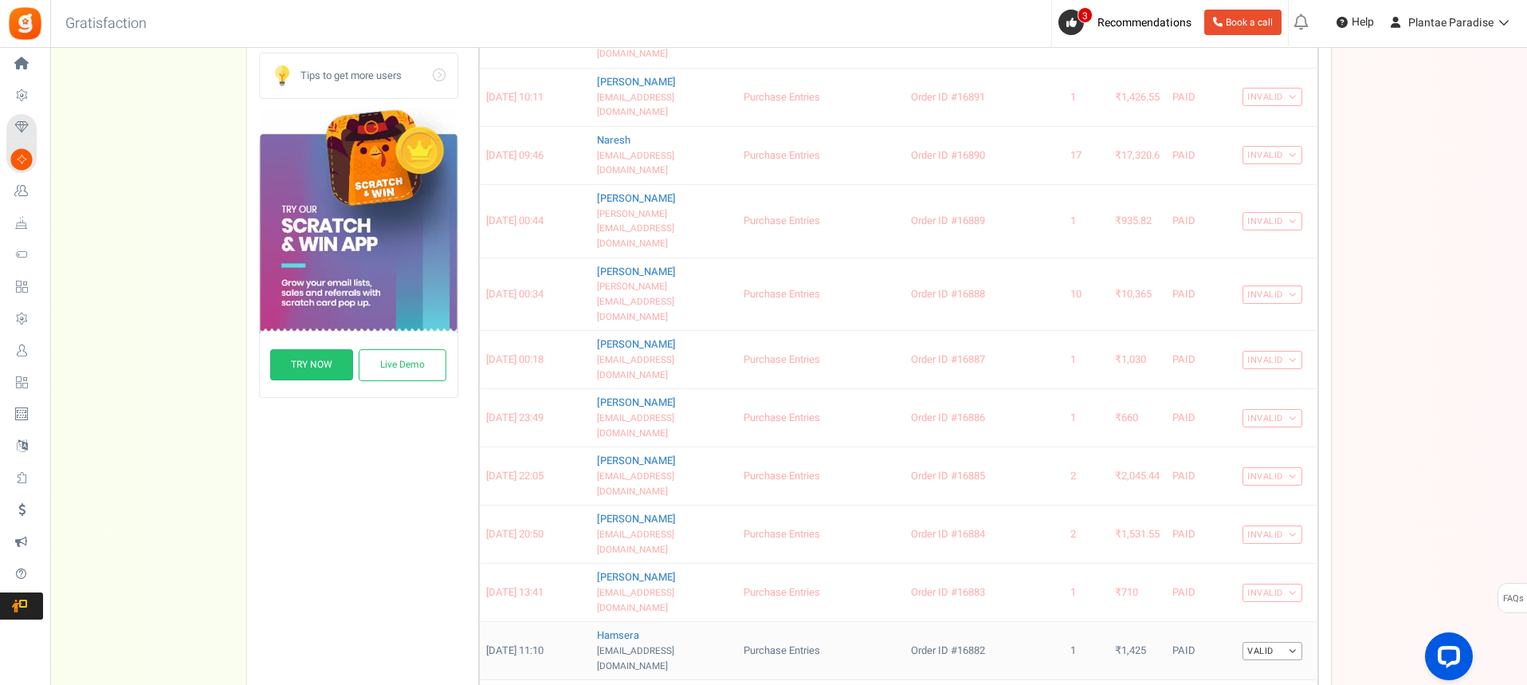
click at [1289, 642] on link "Valid" at bounding box center [1272, 651] width 60 height 18
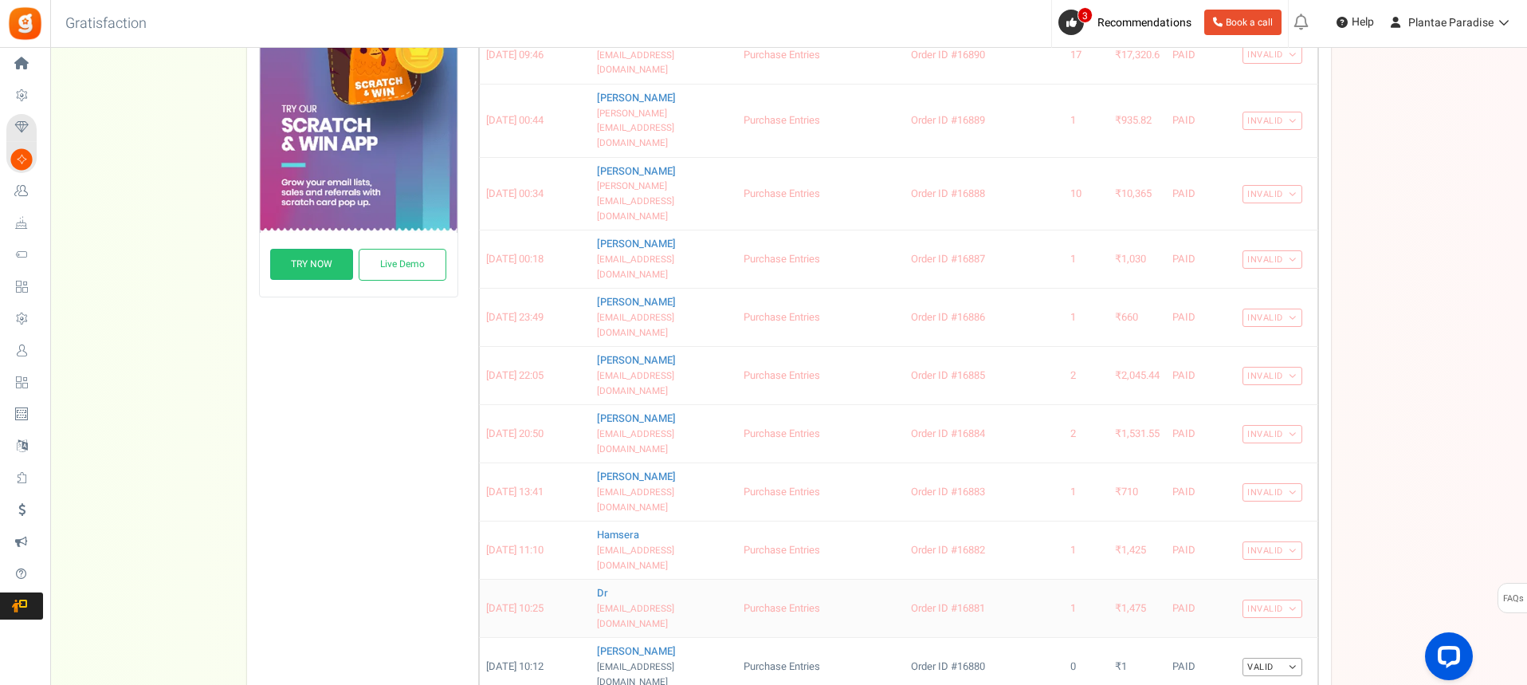
scroll to position [559, 0]
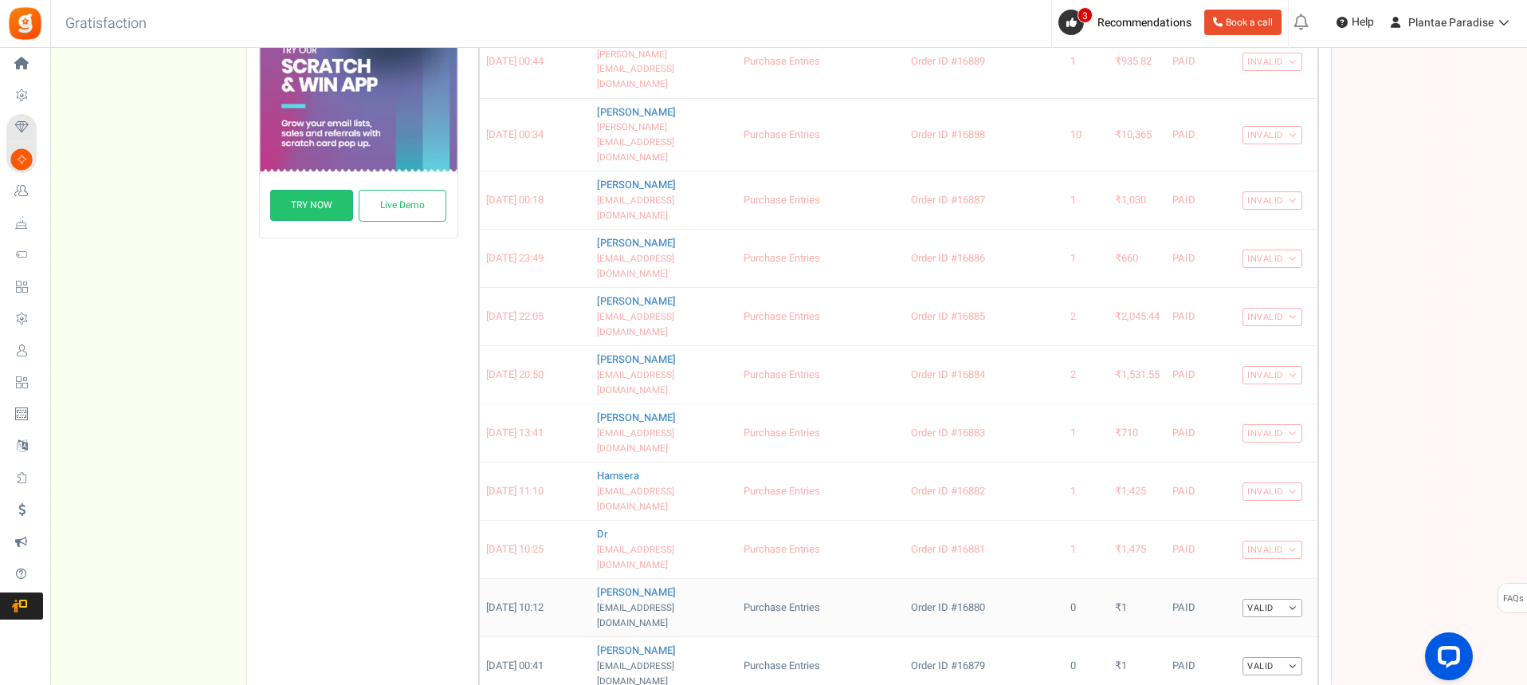
click at [1293, 599] on link "Valid" at bounding box center [1272, 608] width 60 height 18
click at [1262, 647] on link "Invalid" at bounding box center [1239, 658] width 128 height 23
click at [1293, 657] on link "Valid" at bounding box center [1272, 666] width 60 height 18
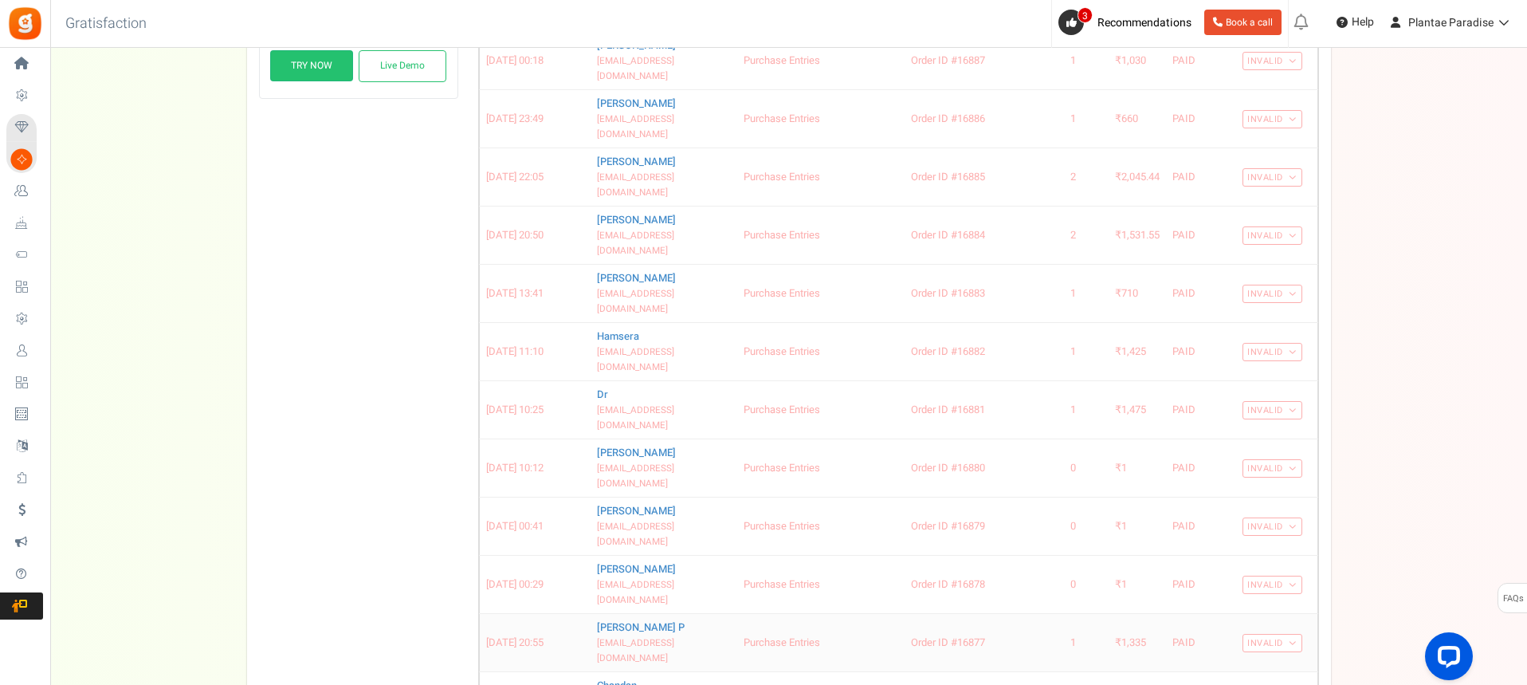
scroll to position [719, 0]
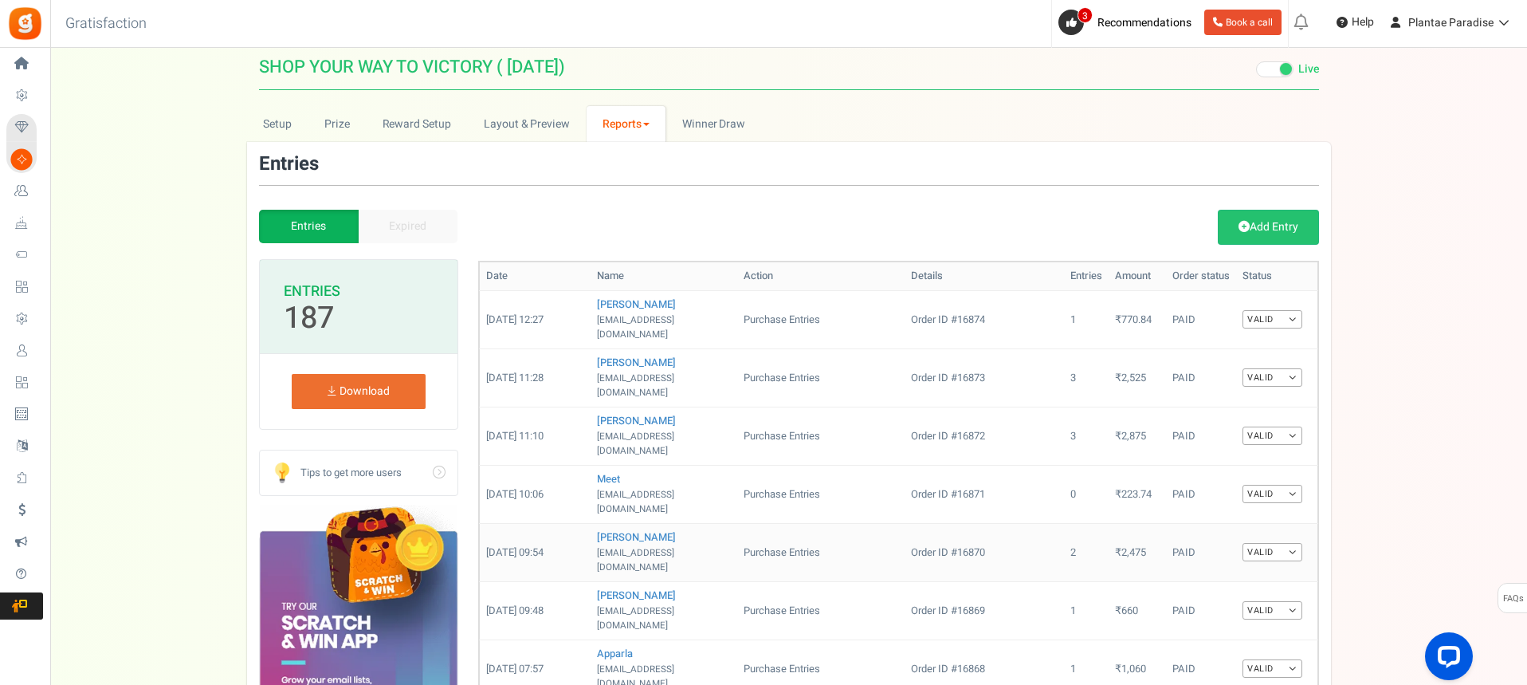
scroll to position [2, 0]
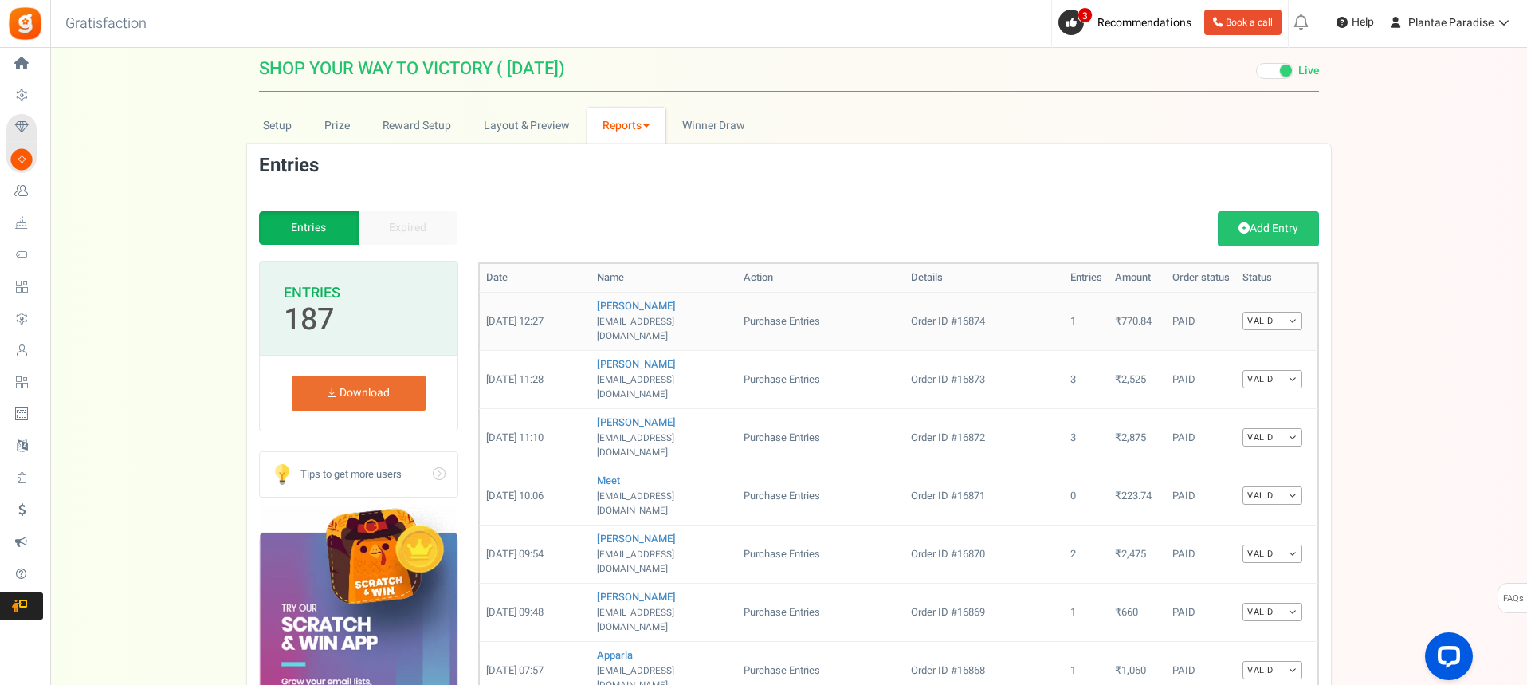
click at [1289, 318] on link "Valid" at bounding box center [1272, 321] width 60 height 18
click at [1234, 375] on link "Invalid" at bounding box center [1239, 372] width 128 height 23
click at [1296, 370] on link "Valid" at bounding box center [1272, 379] width 60 height 18
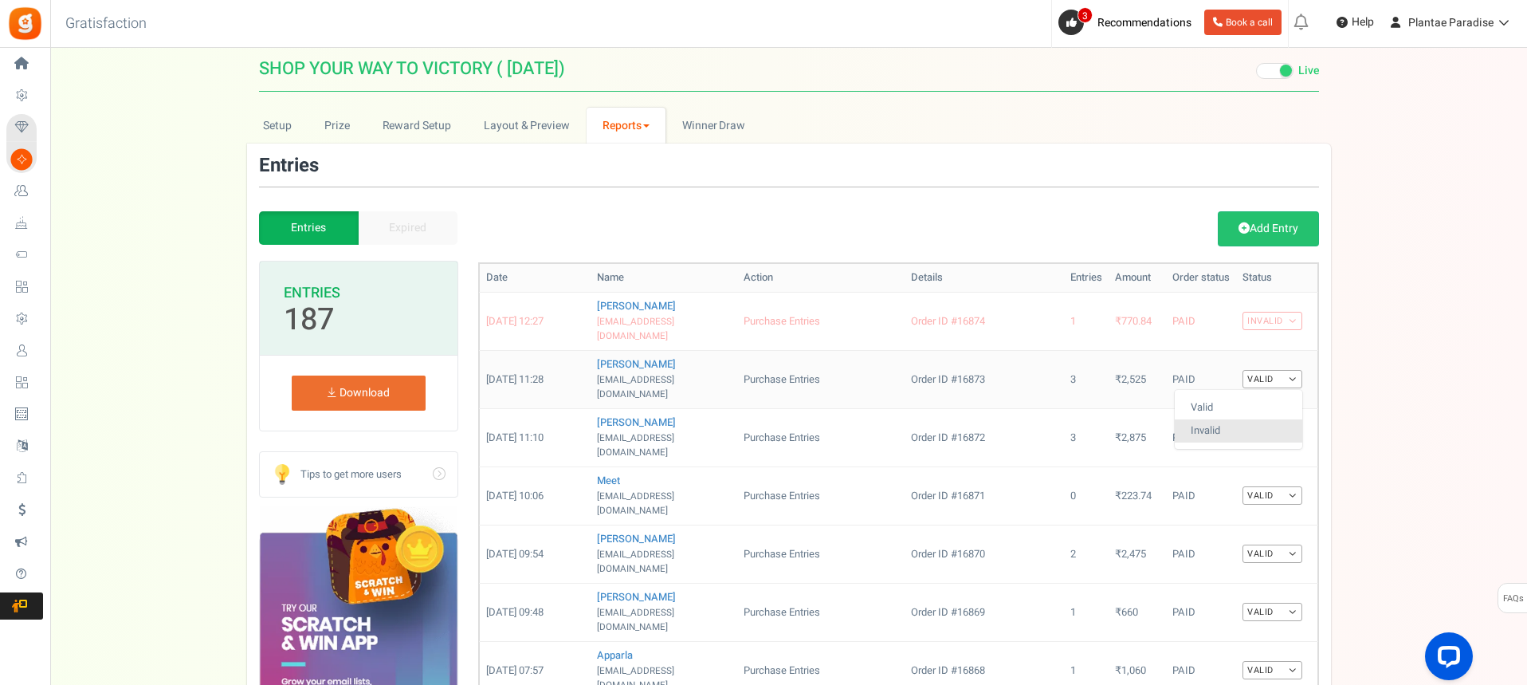
click at [1258, 419] on link "Invalid" at bounding box center [1239, 430] width 128 height 23
click at [1291, 428] on link "Valid" at bounding box center [1272, 437] width 60 height 18
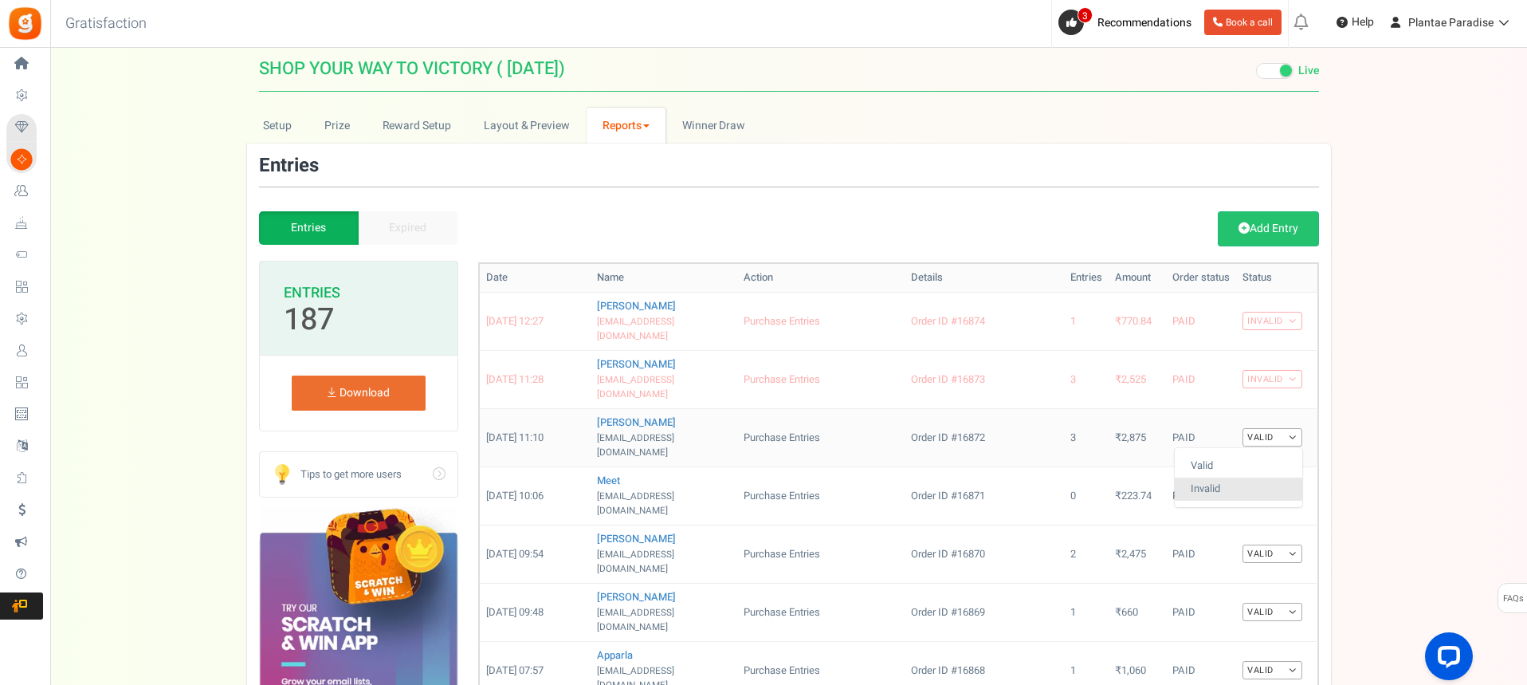
click at [1207, 477] on link "Invalid" at bounding box center [1239, 488] width 128 height 23
click at [1292, 486] on link "Valid" at bounding box center [1272, 495] width 60 height 18
click at [1226, 536] on link "Invalid" at bounding box center [1239, 547] width 128 height 23
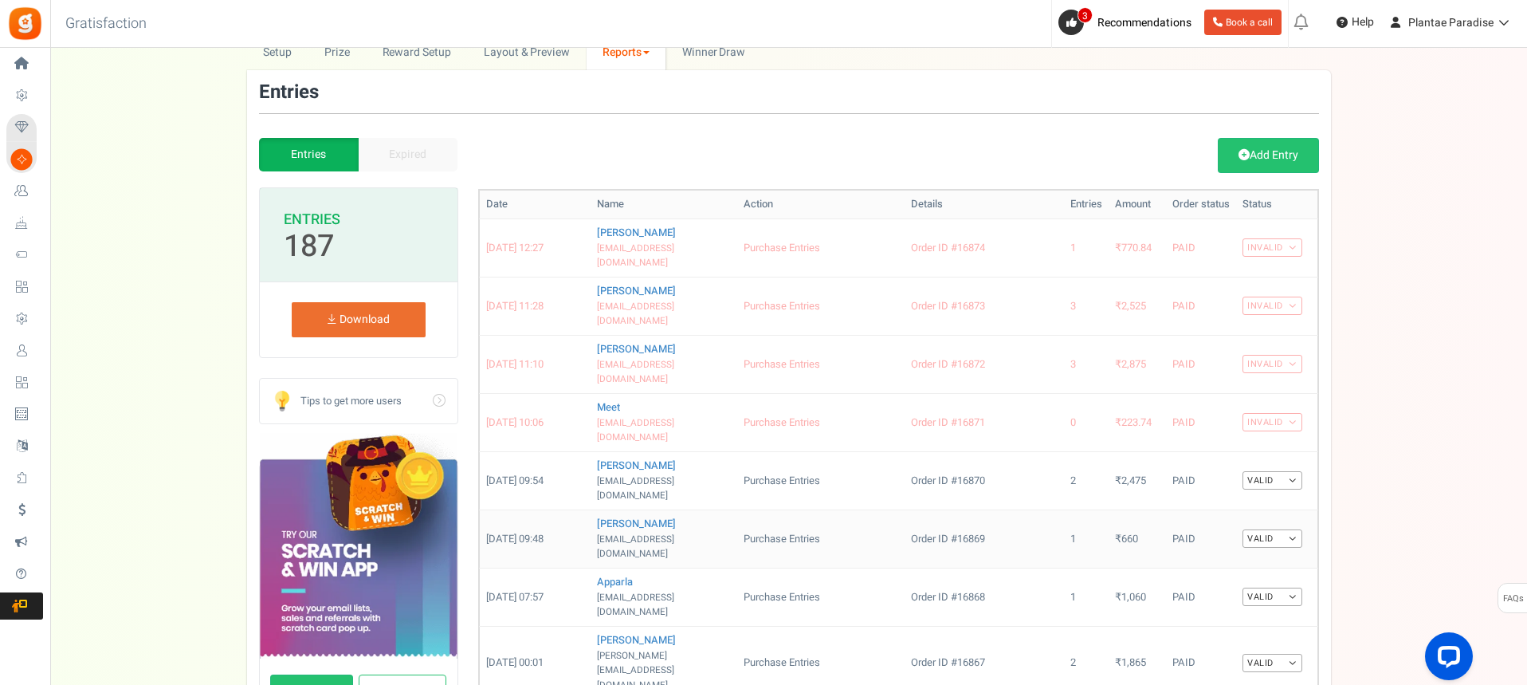
scroll to position [81, 0]
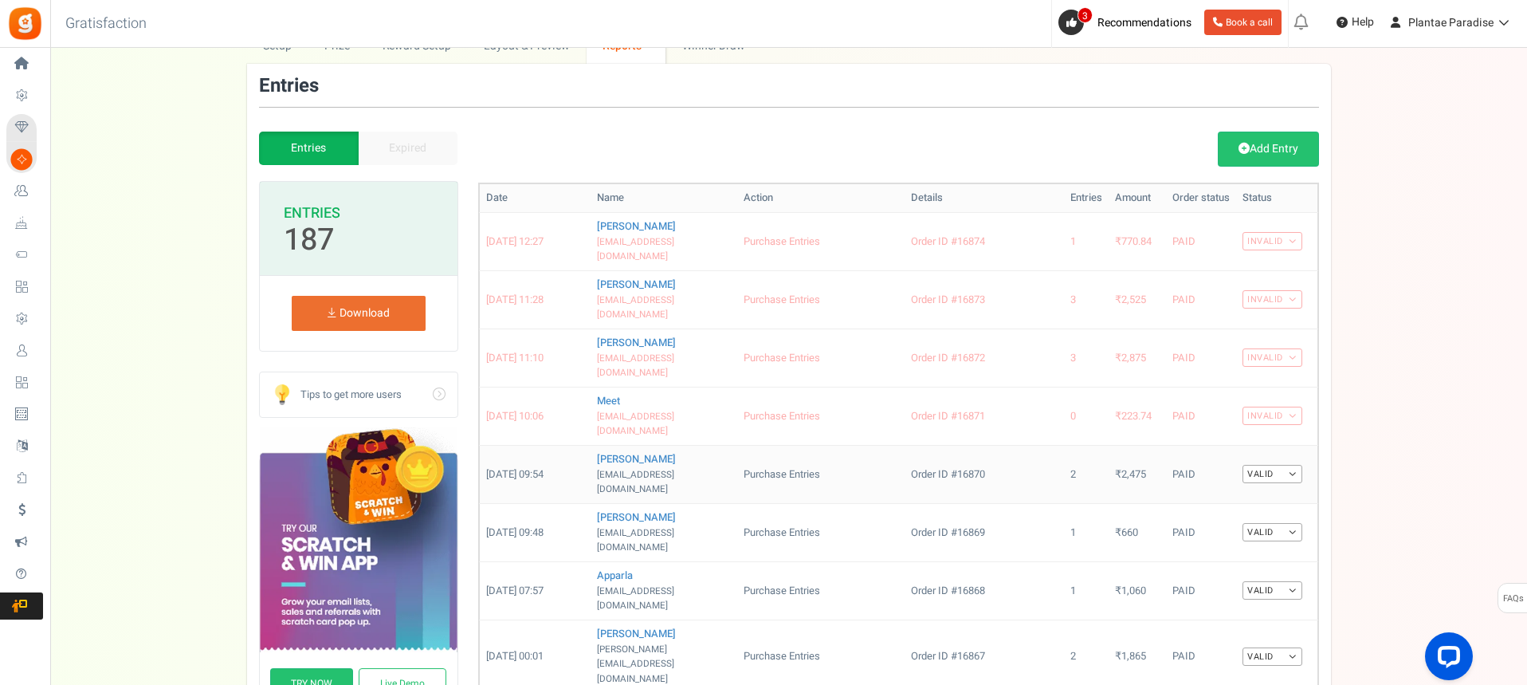
click at [1287, 465] on link "Valid" at bounding box center [1272, 474] width 60 height 18
click at [1238, 514] on link "Invalid" at bounding box center [1239, 525] width 128 height 23
click at [1287, 523] on link "Valid" at bounding box center [1272, 532] width 60 height 18
click at [1232, 572] on link "Invalid" at bounding box center [1239, 583] width 128 height 23
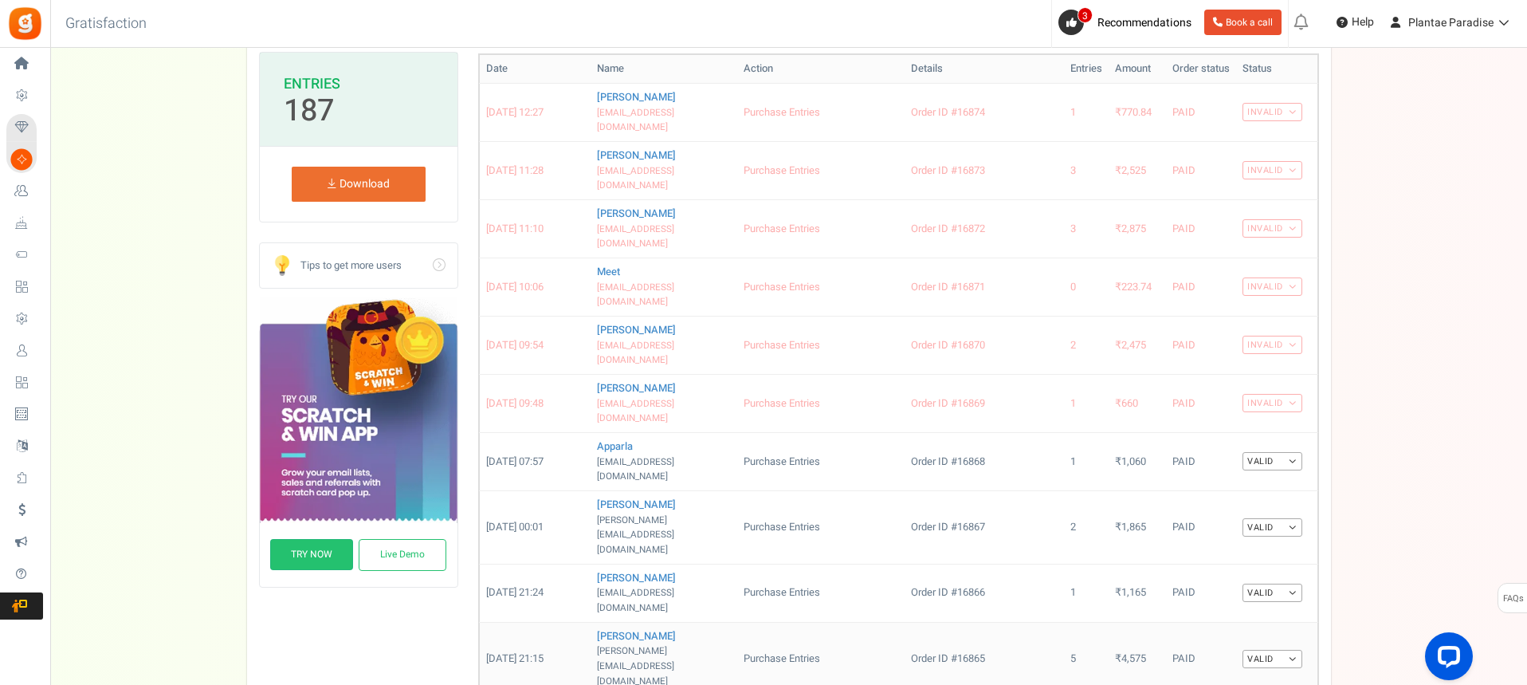
scroll to position [320, 0]
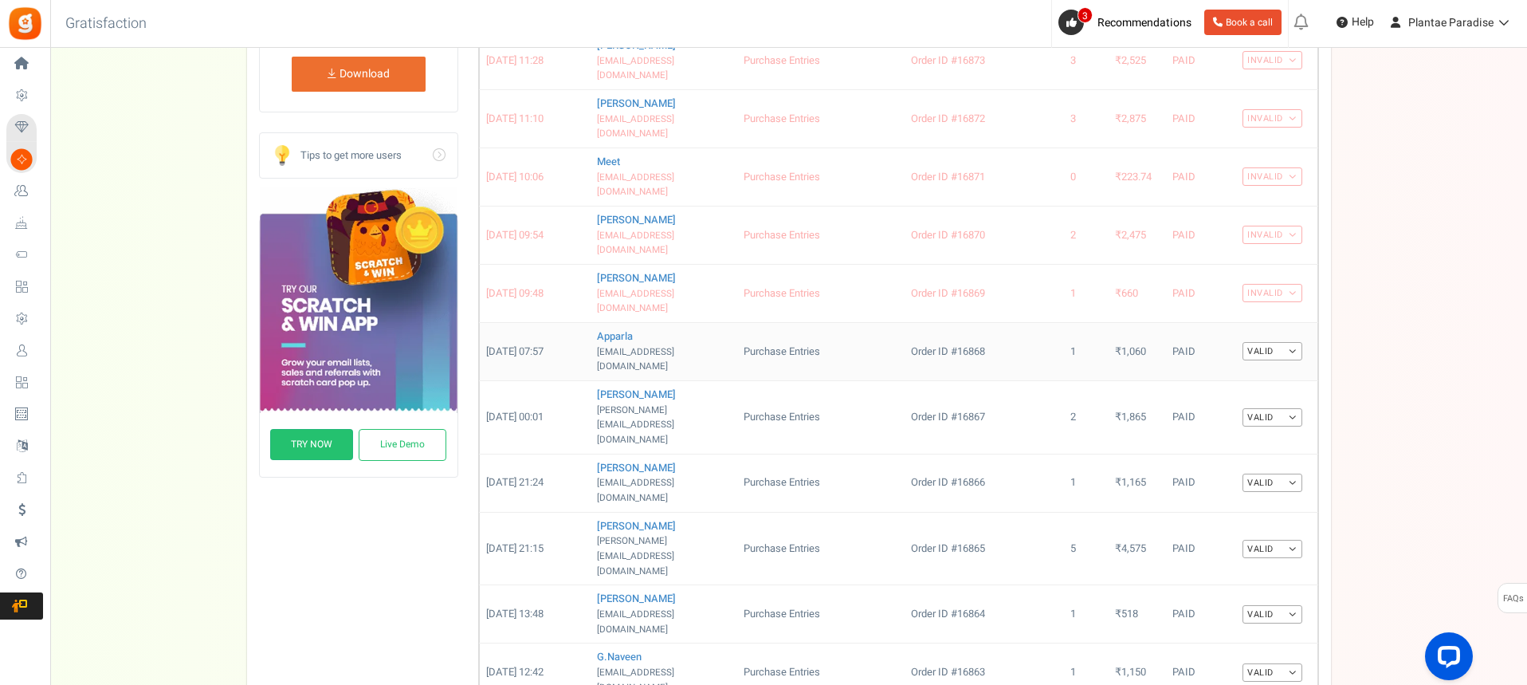
click at [1289, 342] on link "Valid" at bounding box center [1272, 351] width 60 height 18
click at [1258, 391] on link "Invalid" at bounding box center [1239, 402] width 128 height 23
click at [1293, 408] on link "Valid" at bounding box center [1272, 417] width 60 height 18
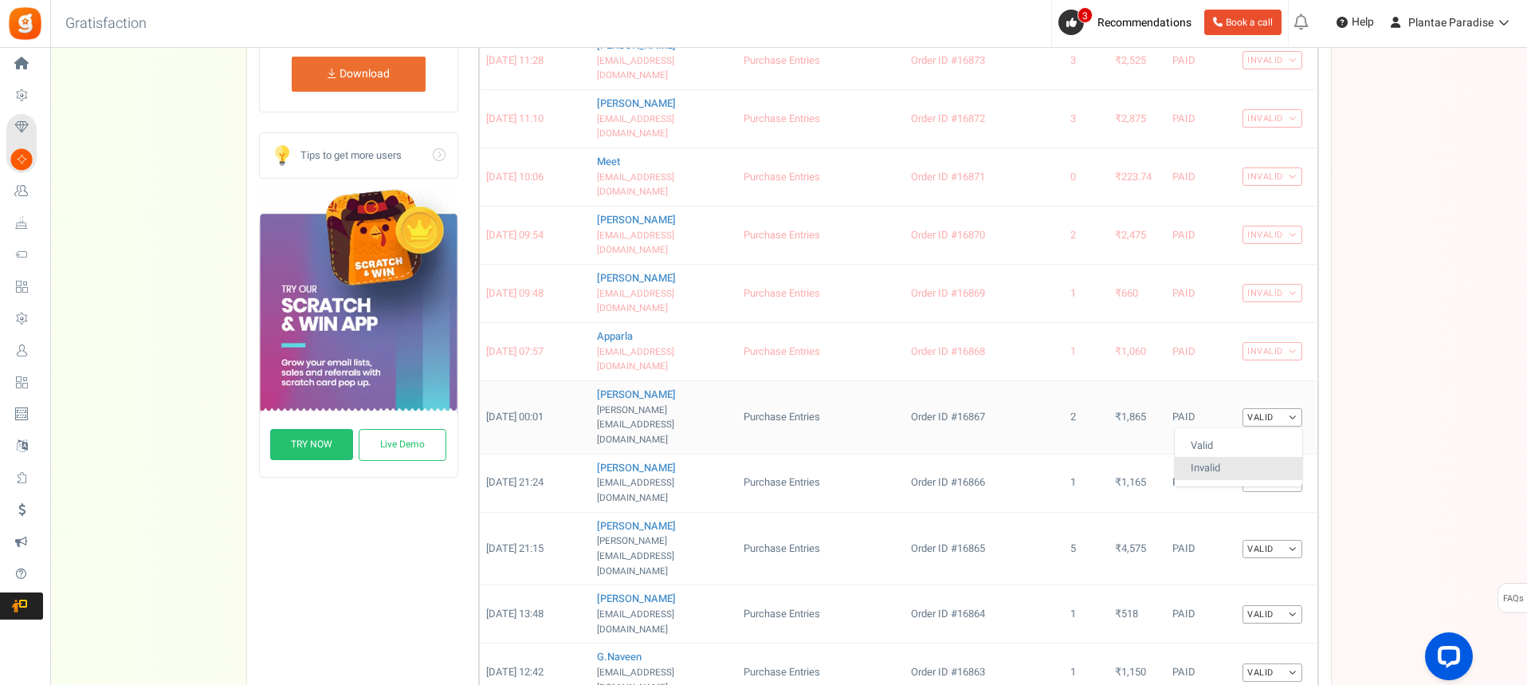
click at [1234, 457] on link "Invalid" at bounding box center [1239, 468] width 128 height 23
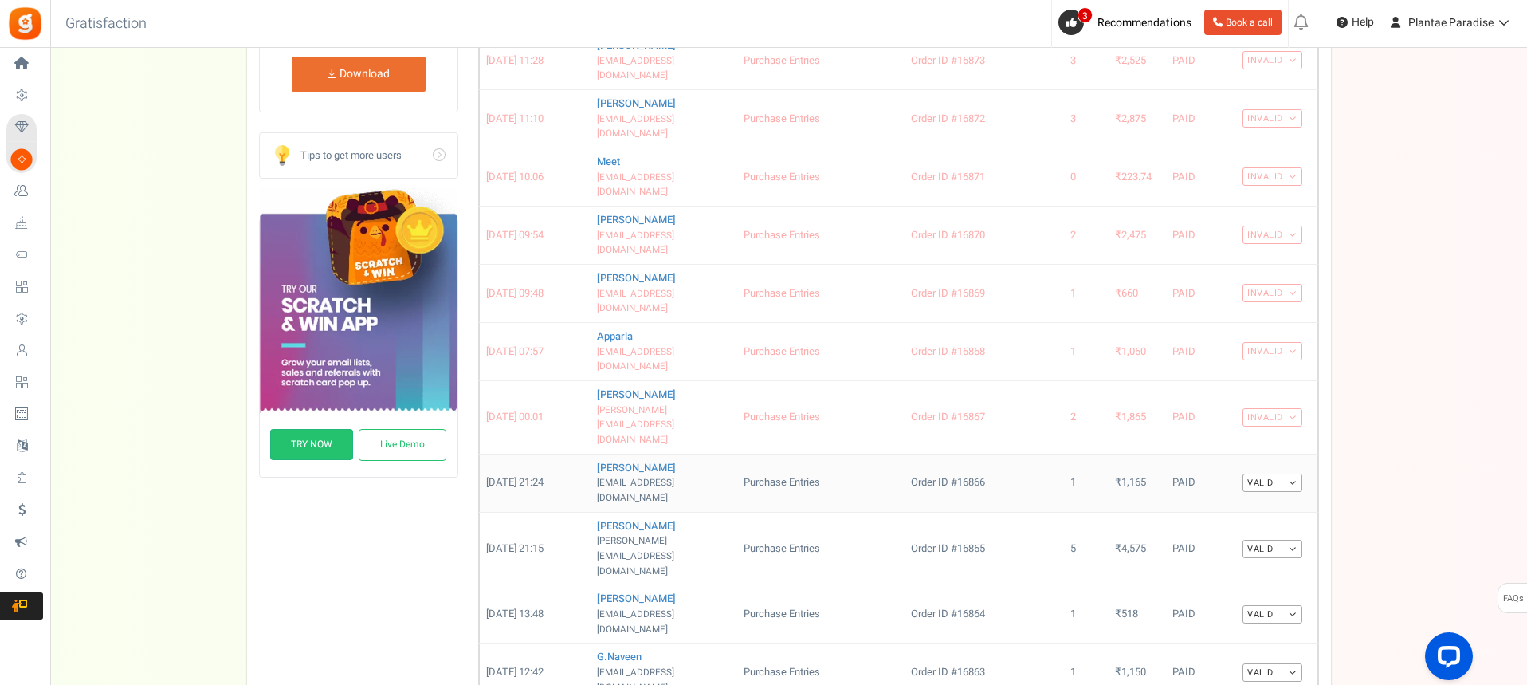
click at [1287, 473] on link "Valid" at bounding box center [1272, 482] width 60 height 18
click at [1258, 523] on link "Invalid" at bounding box center [1239, 534] width 128 height 23
click at [1292, 540] on link "Valid" at bounding box center [1272, 549] width 60 height 18
click at [1227, 588] on link "Invalid" at bounding box center [1239, 599] width 128 height 23
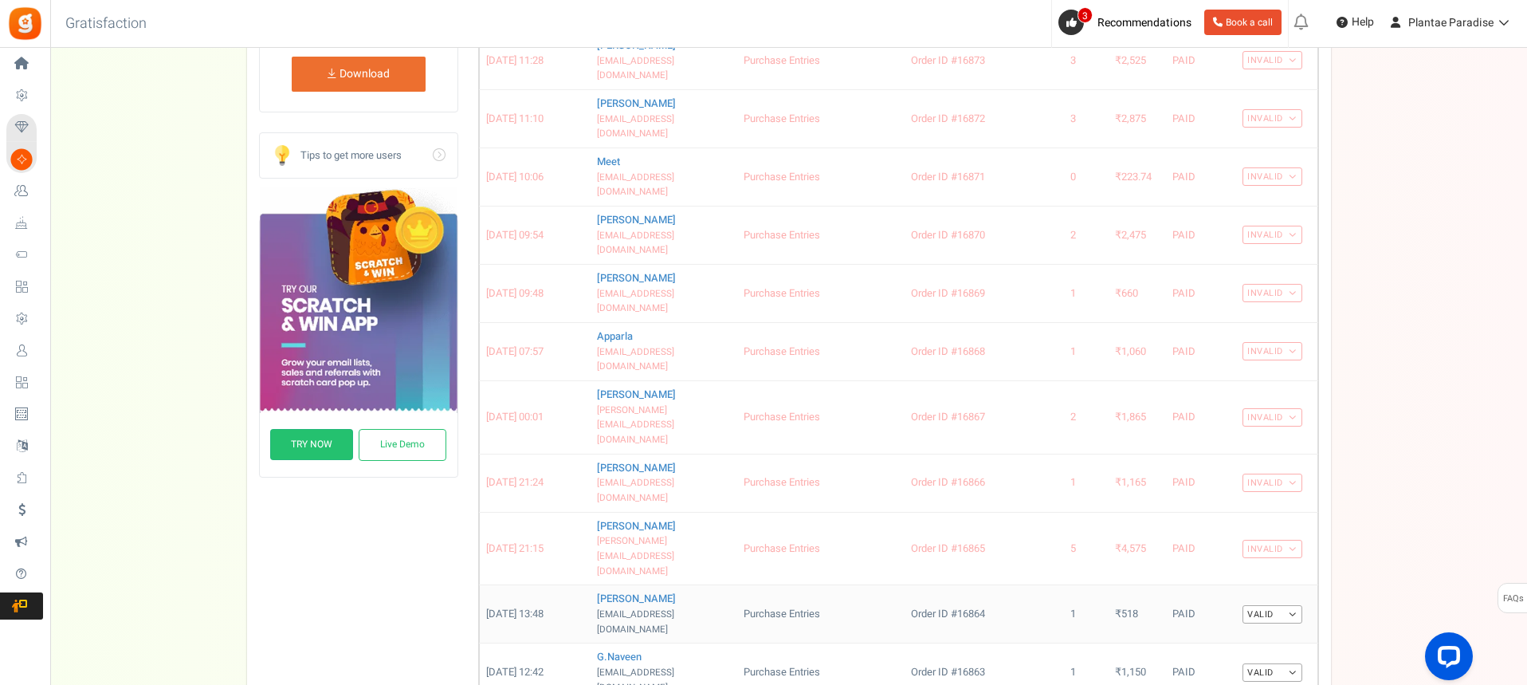
click at [1293, 605] on link "Valid" at bounding box center [1272, 614] width 60 height 18
click at [1236, 654] on link "Invalid" at bounding box center [1239, 665] width 128 height 23
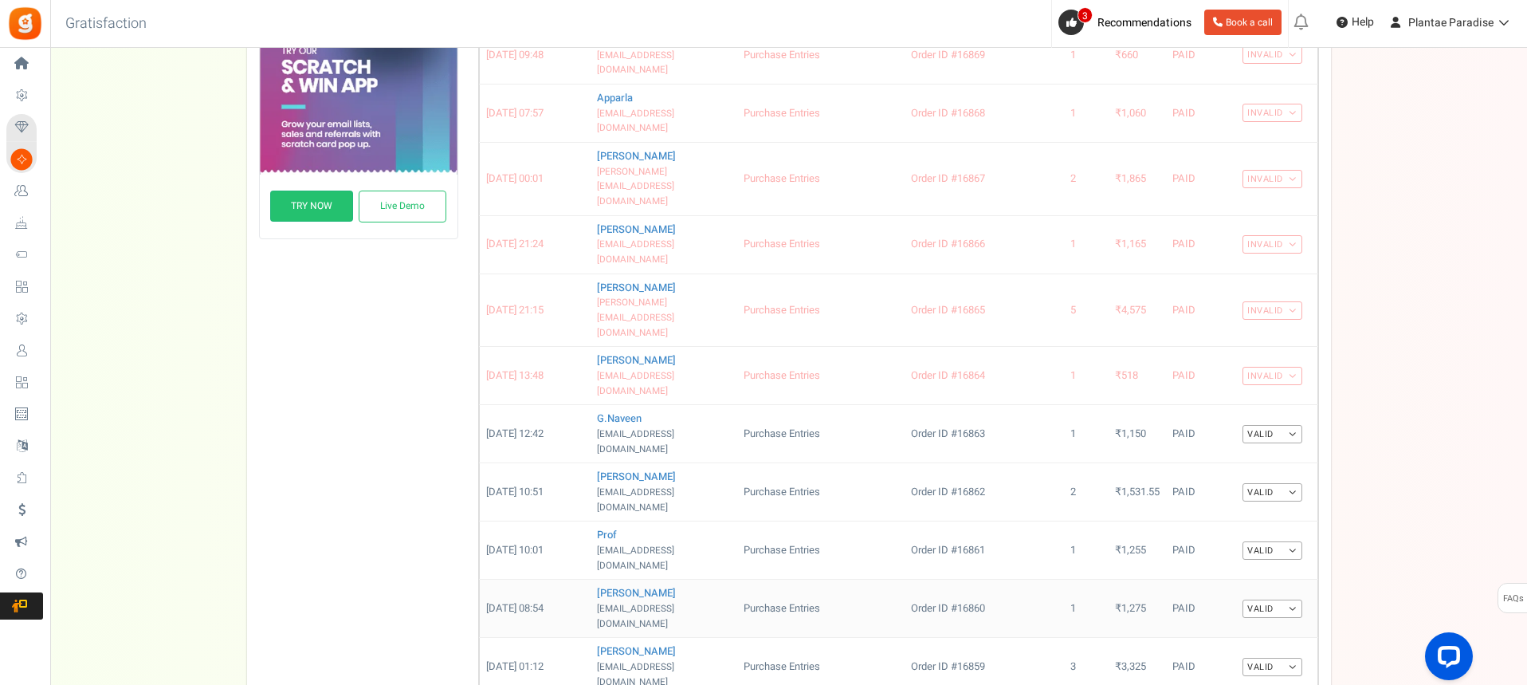
scroll to position [559, 0]
click at [1289, 424] on link "Valid" at bounding box center [1272, 433] width 60 height 18
click at [1250, 473] on link "Invalid" at bounding box center [1239, 484] width 128 height 23
click at [1296, 482] on link "Valid" at bounding box center [1272, 491] width 60 height 18
click at [1241, 531] on link "Invalid" at bounding box center [1239, 542] width 128 height 23
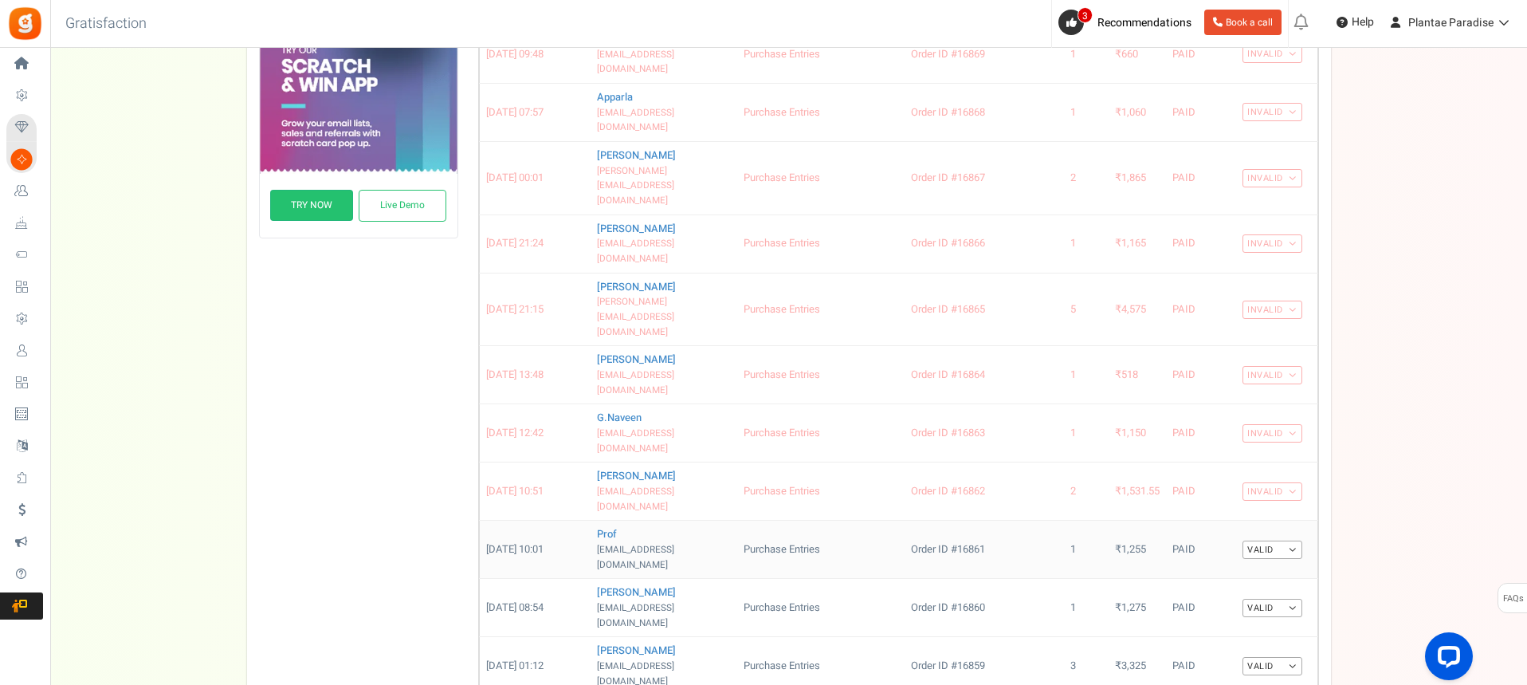
click at [1294, 540] on link "Valid" at bounding box center [1272, 549] width 60 height 18
drag, startPoint x: 1275, startPoint y: 384, endPoint x: 1270, endPoint y: 400, distance: 16.9
click at [1270, 560] on ul "Valid Invalid" at bounding box center [1239, 589] width 128 height 58
click at [1290, 599] on link "Valid" at bounding box center [1272, 608] width 60 height 18
click at [1242, 647] on link "Invalid" at bounding box center [1239, 658] width 128 height 23
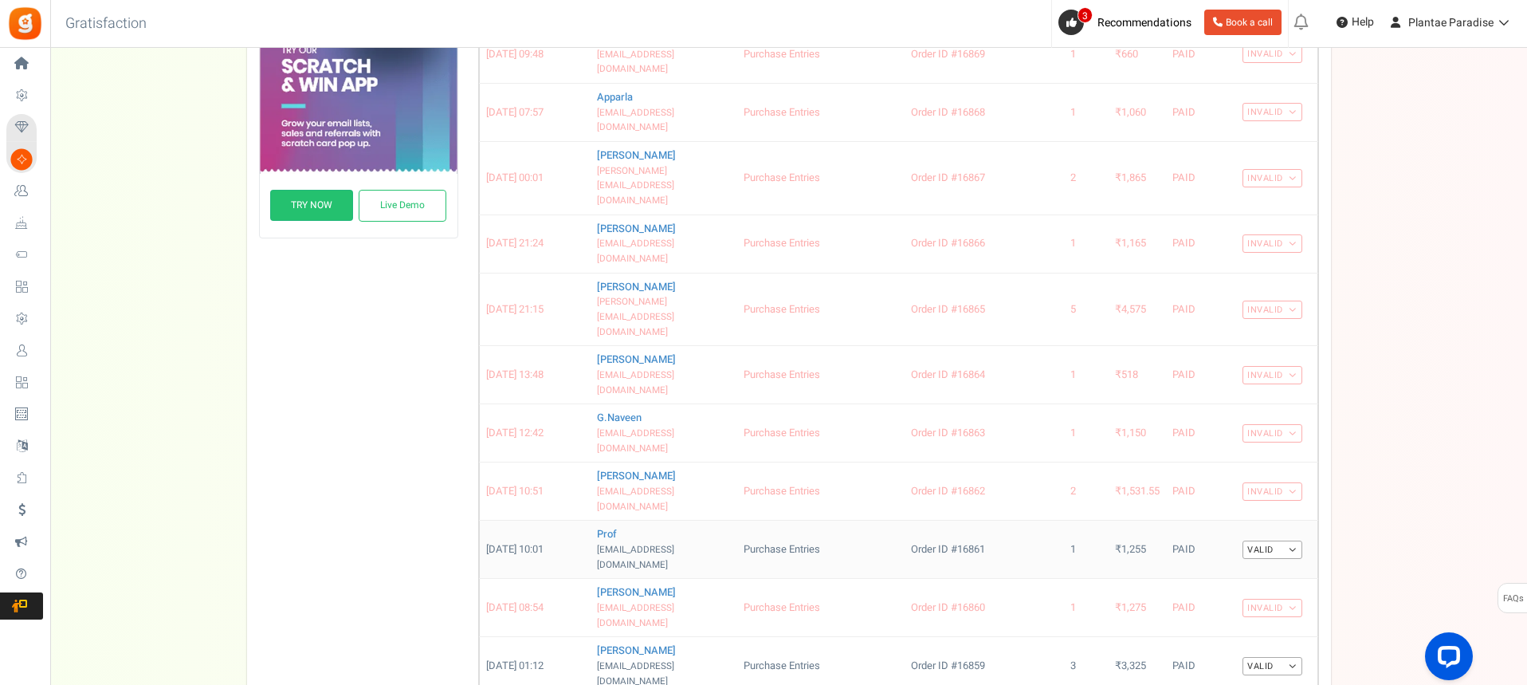
click at [1295, 540] on link "Valid" at bounding box center [1272, 549] width 60 height 18
click at [1238, 589] on link "Invalid" at bounding box center [1239, 600] width 128 height 23
click at [1287, 657] on link "Valid" at bounding box center [1272, 666] width 60 height 18
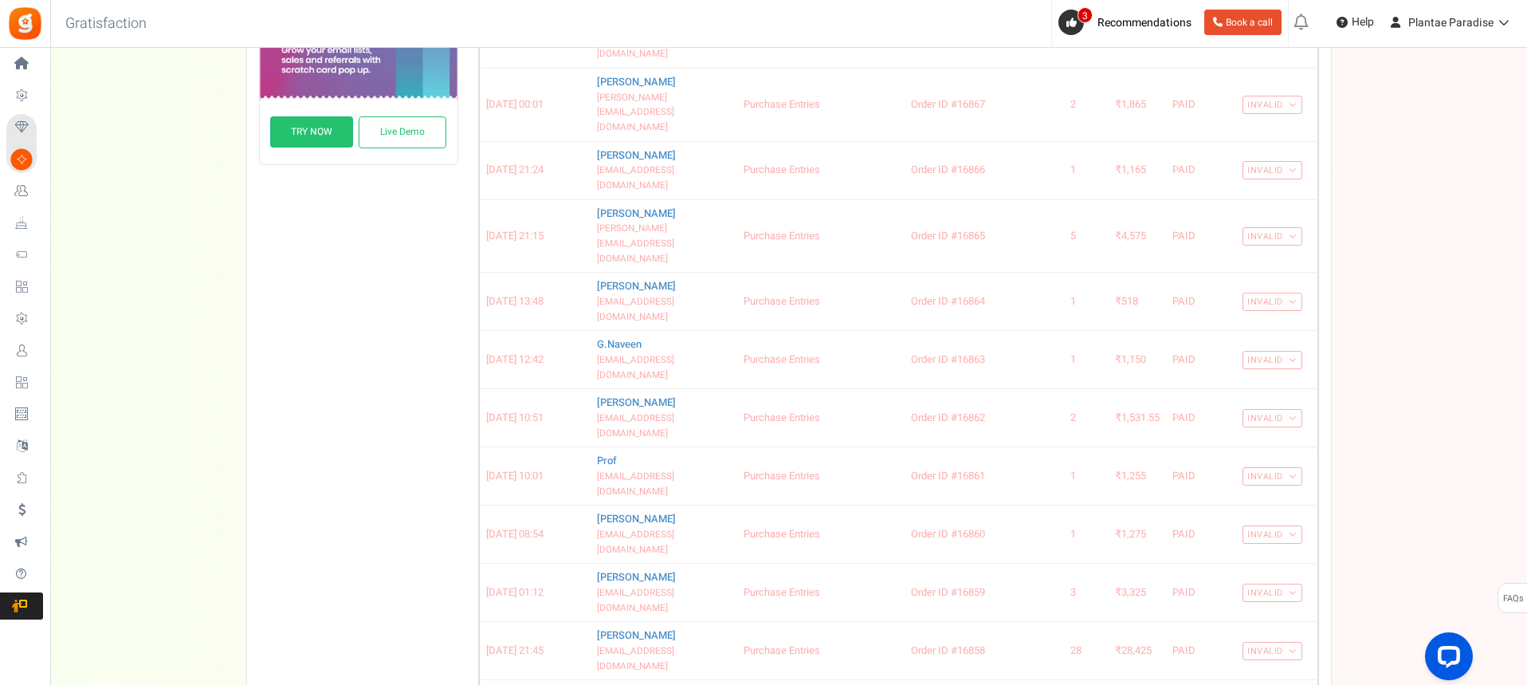
scroll to position [639, 0]
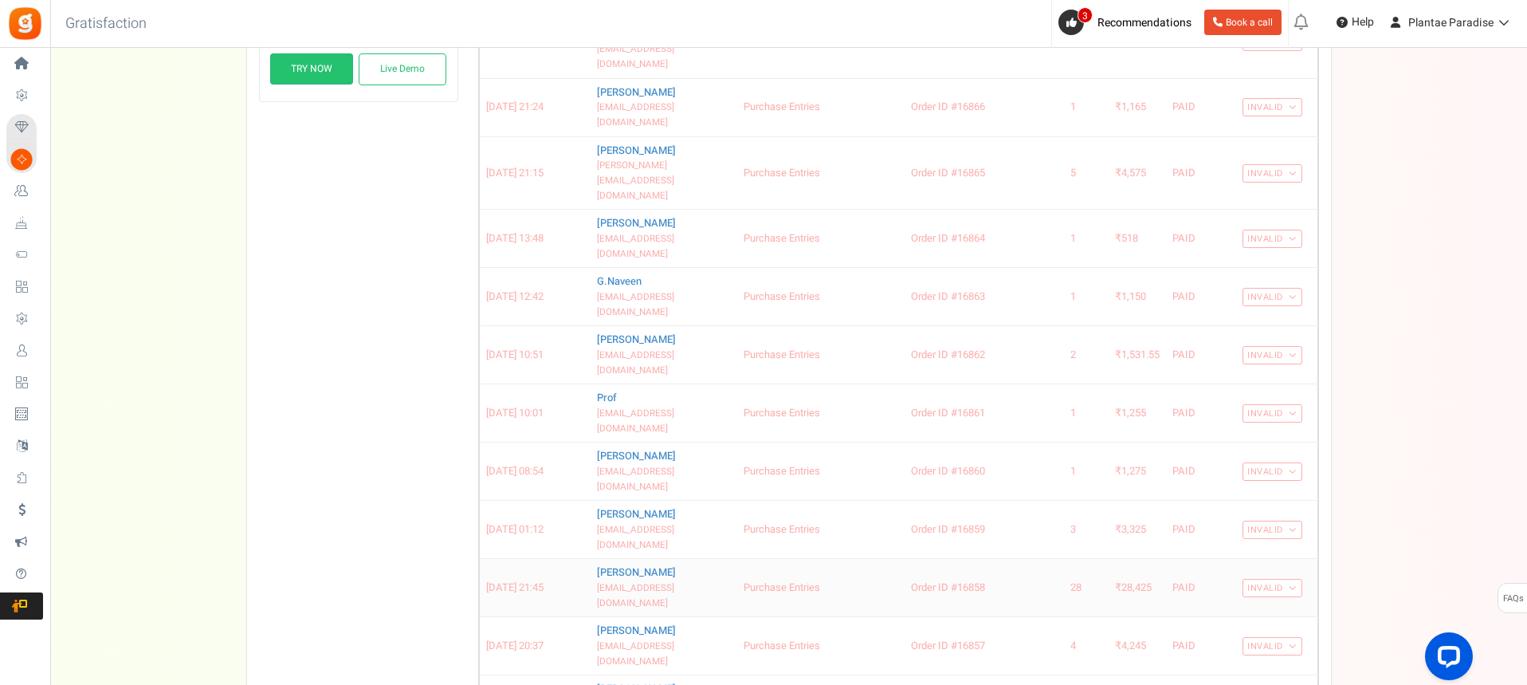
scroll to position [734, 0]
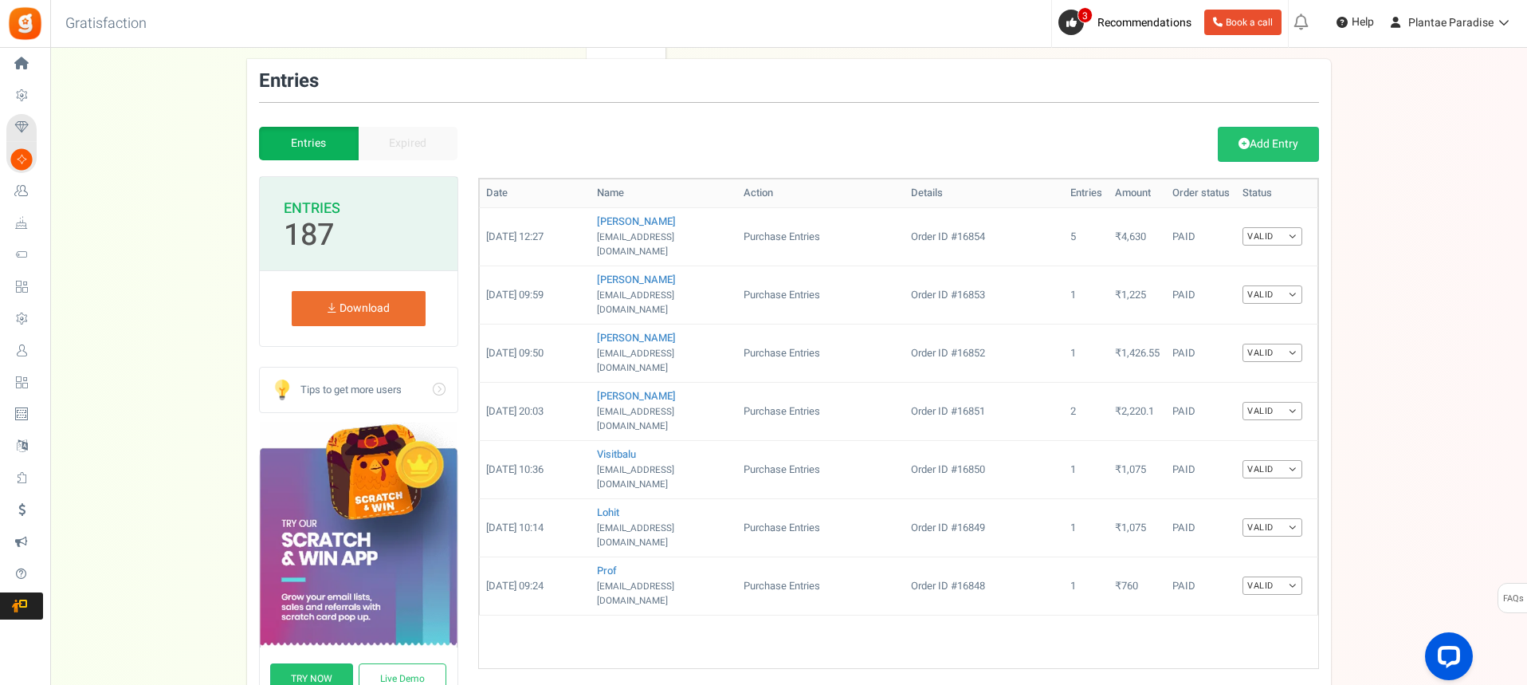
scroll to position [80, 0]
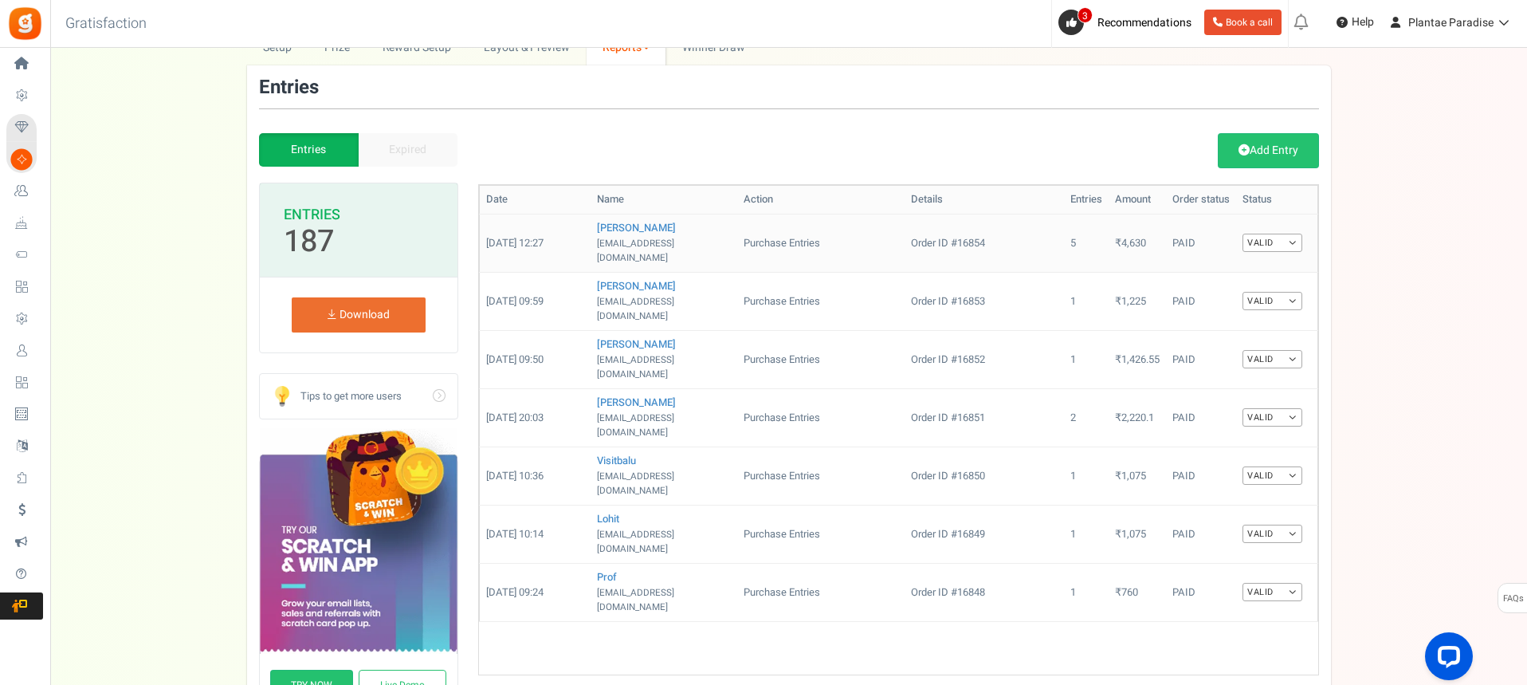
click at [1291, 237] on link "Valid" at bounding box center [1272, 243] width 60 height 18
click at [1267, 293] on link "Invalid" at bounding box center [1239, 294] width 128 height 23
click at [1284, 292] on link "Valid" at bounding box center [1272, 301] width 60 height 18
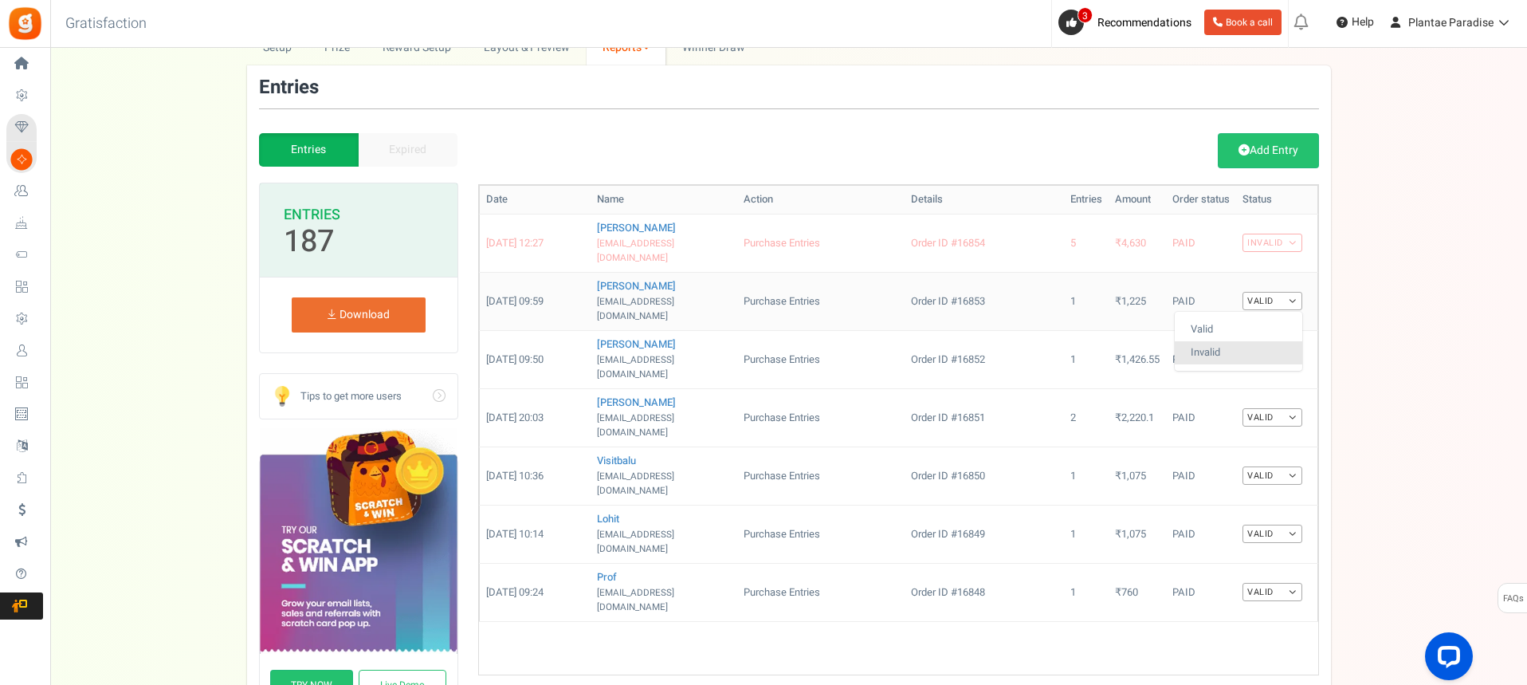
click at [1259, 341] on link "Invalid" at bounding box center [1239, 352] width 128 height 23
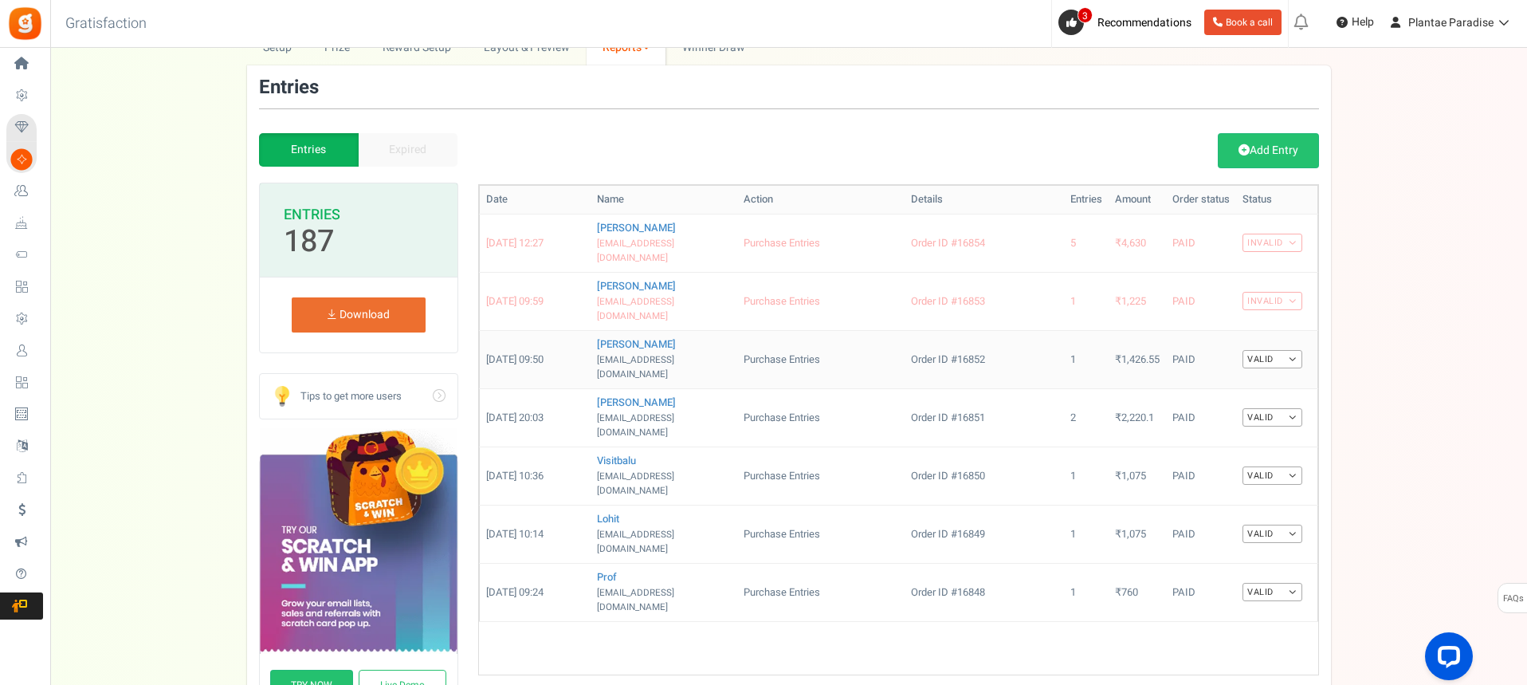
click at [1289, 350] on link "Valid" at bounding box center [1272, 359] width 60 height 18
click at [1262, 399] on link "Invalid" at bounding box center [1239, 410] width 128 height 23
click at [1290, 408] on link "Valid" at bounding box center [1272, 417] width 60 height 18
click at [1261, 457] on link "Invalid" at bounding box center [1239, 468] width 128 height 23
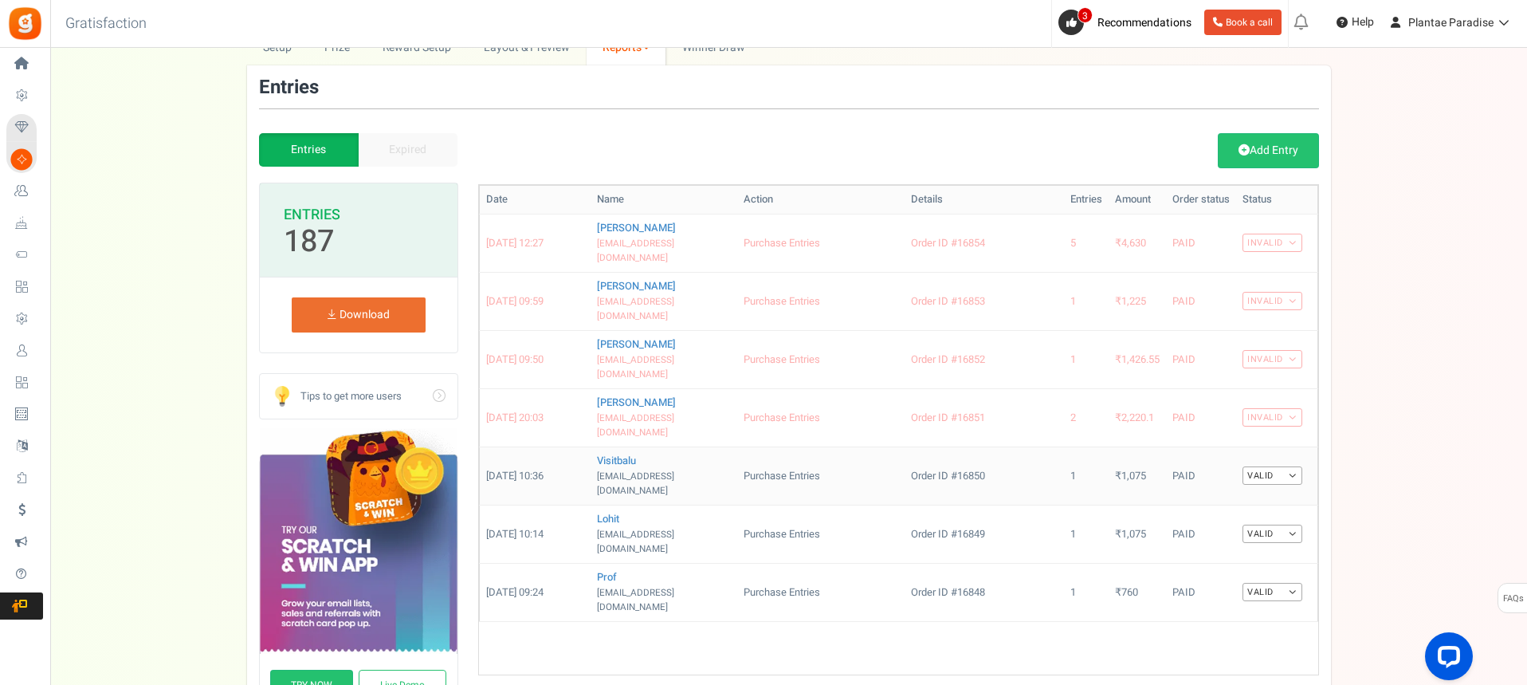
click at [1291, 466] on link "Valid" at bounding box center [1272, 475] width 60 height 18
drag, startPoint x: 1277, startPoint y: 460, endPoint x: 1217, endPoint y: 470, distance: 60.7
click at [1217, 486] on ul "Valid Invalid" at bounding box center [1239, 515] width 128 height 58
click at [1294, 466] on link "Valid" at bounding box center [1272, 475] width 60 height 18
click at [1259, 516] on link "Invalid" at bounding box center [1239, 527] width 128 height 23
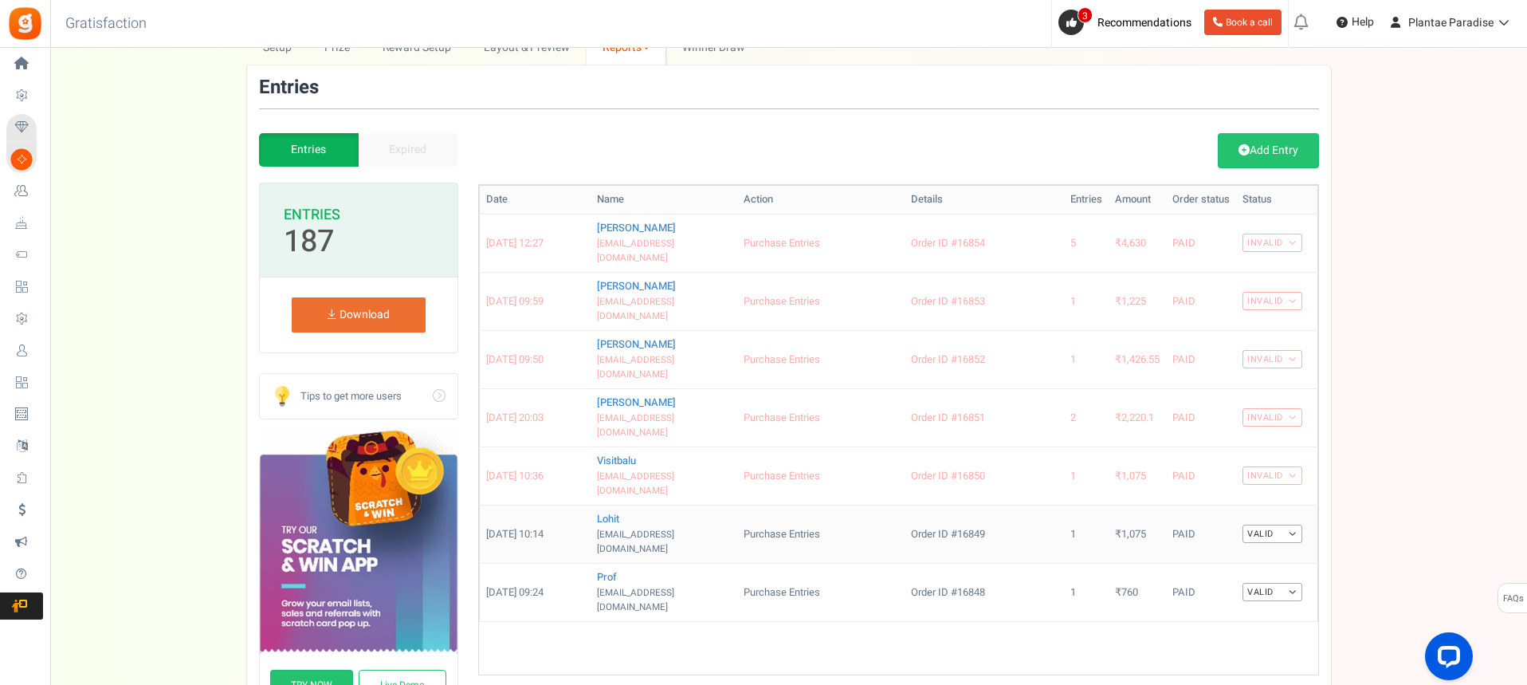
click at [1298, 524] on link "Valid" at bounding box center [1272, 533] width 60 height 18
click at [1256, 574] on link "Invalid" at bounding box center [1239, 585] width 128 height 23
click at [1289, 583] on link "Valid" at bounding box center [1272, 592] width 60 height 18
click at [1219, 632] on link "Invalid" at bounding box center [1239, 643] width 128 height 23
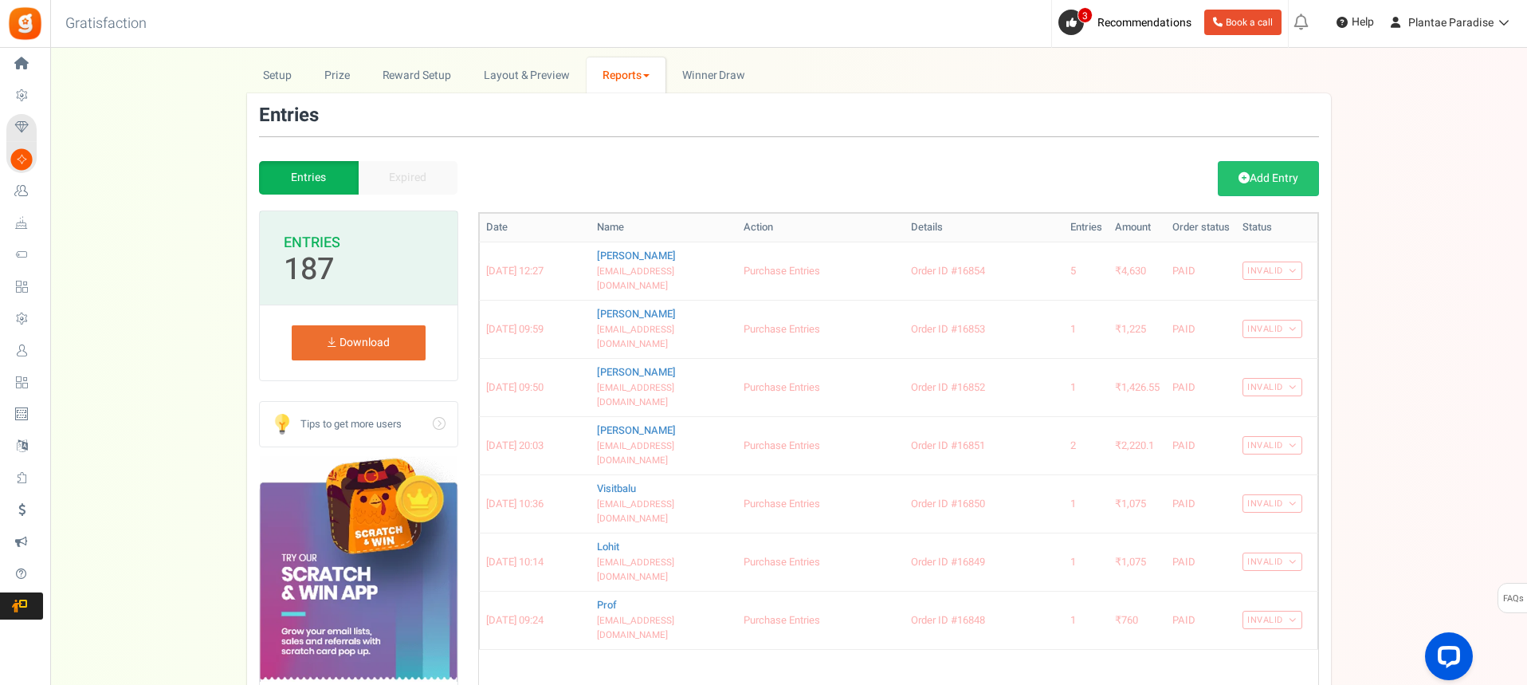
scroll to position [0, 0]
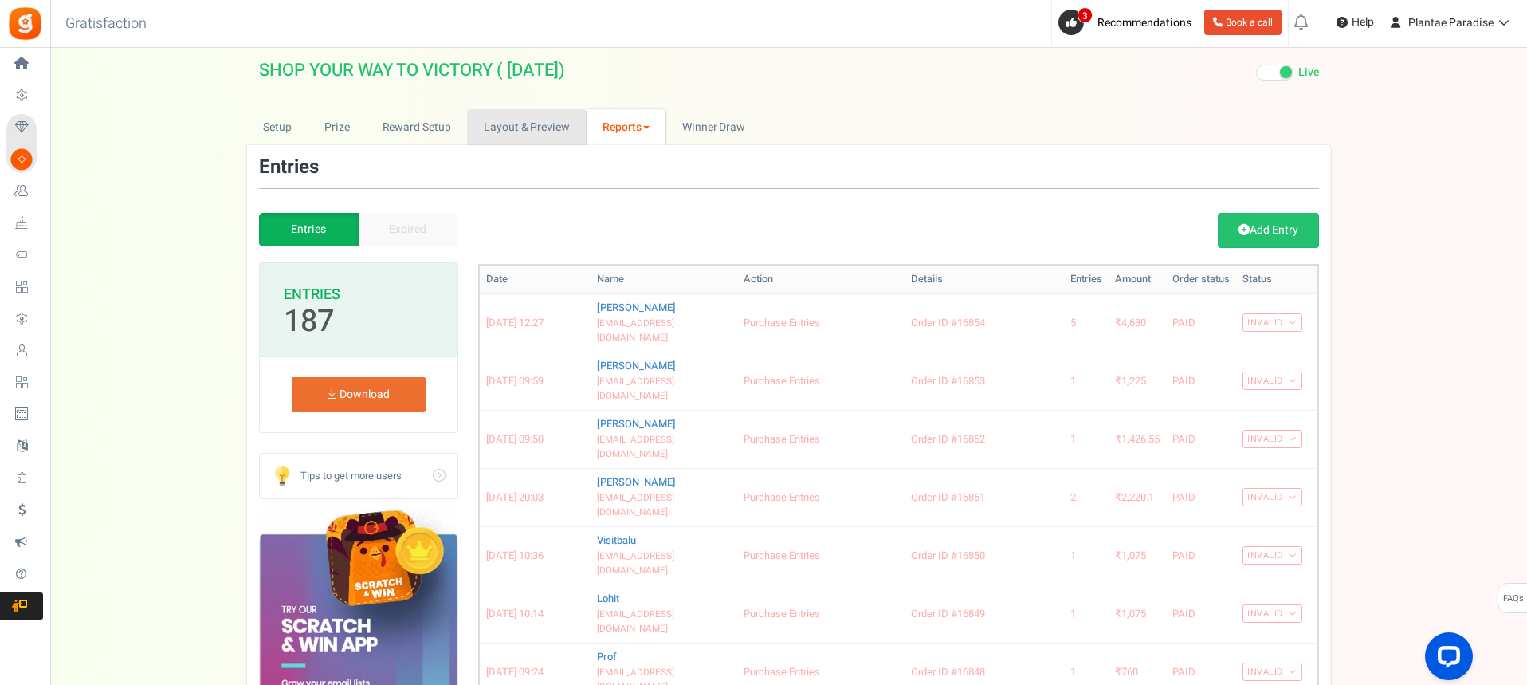
click at [522, 131] on link "Layout & Preview" at bounding box center [526, 127] width 119 height 36
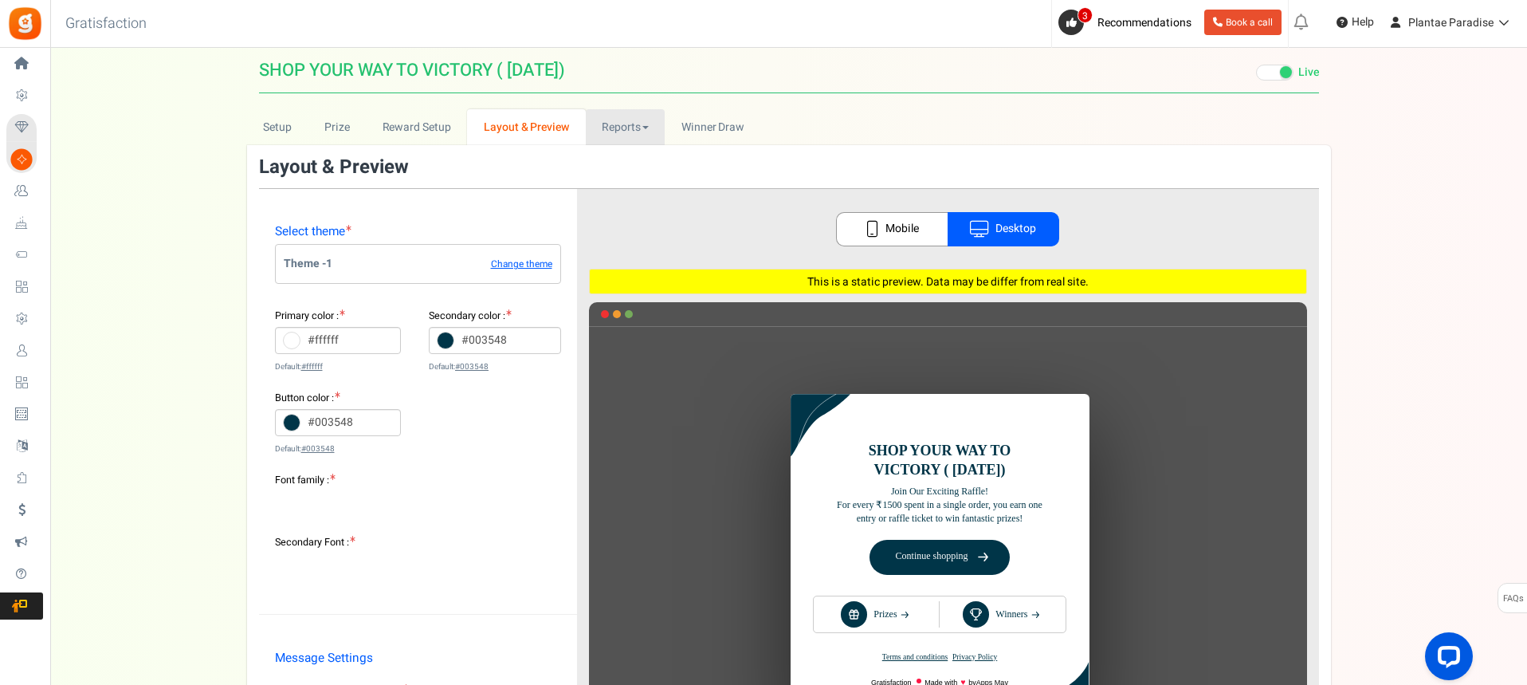
click at [625, 124] on link "Reports" at bounding box center [626, 127] width 80 height 36
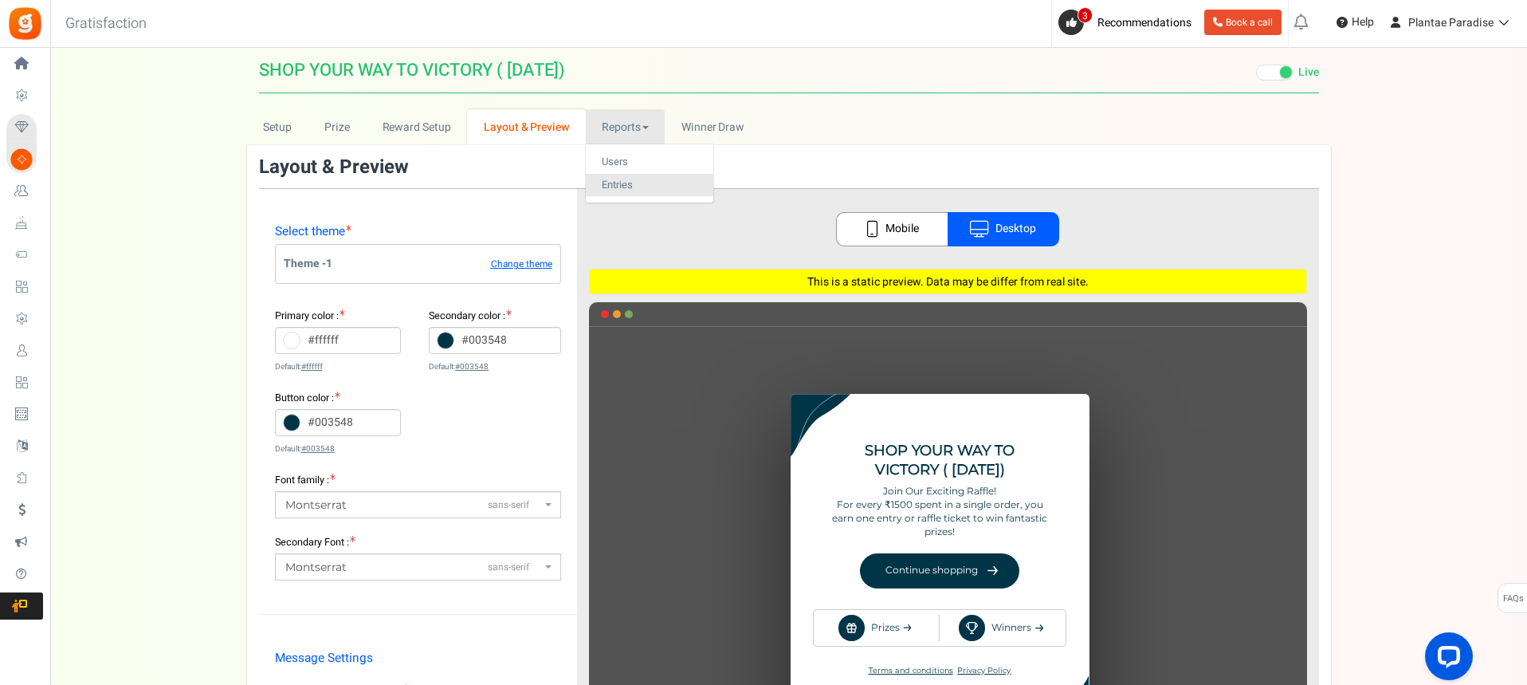
click at [616, 186] on link "Entries" at bounding box center [650, 185] width 128 height 23
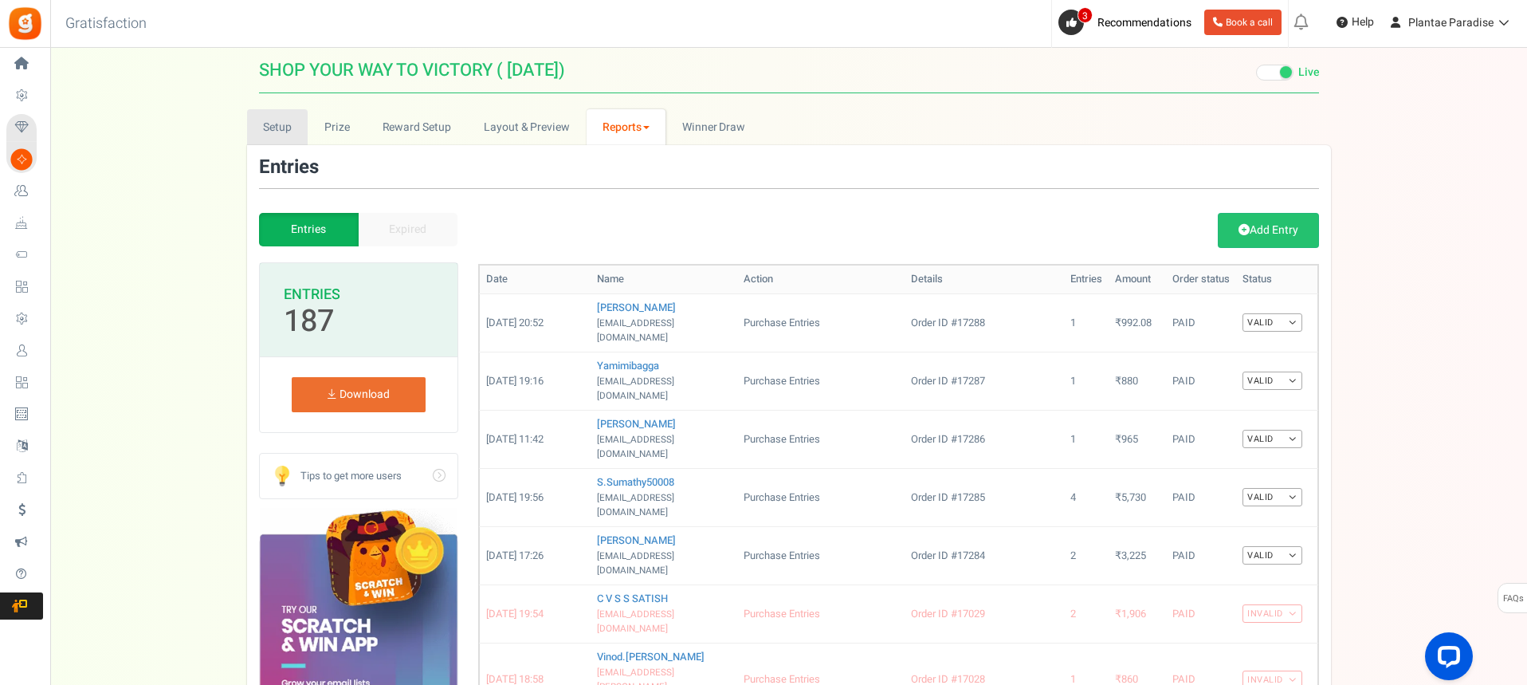
click at [288, 133] on link "Setup" at bounding box center [277, 127] width 61 height 36
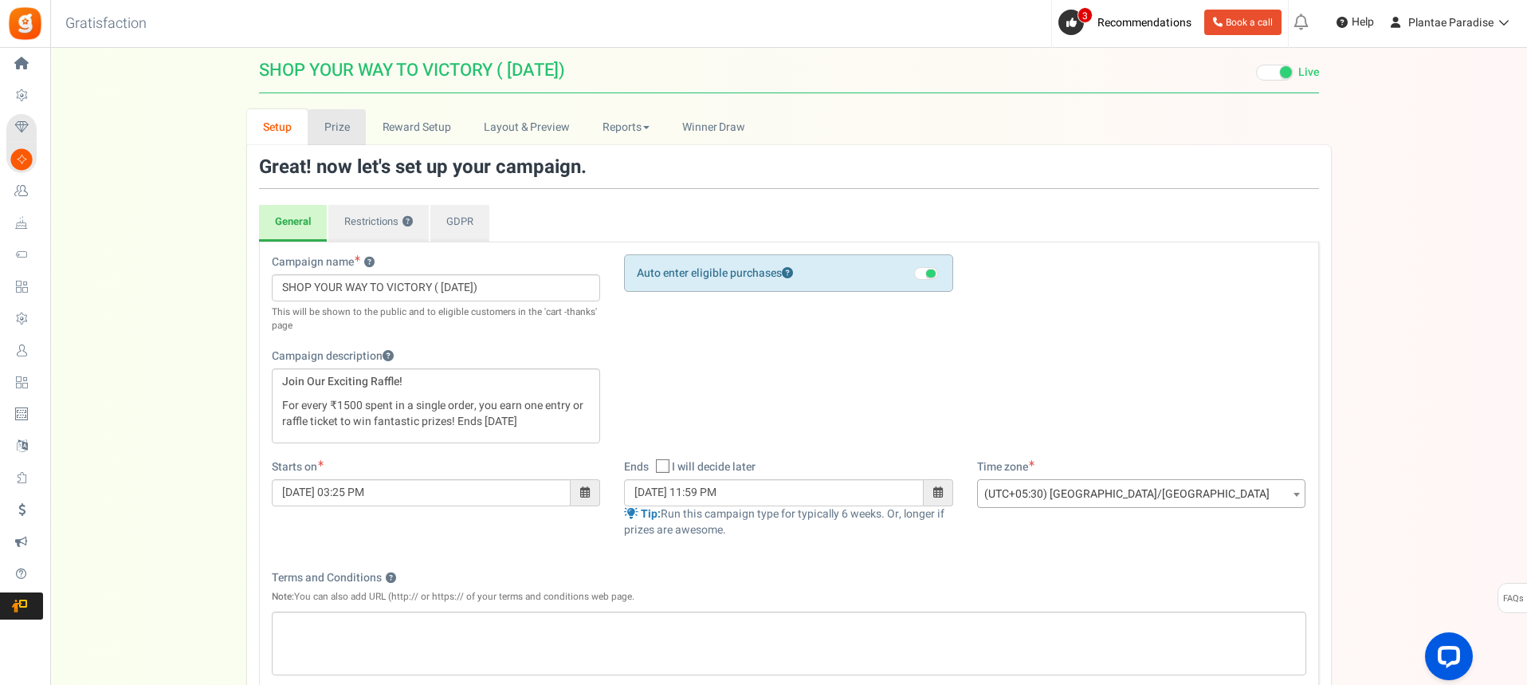
click at [346, 125] on link "Prize" at bounding box center [337, 127] width 58 height 36
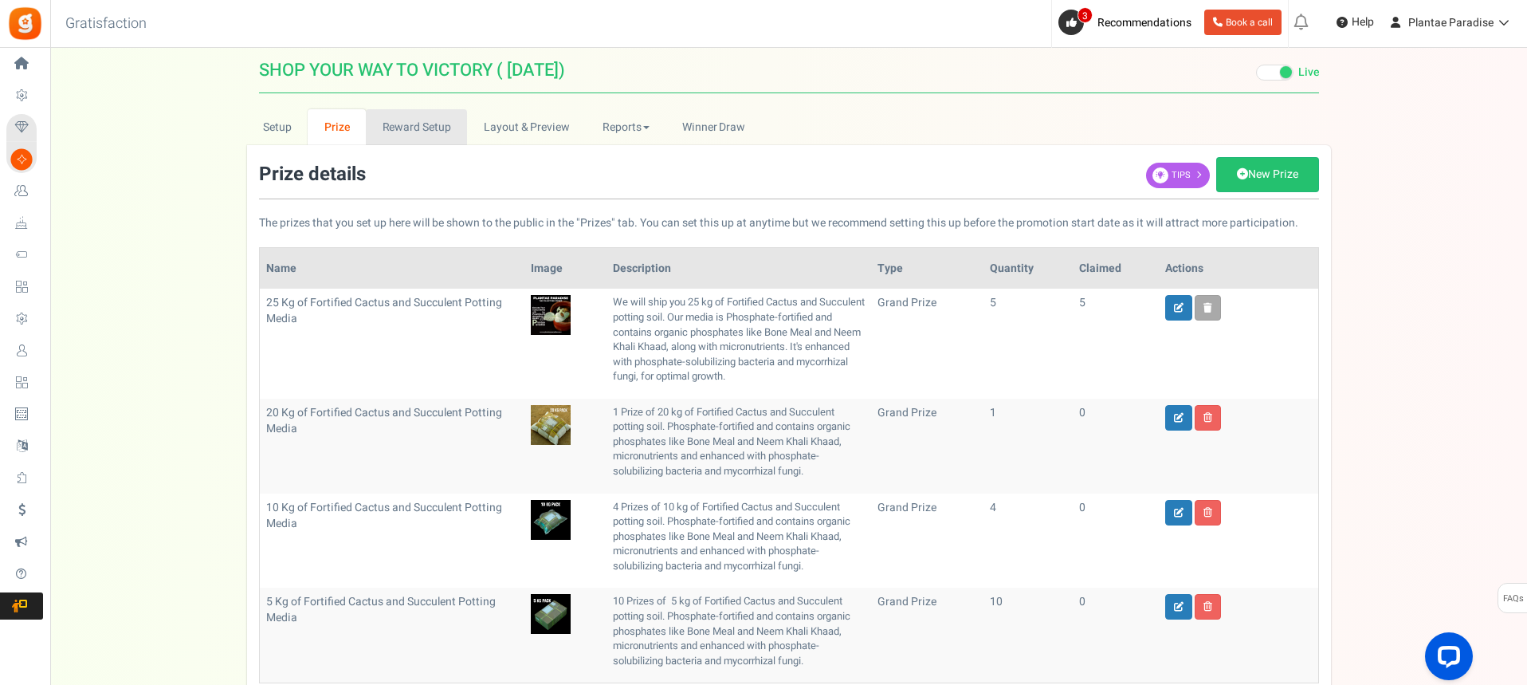
click at [436, 130] on link "Reward Setup" at bounding box center [416, 127] width 101 height 36
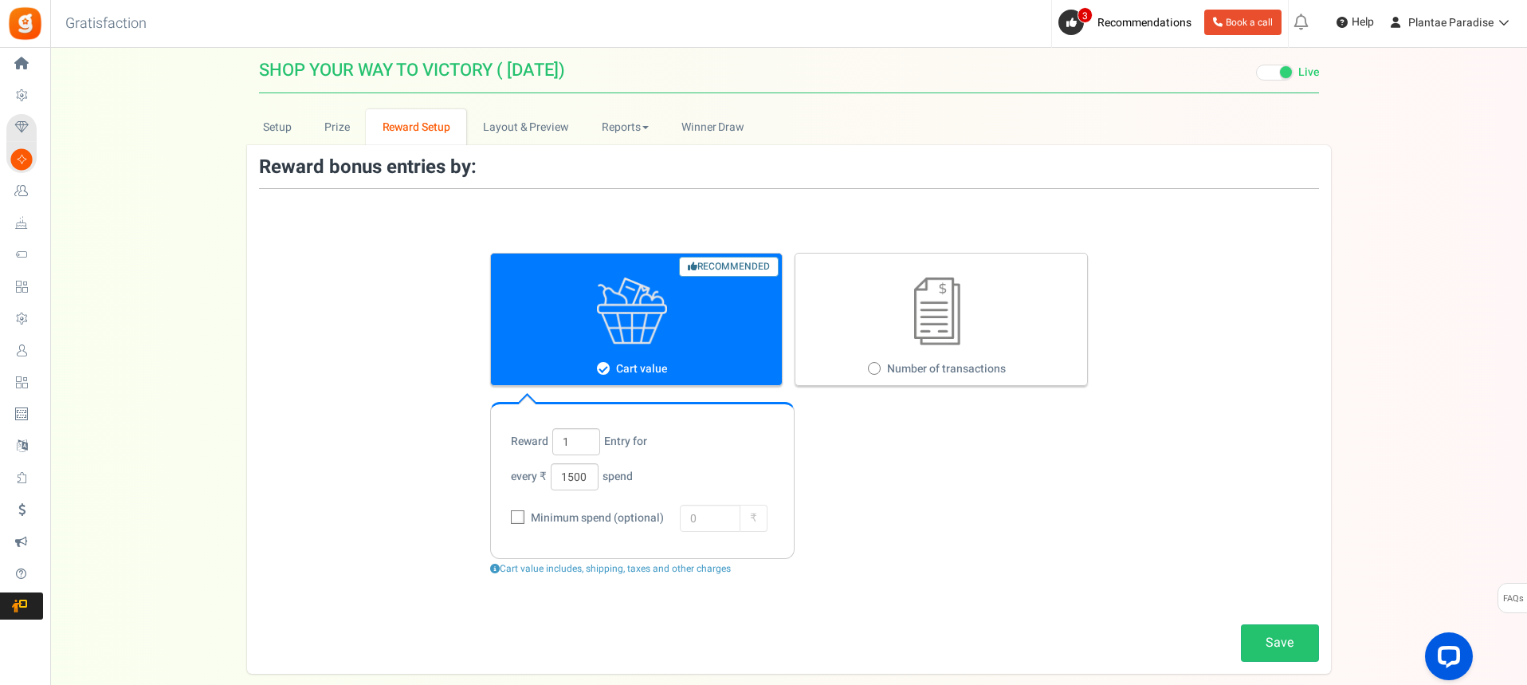
click at [517, 518] on icon at bounding box center [518, 517] width 10 height 10
click at [505, 518] on input "Minimum spend (optional)" at bounding box center [500, 518] width 10 height 10
checkbox input "true"
drag, startPoint x: 701, startPoint y: 518, endPoint x: 690, endPoint y: 518, distance: 11.2
click at [690, 518] on input "0" at bounding box center [710, 517] width 61 height 27
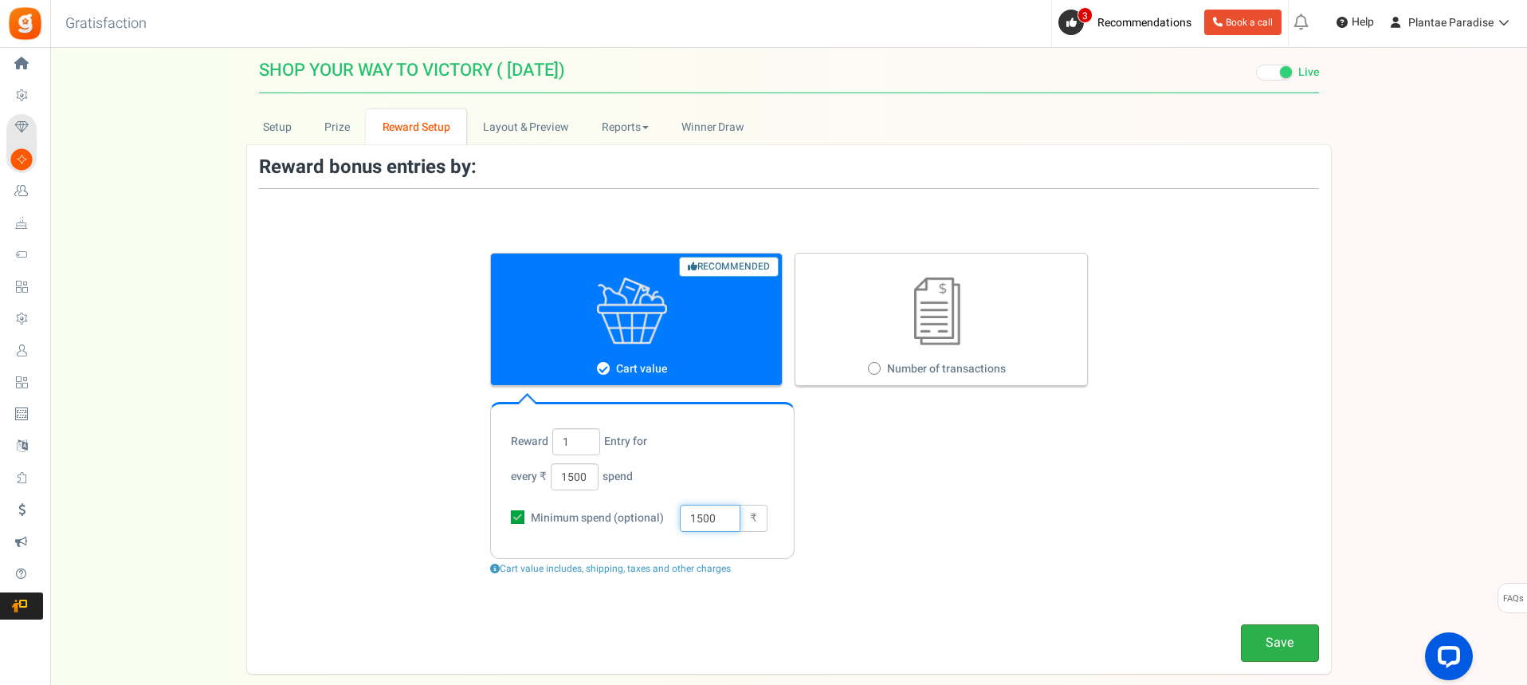
type input "1500"
click at [1286, 654] on link "Save" at bounding box center [1280, 642] width 78 height 37
click at [547, 134] on link "Layout & Preview" at bounding box center [525, 127] width 119 height 36
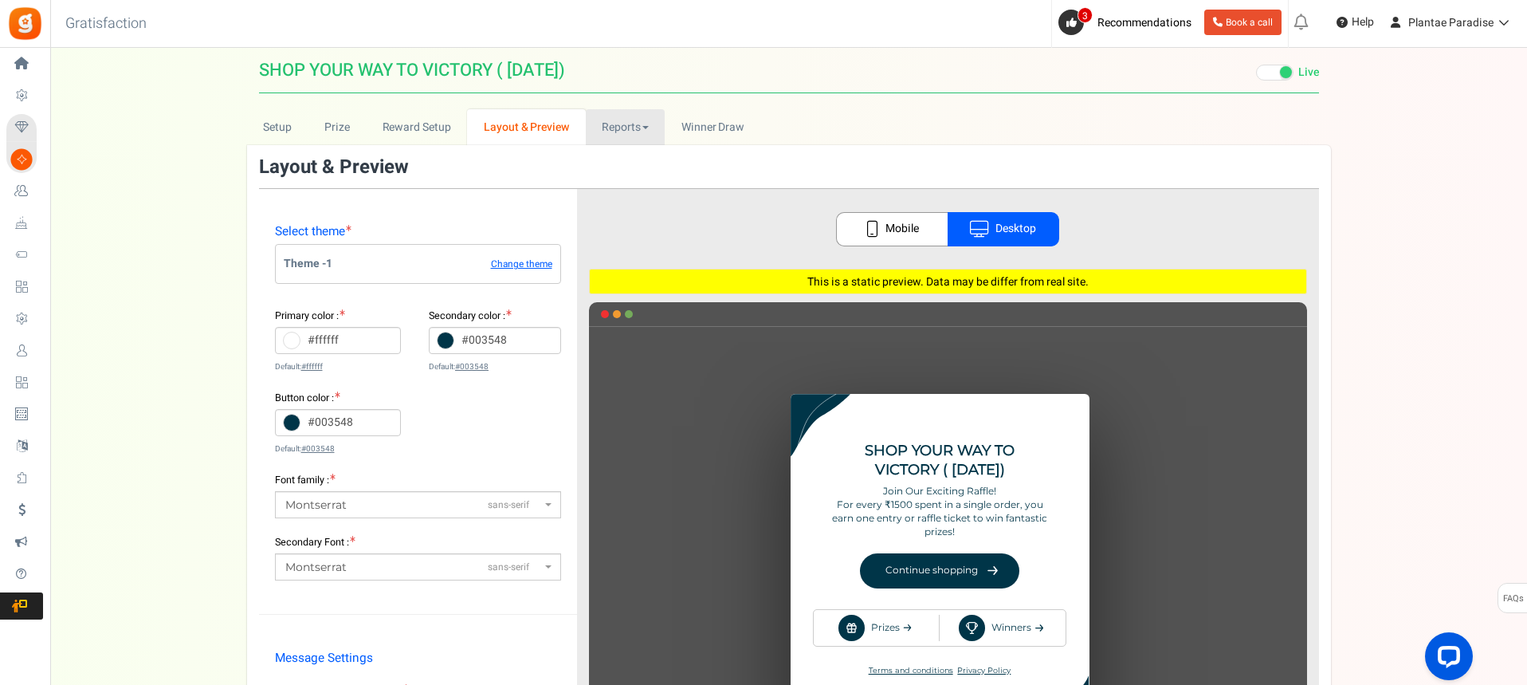
click at [609, 127] on link "Reports" at bounding box center [626, 127] width 80 height 36
click at [612, 154] on link "Users" at bounding box center [650, 162] width 128 height 23
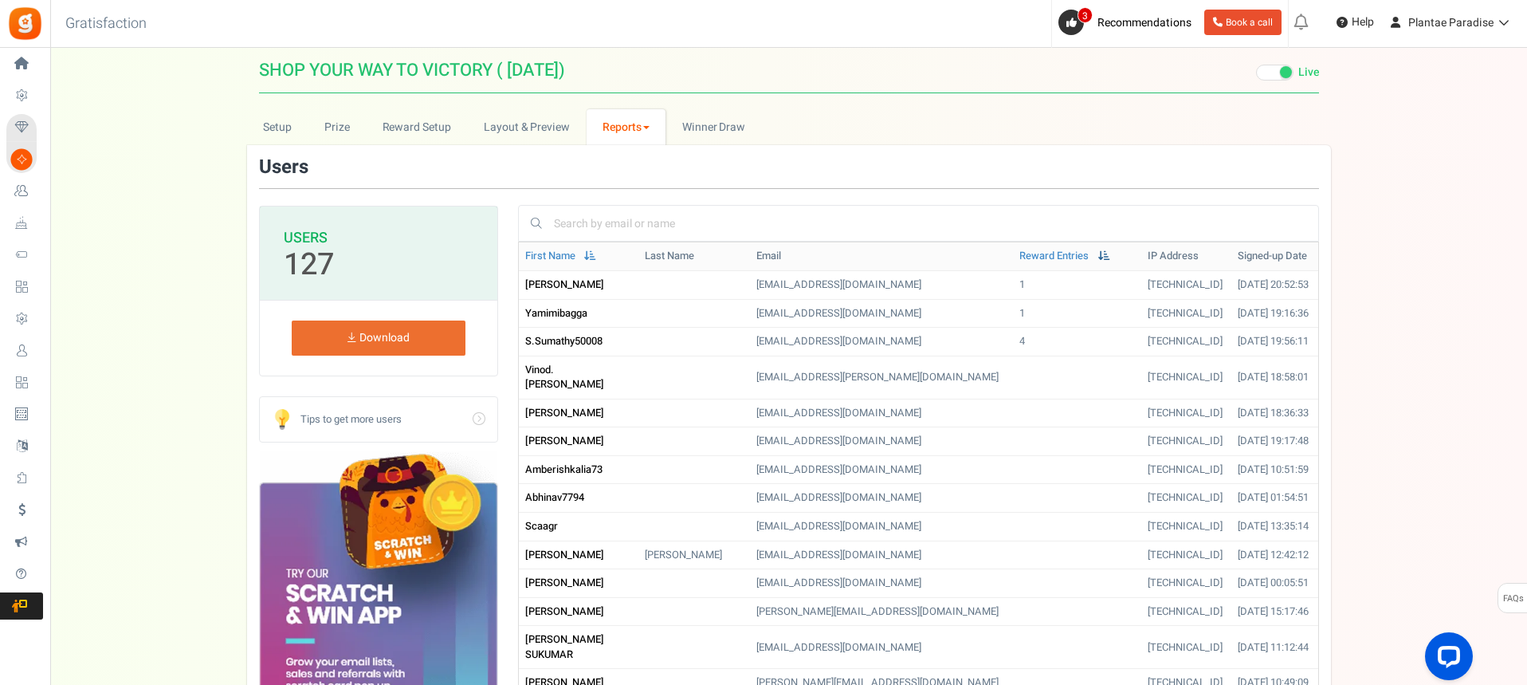
click at [1098, 258] on span at bounding box center [1104, 255] width 12 height 10
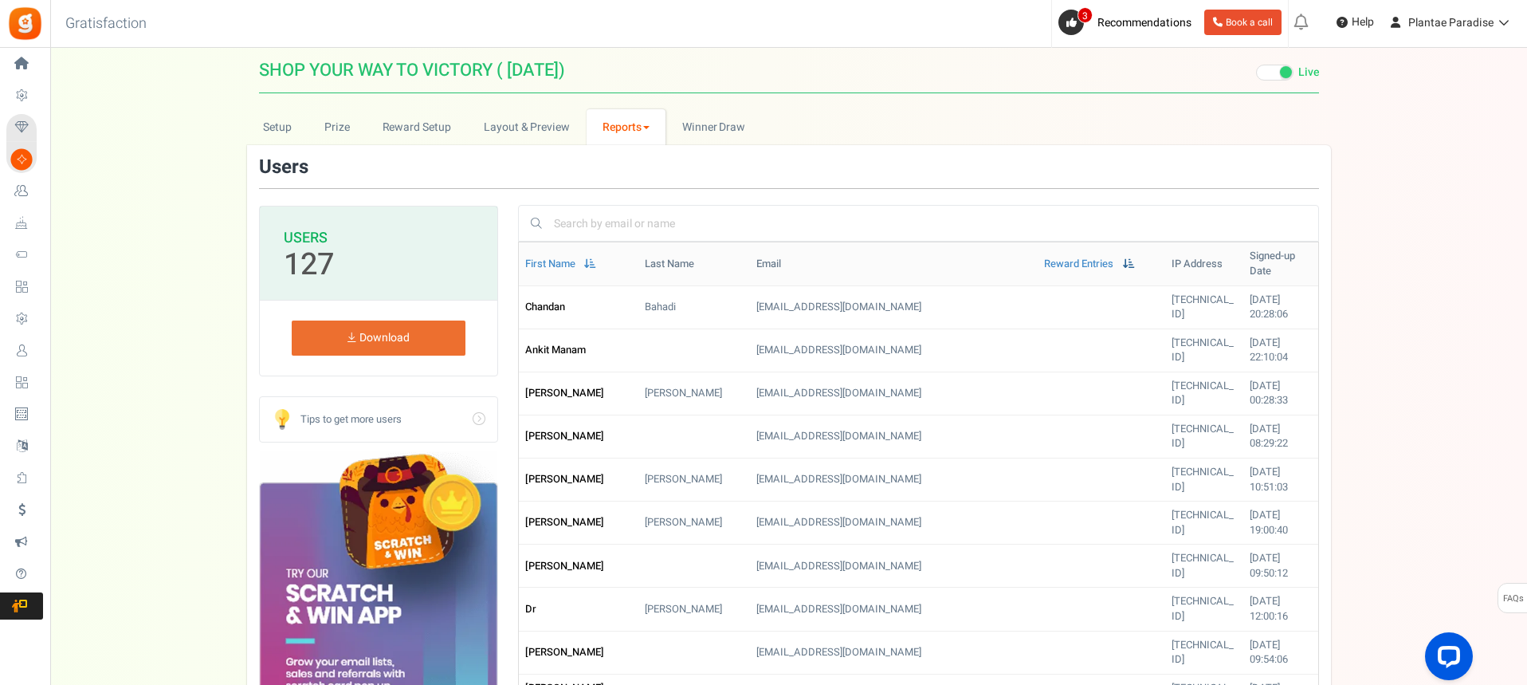
click at [1123, 258] on span at bounding box center [1129, 263] width 12 height 10
